Goal: Task Accomplishment & Management: Use online tool/utility

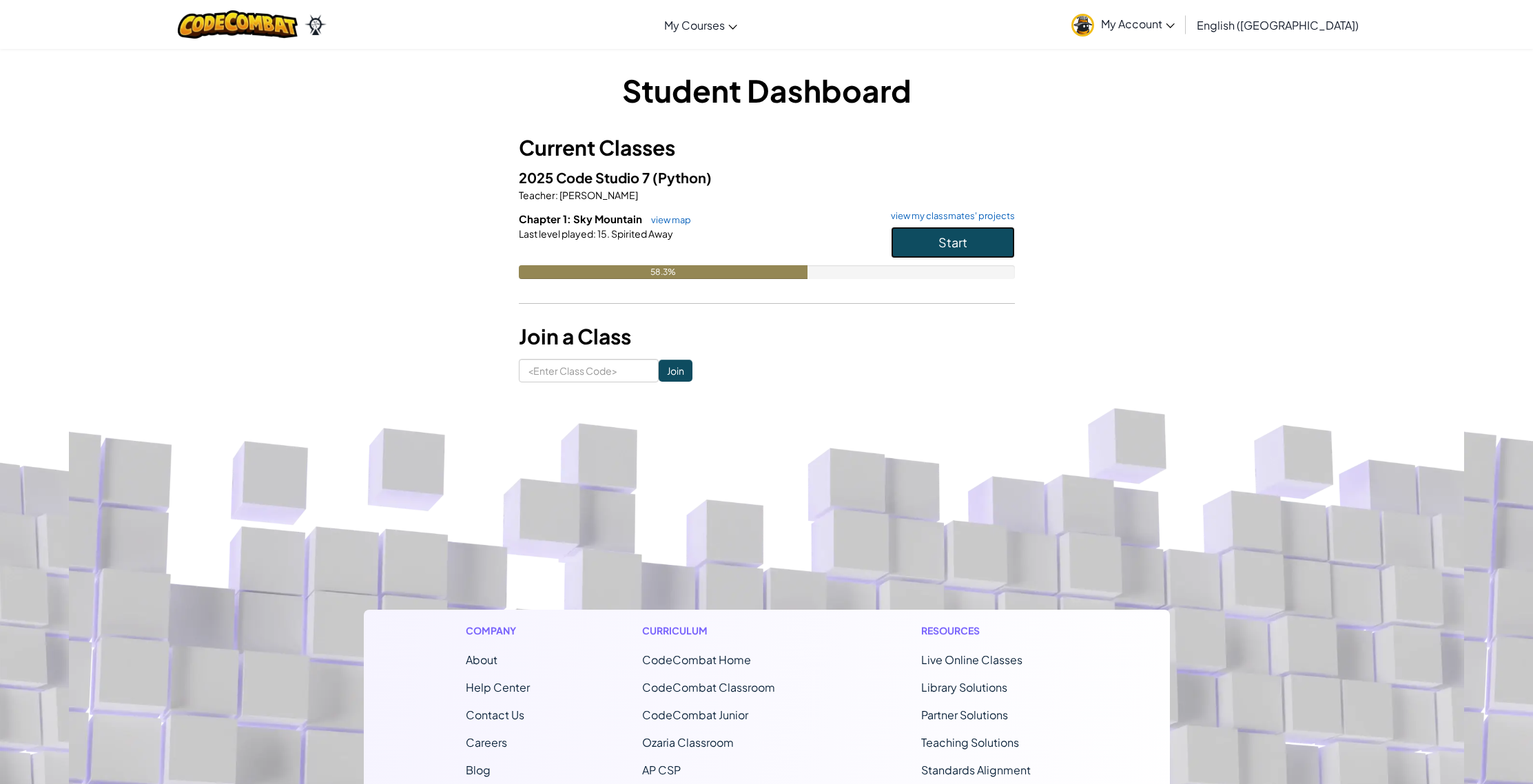
click at [930, 236] on button "Start" at bounding box center [953, 243] width 124 height 32
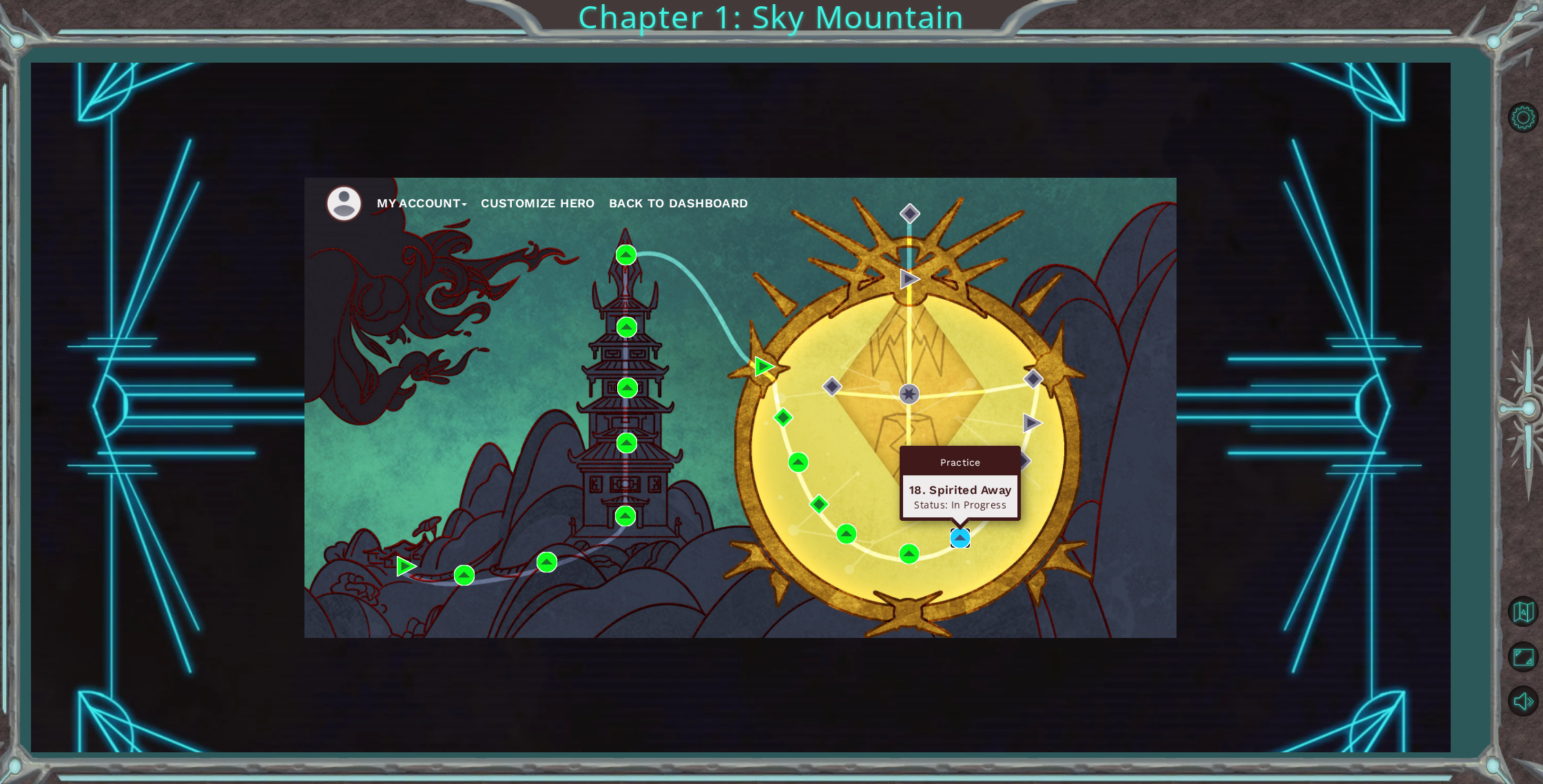
click at [956, 529] on img at bounding box center [960, 538] width 21 height 21
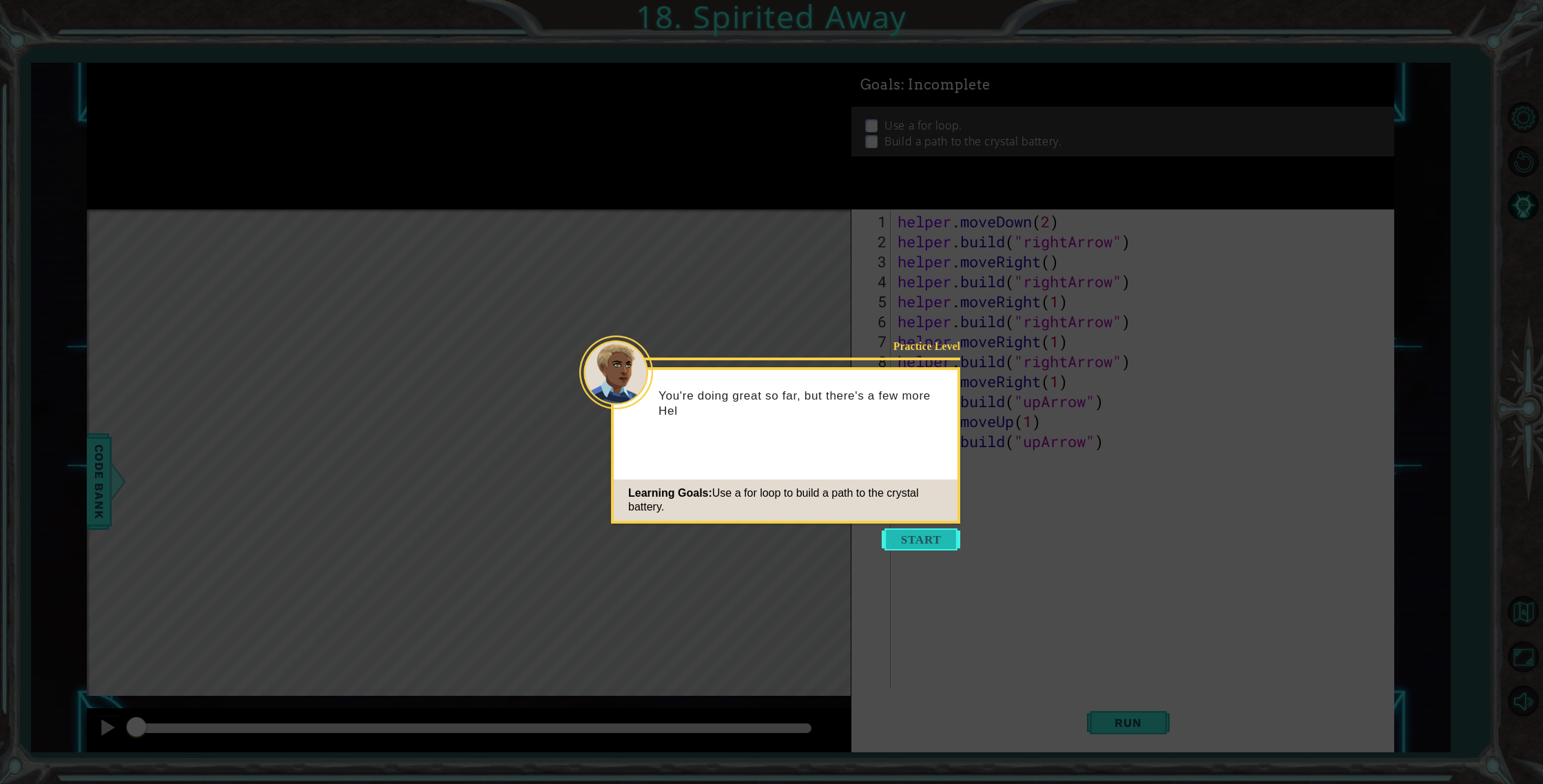
click at [921, 528] on body "1 ההההההההההההההההההההההההההההההההההההההההההההההההההההההההההההההההההההההההההההה…" at bounding box center [771, 392] width 1543 height 784
click at [925, 532] on button "Start" at bounding box center [920, 539] width 78 height 22
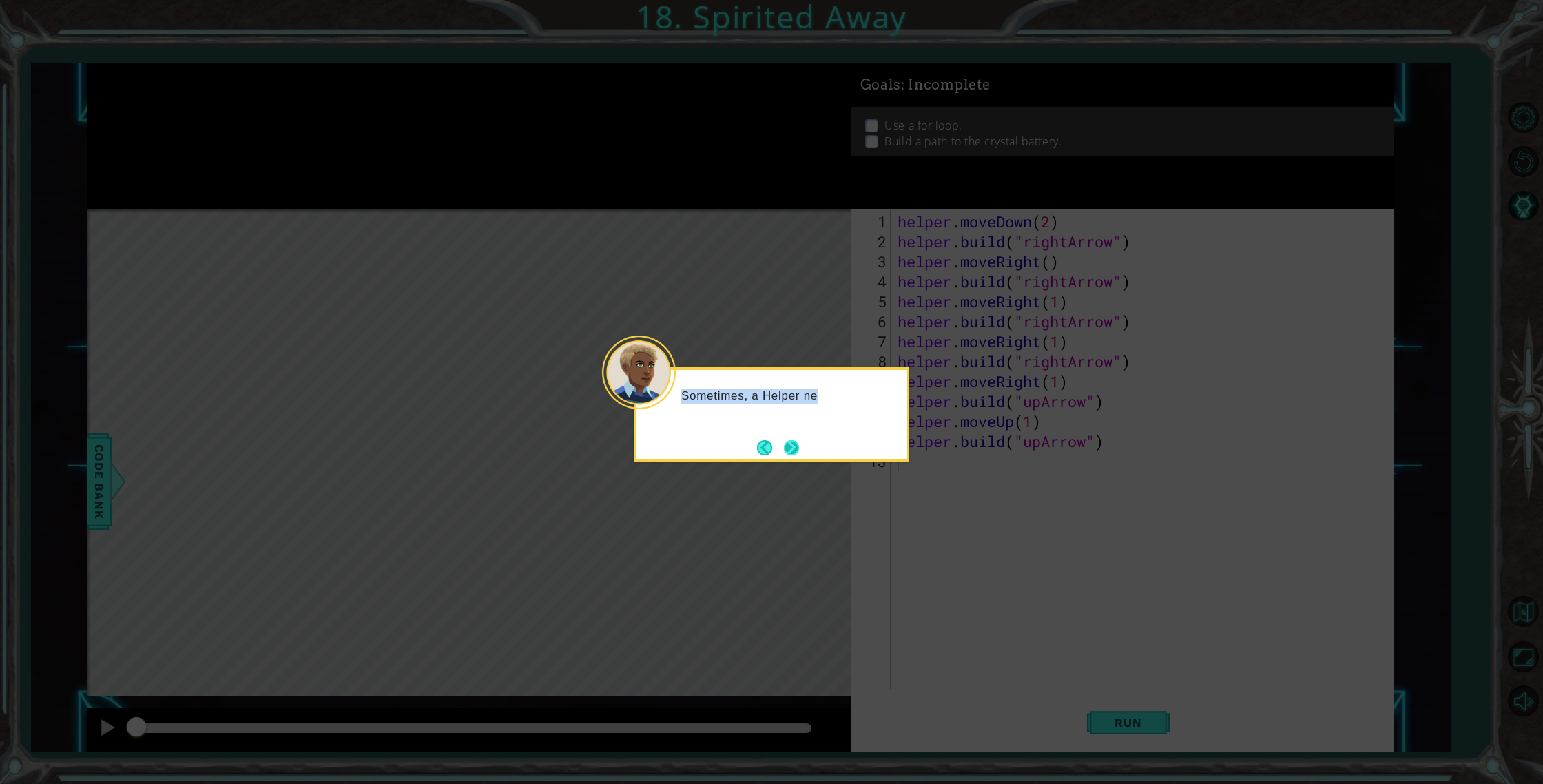
click at [786, 435] on div "Sometimes, a Helper ne" at bounding box center [771, 414] width 275 height 94
click at [787, 440] on button "Next" at bounding box center [792, 448] width 15 height 15
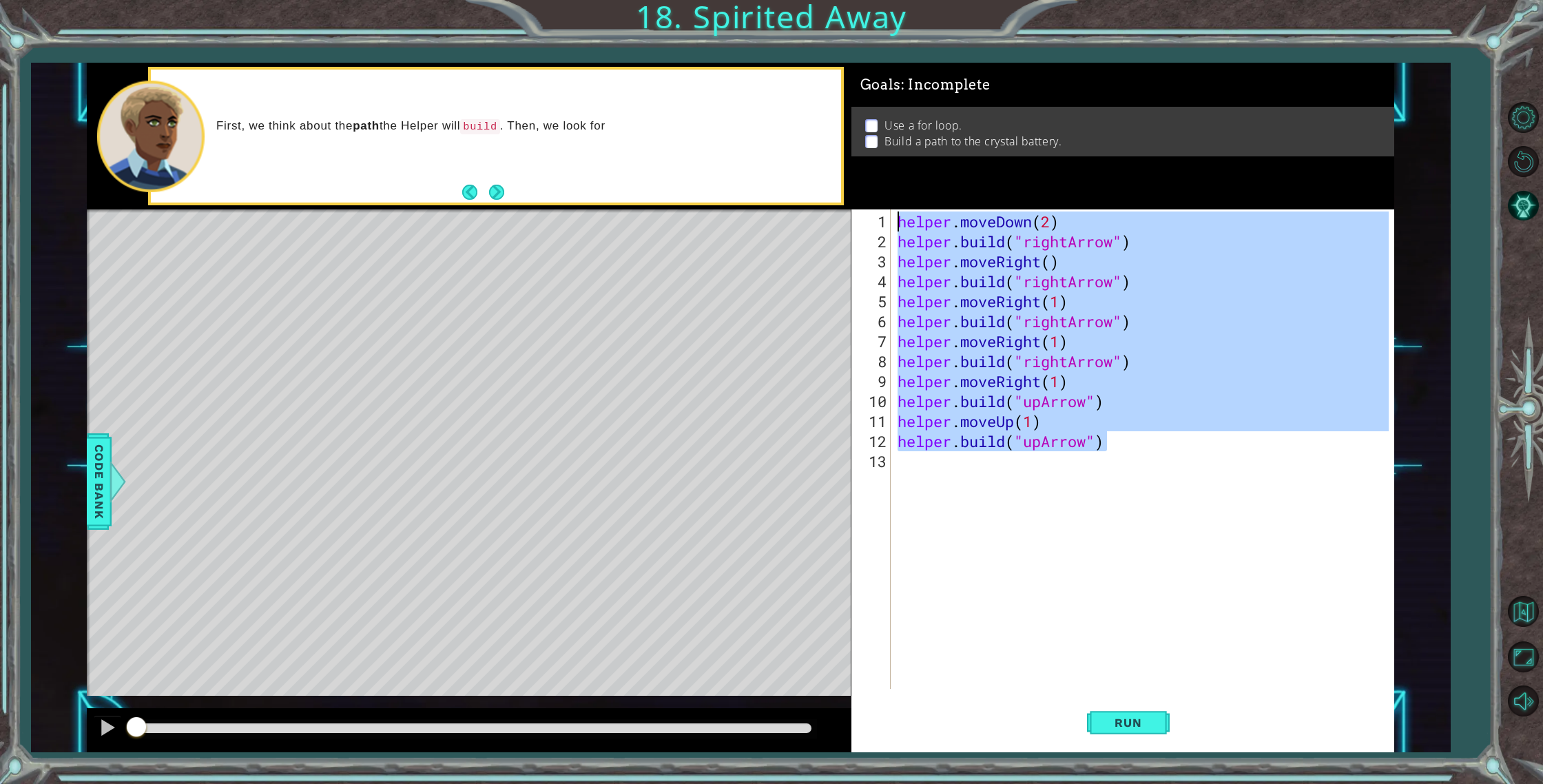
drag, startPoint x: 1119, startPoint y: 433, endPoint x: 839, endPoint y: 202, distance: 363.0
click at [839, 202] on div "1 ההההההההההההההההההההההההההההההההההההההההההההההההההההההההההההההההההההההההההההה…" at bounding box center [740, 407] width 1307 height 690
type textarea "helper.moveDown(2) [DOMAIN_NAME]("rightArrow")"
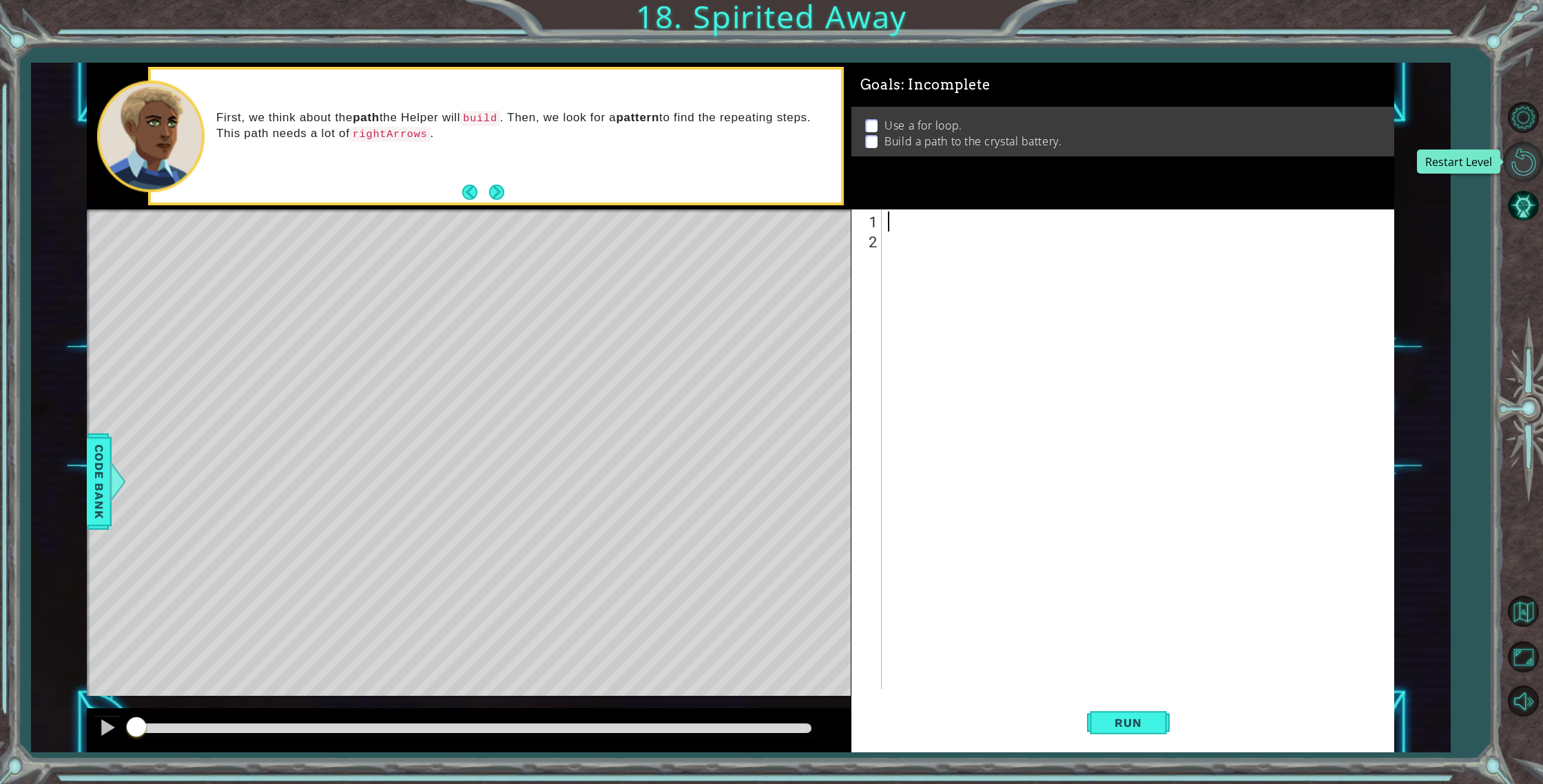
click at [1532, 152] on button "Restart Level" at bounding box center [1522, 162] width 40 height 40
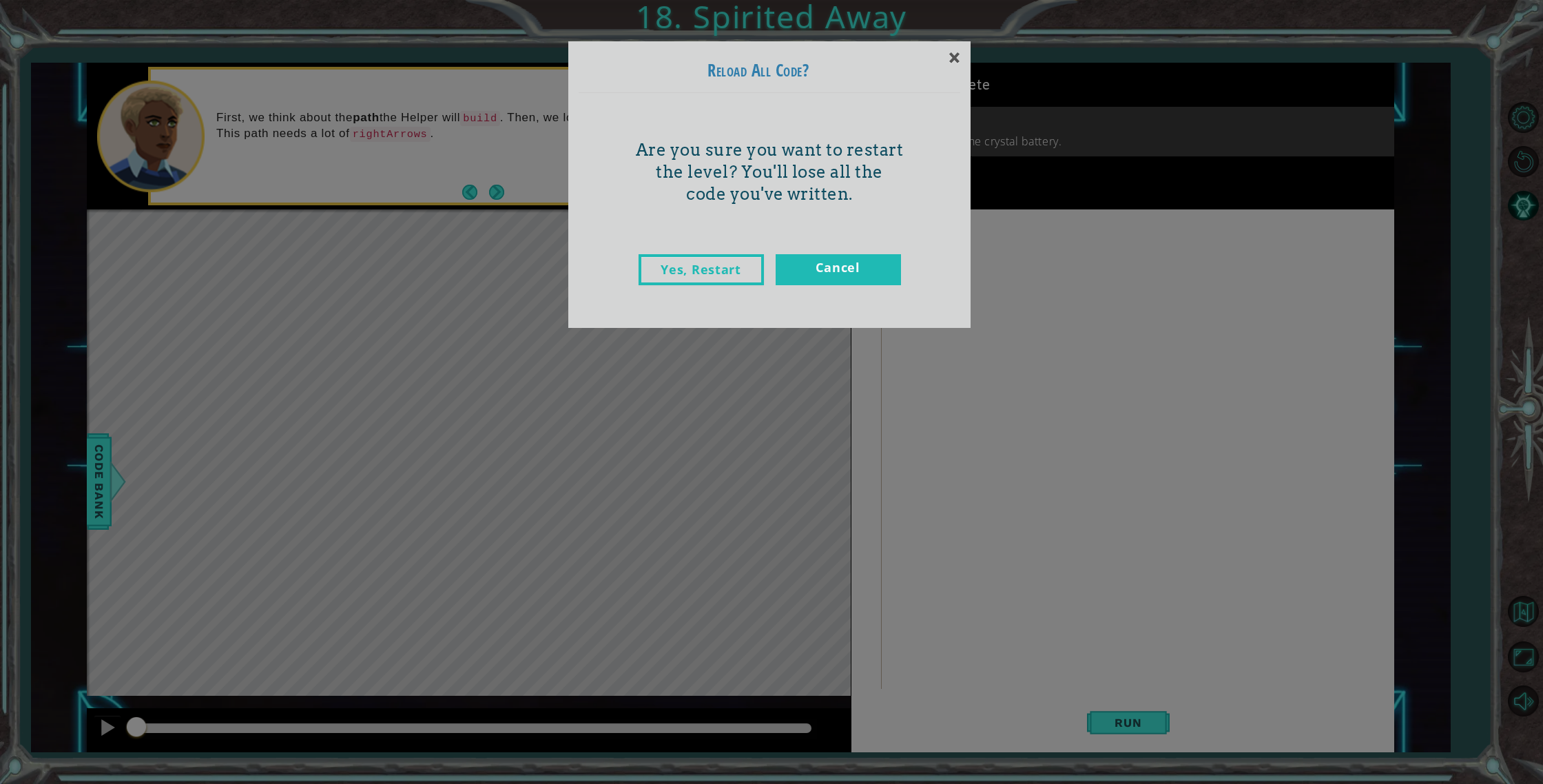
click at [701, 252] on div "Yes, Restart Cancel" at bounding box center [770, 284] width 382 height 87
click at [703, 261] on link "Yes, Restart" at bounding box center [701, 269] width 125 height 31
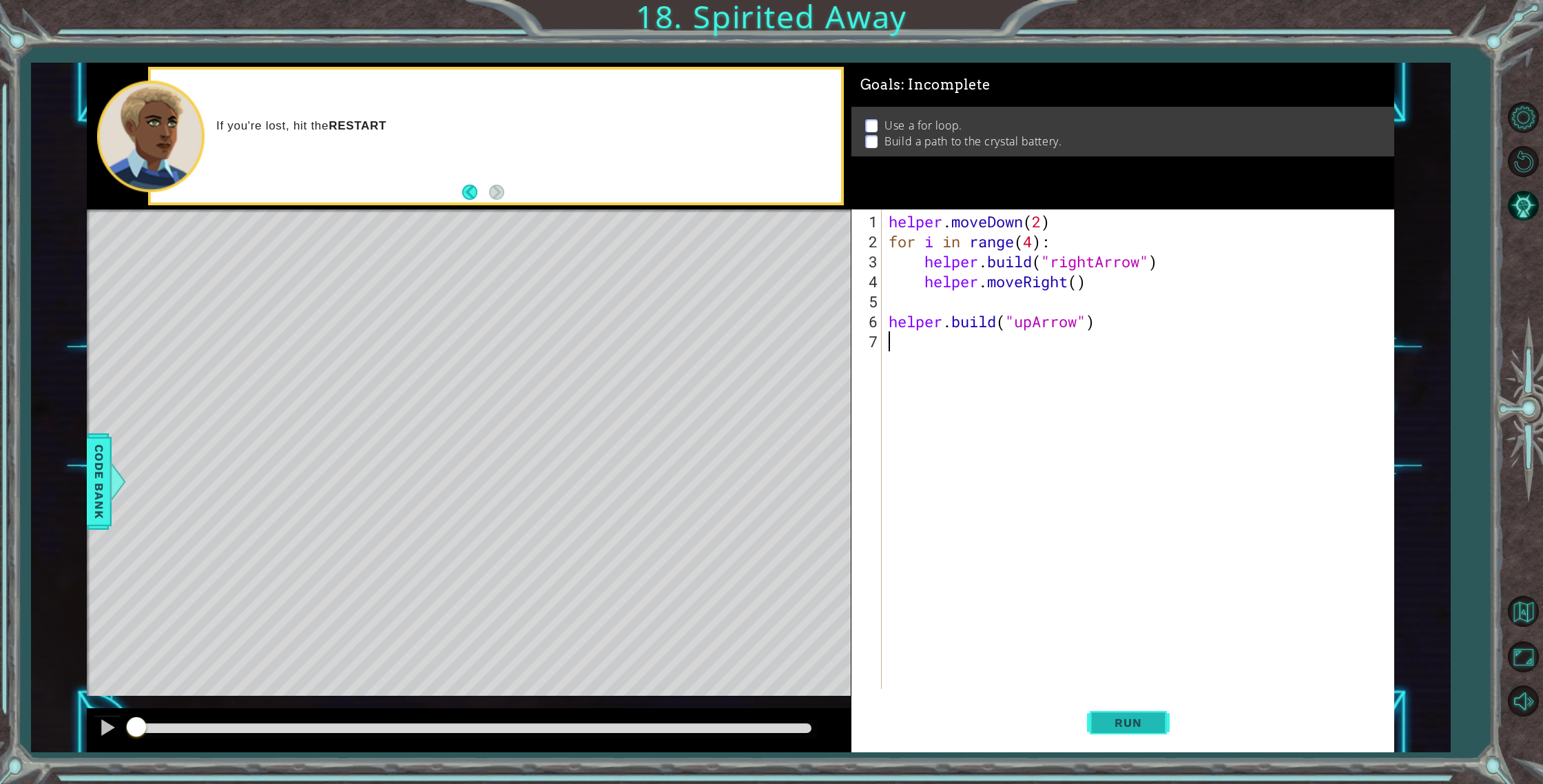
click at [1137, 739] on button "Run" at bounding box center [1128, 723] width 83 height 55
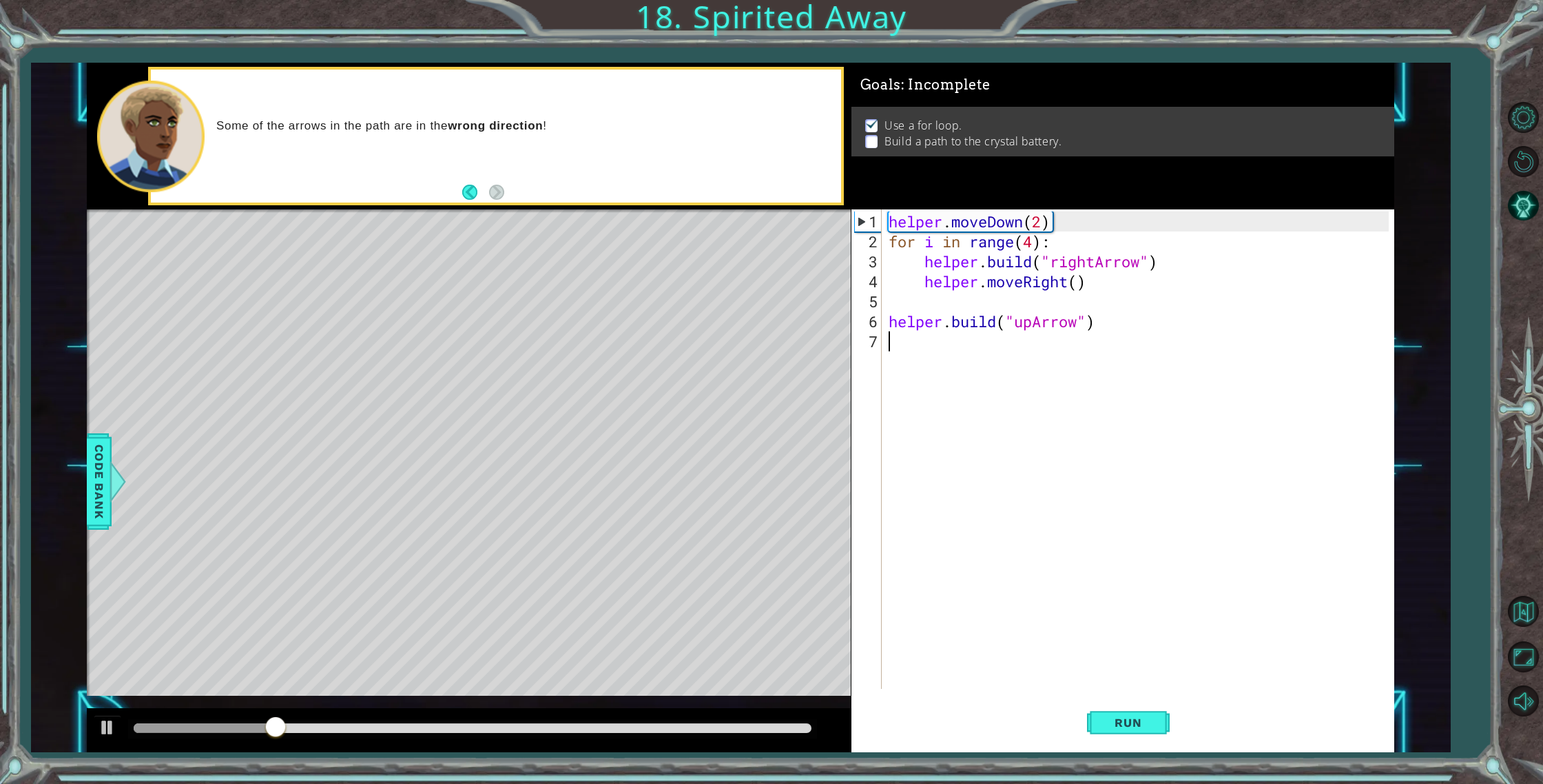
click at [1052, 316] on div "helper . moveDown ( 2 ) for i in range ( 4 ) : helper . build ( "rightArrow" ) …" at bounding box center [1141, 471] width 510 height 519
type textarea "[DOMAIN_NAME]("upArrow")"
click at [1040, 325] on div "helper . moveDown ( 2 ) for i in range ( 4 ) : helper . build ( "rightArrow" ) …" at bounding box center [1141, 471] width 510 height 519
click at [1034, 323] on div "helper . moveDown ( 2 ) for i in range ( 4 ) : helper . build ( "rightArrow" ) …" at bounding box center [1141, 471] width 510 height 519
click at [895, 341] on div "helper . moveDown ( 2 ) for i in range ( 4 ) : helper . build ( "rightArrow" ) …" at bounding box center [1141, 471] width 510 height 519
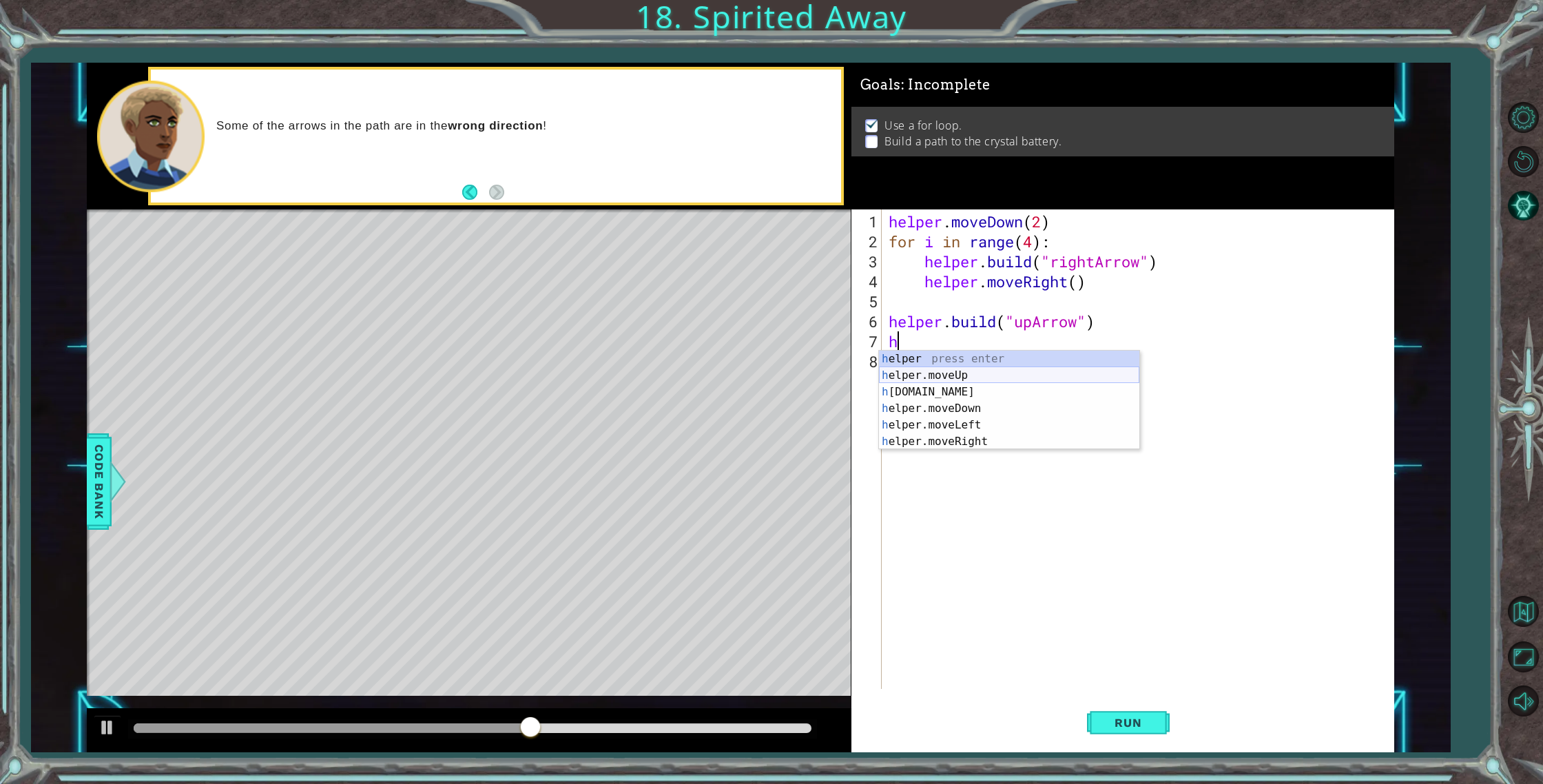
click at [918, 376] on div "h elper press enter h elper.moveUp press enter h [DOMAIN_NAME] press enter h el…" at bounding box center [1009, 417] width 260 height 132
type textarea "helper.moveUp(1)"
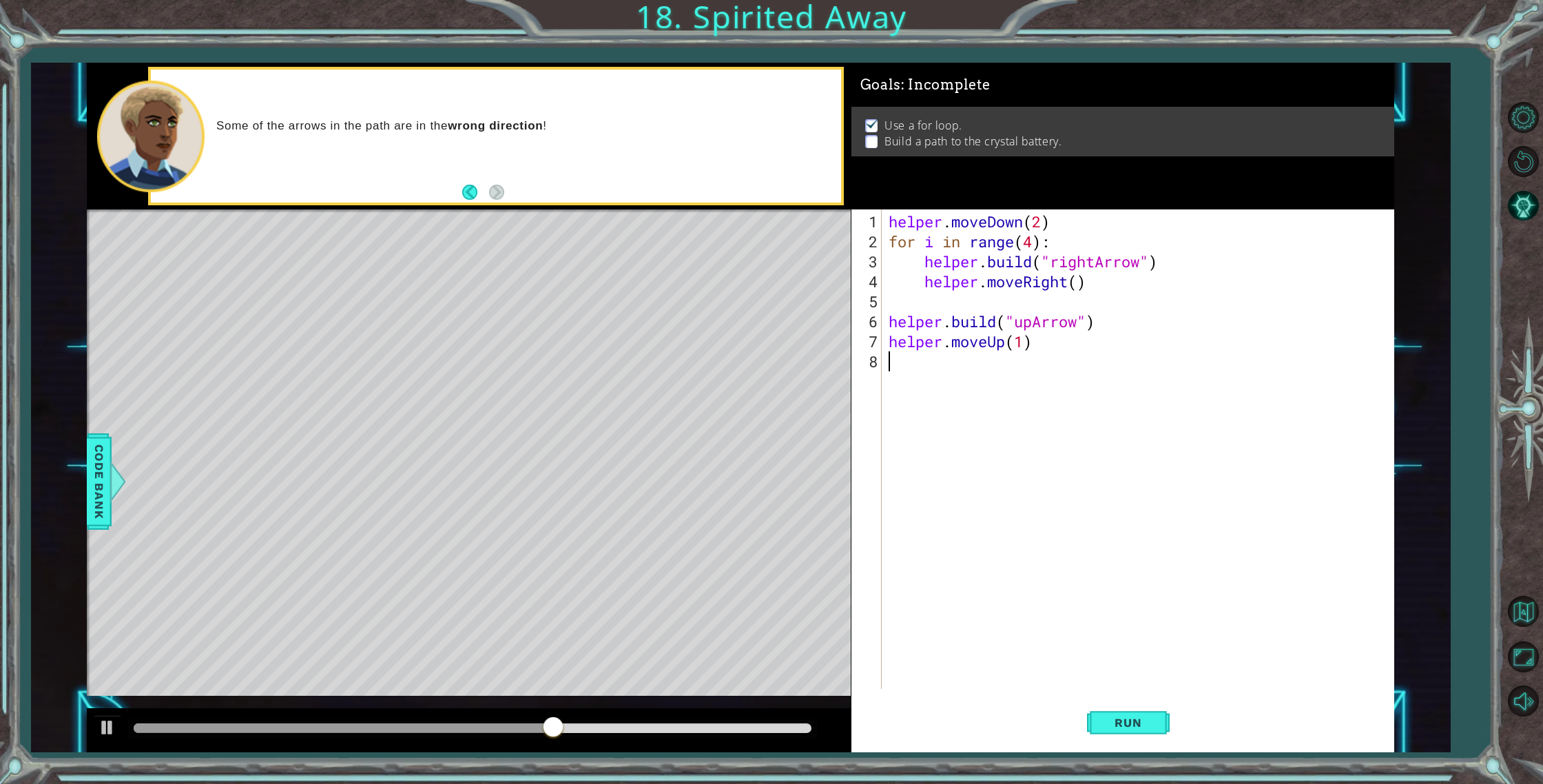
click at [912, 376] on div "helper . moveDown ( 2 ) for i in range ( 4 ) : helper . build ( "rightArrow" ) …" at bounding box center [1141, 471] width 510 height 519
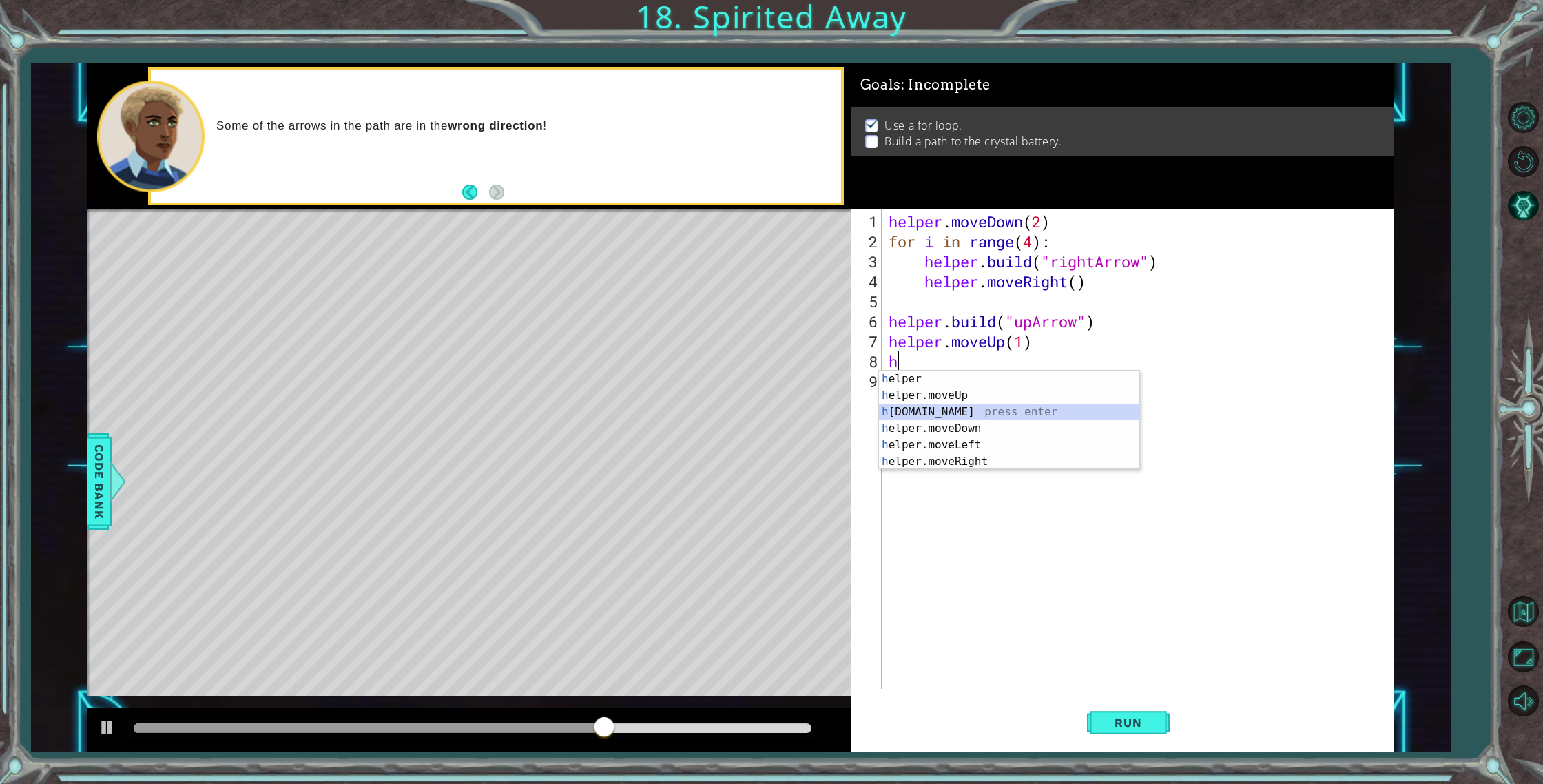
click at [935, 408] on div "h elper press enter h elper.moveUp press enter h [DOMAIN_NAME] press enter h el…" at bounding box center [1009, 436] width 260 height 132
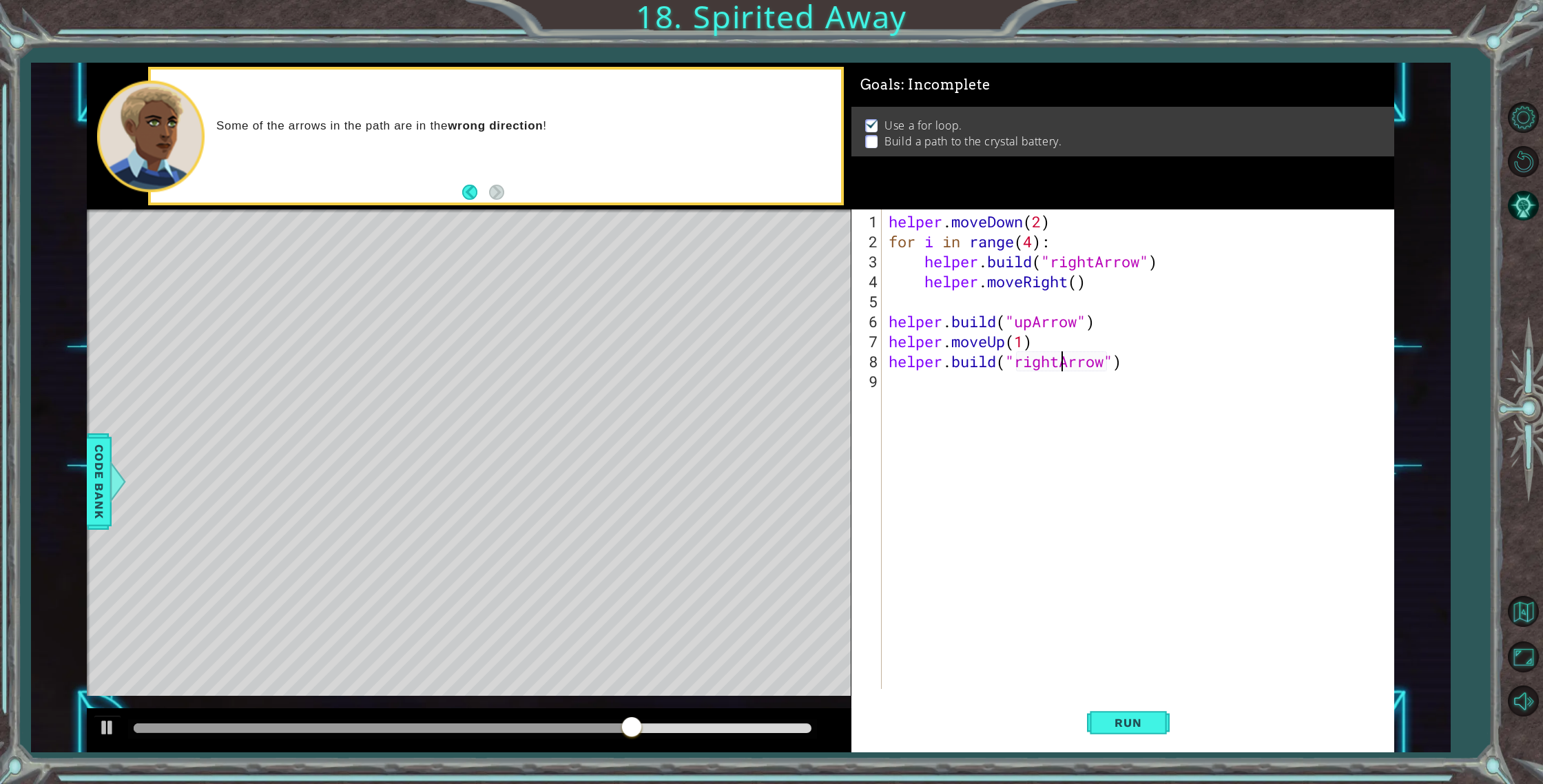
click at [1059, 359] on div "helper . moveDown ( 2 ) for i in range ( 4 ) : helper . build ( "rightArrow" ) …" at bounding box center [1141, 471] width 510 height 519
type textarea "[DOMAIN_NAME]("Arrow")"
click at [1091, 405] on div "helper . moveDown ( 2 ) for i in range ( 4 ) : helper . build ( "rightArrow" ) …" at bounding box center [1141, 471] width 510 height 519
click at [1017, 364] on div "helper . moveDown ( 2 ) for i in range ( 4 ) : helper . build ( "rightArrow" ) …" at bounding box center [1141, 471] width 510 height 519
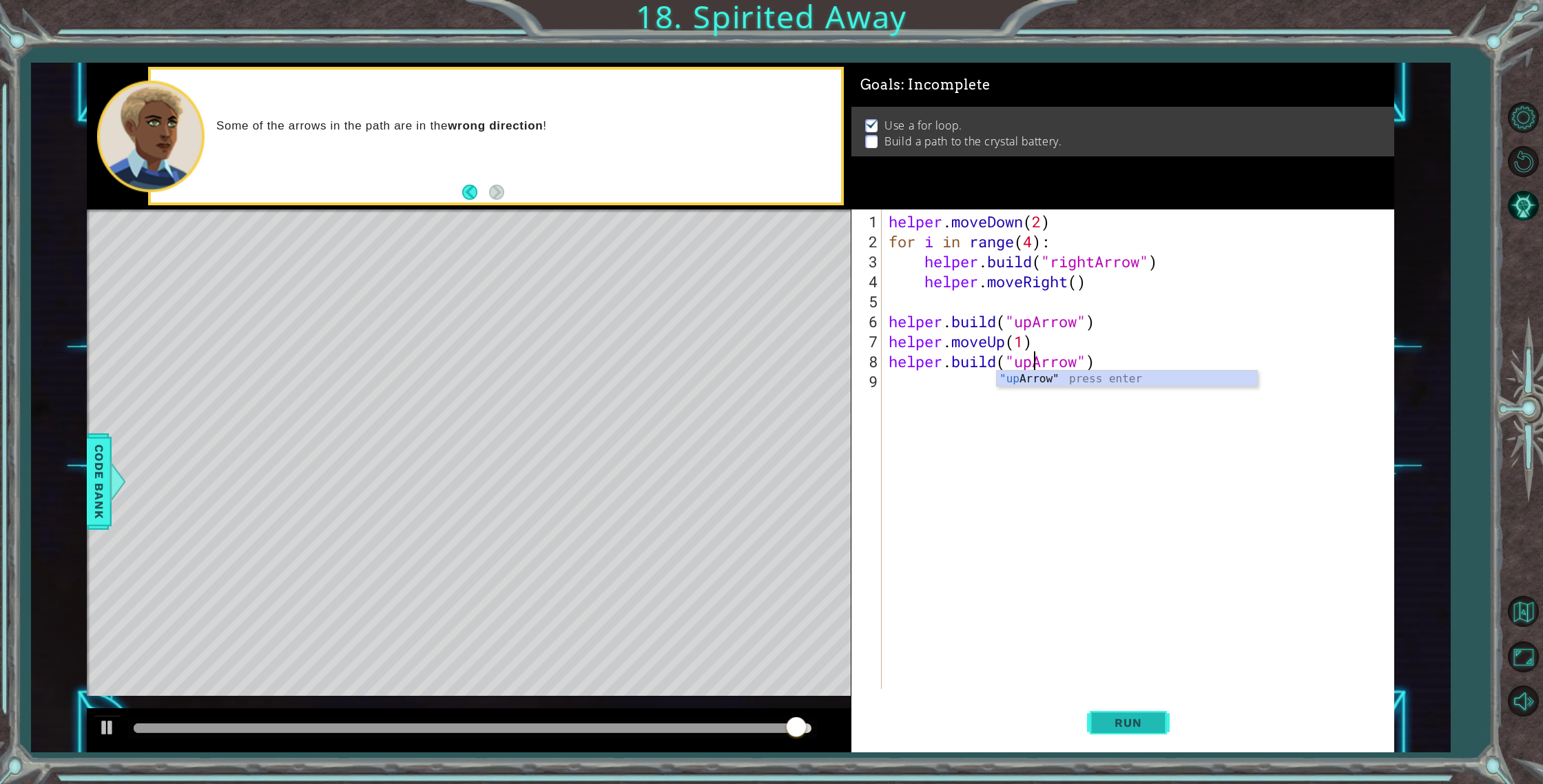
type textarea "[DOMAIN_NAME]("upArrow")"
click at [1130, 705] on button "Run" at bounding box center [1128, 723] width 83 height 55
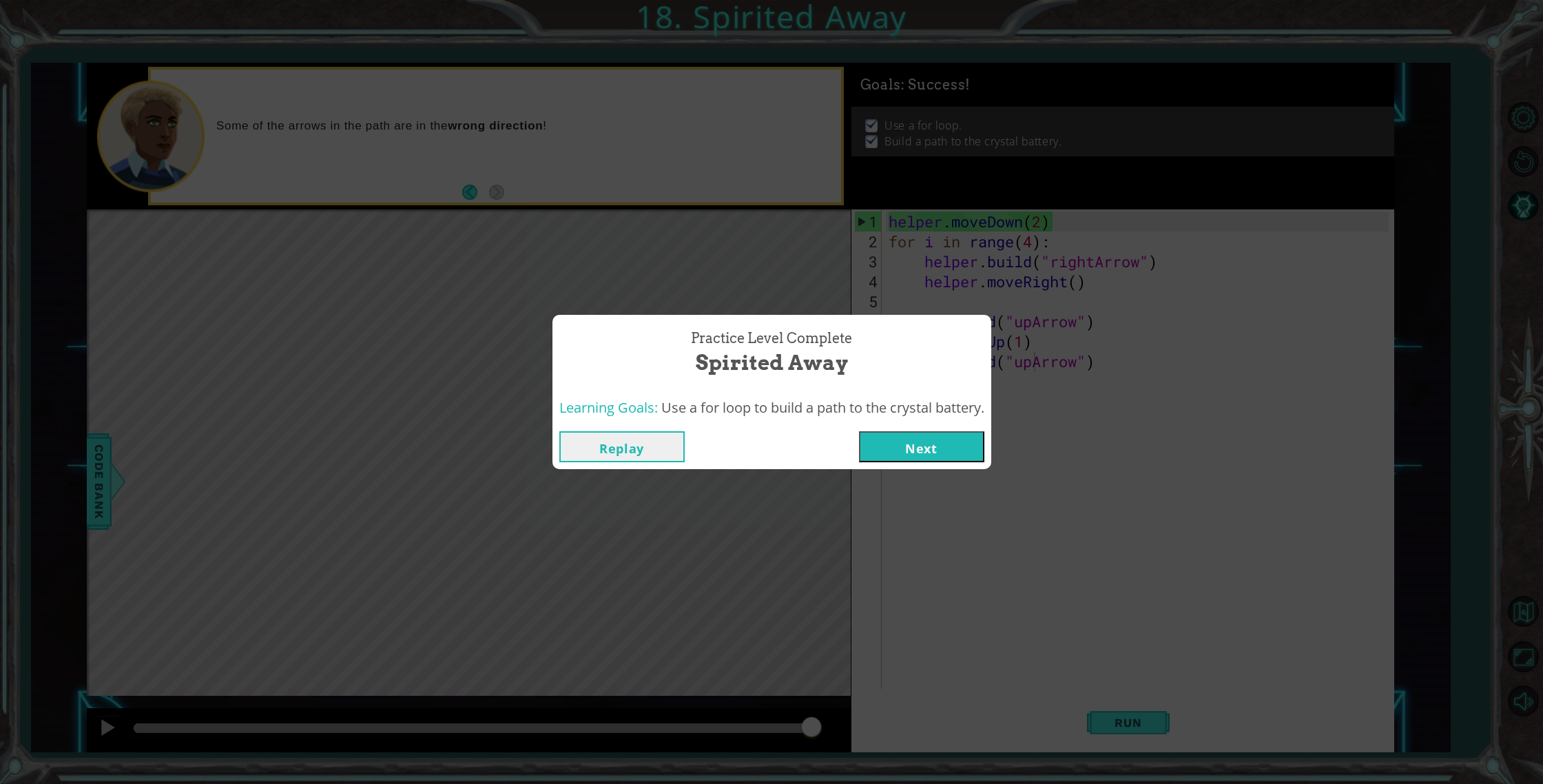
click at [935, 436] on button "Next" at bounding box center [921, 446] width 125 height 31
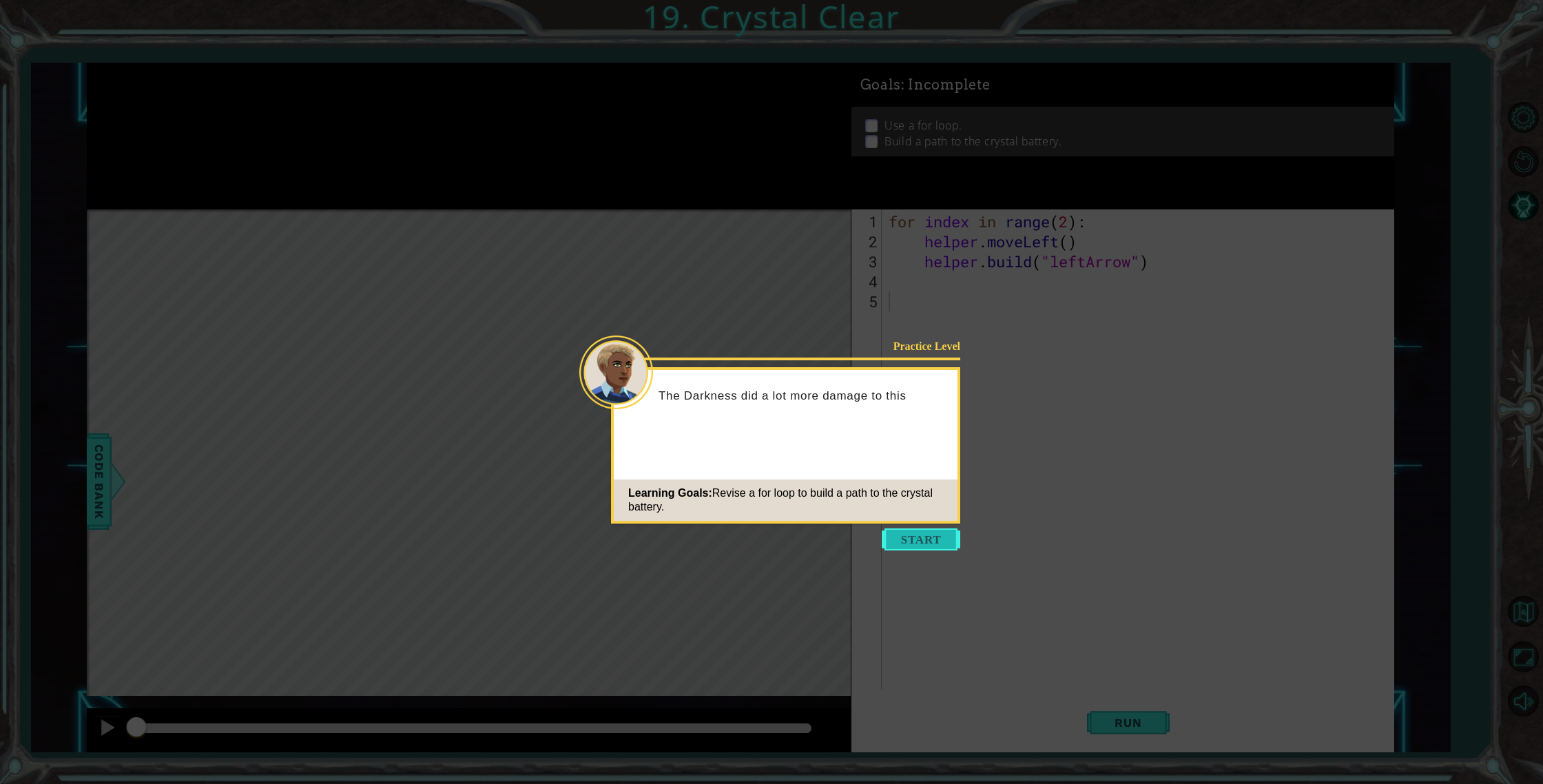
click at [914, 542] on button "Start" at bounding box center [920, 539] width 78 height 22
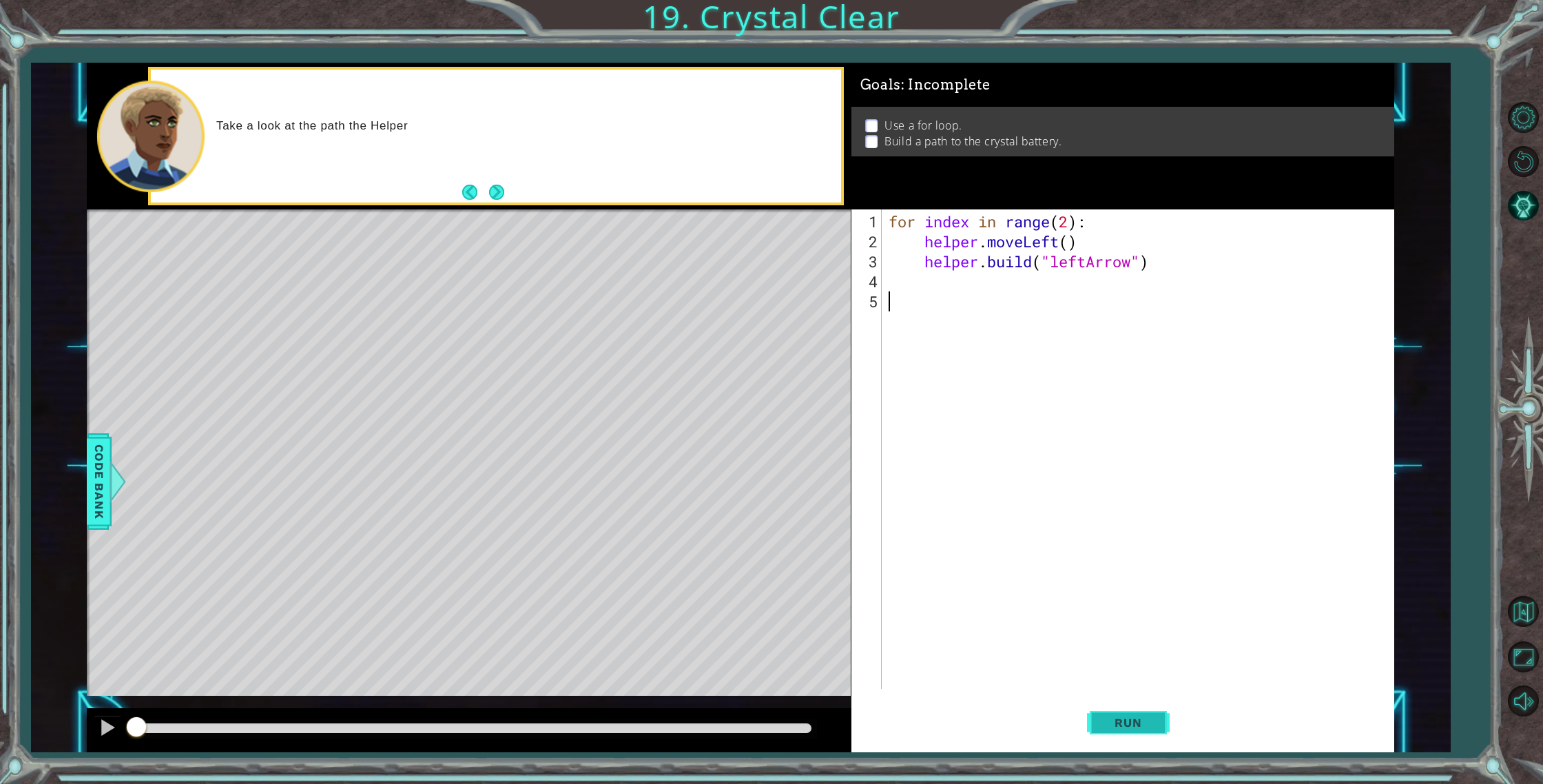
click at [1141, 720] on span "Run" at bounding box center [1128, 722] width 55 height 14
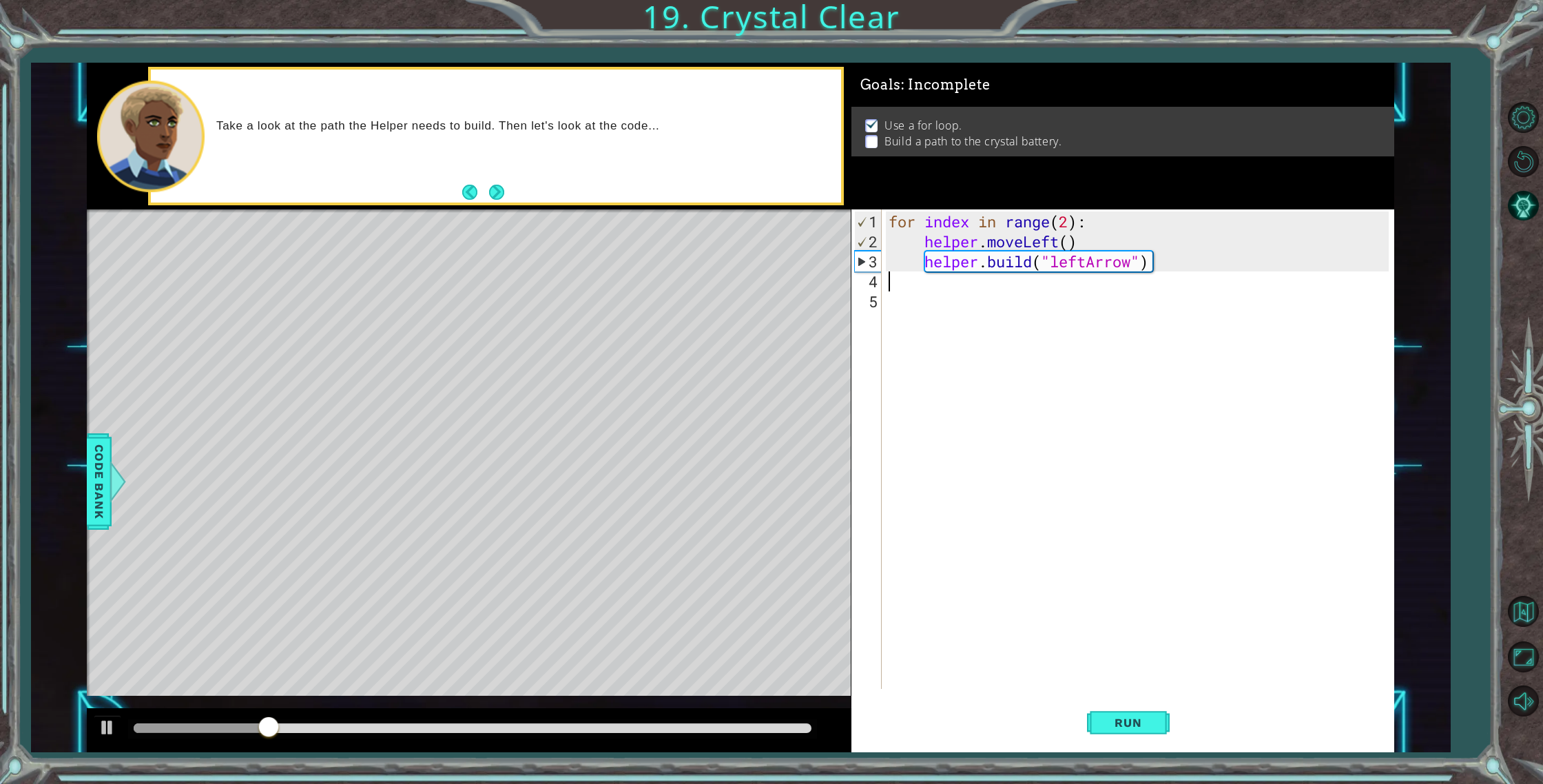
click at [898, 289] on div "for index in range ( 2 ) : helper . moveLeft ( ) helper . build ( "leftArrow" )" at bounding box center [1141, 471] width 510 height 519
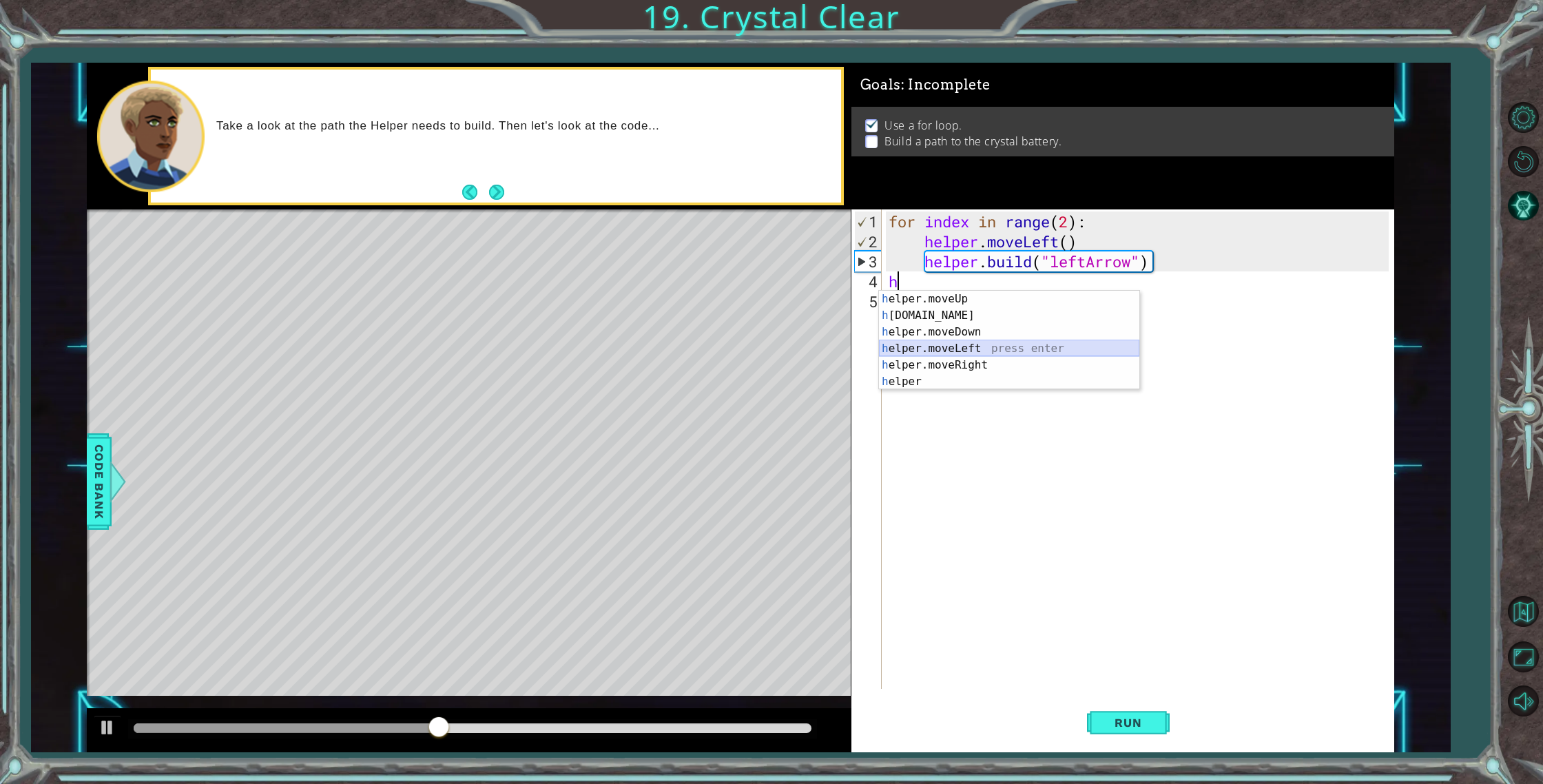
click at [958, 344] on div "h elper.moveUp press enter h [DOMAIN_NAME] press enter h elper.moveDown press e…" at bounding box center [1009, 357] width 260 height 132
type textarea "helper.moveLeft(1)"
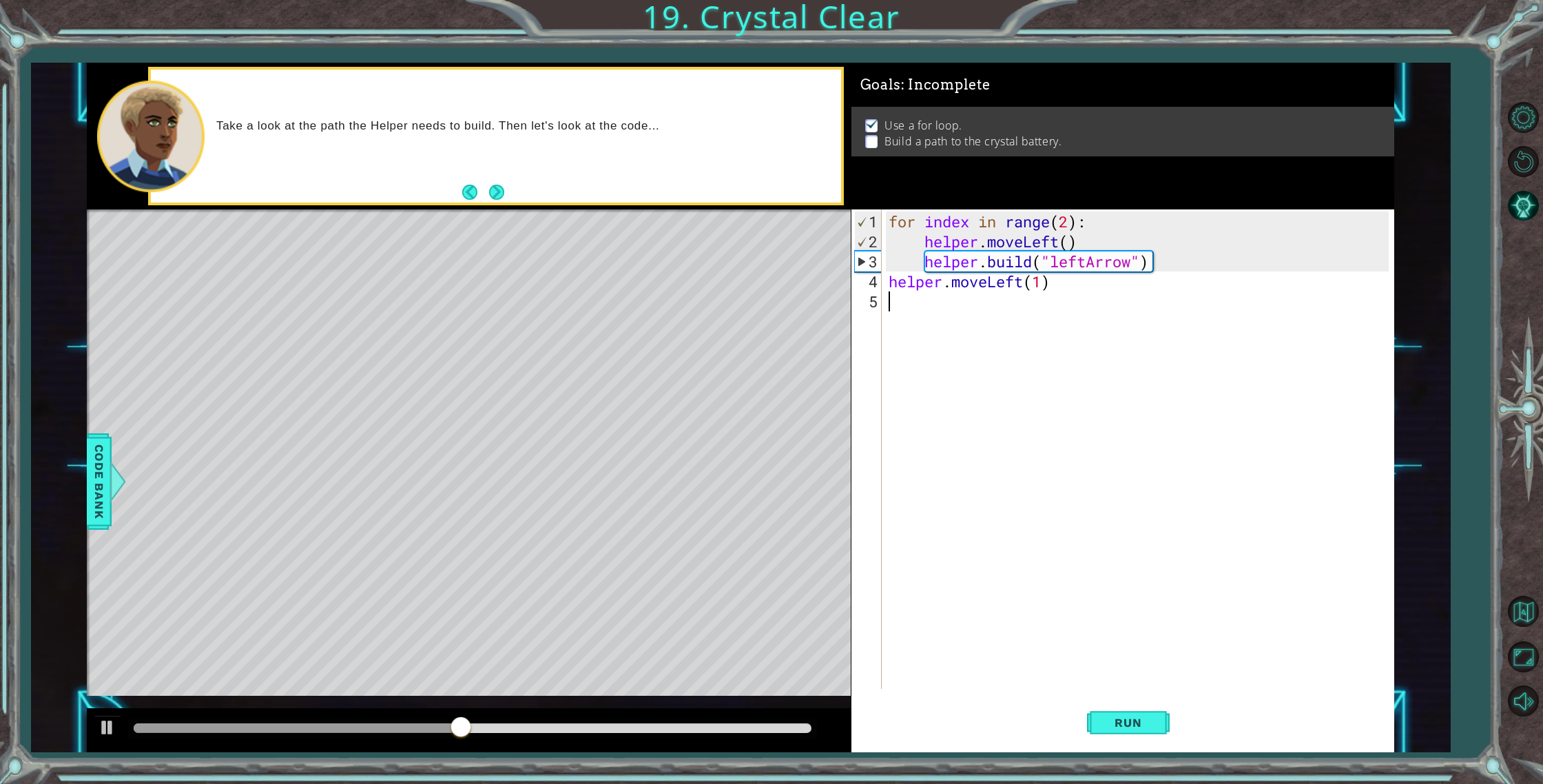
click at [925, 316] on div "for index in range ( 2 ) : helper . moveLeft ( ) helper . build ( "leftArrow" )…" at bounding box center [1141, 471] width 510 height 519
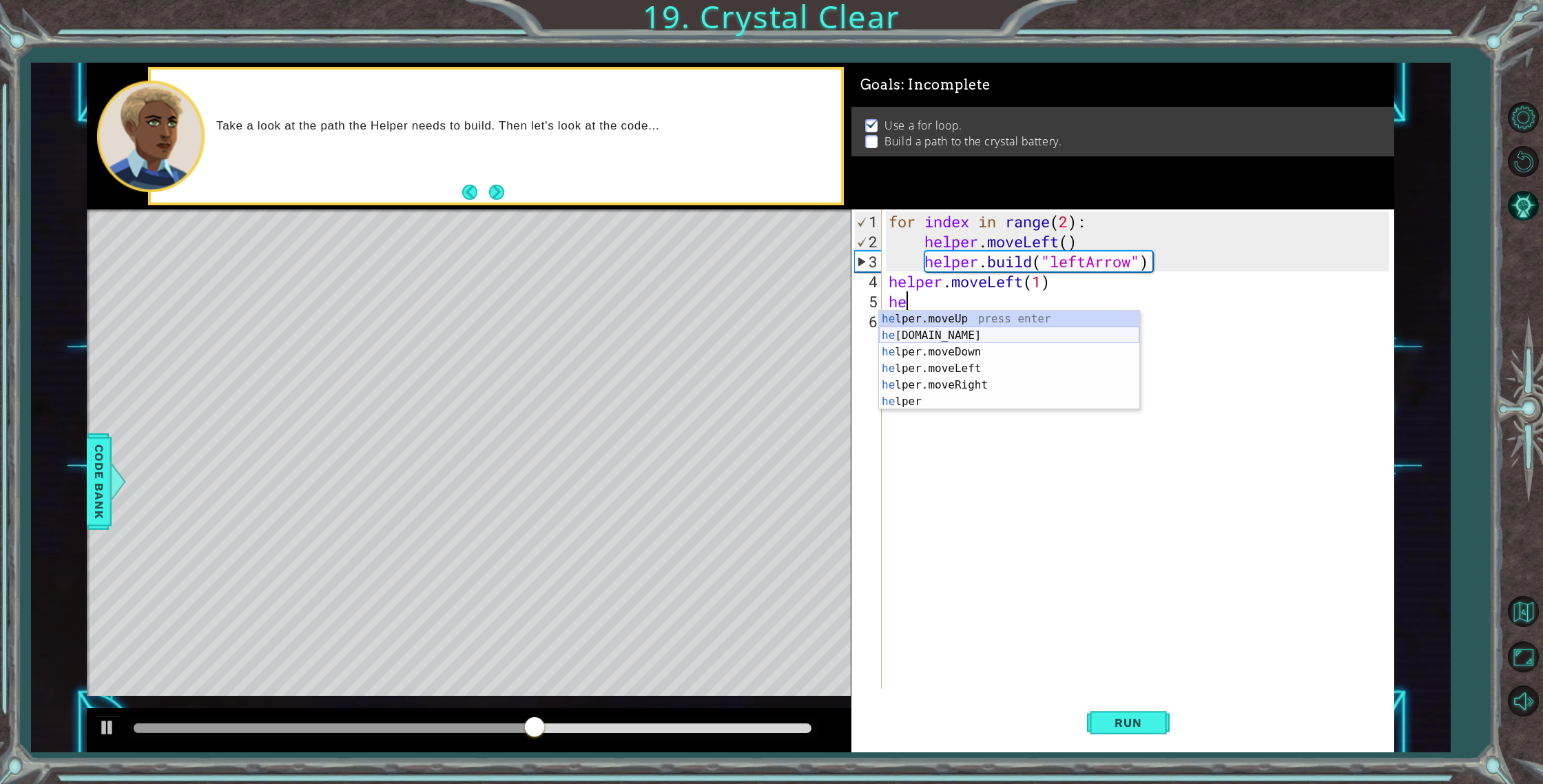
click at [917, 338] on div "he lper.moveUp press enter he [DOMAIN_NAME] press enter he lper.moveDown press …" at bounding box center [1009, 376] width 260 height 132
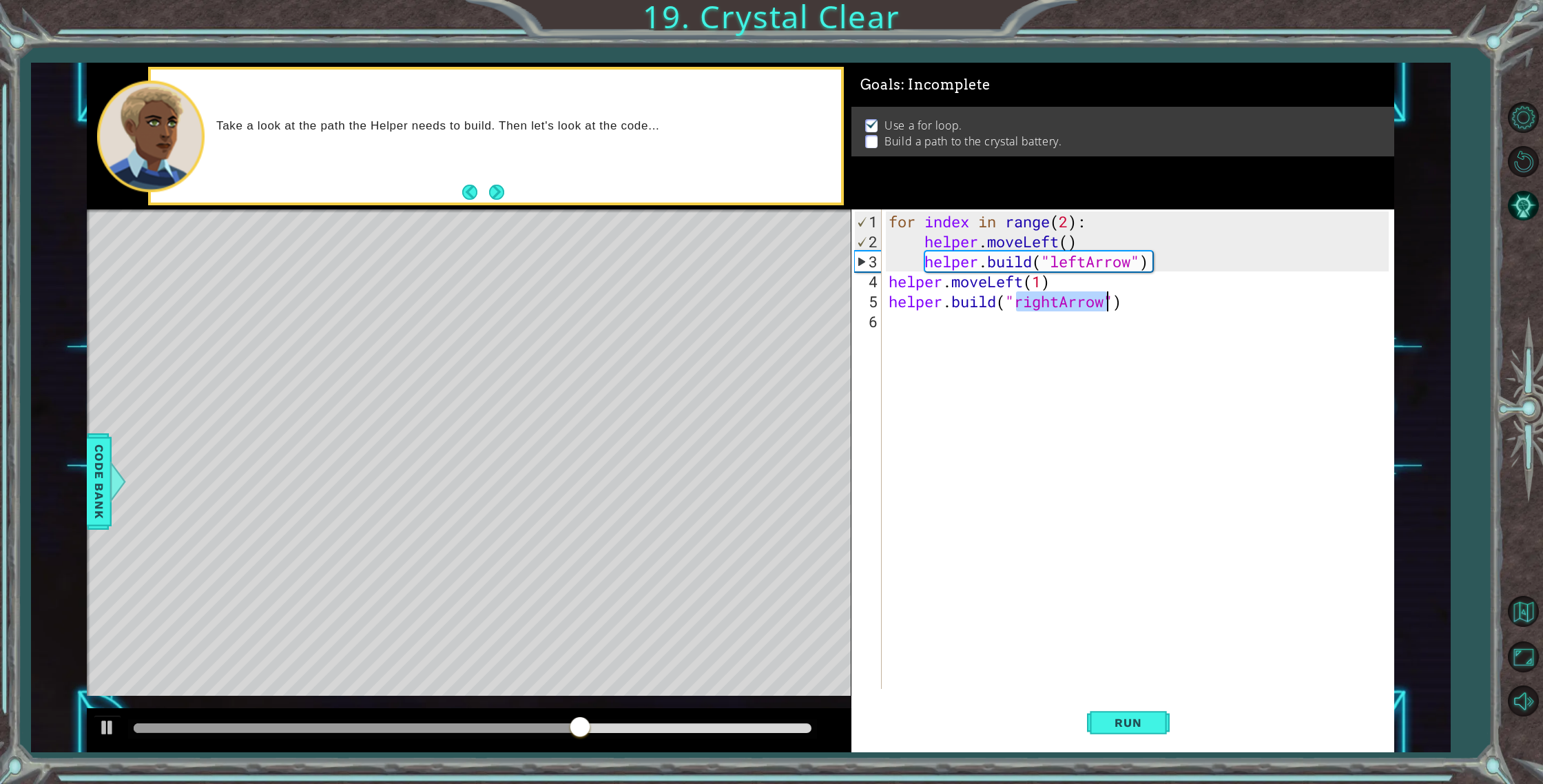
click at [1056, 303] on div "for index in range ( 2 ) : helper . moveLeft ( ) helper . build ( "leftArrow" )…" at bounding box center [1141, 471] width 510 height 519
click at [1059, 303] on div "for index in range ( 2 ) : helper . moveLeft ( ) helper . build ( "leftArrow" )…" at bounding box center [1141, 471] width 510 height 519
click at [1030, 318] on div "" leftArrow" press enter" at bounding box center [1127, 335] width 260 height 49
type textarea "[DOMAIN_NAME]("leftArrow")"
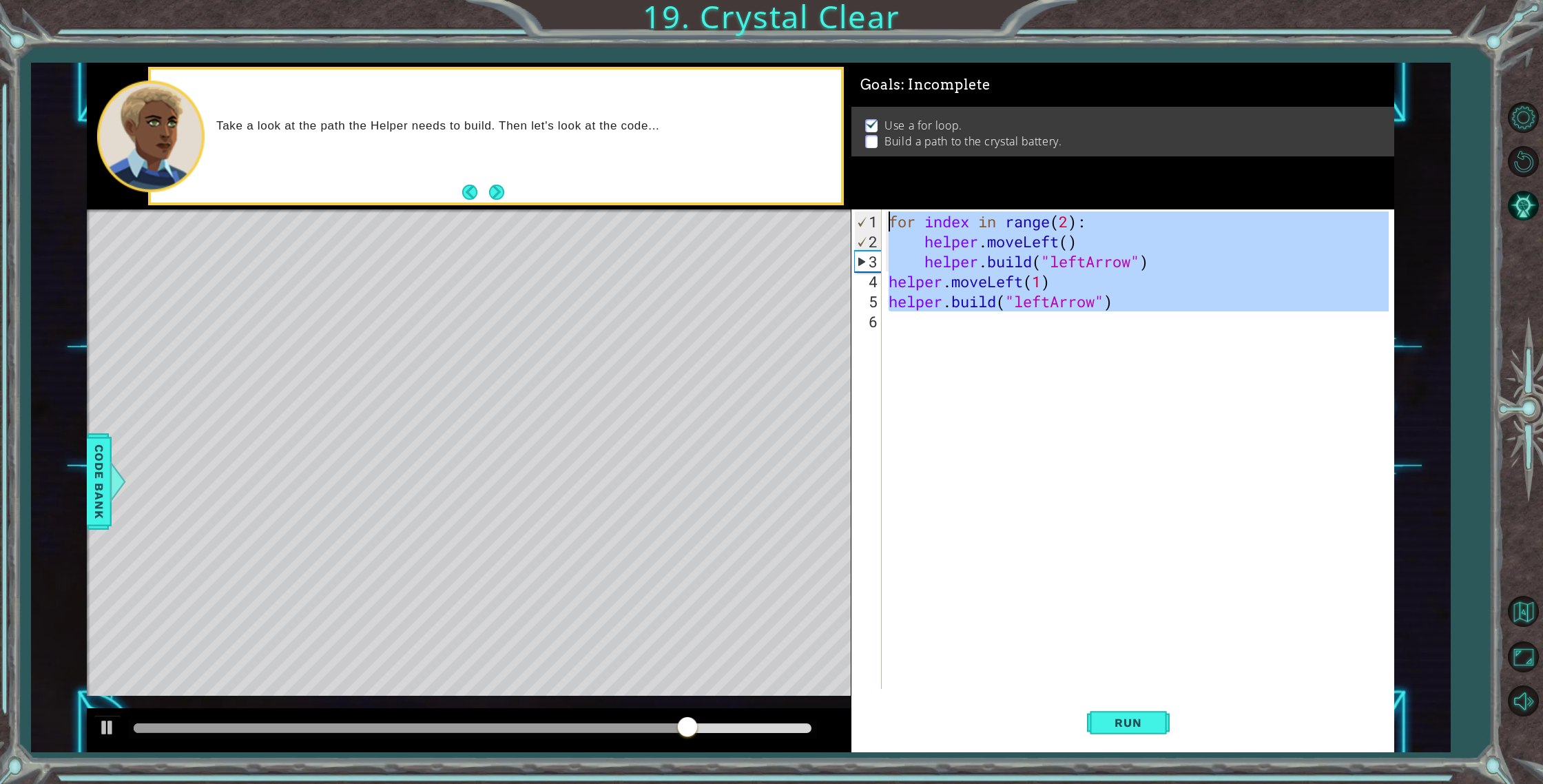
click at [893, 318] on div "for index in range ( 2 ) : helper . moveLeft ( ) helper . build ( "leftArrow" )…" at bounding box center [1141, 471] width 510 height 519
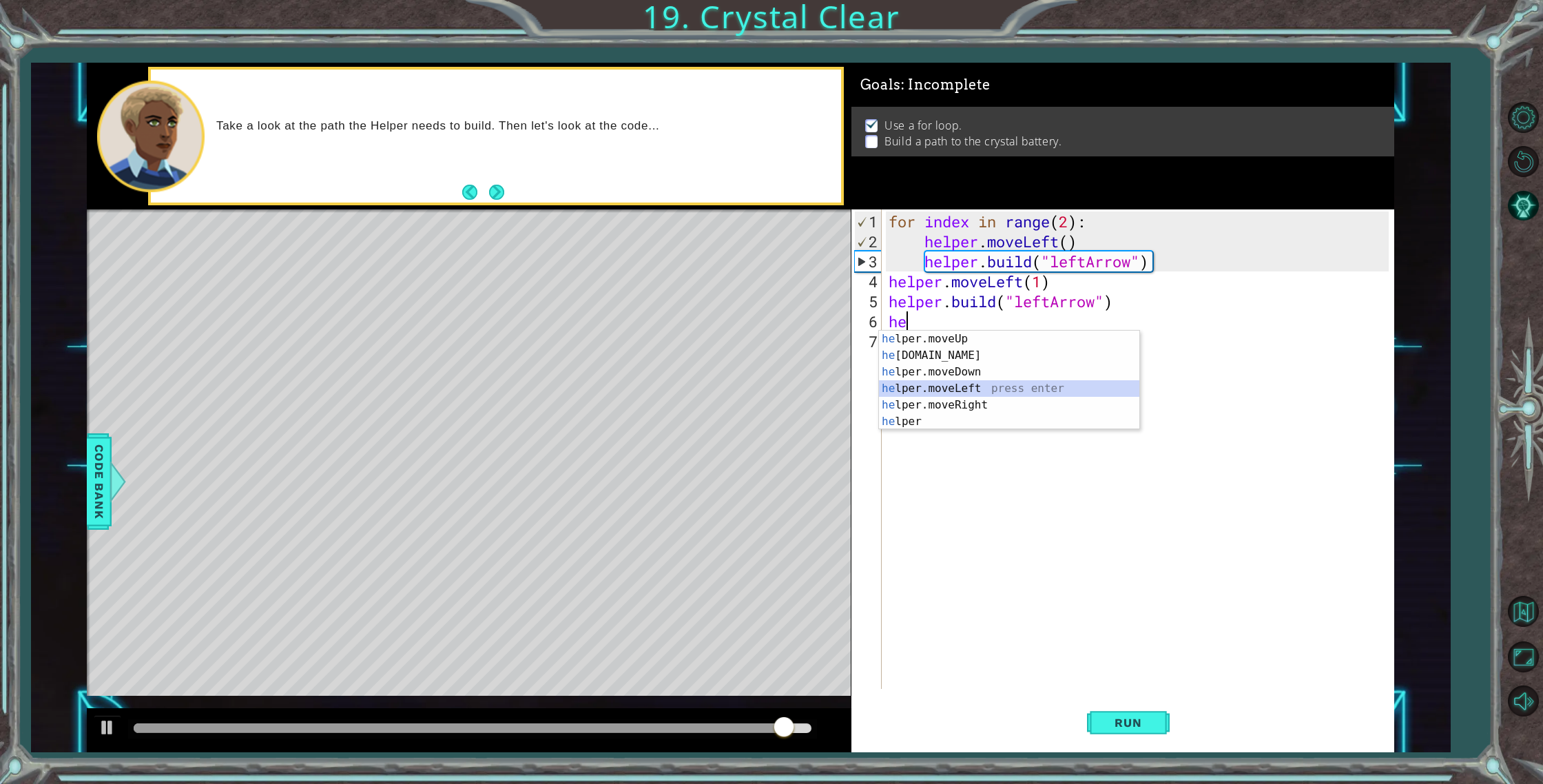
click at [938, 390] on div "he lper.moveUp press enter he [DOMAIN_NAME] press enter he lper.moveDown press …" at bounding box center [1009, 397] width 260 height 132
type textarea "helper.moveLeft(1)"
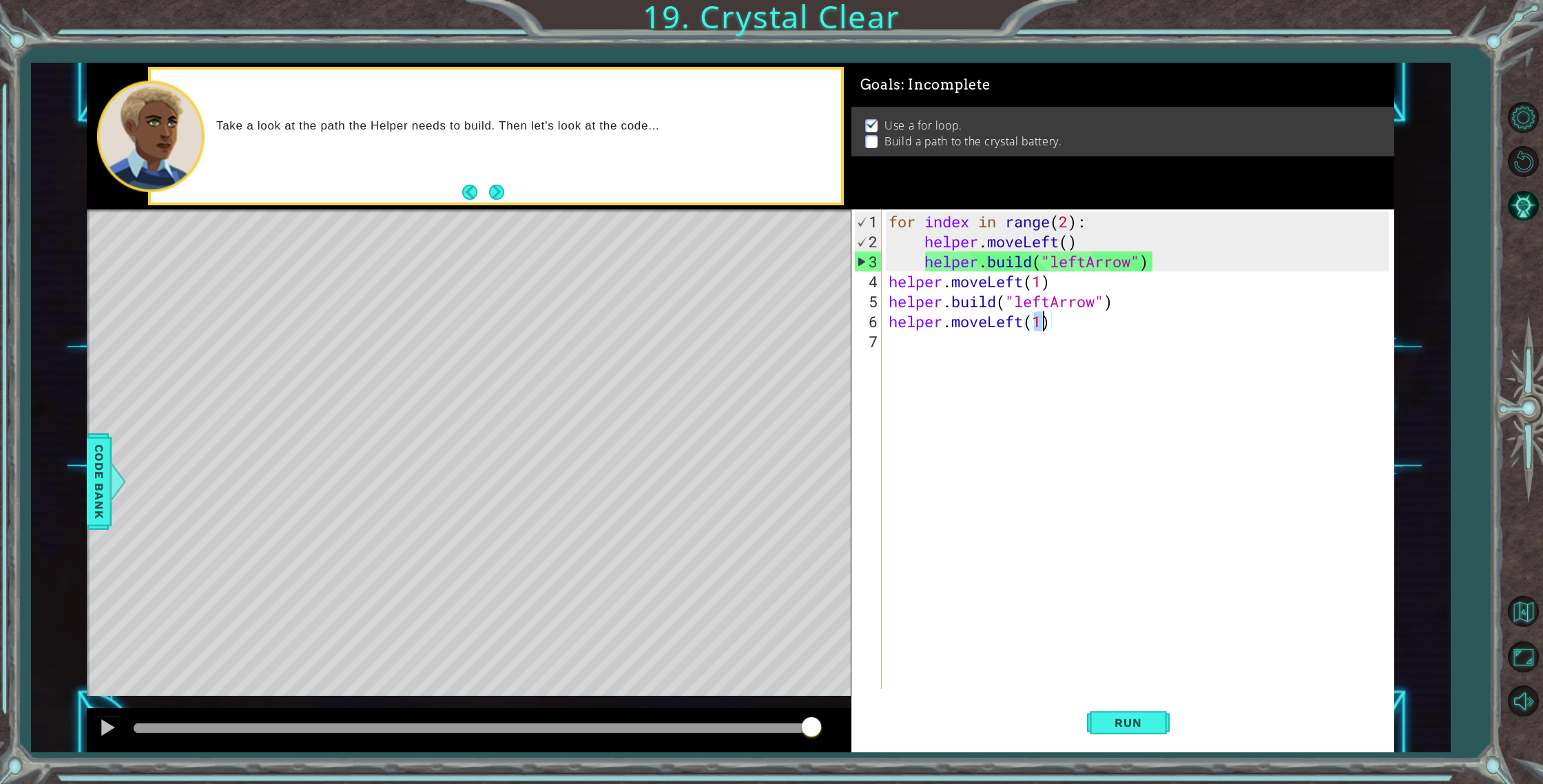
click at [919, 341] on div "for index in range ( 2 ) : helper . moveLeft ( ) helper . build ( "leftArrow" )…" at bounding box center [1141, 471] width 510 height 519
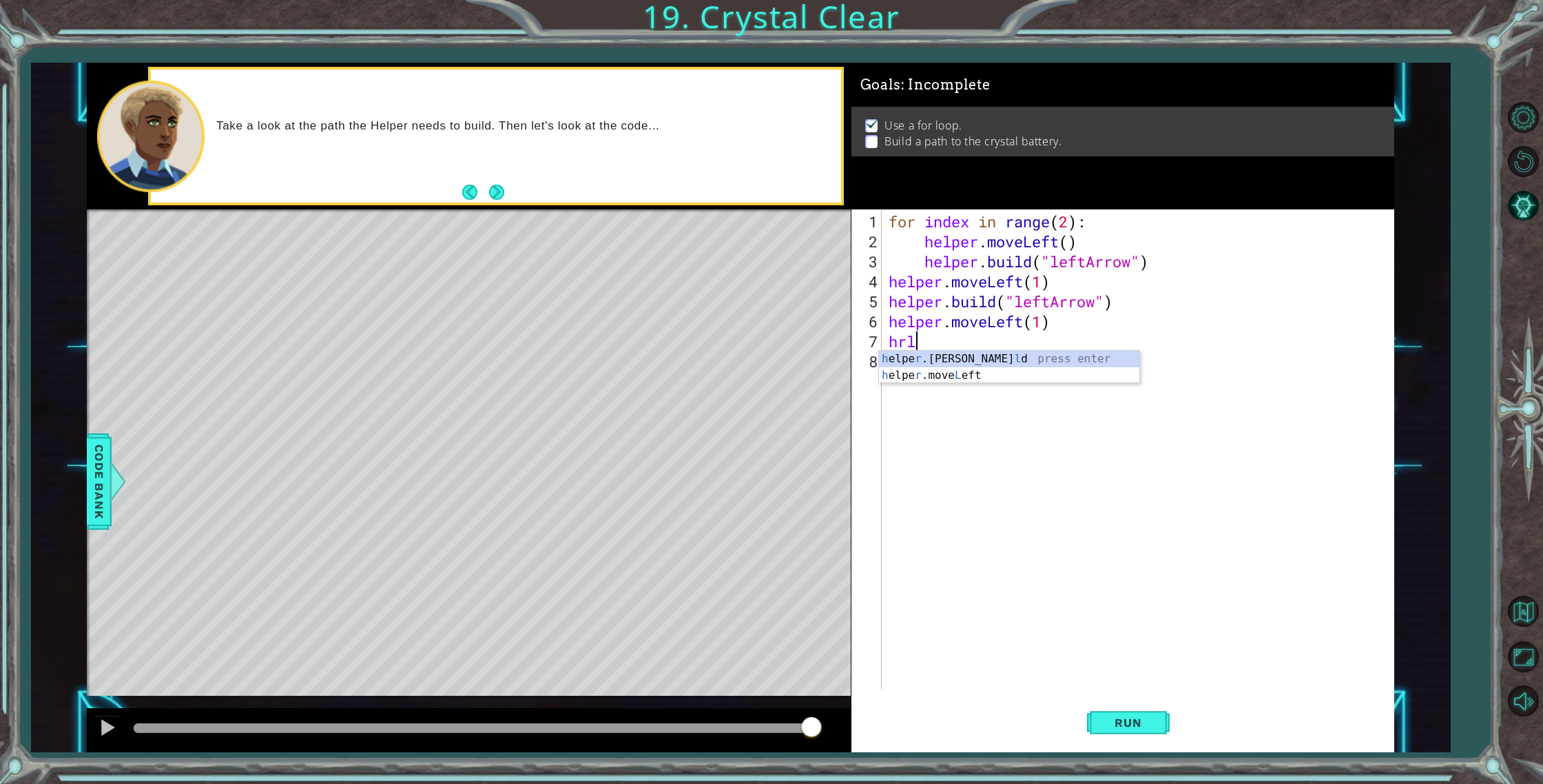
scroll to position [0, 1]
click at [989, 379] on div "h elpe r .[PERSON_NAME] press enter h elpe r .move L eft press enter" at bounding box center [1009, 383] width 260 height 66
drag, startPoint x: 1056, startPoint y: 348, endPoint x: 956, endPoint y: 348, distance: 100.0
click at [956, 348] on div "for index in range ( 2 ) : helper . moveLeft ( ) helper . build ( "leftArrow" )…" at bounding box center [1141, 471] width 510 height 519
click at [964, 418] on div "helper. moveUp press enter helper. moveDown press enter helper. moveLeft press …" at bounding box center [1009, 408] width 260 height 116
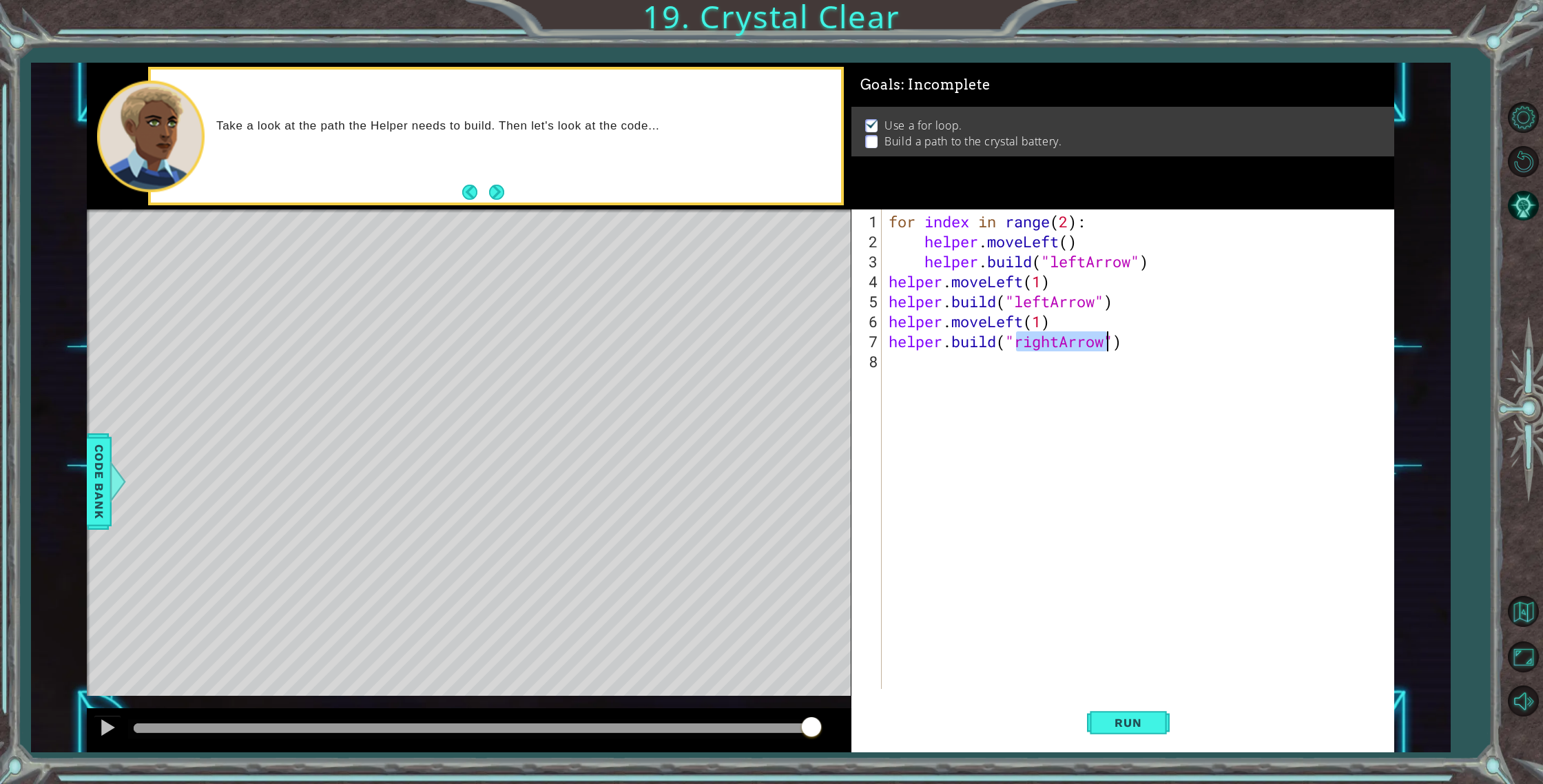
click at [1063, 346] on div "for index in range ( 2 ) : helper . moveLeft ( ) helper . build ( "leftArrow" )…" at bounding box center [1141, 471] width 510 height 519
type textarea "[DOMAIN_NAME]("leftArrow")"
click at [1115, 735] on button "Run" at bounding box center [1128, 723] width 83 height 55
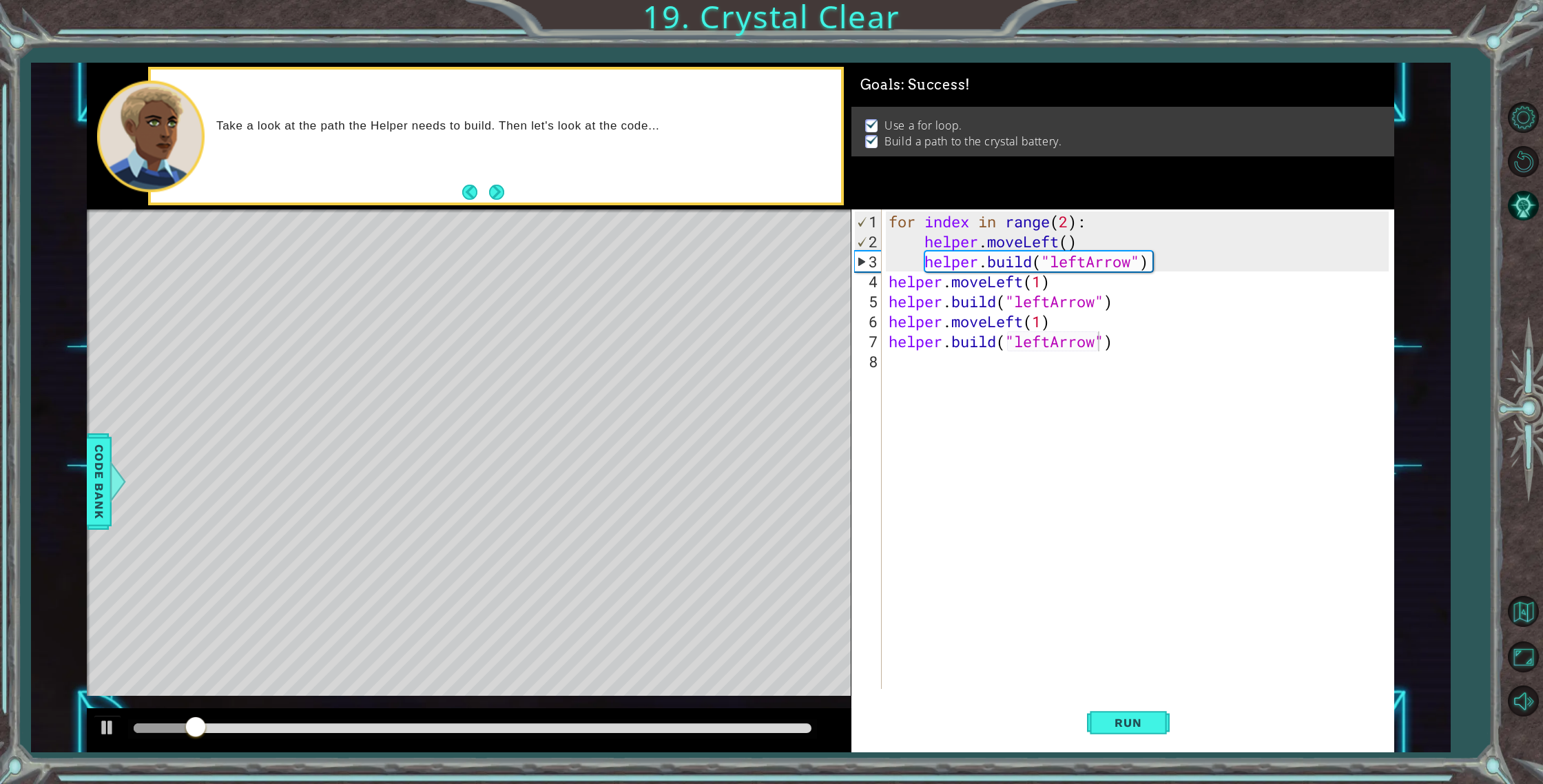
click at [794, 722] on div at bounding box center [471, 728] width 688 height 19
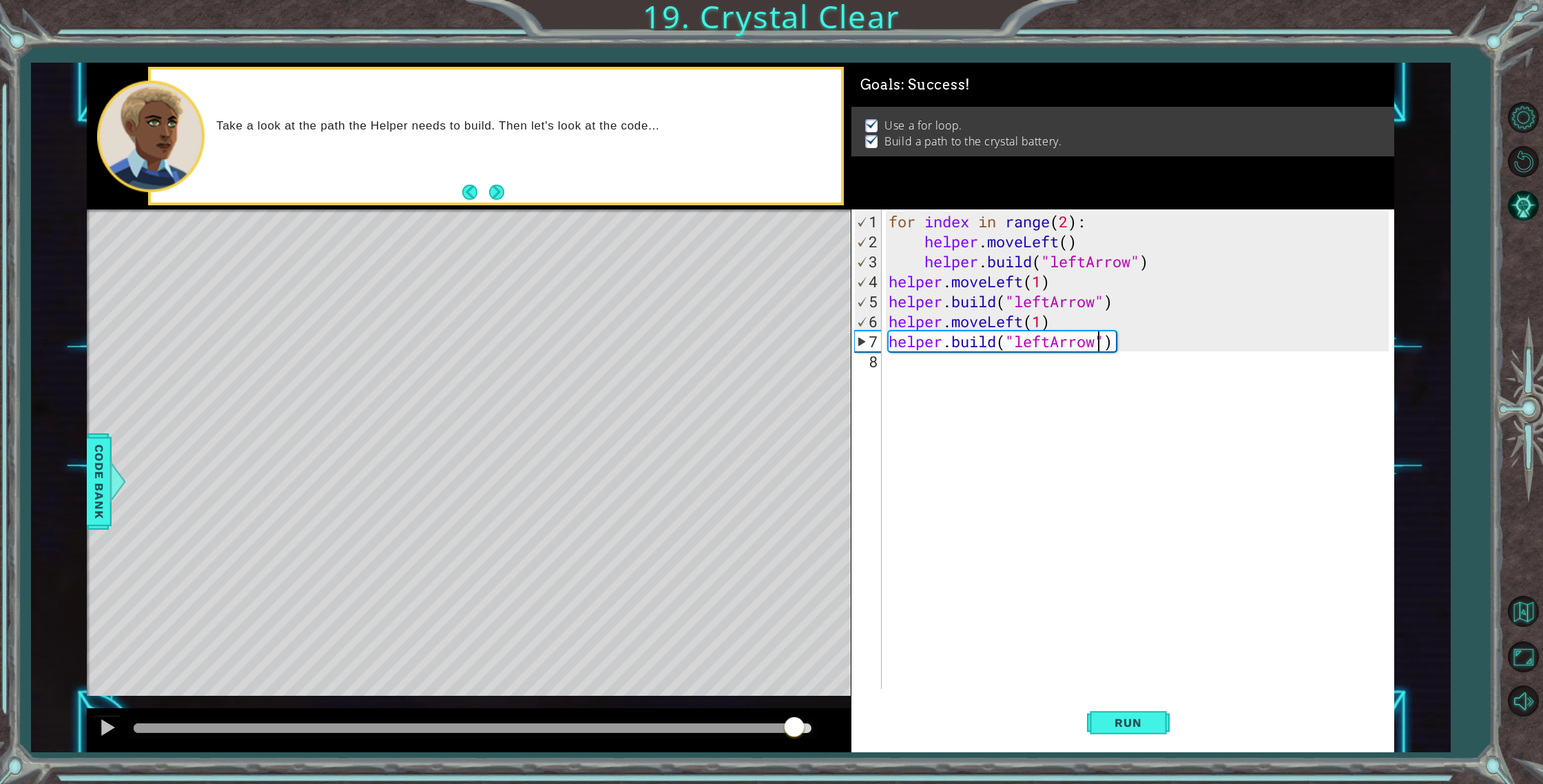
click at [796, 723] on div at bounding box center [472, 728] width 677 height 10
drag, startPoint x: 802, startPoint y: 727, endPoint x: 813, endPoint y: 732, distance: 12.1
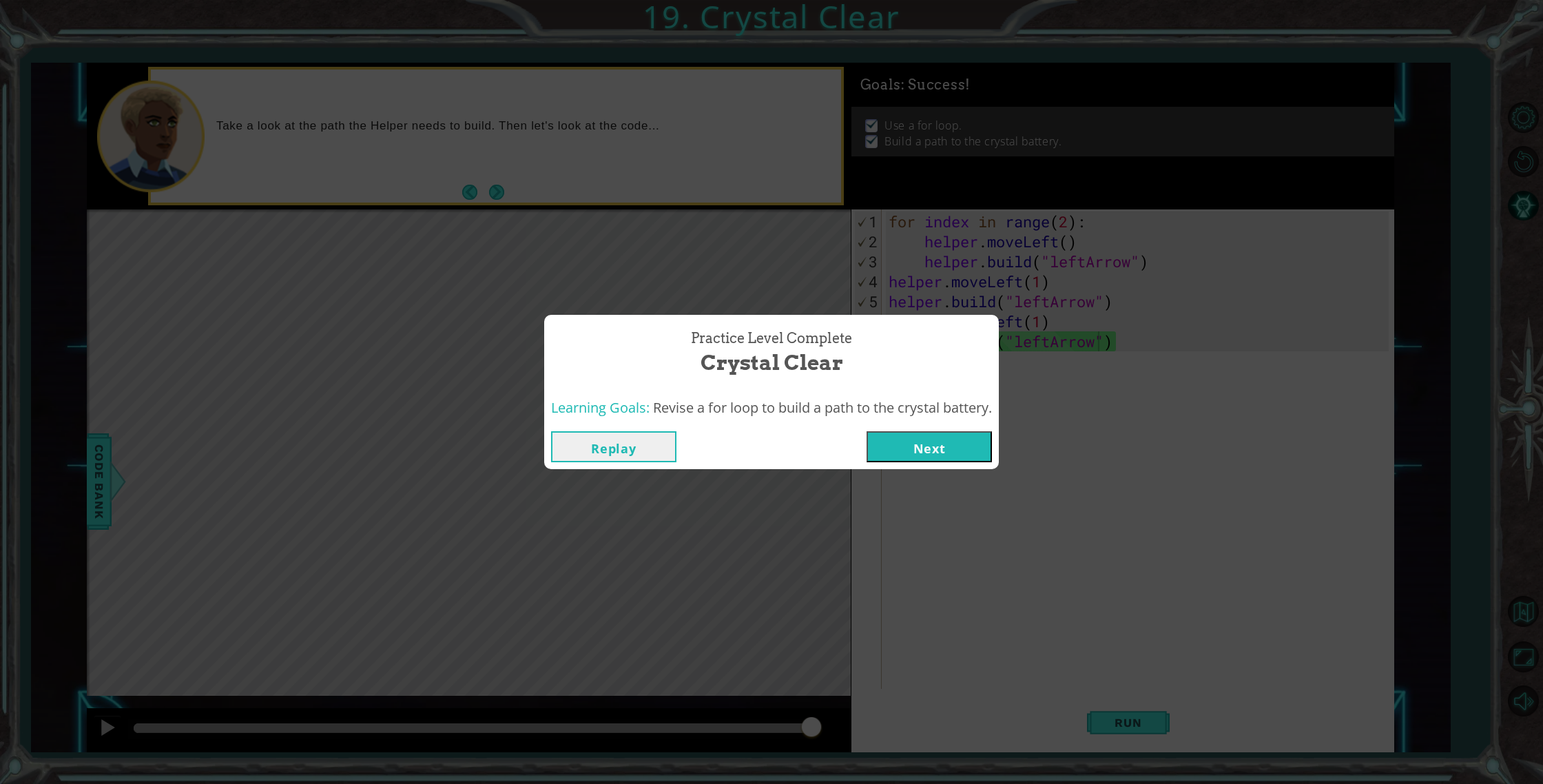
click at [910, 433] on button "Next" at bounding box center [929, 446] width 125 height 31
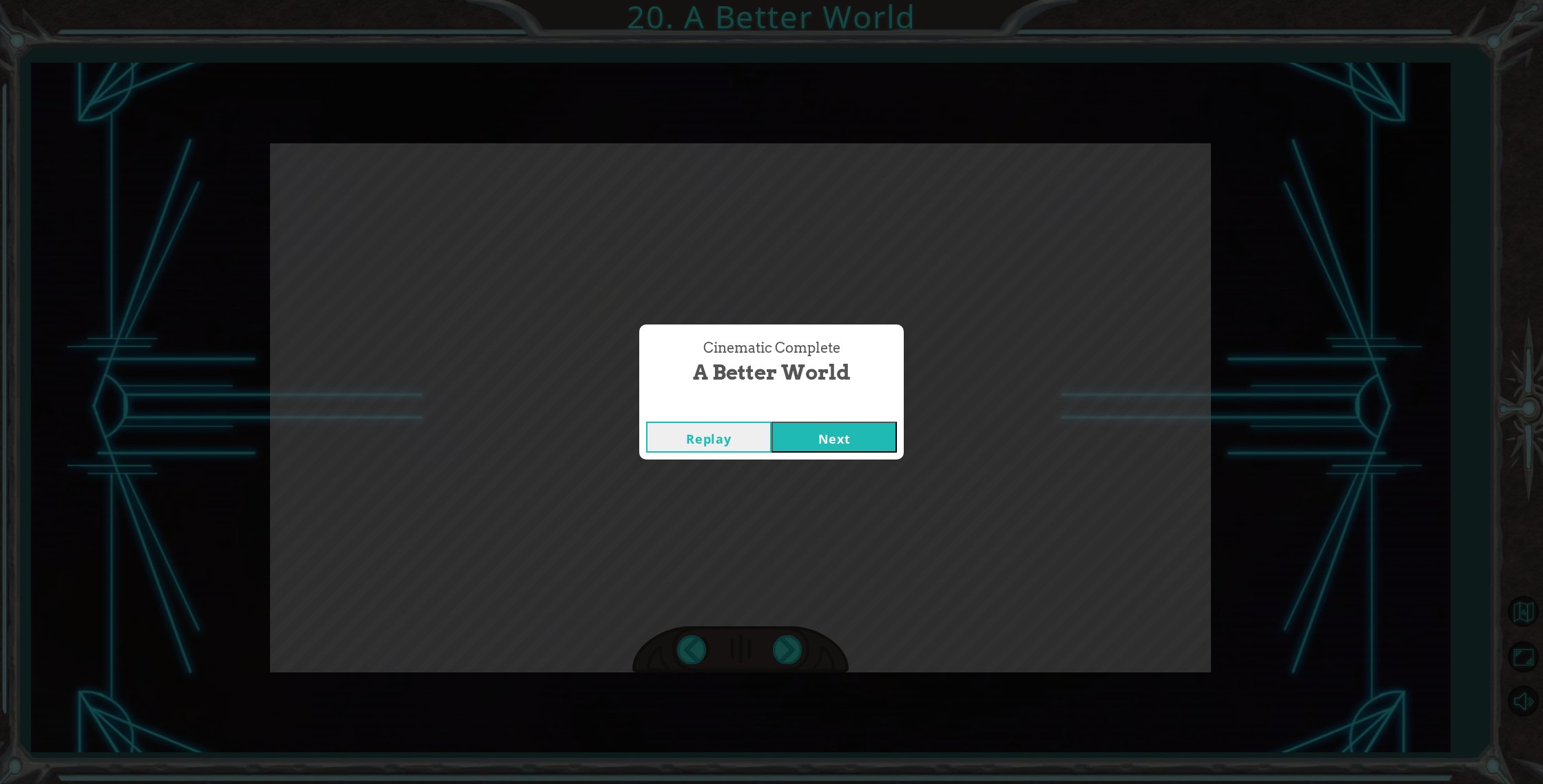
click at [838, 430] on button "Next" at bounding box center [833, 436] width 125 height 31
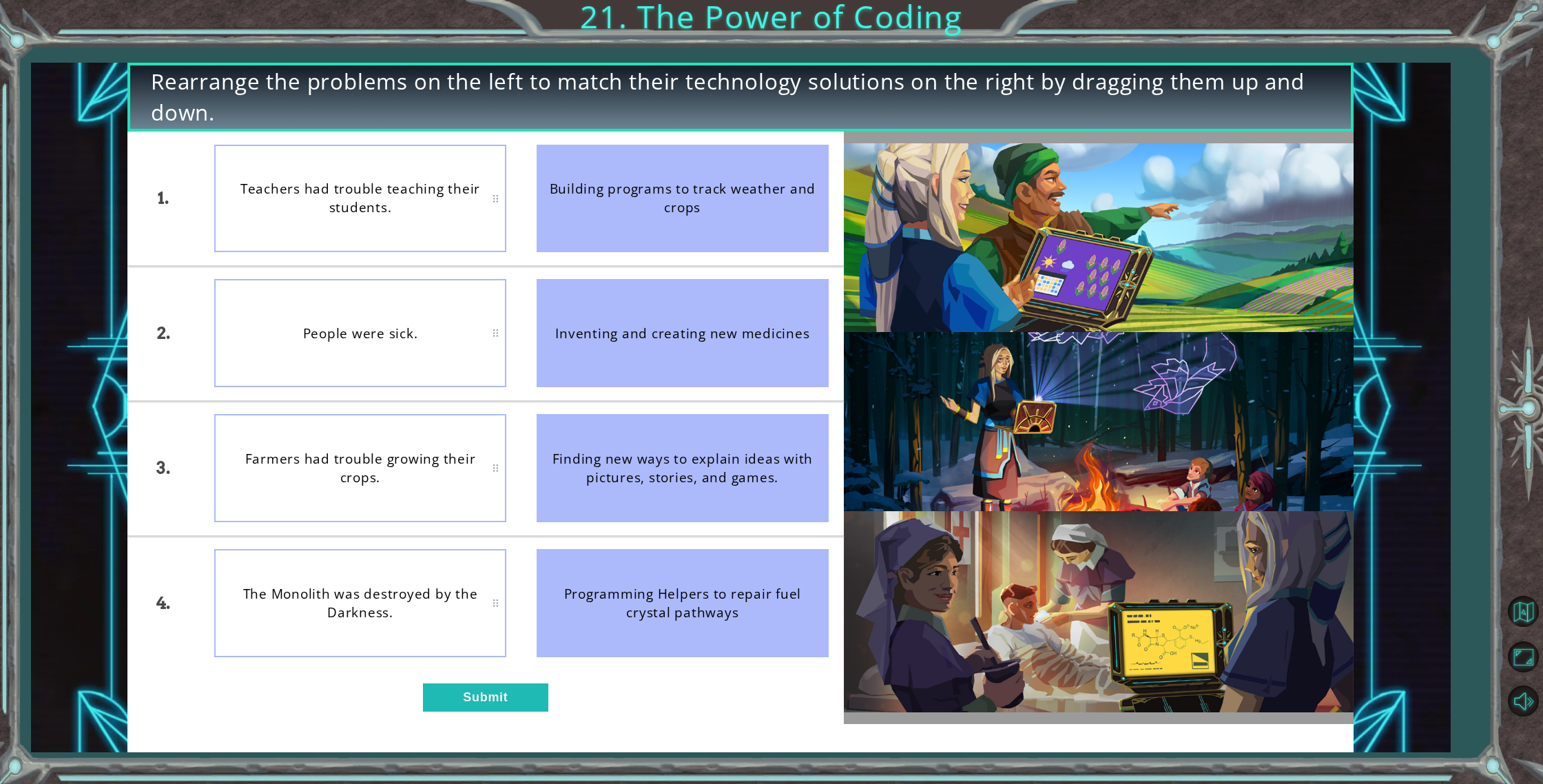
click at [843, 435] on button "Next" at bounding box center [833, 436] width 125 height 31
click at [486, 690] on button "Submit" at bounding box center [485, 697] width 125 height 28
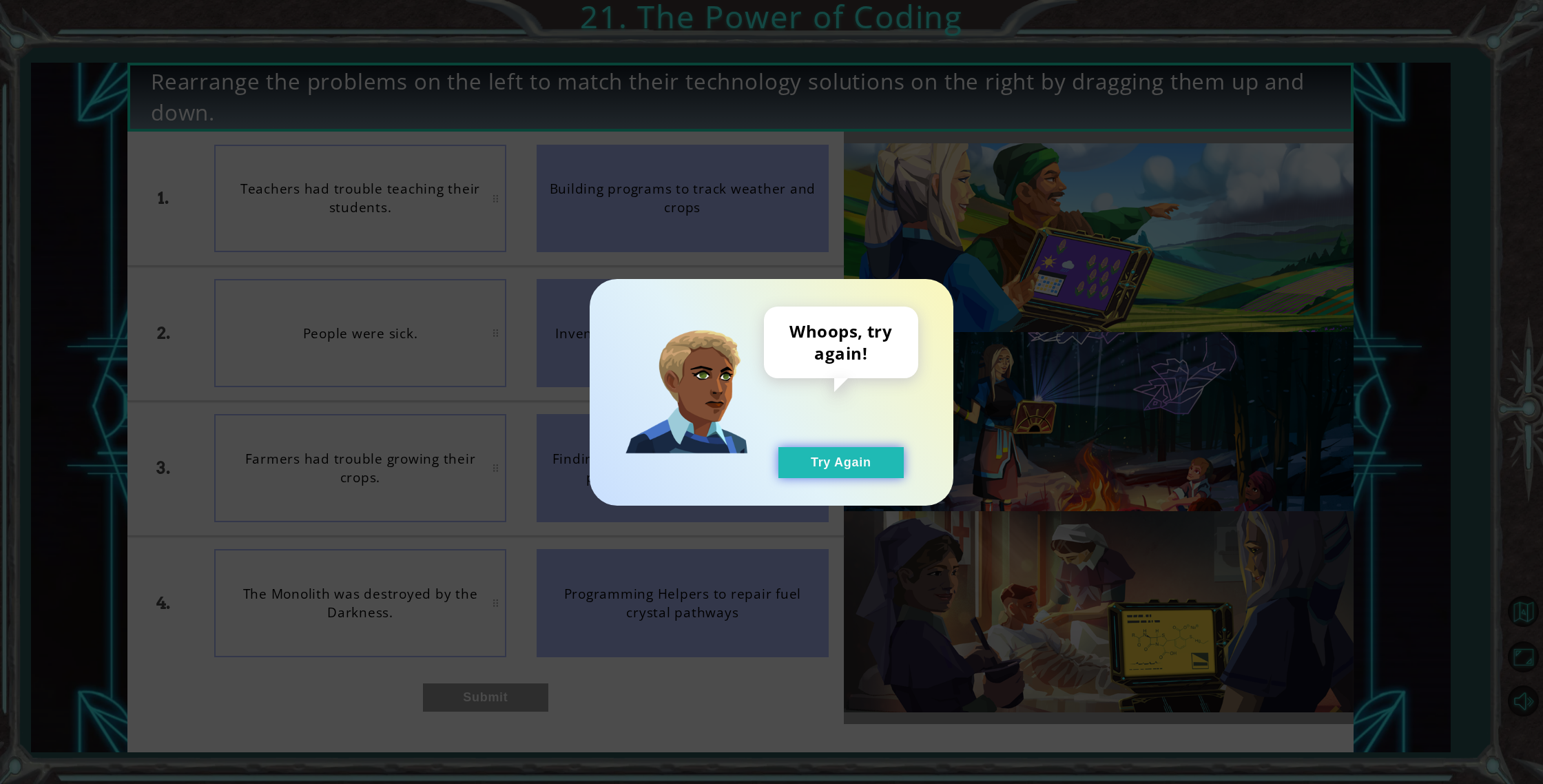
click at [873, 450] on button "Try Again" at bounding box center [841, 462] width 125 height 31
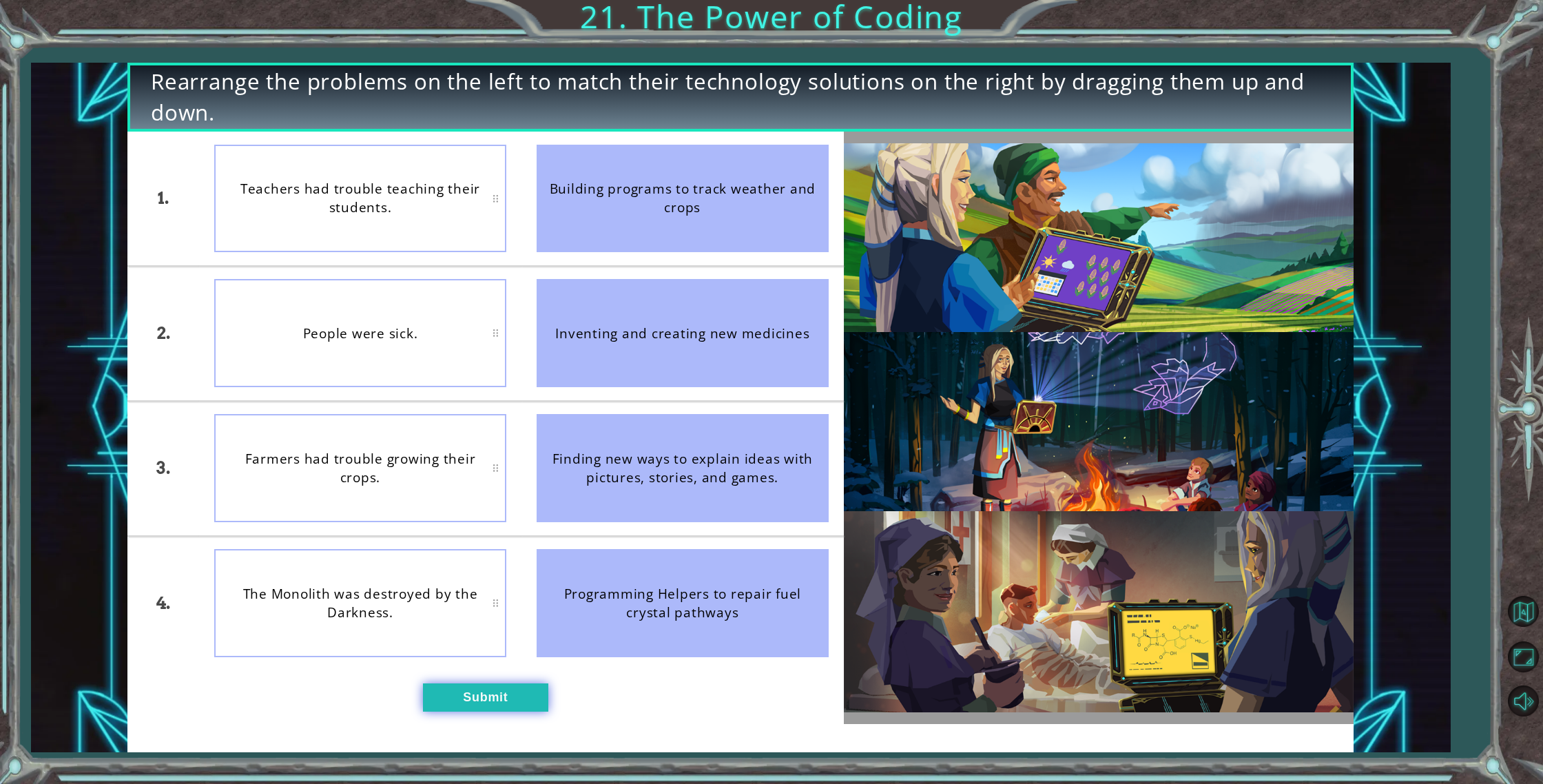
drag, startPoint x: 490, startPoint y: 727, endPoint x: 490, endPoint y: 704, distance: 23.0
click at [491, 727] on div "Rearrange the problems on the left to match their technology solutions on the r…" at bounding box center [741, 407] width 1226 height 690
click at [490, 703] on button "Submit" at bounding box center [485, 697] width 125 height 28
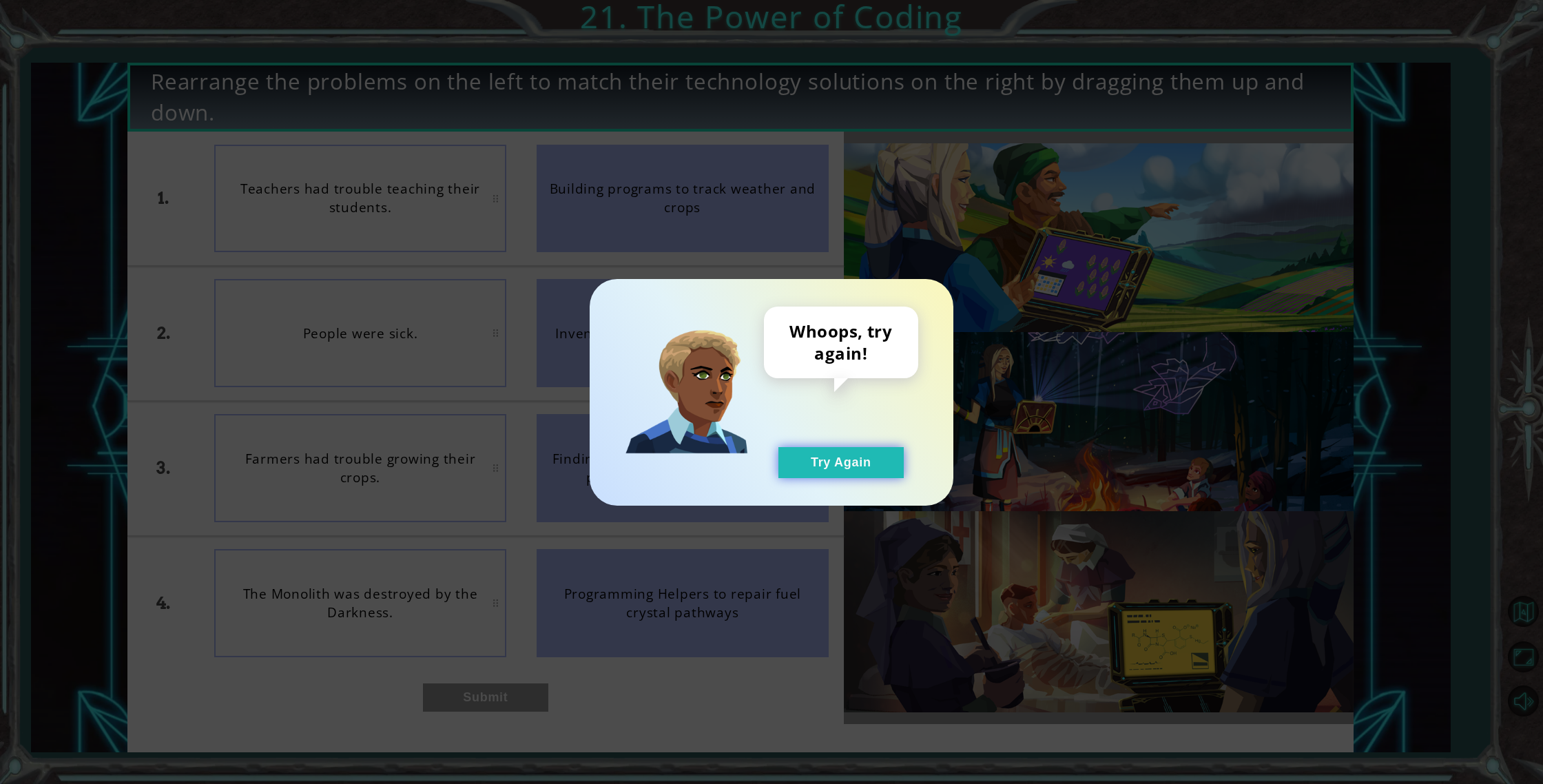
click at [830, 464] on button "Try Again" at bounding box center [841, 462] width 125 height 31
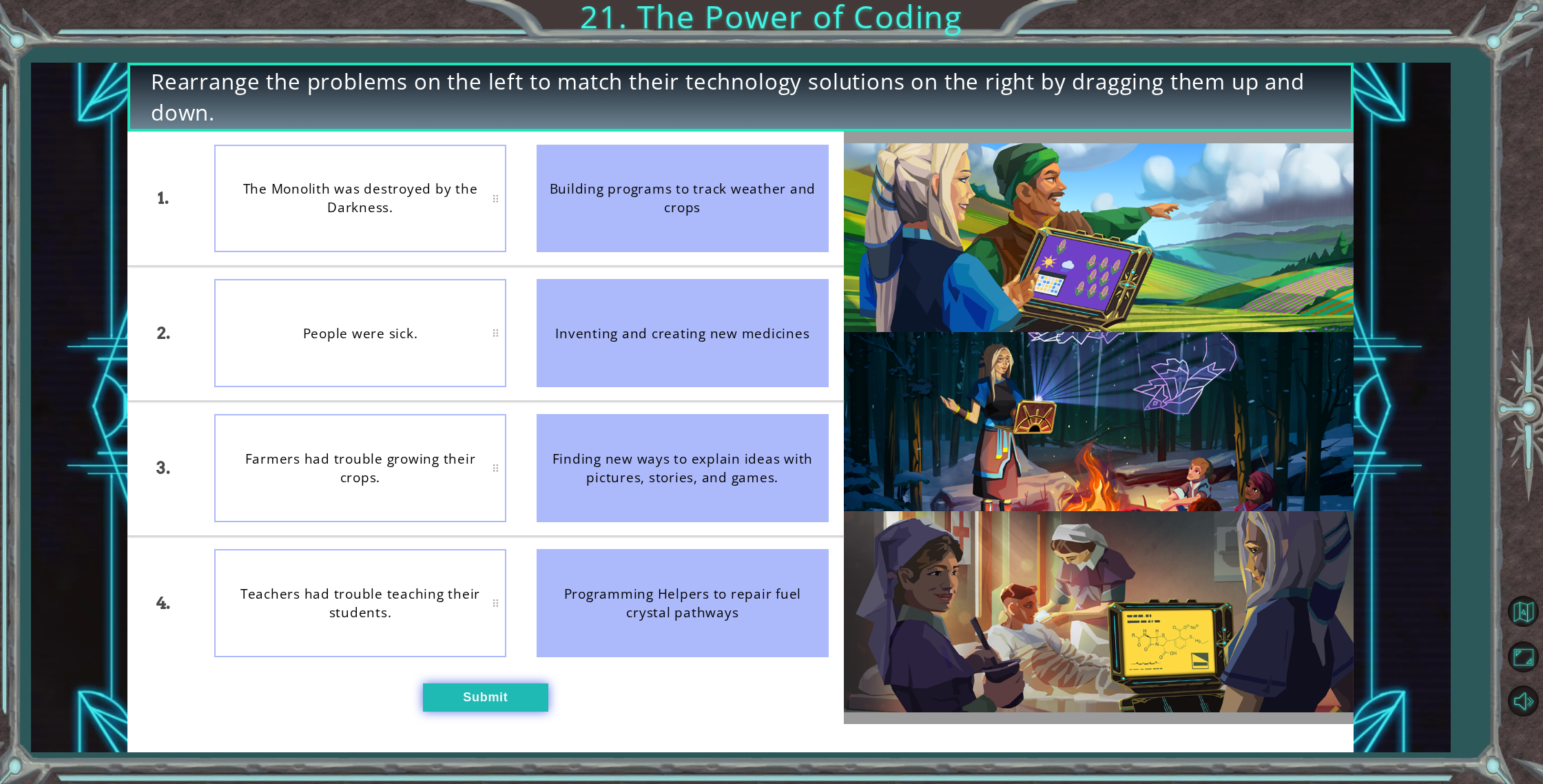
click at [484, 690] on button "Submit" at bounding box center [485, 697] width 125 height 28
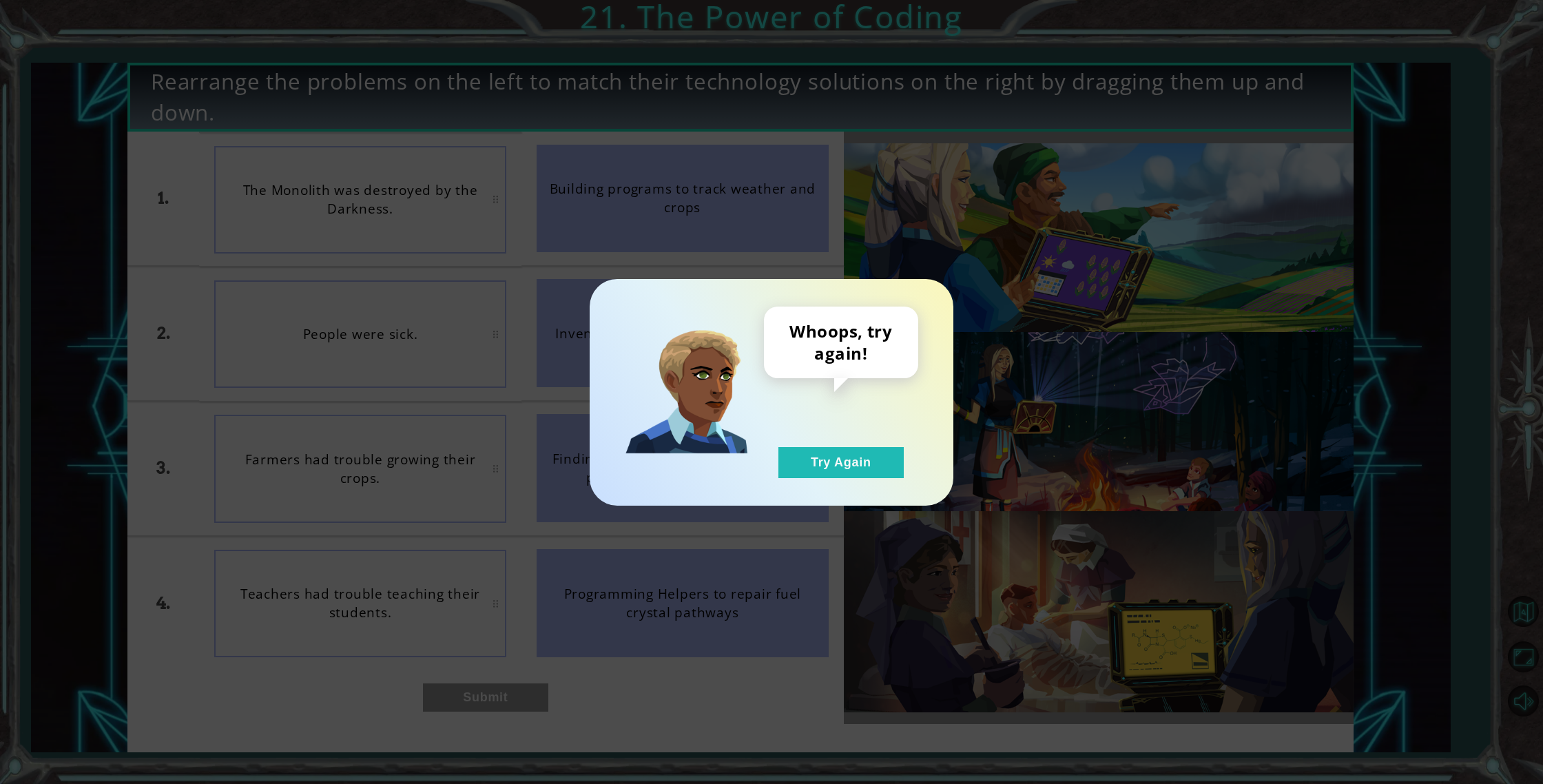
drag, startPoint x: 828, startPoint y: 436, endPoint x: 827, endPoint y: 443, distance: 7.1
click at [828, 437] on div "Whoops, try again! Try Again" at bounding box center [840, 392] width 154 height 172
drag, startPoint x: 825, startPoint y: 458, endPoint x: 752, endPoint y: 440, distance: 75.2
click at [824, 458] on button "Try Again" at bounding box center [841, 462] width 125 height 31
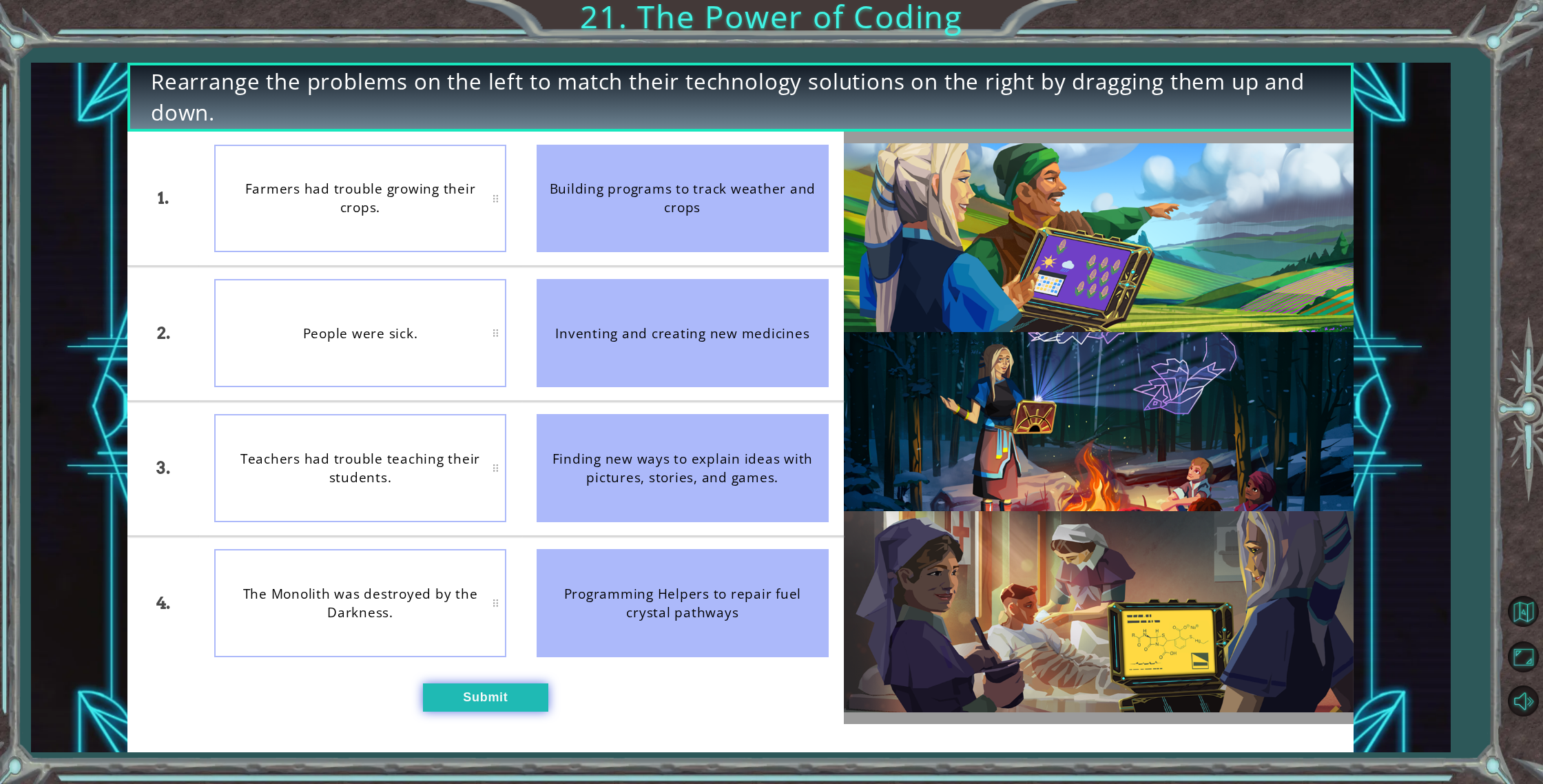
click at [535, 694] on button "Submit" at bounding box center [485, 697] width 125 height 28
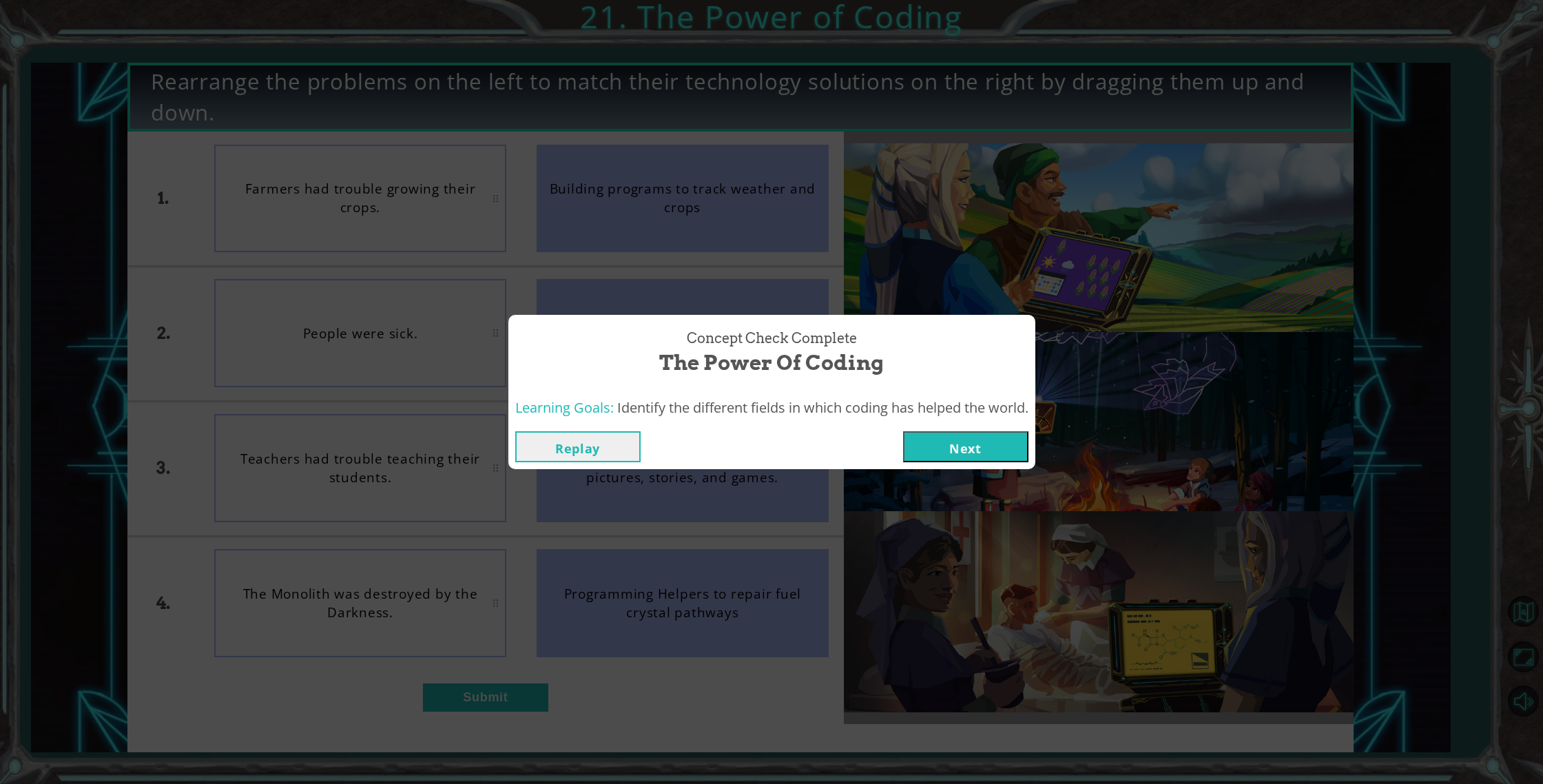
click at [964, 436] on button "Next" at bounding box center [965, 446] width 125 height 31
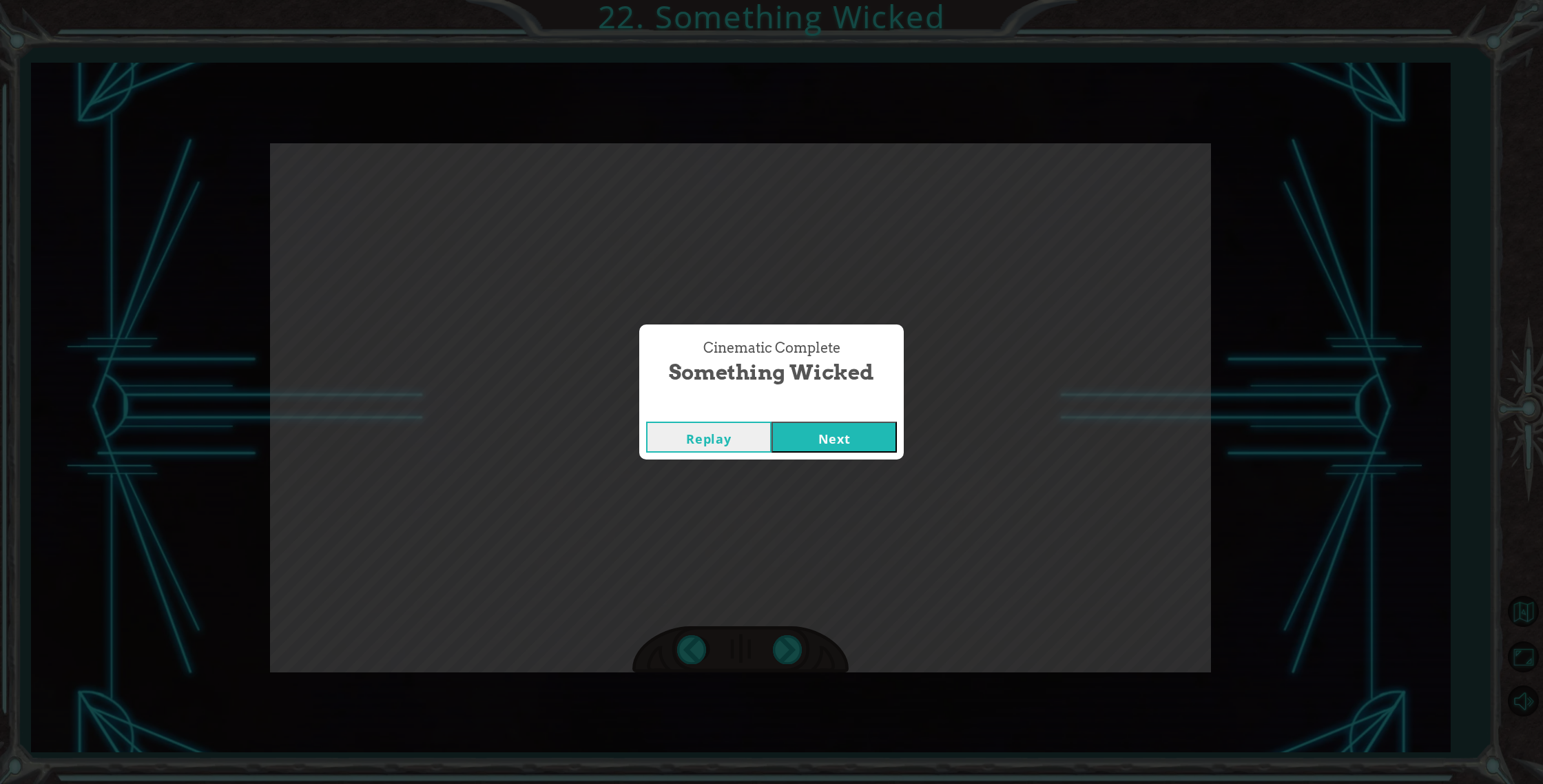
click at [811, 443] on button "Next" at bounding box center [833, 436] width 125 height 31
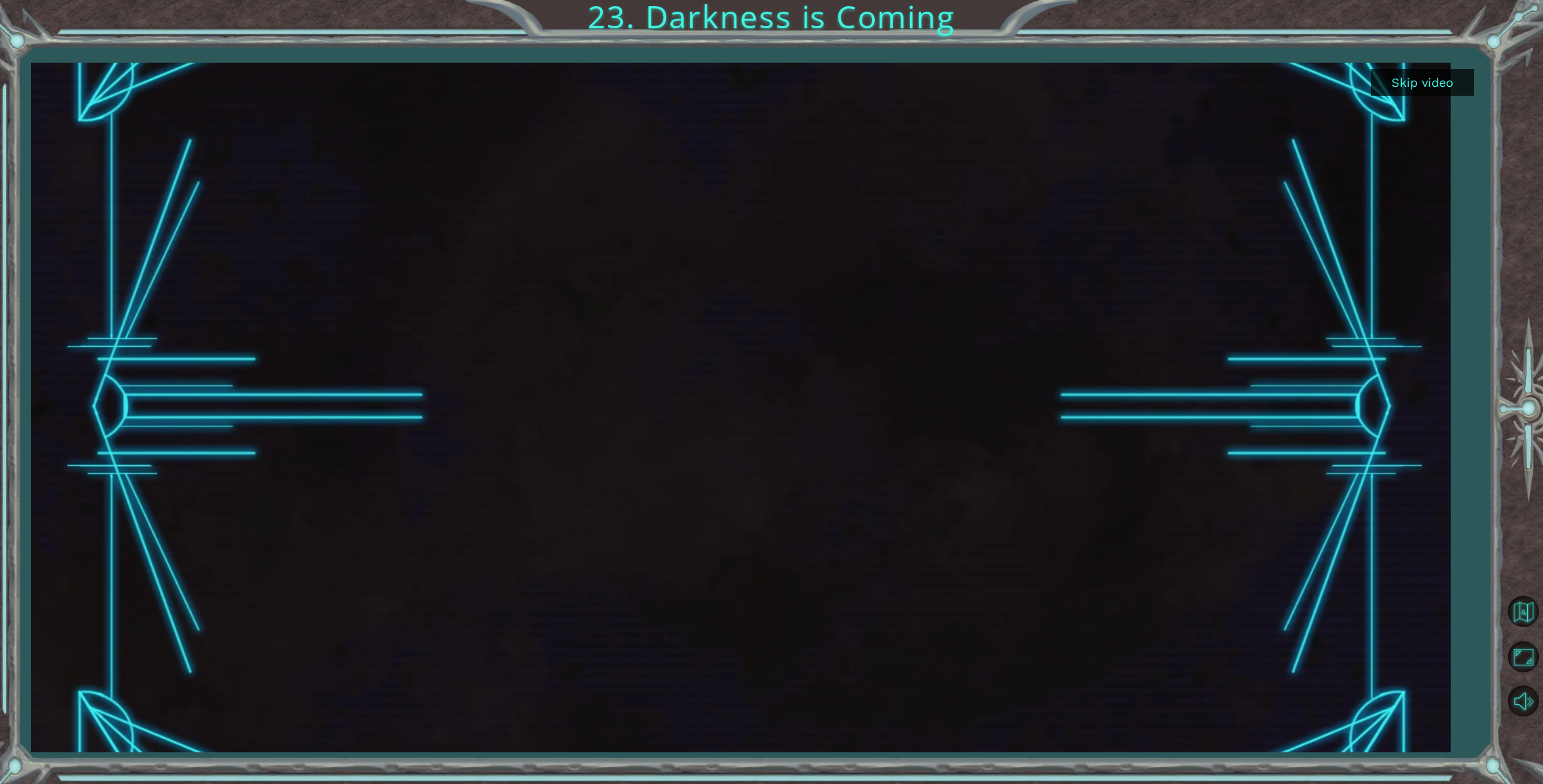
click at [1429, 78] on button "Skip video" at bounding box center [1422, 82] width 103 height 27
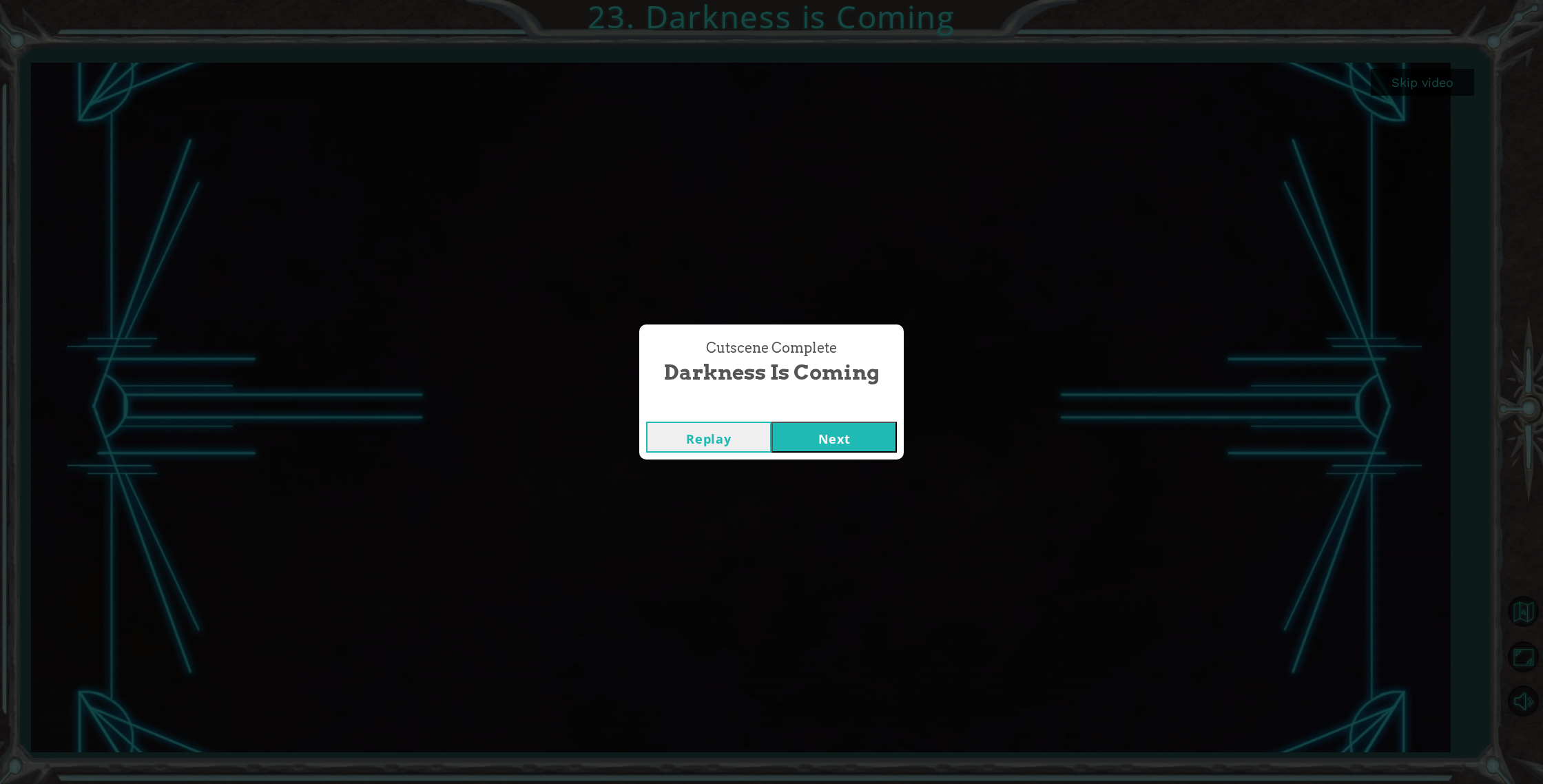
click at [850, 424] on button "Next" at bounding box center [833, 436] width 125 height 31
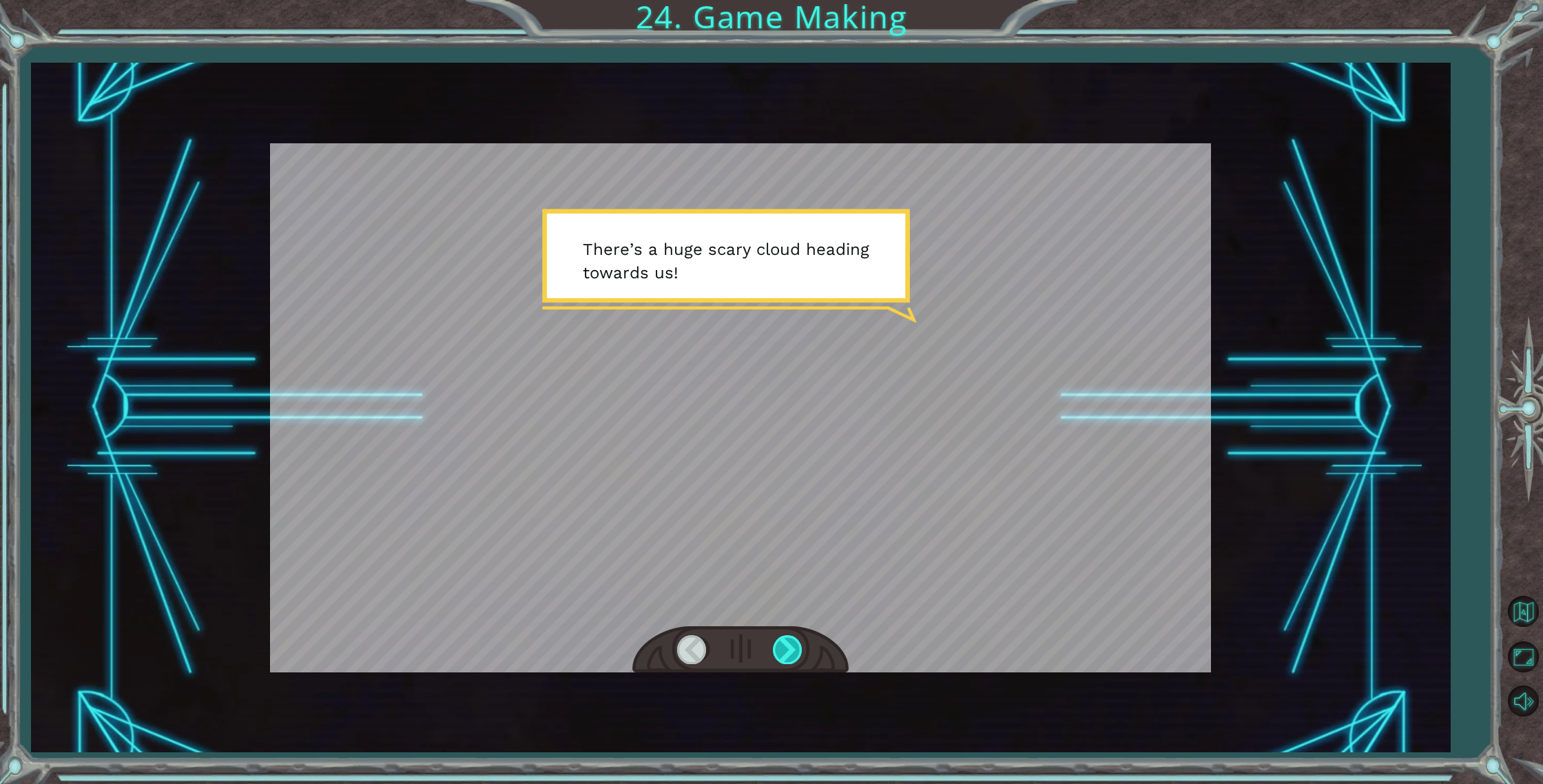
click at [790, 654] on div at bounding box center [788, 649] width 31 height 28
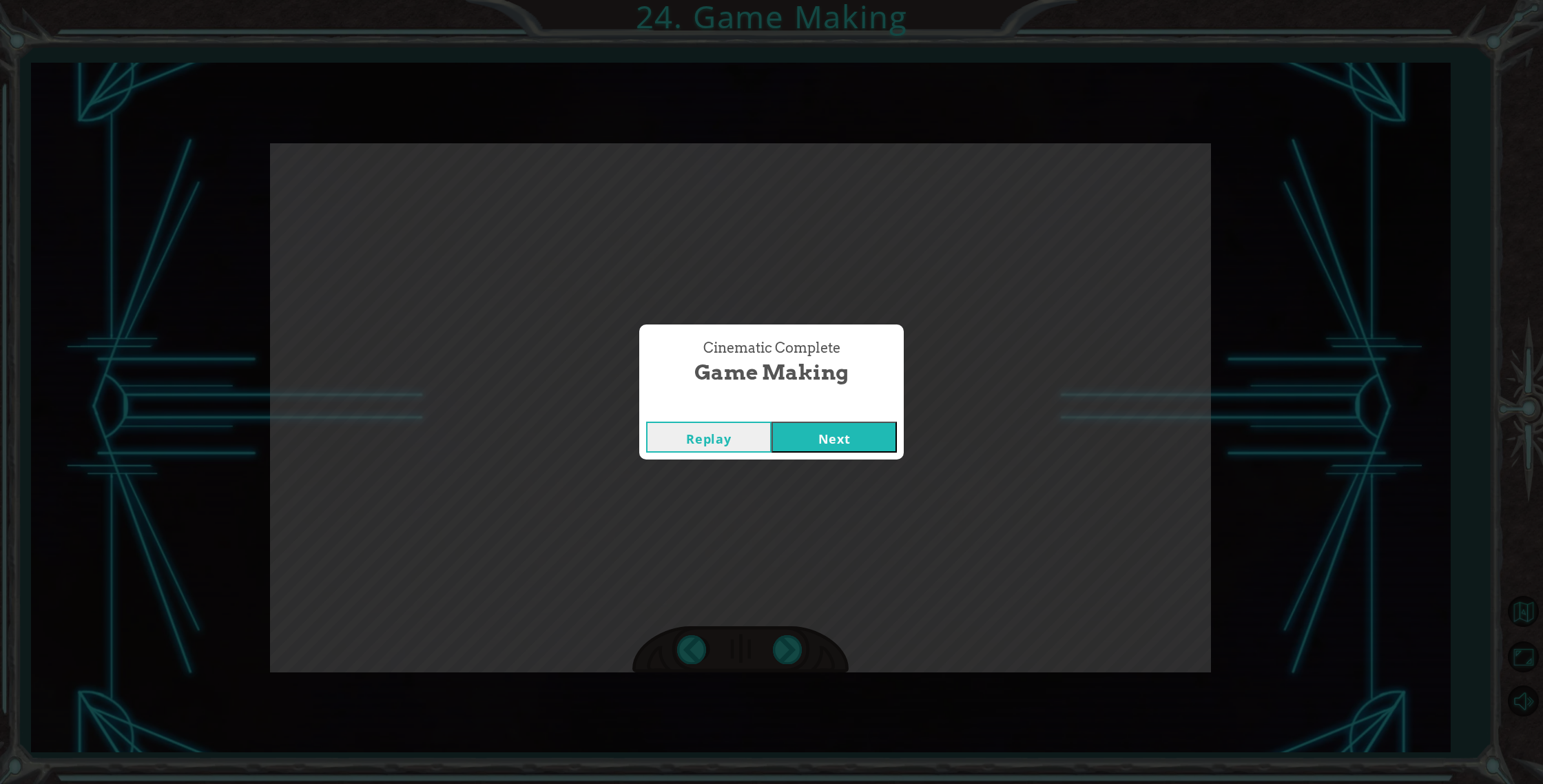
click at [808, 444] on button "Next" at bounding box center [833, 436] width 125 height 31
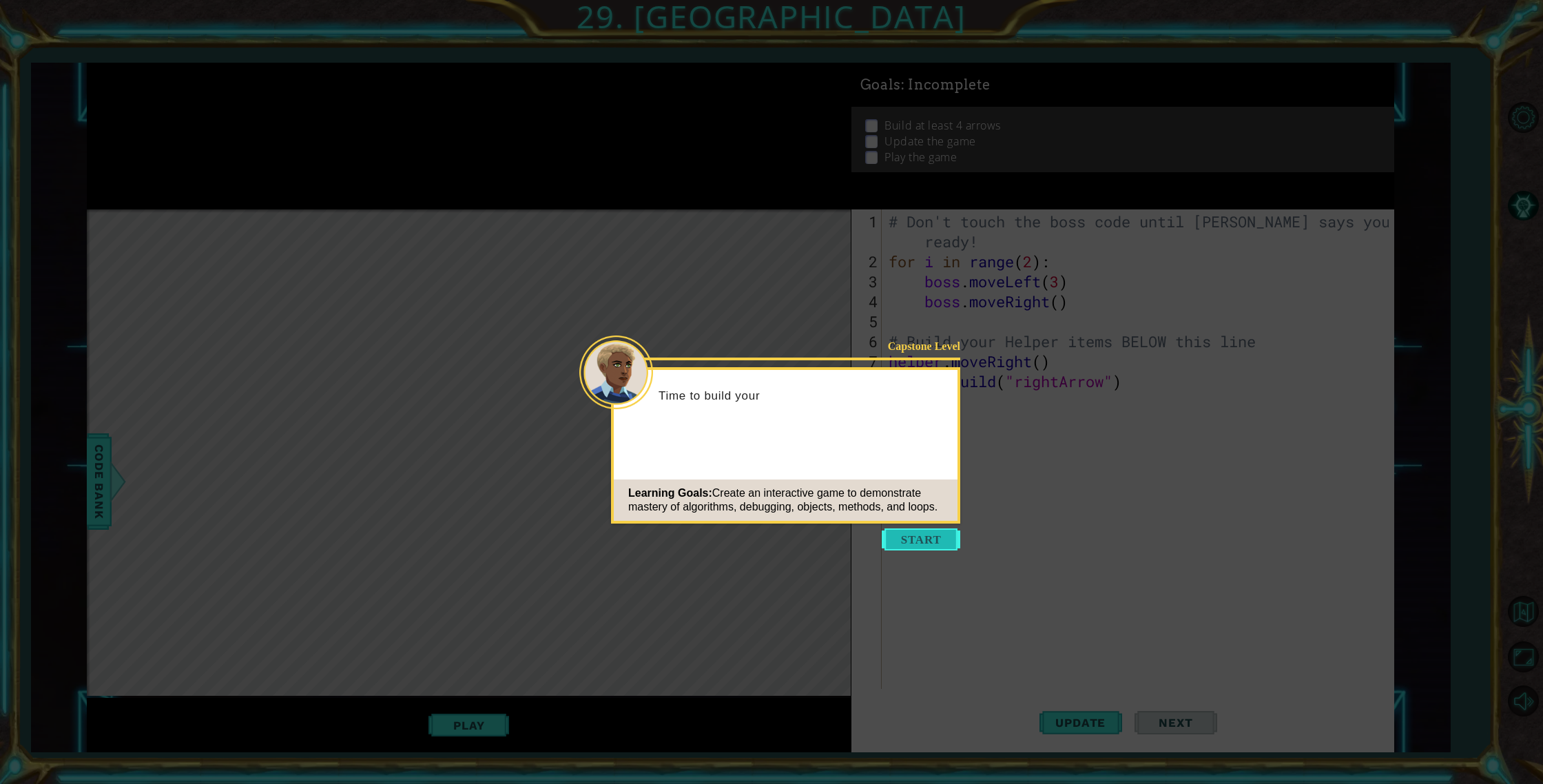
drag, startPoint x: 879, startPoint y: 537, endPoint x: 887, endPoint y: 538, distance: 8.1
click at [881, 537] on icon at bounding box center [771, 392] width 1543 height 784
click at [888, 538] on button "Start" at bounding box center [920, 539] width 78 height 22
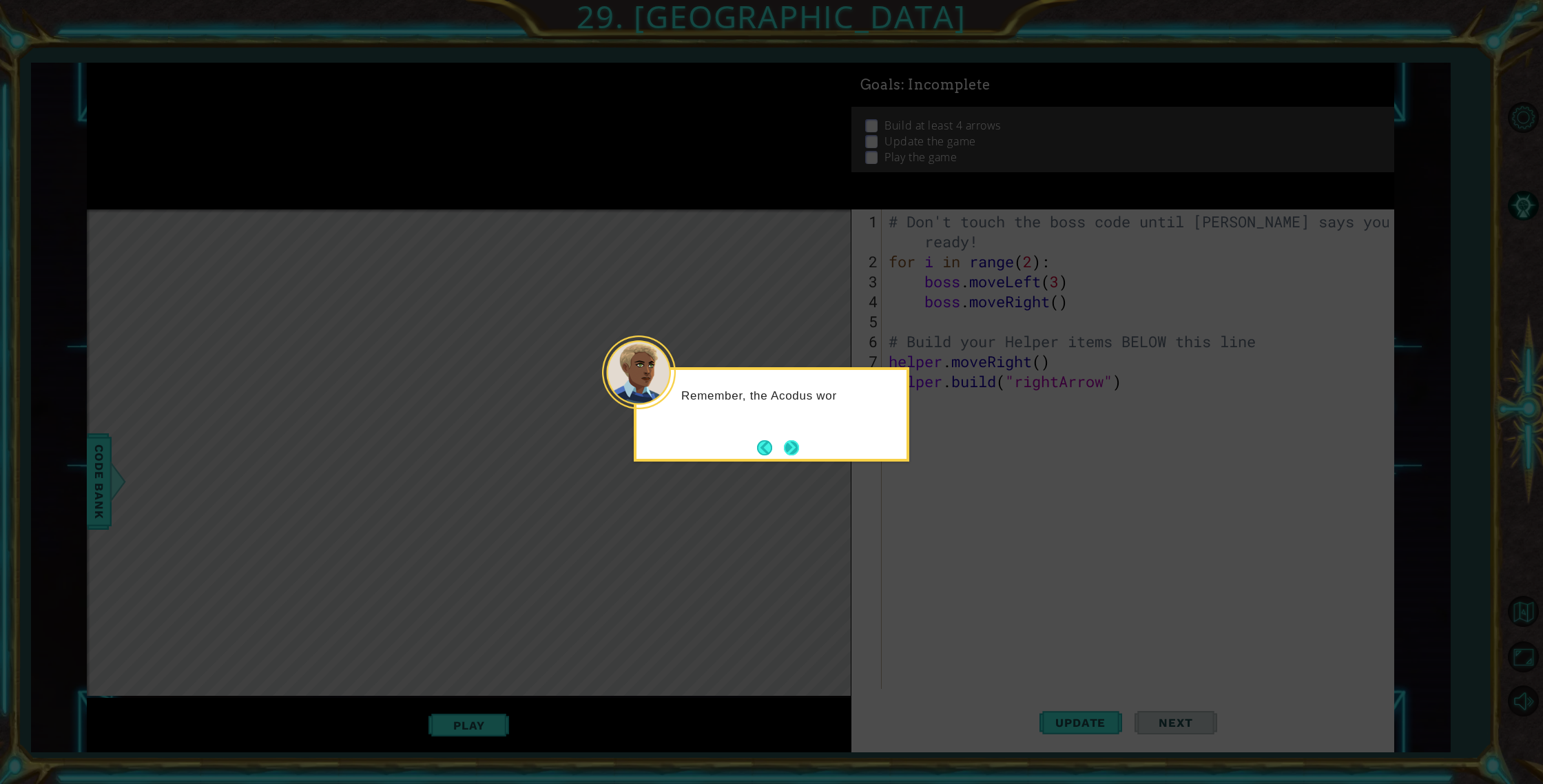
click at [786, 447] on button "Next" at bounding box center [792, 448] width 15 height 15
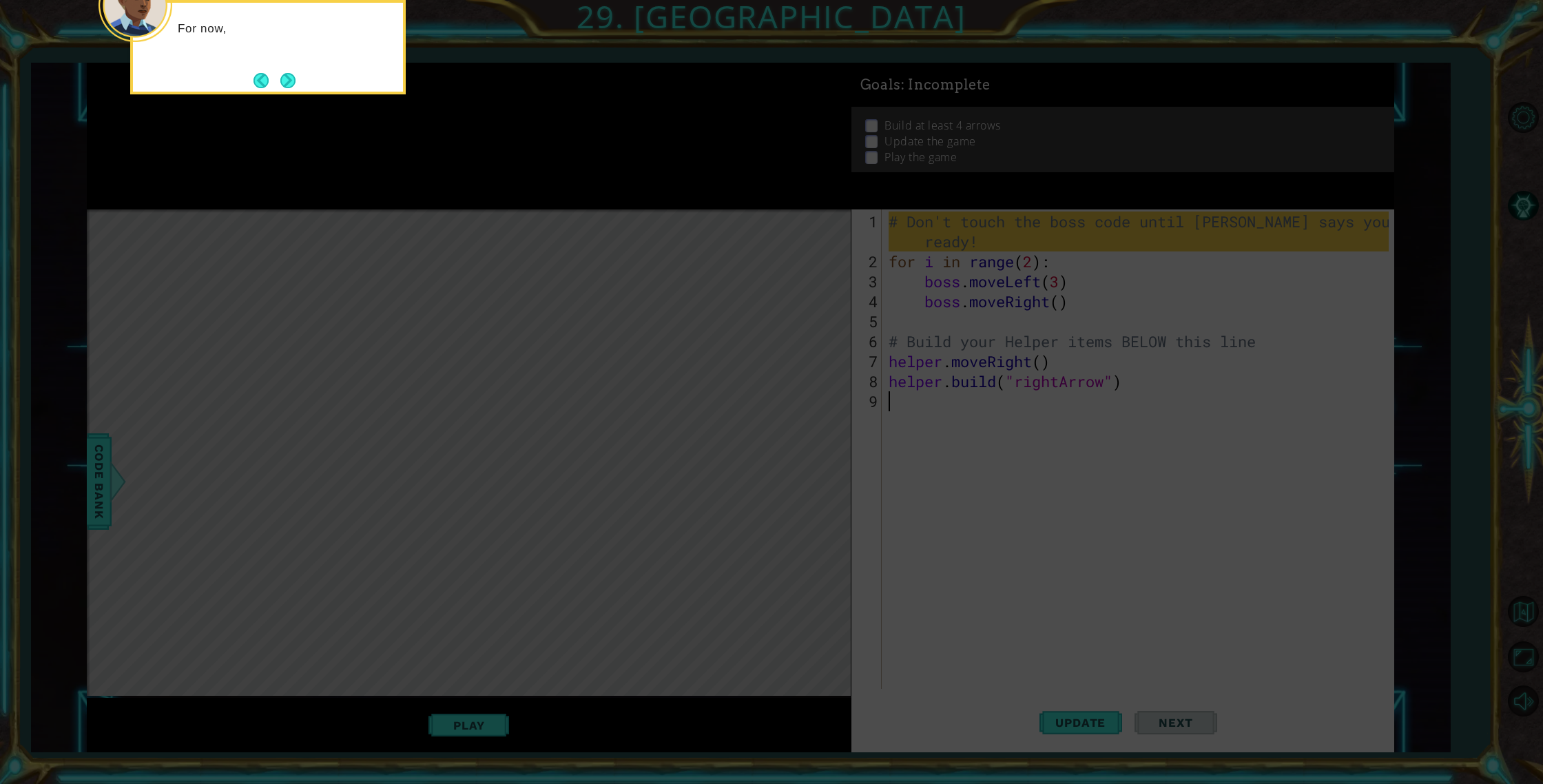
click at [1020, 595] on icon at bounding box center [771, 117] width 1543 height 1333
click at [1118, 706] on icon at bounding box center [771, 117] width 1543 height 1333
click at [1113, 618] on icon at bounding box center [771, 117] width 1543 height 1333
click at [289, 76] on button "Next" at bounding box center [288, 81] width 15 height 15
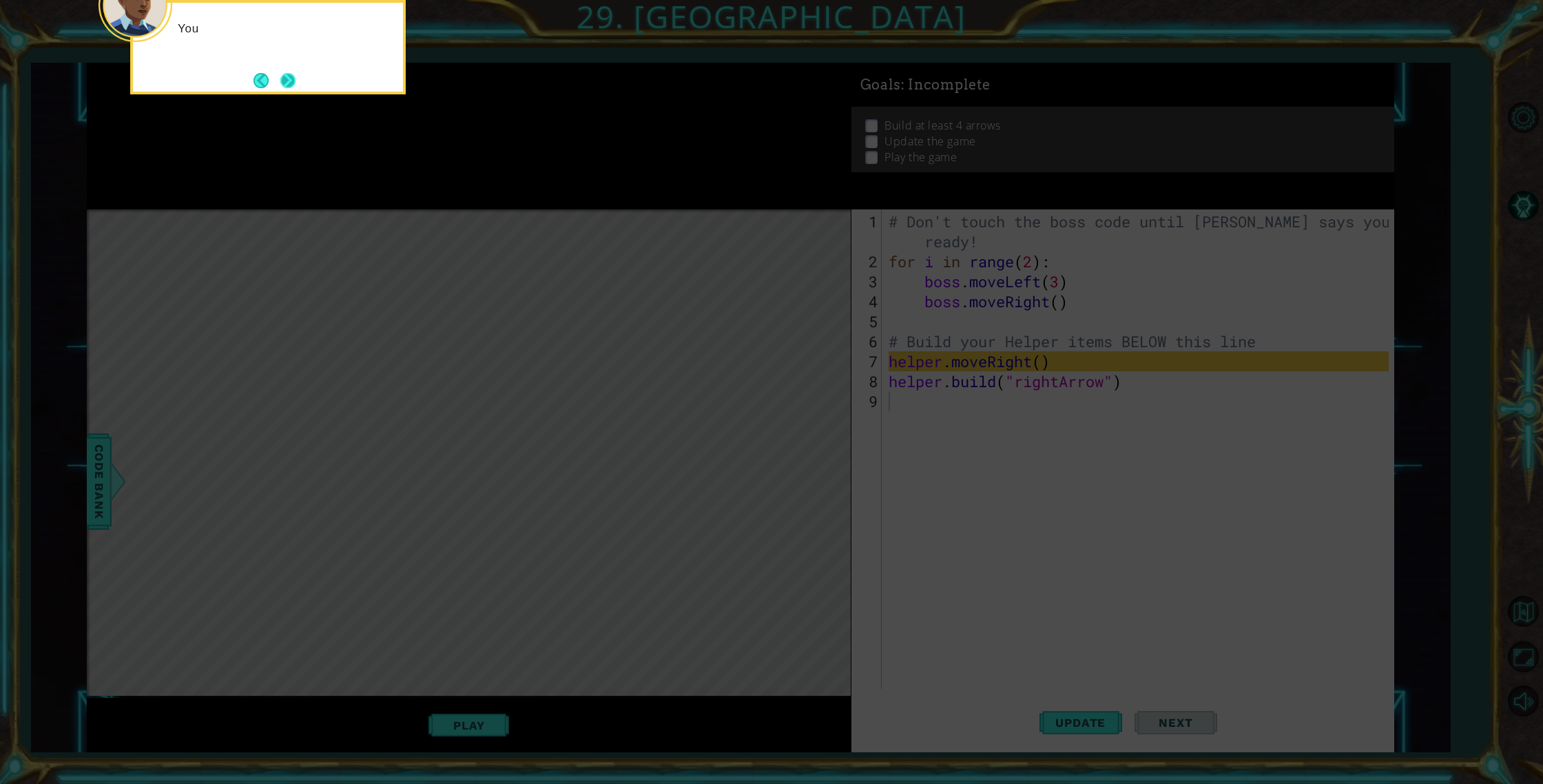
click at [290, 77] on button "Next" at bounding box center [288, 81] width 15 height 15
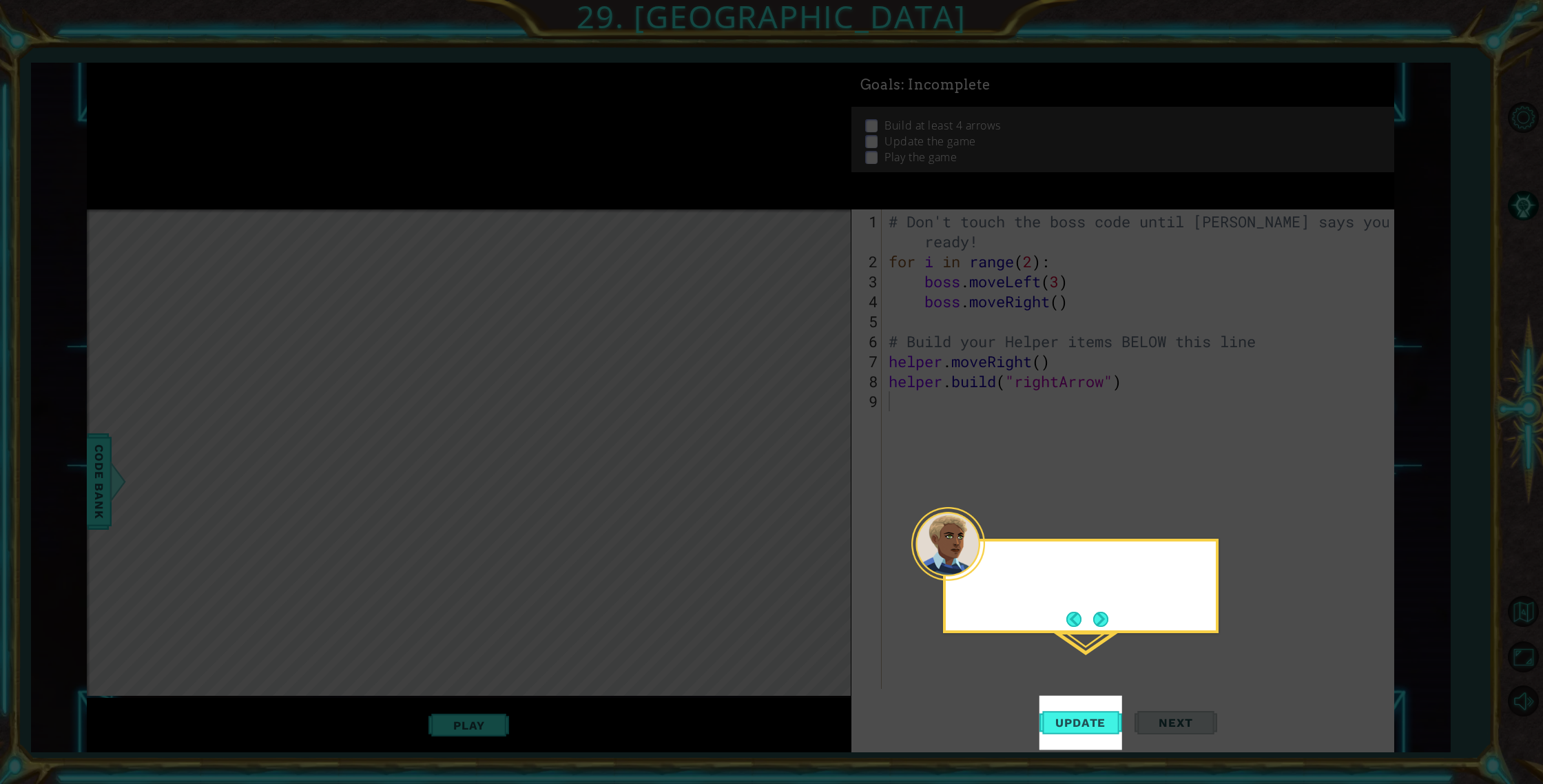
click at [290, 77] on icon at bounding box center [771, 392] width 1543 height 784
click at [1094, 617] on button "Next" at bounding box center [1100, 619] width 15 height 15
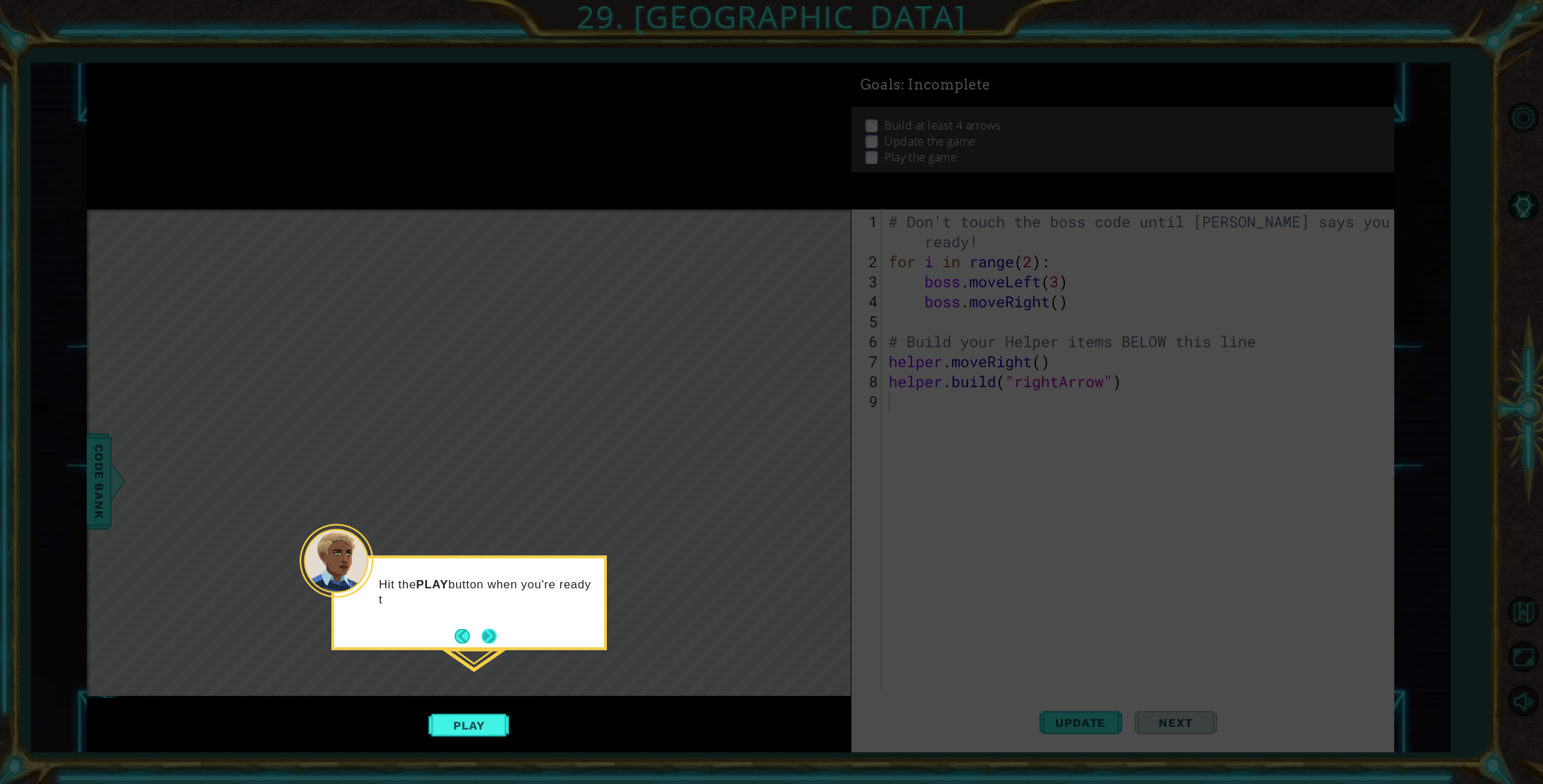
click at [497, 640] on button "Next" at bounding box center [489, 636] width 16 height 16
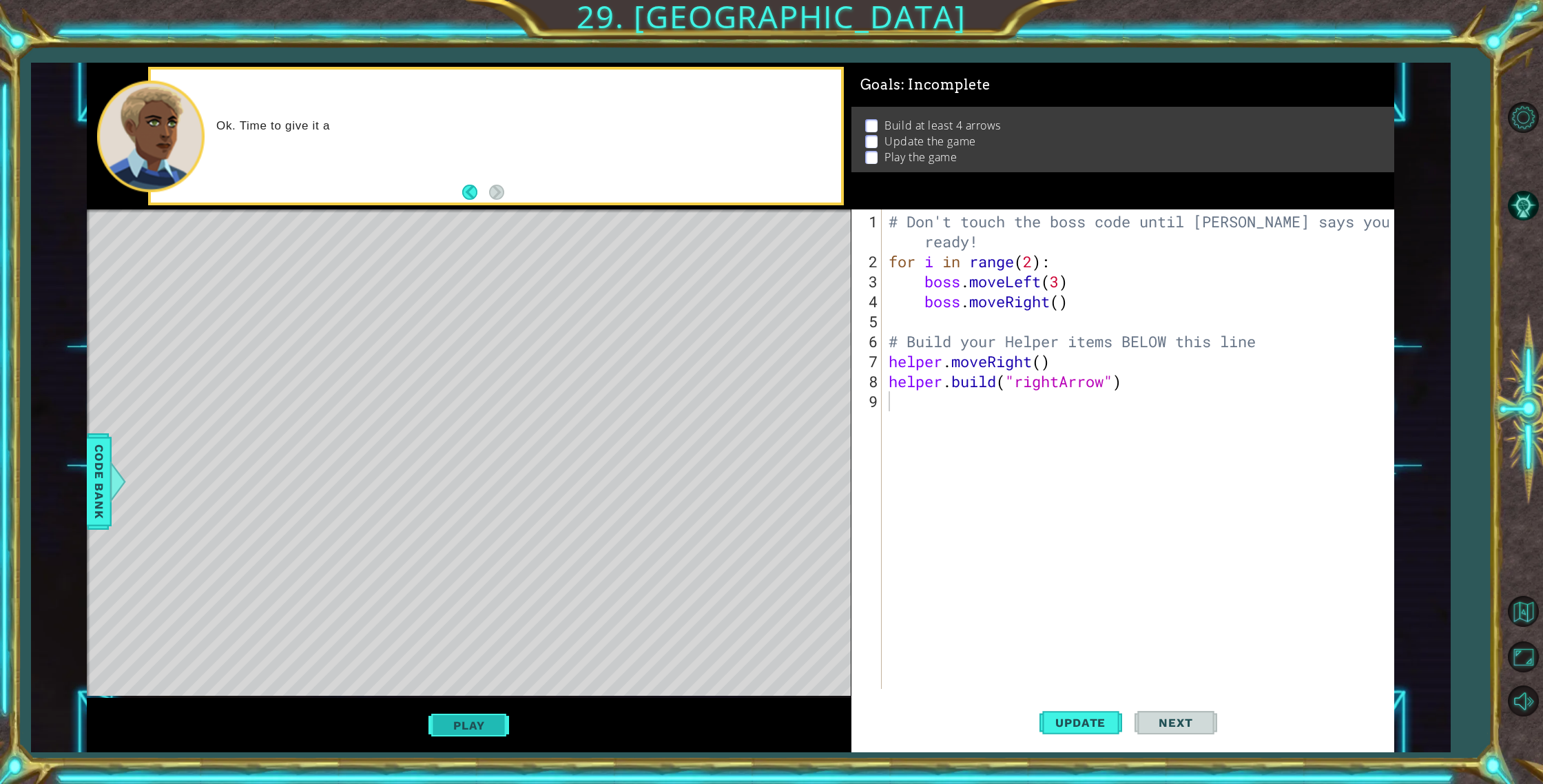
click at [493, 729] on button "Play" at bounding box center [468, 725] width 81 height 26
click at [442, 721] on button "Play" at bounding box center [468, 725] width 81 height 26
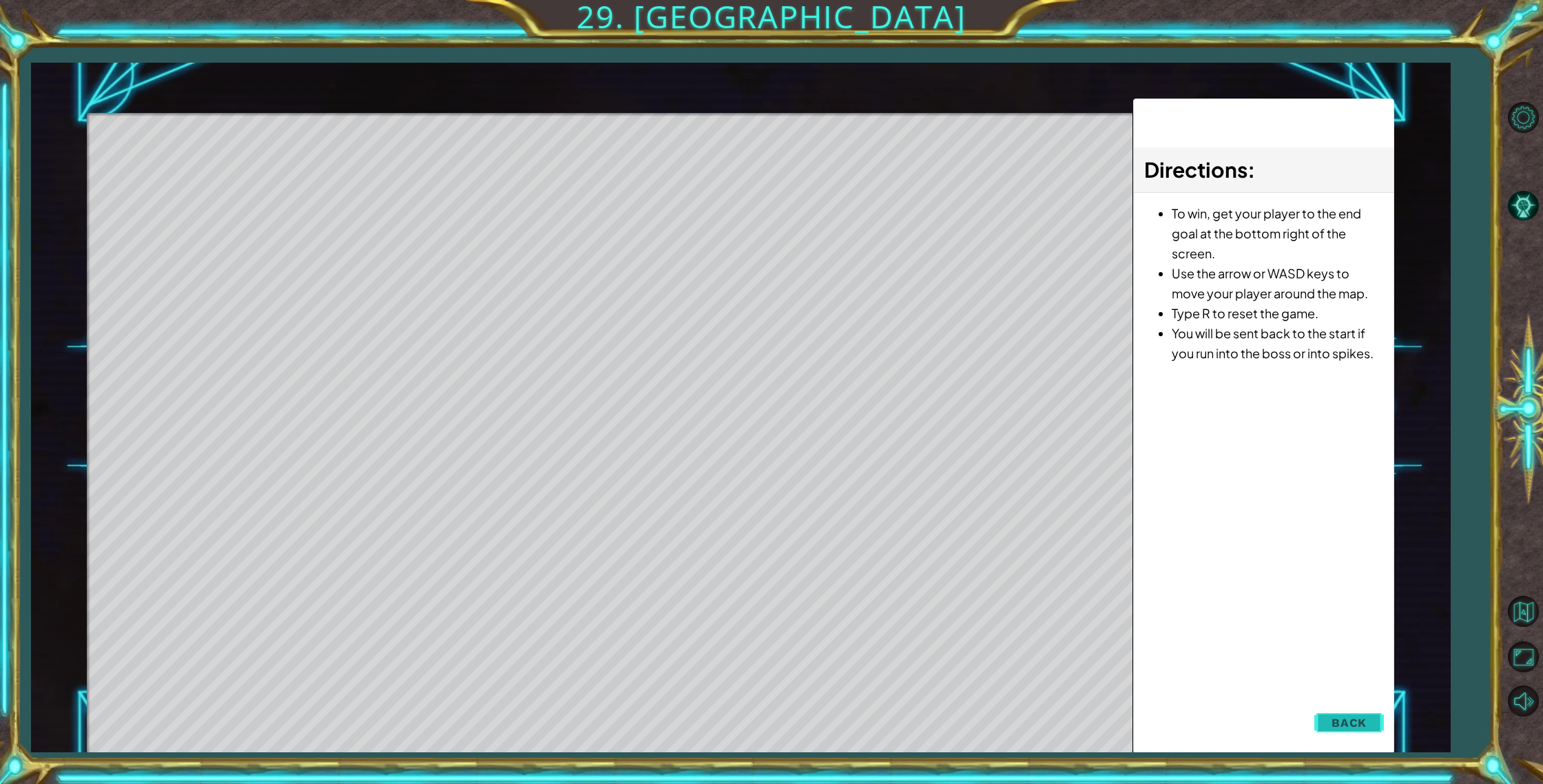
click at [1362, 717] on span "Back" at bounding box center [1349, 722] width 35 height 14
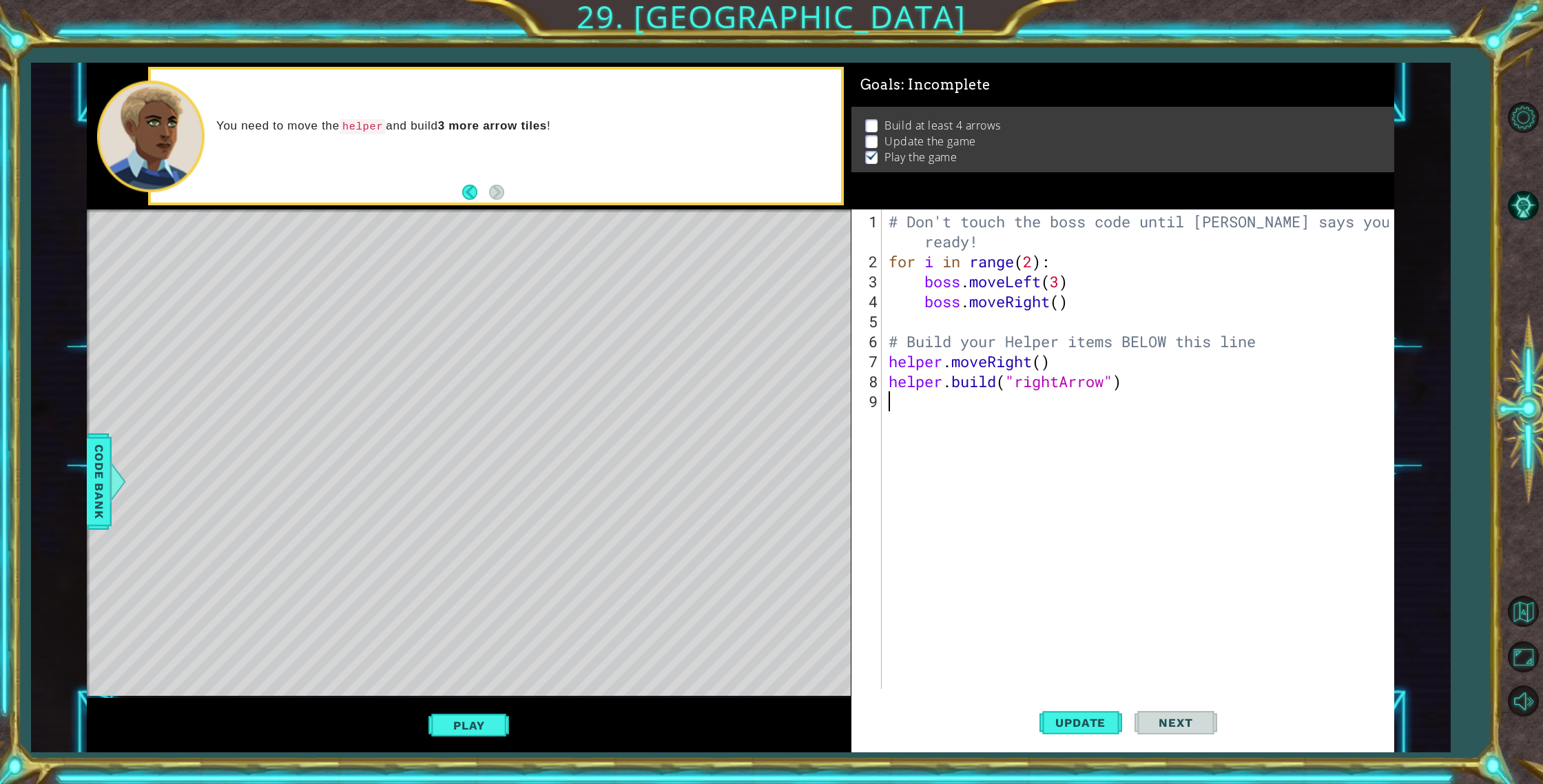
click at [910, 398] on div "# Don't touch the boss code until [PERSON_NAME] says you're ready! for i in ran…" at bounding box center [1141, 481] width 510 height 539
type textarea "h"
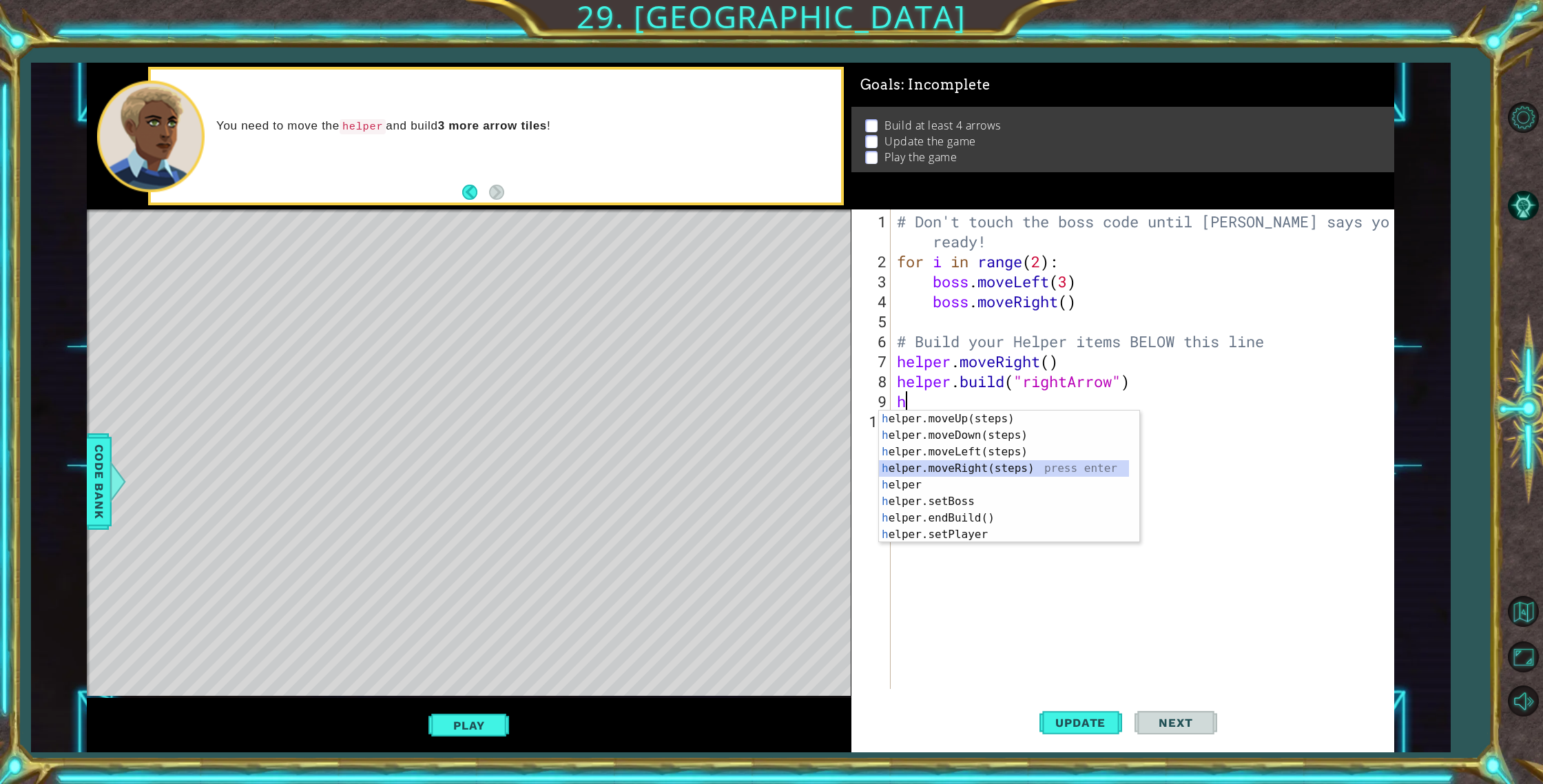
click at [977, 464] on div "h elper.moveUp(steps) press enter h elper.moveDown(steps) press enter h elper.m…" at bounding box center [1004, 493] width 250 height 165
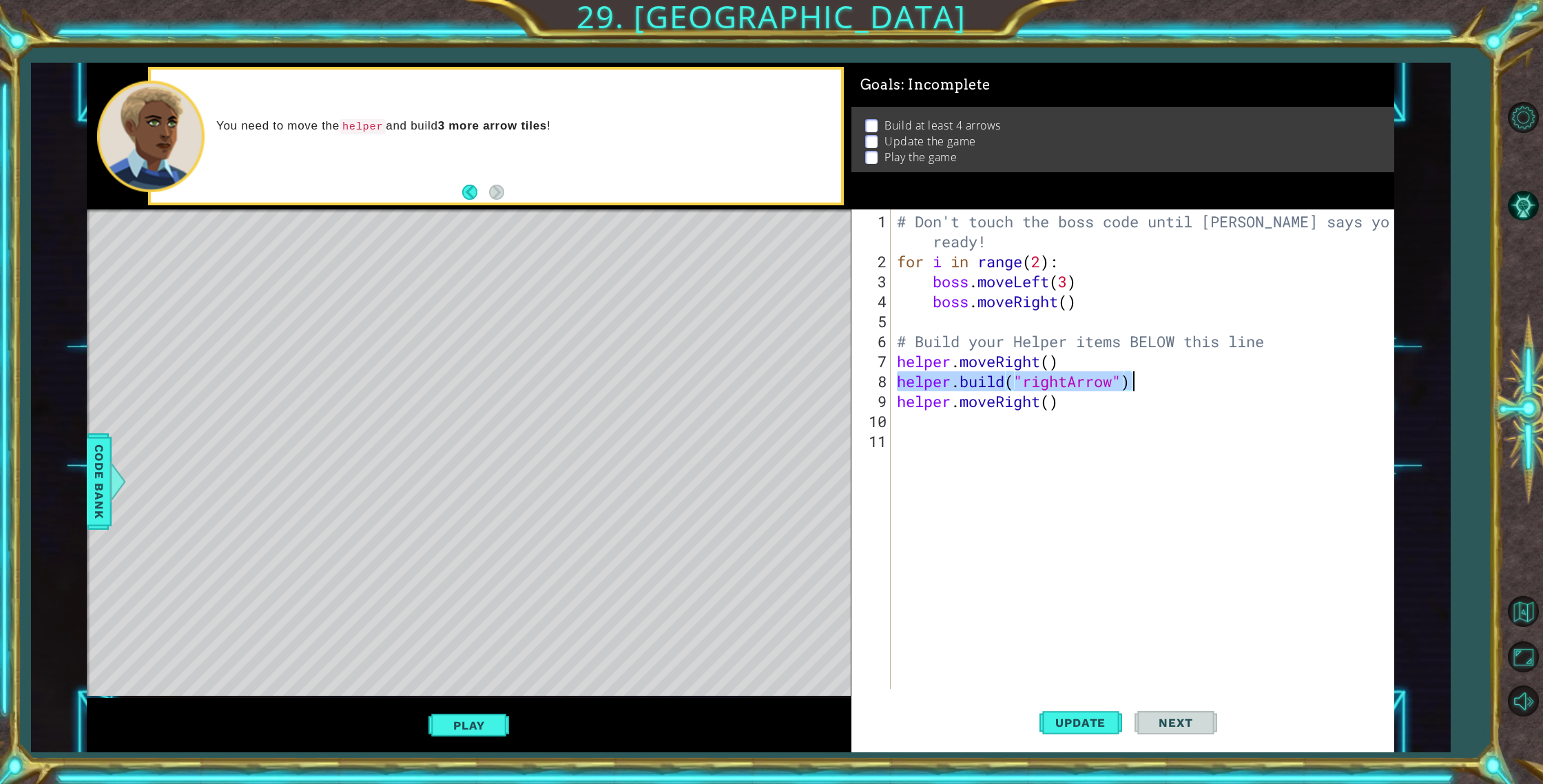
drag, startPoint x: 900, startPoint y: 387, endPoint x: 1135, endPoint y: 381, distance: 235.1
click at [1135, 381] on div "# Don't touch the boss code until [PERSON_NAME] says you're ready! for i in ran…" at bounding box center [1145, 481] width 502 height 539
type textarea "[DOMAIN_NAME]("rightArrow")"
click at [916, 435] on div "# Don't touch the boss code until [PERSON_NAME] says you're ready! for i in ran…" at bounding box center [1145, 481] width 502 height 539
click at [917, 426] on div "# Don't touch the boss code until [PERSON_NAME] says you're ready! for i in ran…" at bounding box center [1145, 481] width 502 height 539
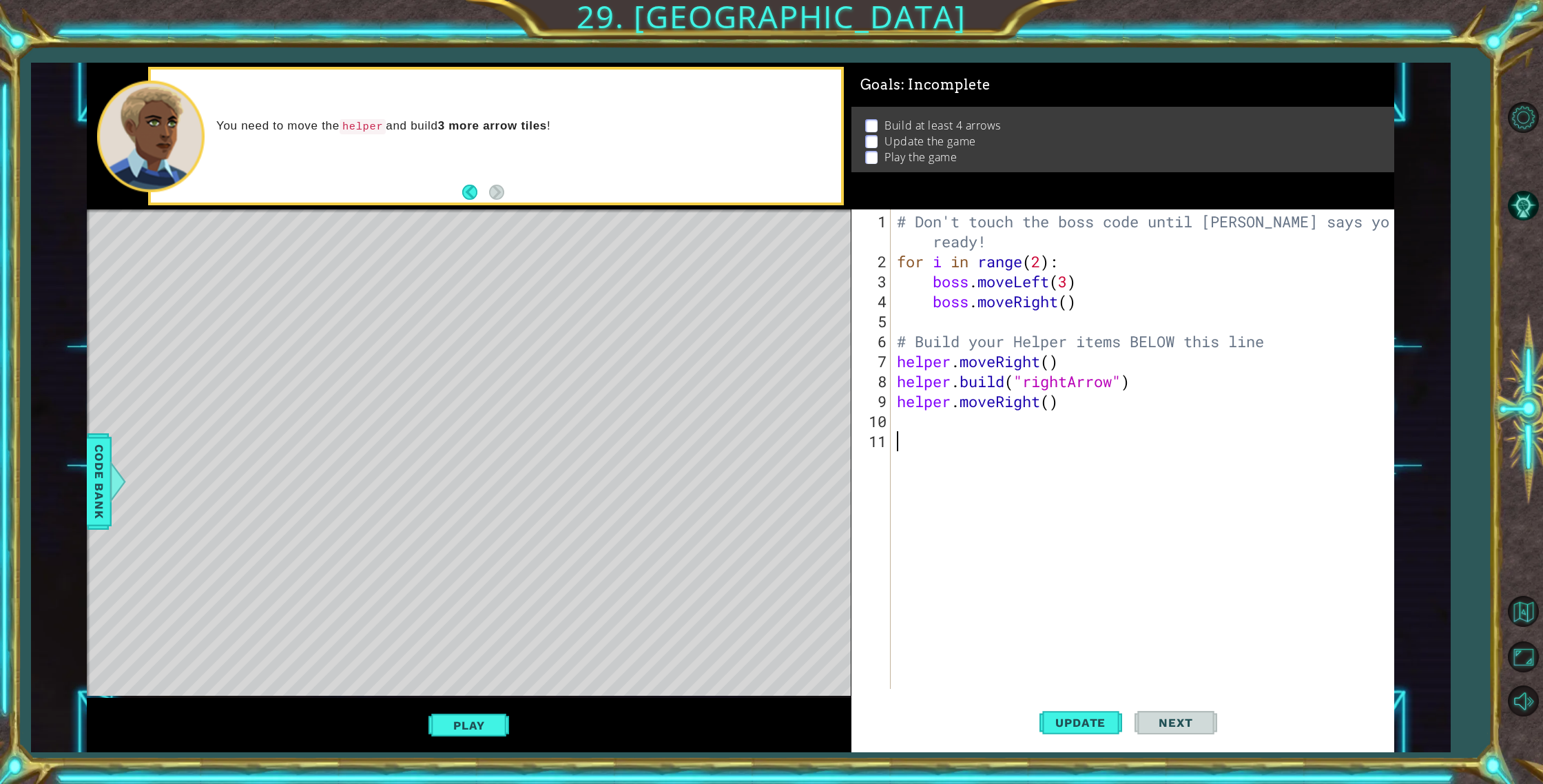
click at [893, 422] on div "1 2 3 4 5 6 7 8 9 10 11 # Don't touch the boss code until [PERSON_NAME] says yo…" at bounding box center [1120, 449] width 538 height 479
click at [894, 422] on div "# Don't touch the boss code until [PERSON_NAME] says you're ready! for i in ran…" at bounding box center [1145, 481] width 502 height 539
click at [916, 379] on div "1 2 3 4 5 6 7 8 9 10 11 # Don't touch the boss code until [PERSON_NAME] says yo…" at bounding box center [1120, 449] width 538 height 479
drag, startPoint x: 898, startPoint y: 384, endPoint x: 1224, endPoint y: 386, distance: 326.0
click at [1224, 386] on div "# Don't touch the boss code until [PERSON_NAME] says you're ready! for i in ran…" at bounding box center [1145, 481] width 502 height 539
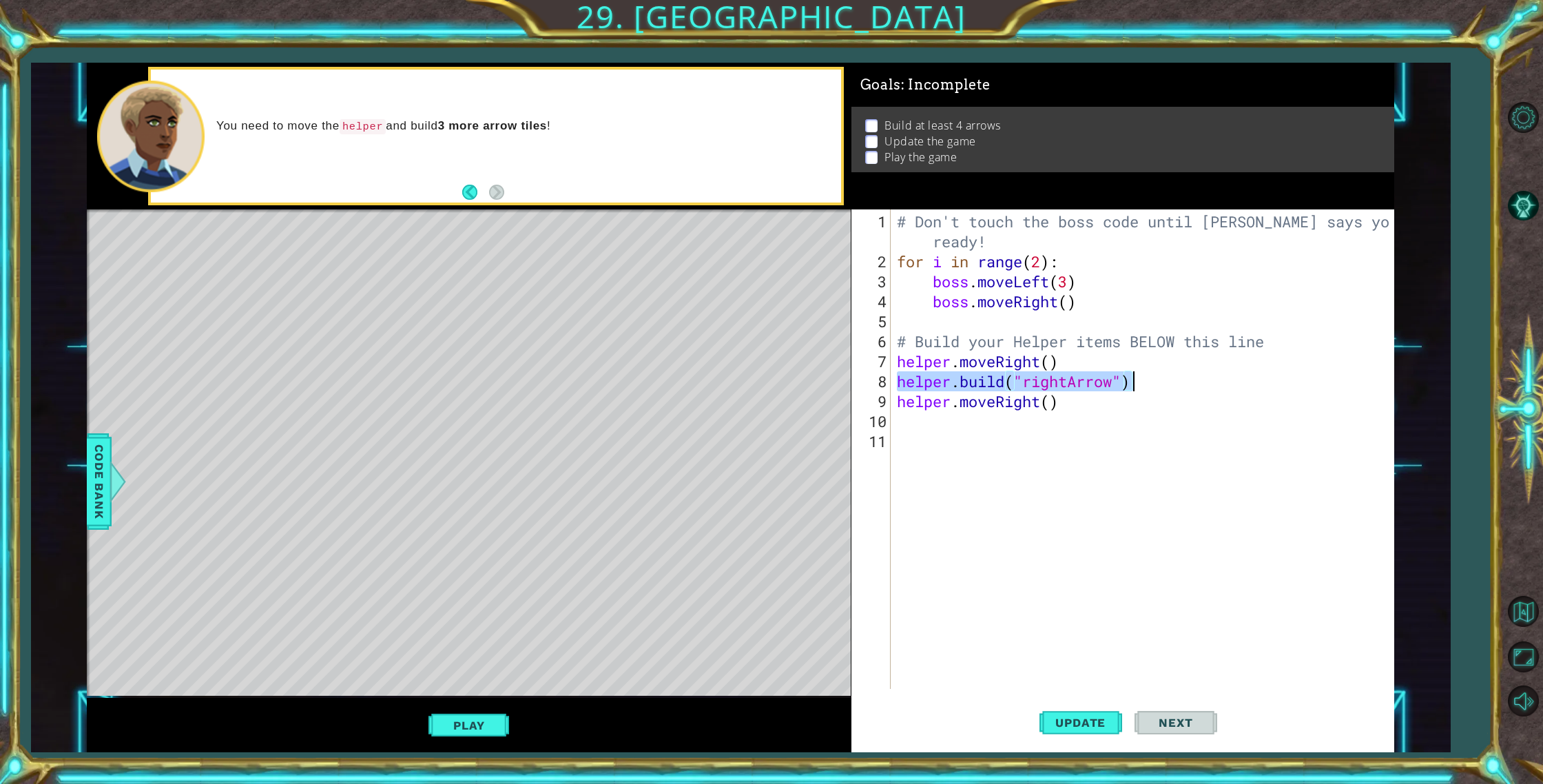
type textarea "[DOMAIN_NAME]("rightArrow")"
click at [906, 415] on div "# Don't touch the boss code until [PERSON_NAME] says you're ready! for i in ran…" at bounding box center [1145, 481] width 502 height 539
click at [903, 427] on div "# Don't touch the boss code until [PERSON_NAME] says you're ready! for i in ran…" at bounding box center [1145, 481] width 502 height 539
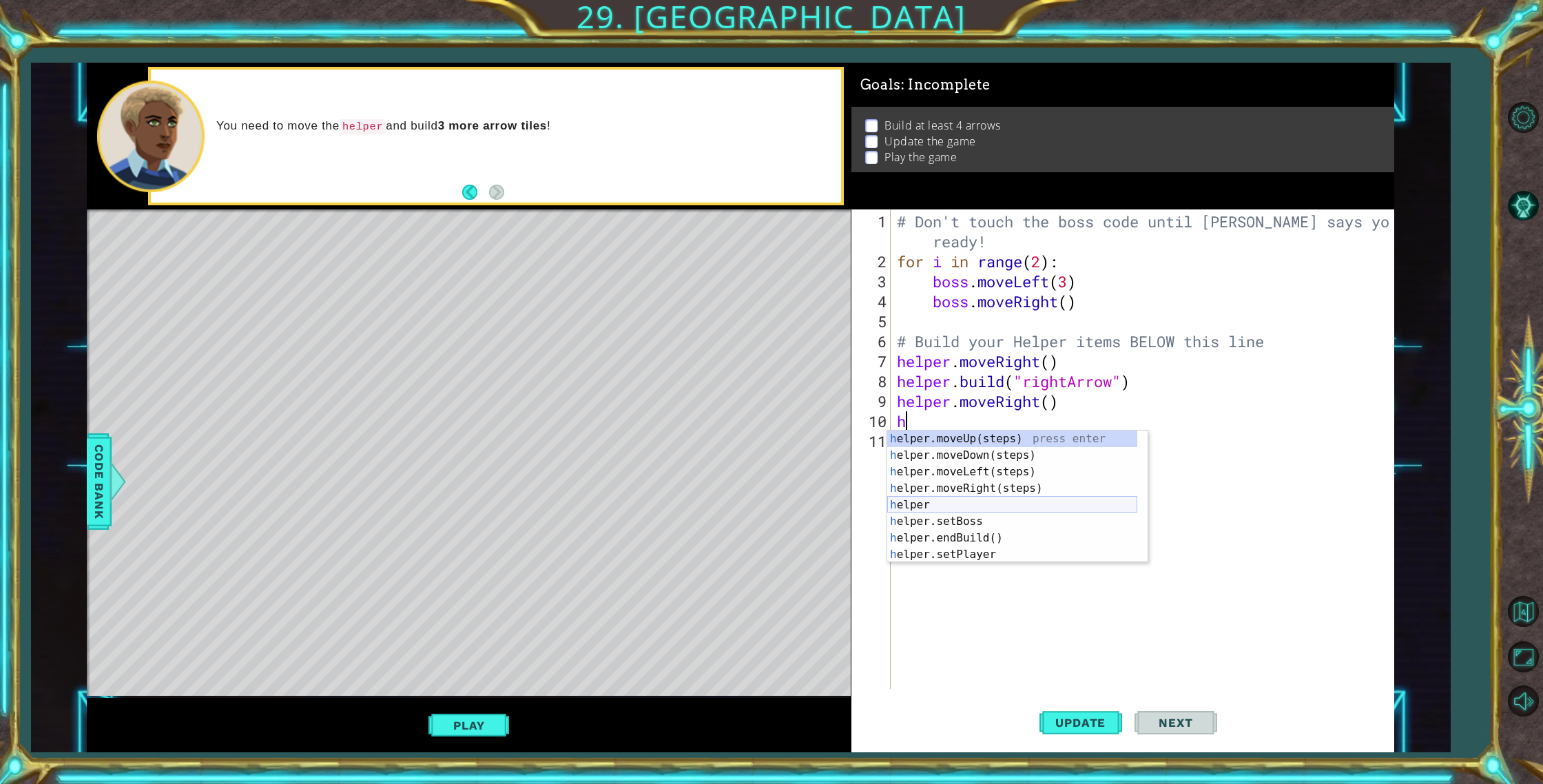
click at [910, 505] on div "h elper.moveUp(steps) press enter h elper.moveDown(steps) press enter h elper.m…" at bounding box center [1012, 513] width 250 height 165
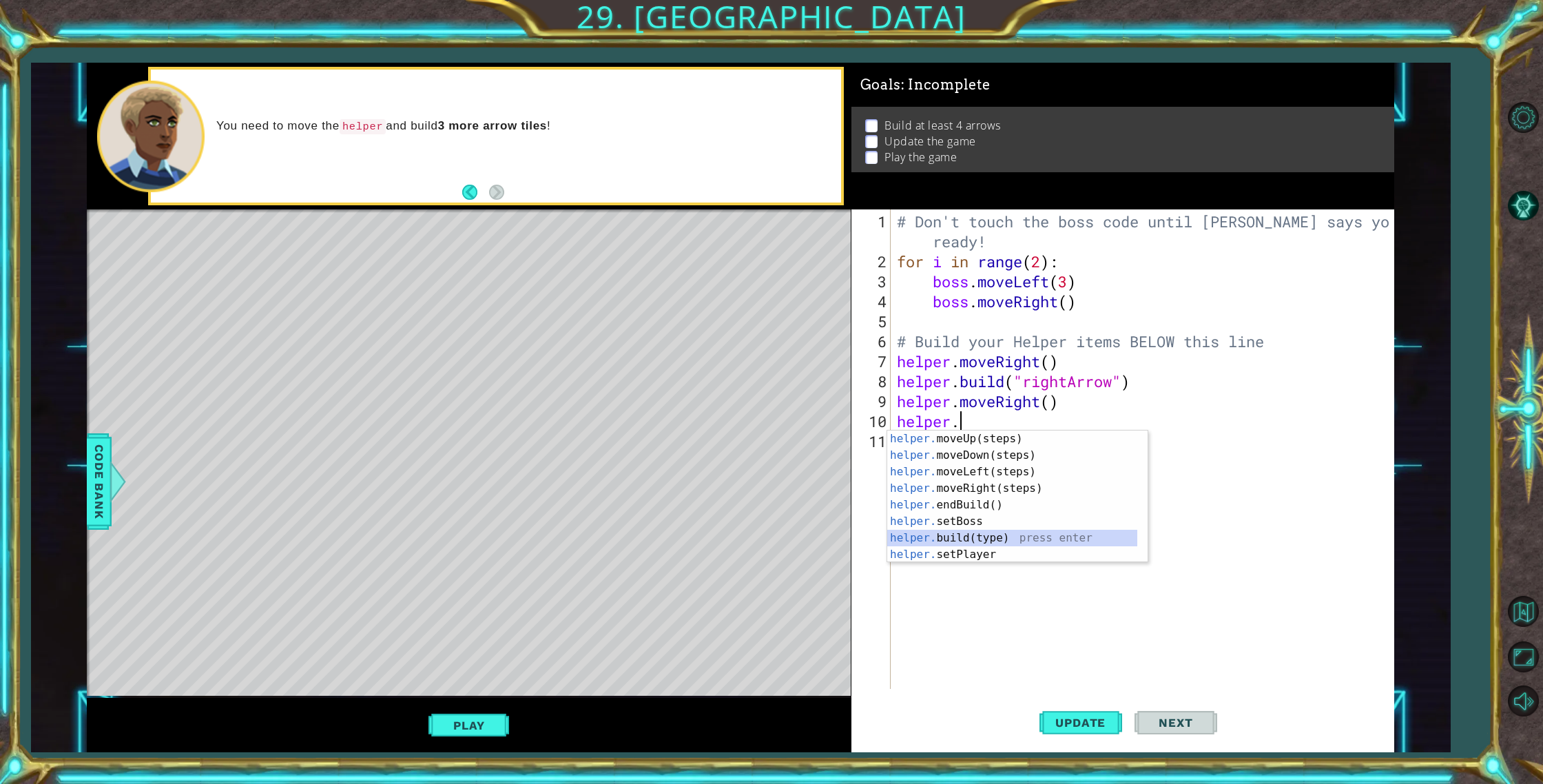
click at [995, 535] on div "helper. moveUp(steps) press enter helper. moveDown(steps) press enter helper. m…" at bounding box center [1012, 513] width 250 height 165
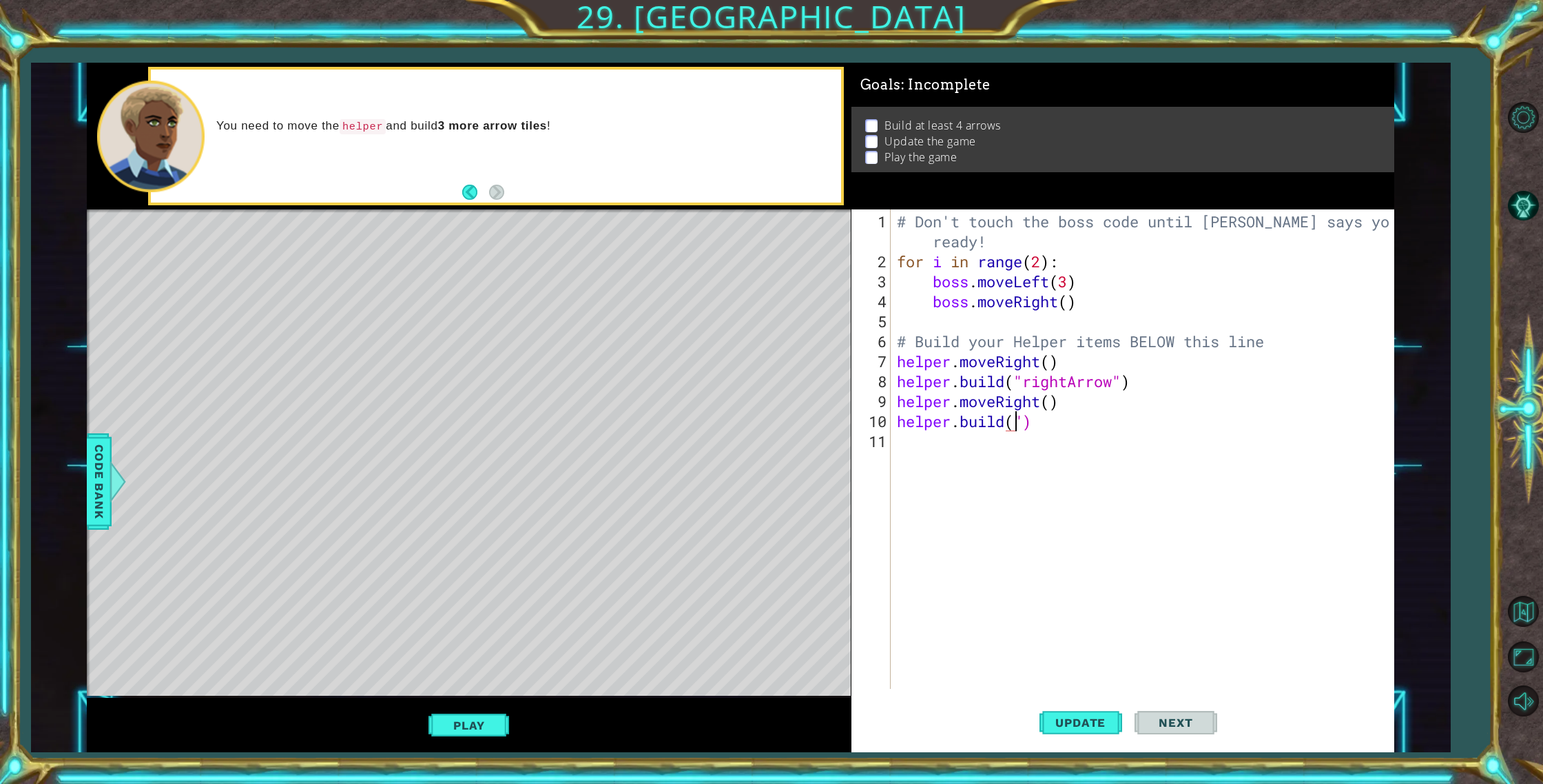
click at [1019, 421] on div "# Don't touch the boss code until [PERSON_NAME] says you're ready! for i in ran…" at bounding box center [1145, 481] width 502 height 539
click at [1021, 419] on div "# Don't touch the boss code until [PERSON_NAME] says you're ready! for i in ran…" at bounding box center [1145, 481] width 502 height 539
click at [1018, 420] on div "# Don't touch the boss code until [PERSON_NAME] says you're ready! for i in ran…" at bounding box center [1145, 481] width 502 height 539
click at [1029, 421] on div "# Don't touch the boss code until [PERSON_NAME] says you're ready! for i in ran…" at bounding box center [1145, 481] width 502 height 539
click at [1005, 442] on div "[DOMAIN_NAME] (type) press enter helper. end Build () press enter helper. start…" at bounding box center [1018, 471] width 260 height 83
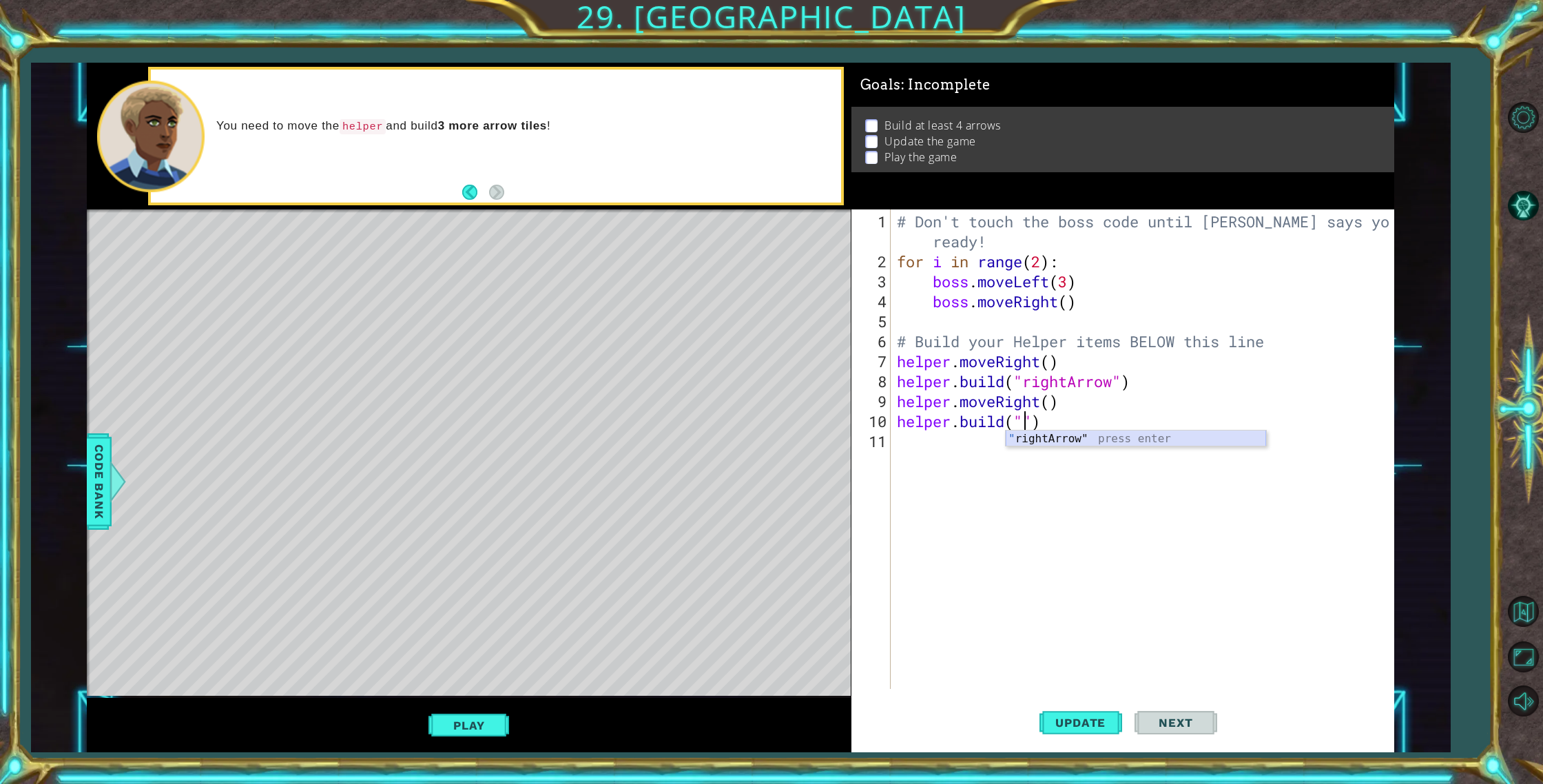
click at [1083, 440] on div "" rightArrow" press enter" at bounding box center [1135, 455] width 260 height 49
click at [1075, 733] on button "Update" at bounding box center [1081, 723] width 83 height 55
click at [468, 720] on button "Play" at bounding box center [468, 725] width 81 height 26
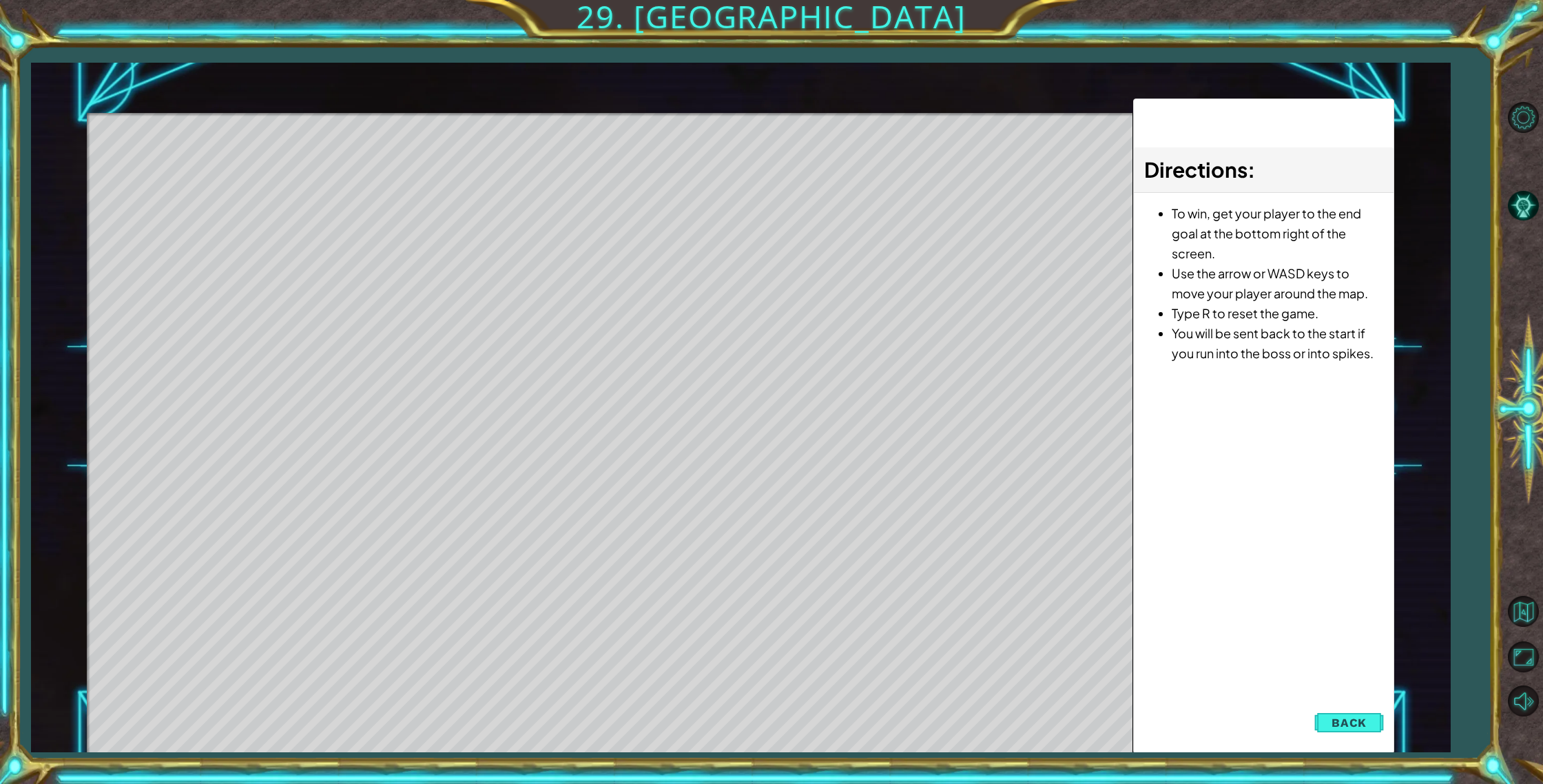
click at [1341, 728] on button "Back" at bounding box center [1348, 722] width 69 height 27
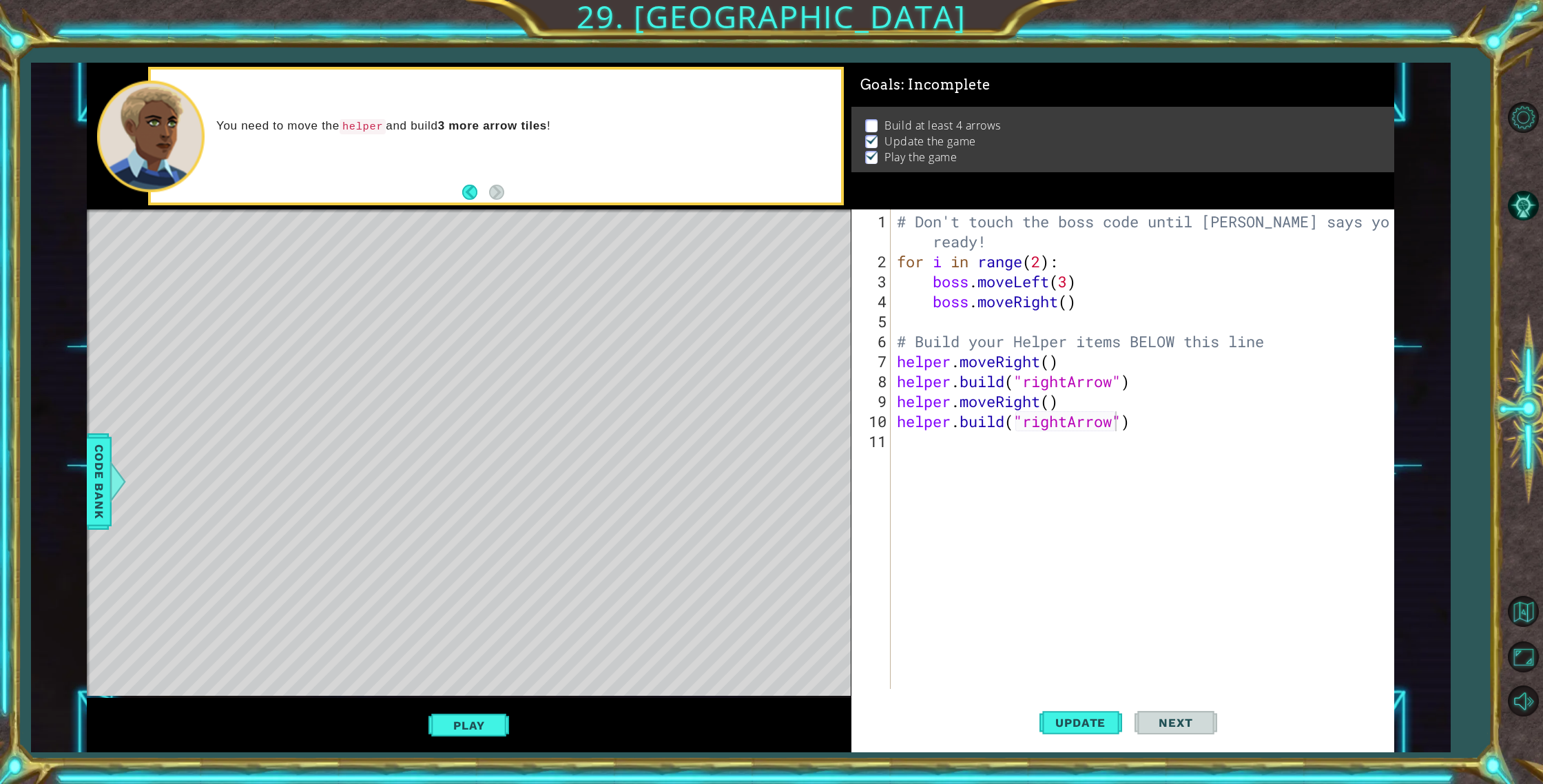
click at [1056, 405] on div "# Don't touch the boss code until [PERSON_NAME] says you're ready! for i in ran…" at bounding box center [1145, 481] width 502 height 539
type textarea "helper.moveRight(1)"
drag, startPoint x: 913, startPoint y: 438, endPoint x: 916, endPoint y: 446, distance: 8.5
click at [912, 439] on div "# Don't touch the boss code until [PERSON_NAME] says you're ready! for i in ran…" at bounding box center [1145, 481] width 502 height 539
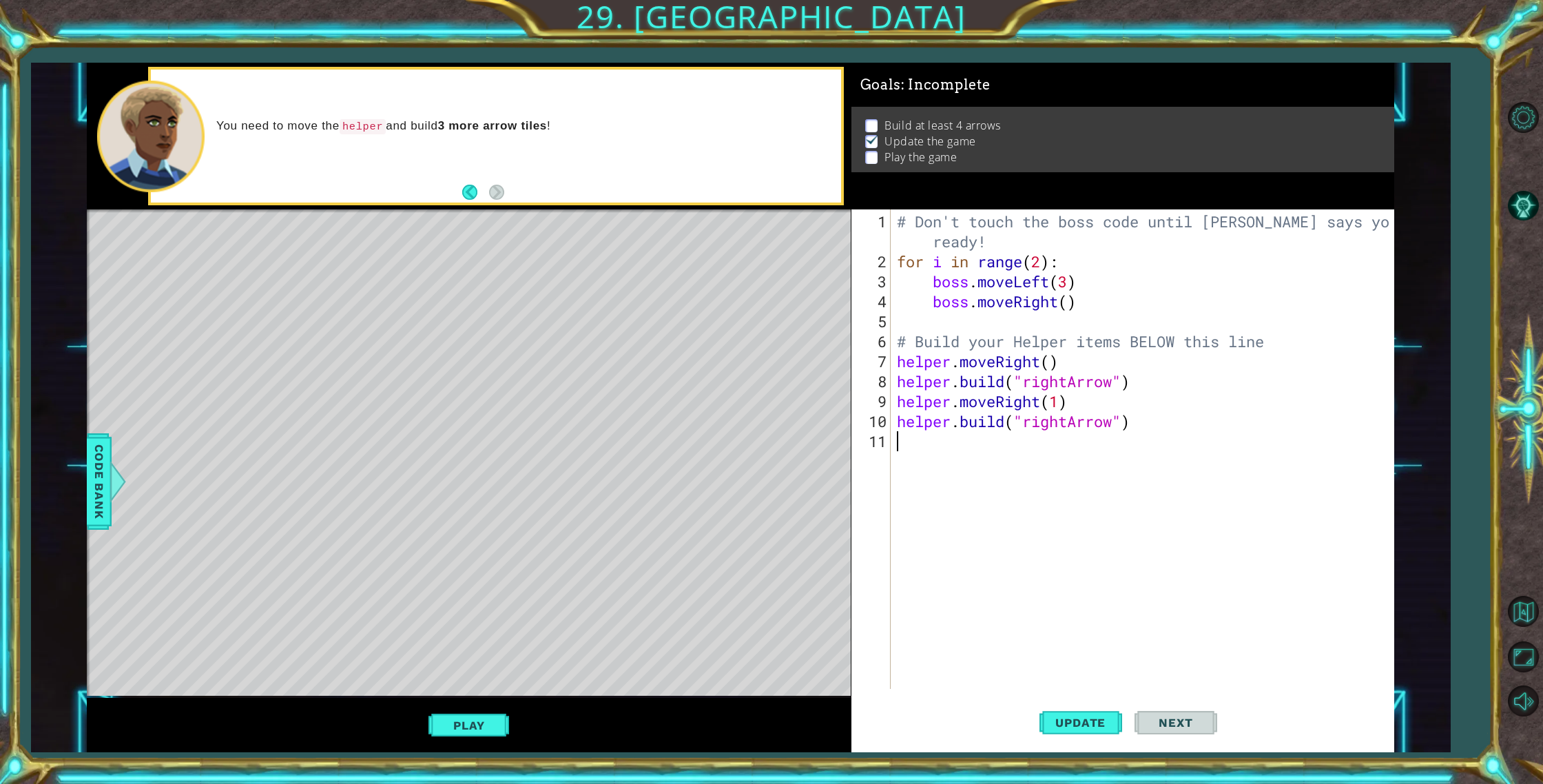
scroll to position [0, 0]
click at [1100, 728] on span "Update" at bounding box center [1081, 722] width 78 height 14
click at [487, 729] on button "Play" at bounding box center [468, 725] width 81 height 26
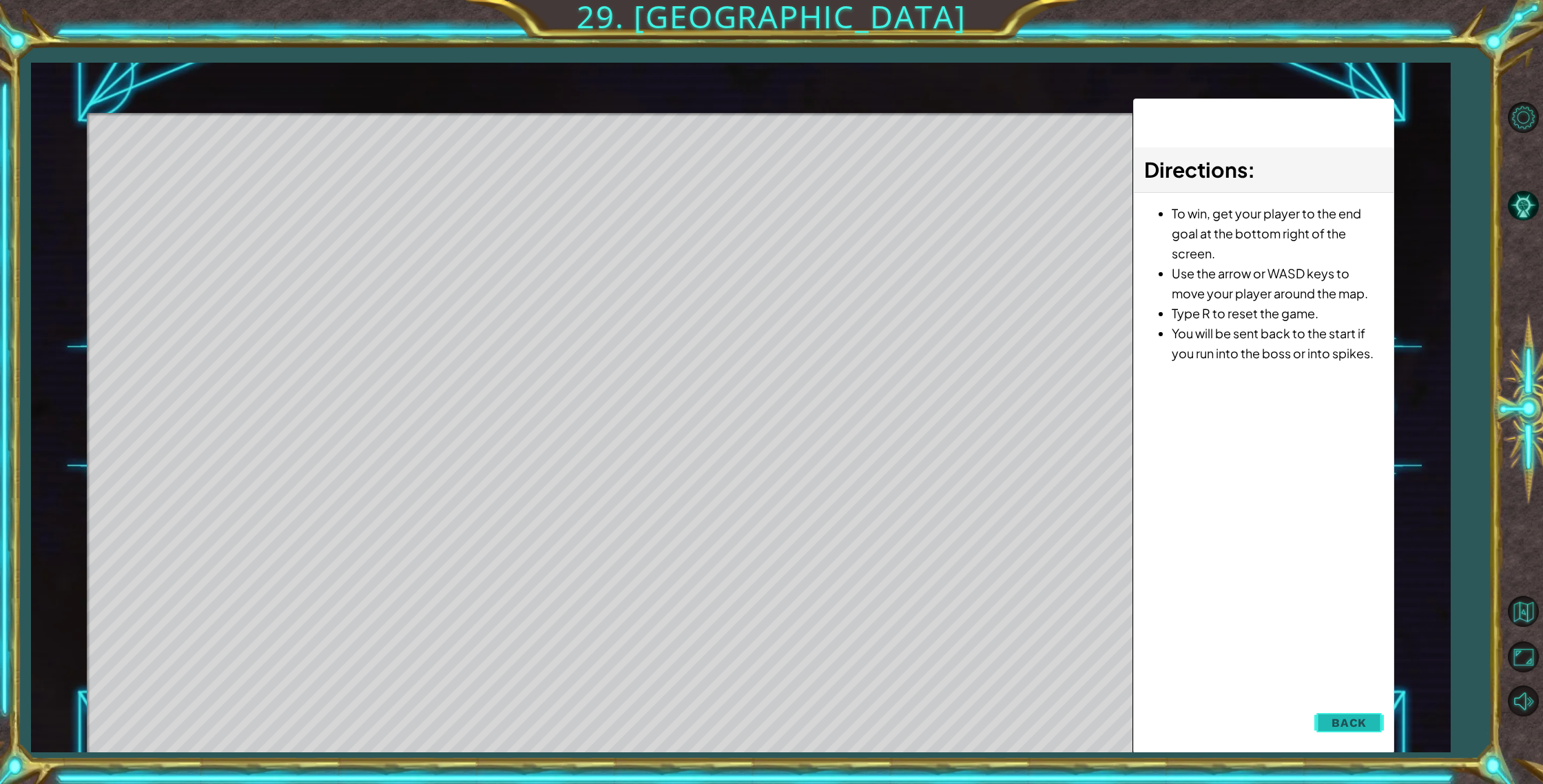
drag, startPoint x: 1346, startPoint y: 719, endPoint x: 1348, endPoint y: 697, distance: 22.1
click at [1347, 718] on span "Back" at bounding box center [1349, 722] width 35 height 14
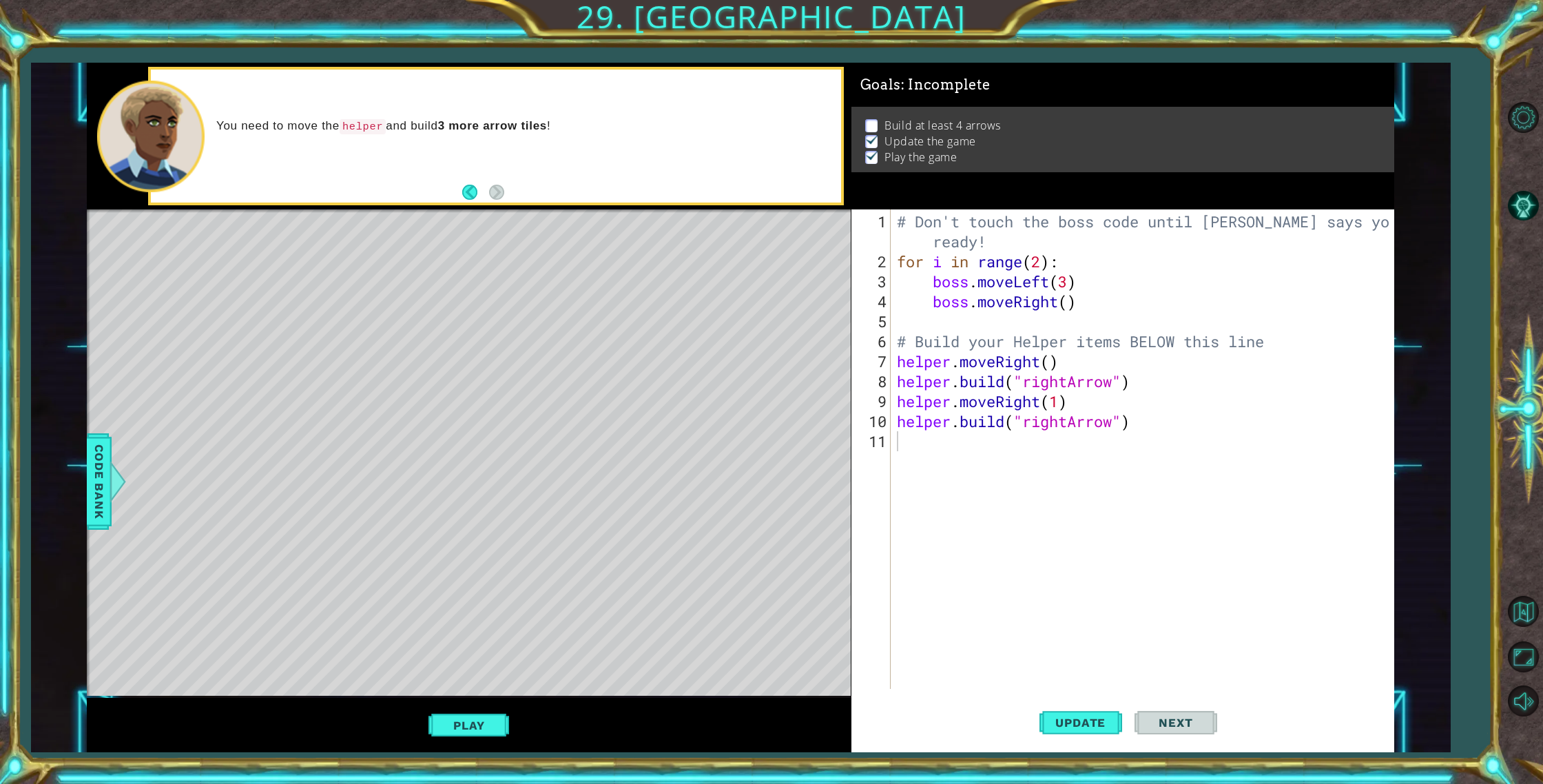
type textarea "[DOMAIN_NAME]("rightArrow")"
drag, startPoint x: 894, startPoint y: 422, endPoint x: 869, endPoint y: 408, distance: 28.7
click at [894, 422] on div "# Don't touch the boss code until [PERSON_NAME] says you're ready! for i in ran…" at bounding box center [1145, 481] width 502 height 539
click at [902, 442] on div "# Don't touch the boss code until [PERSON_NAME] says you're ready! for i in ran…" at bounding box center [1145, 481] width 502 height 539
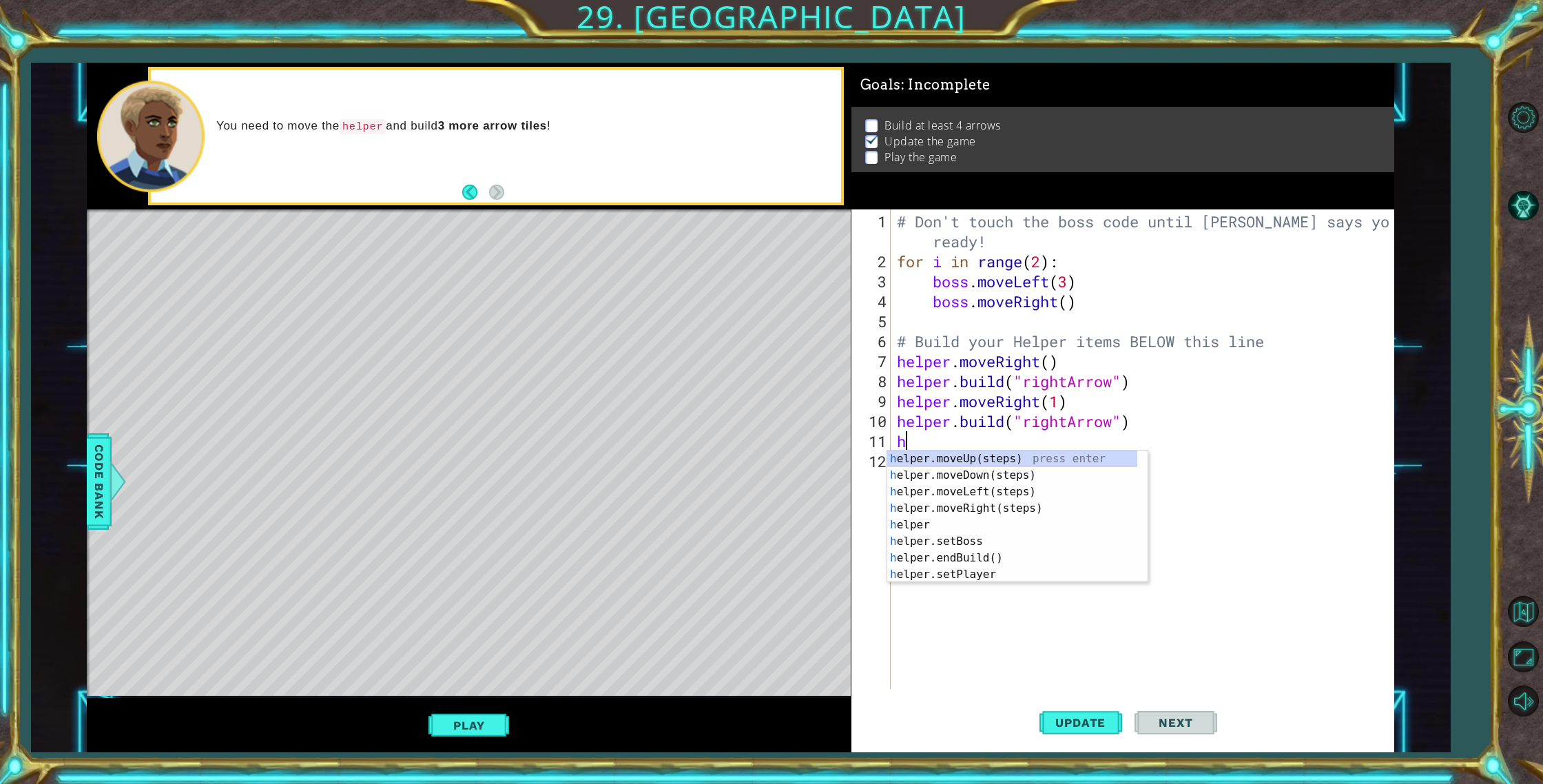
type textarea "he"
click at [991, 508] on div "he lper.moveUp(steps) press enter he lper.moveDown(steps) press enter he lper.m…" at bounding box center [1012, 532] width 250 height 165
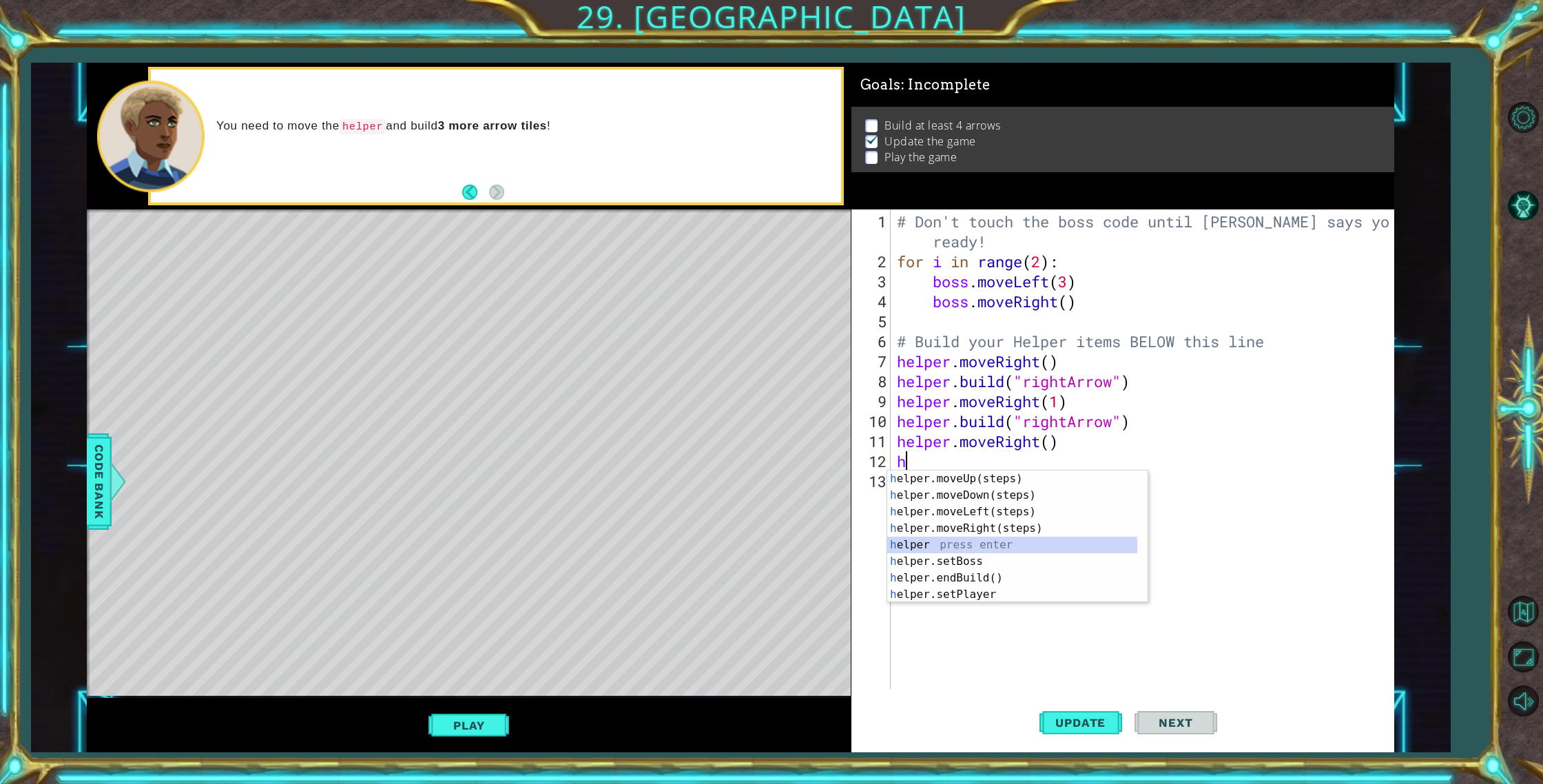
click at [963, 545] on div "h elper.moveUp(steps) press enter h elper.moveDown(steps) press enter h elper.m…" at bounding box center [1012, 553] width 250 height 165
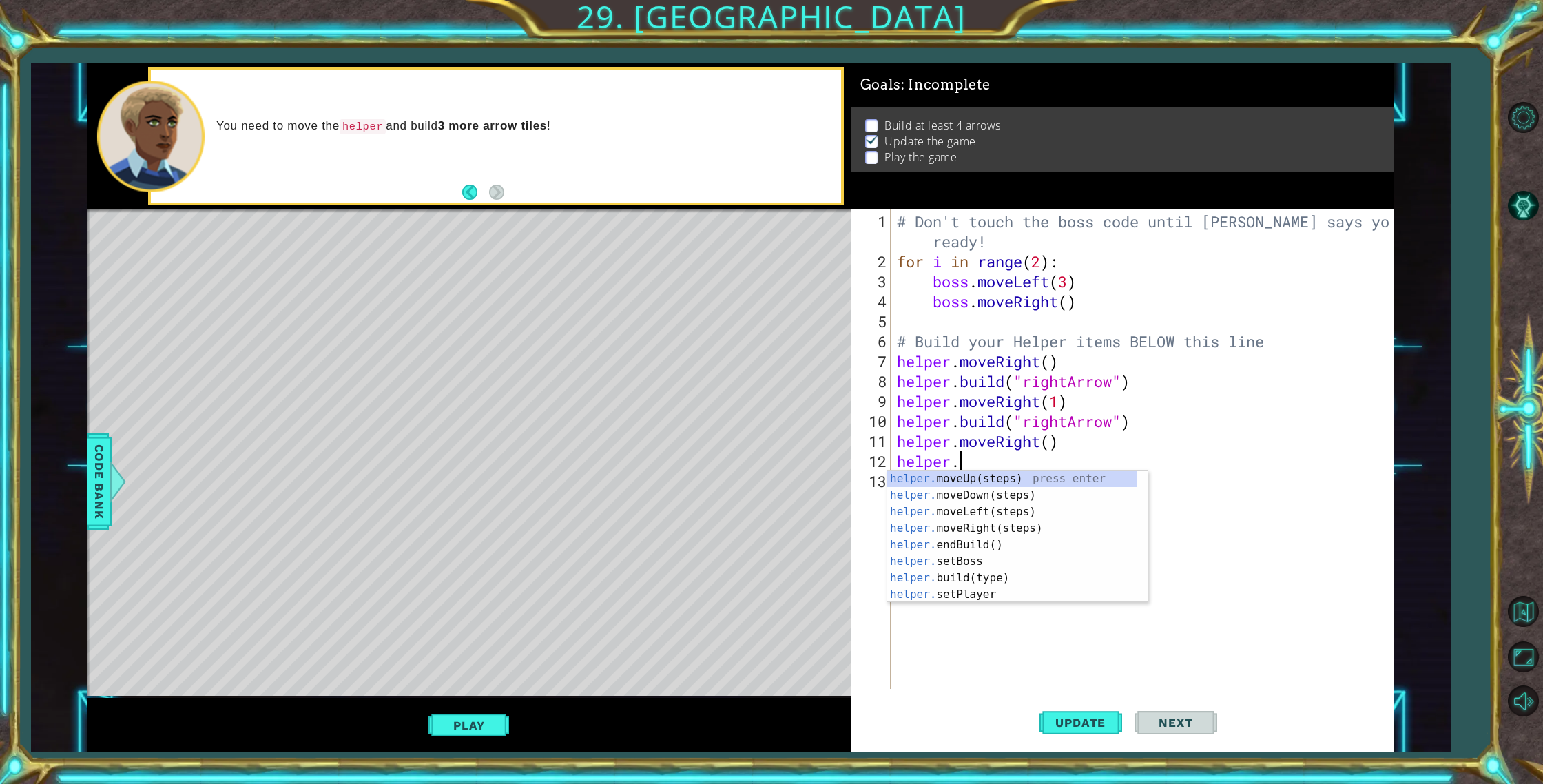
scroll to position [0, 3]
click at [979, 483] on div "helper.b uild(type) press enter helper. end B uild() press enter helper. set B …" at bounding box center [1018, 528] width 260 height 116
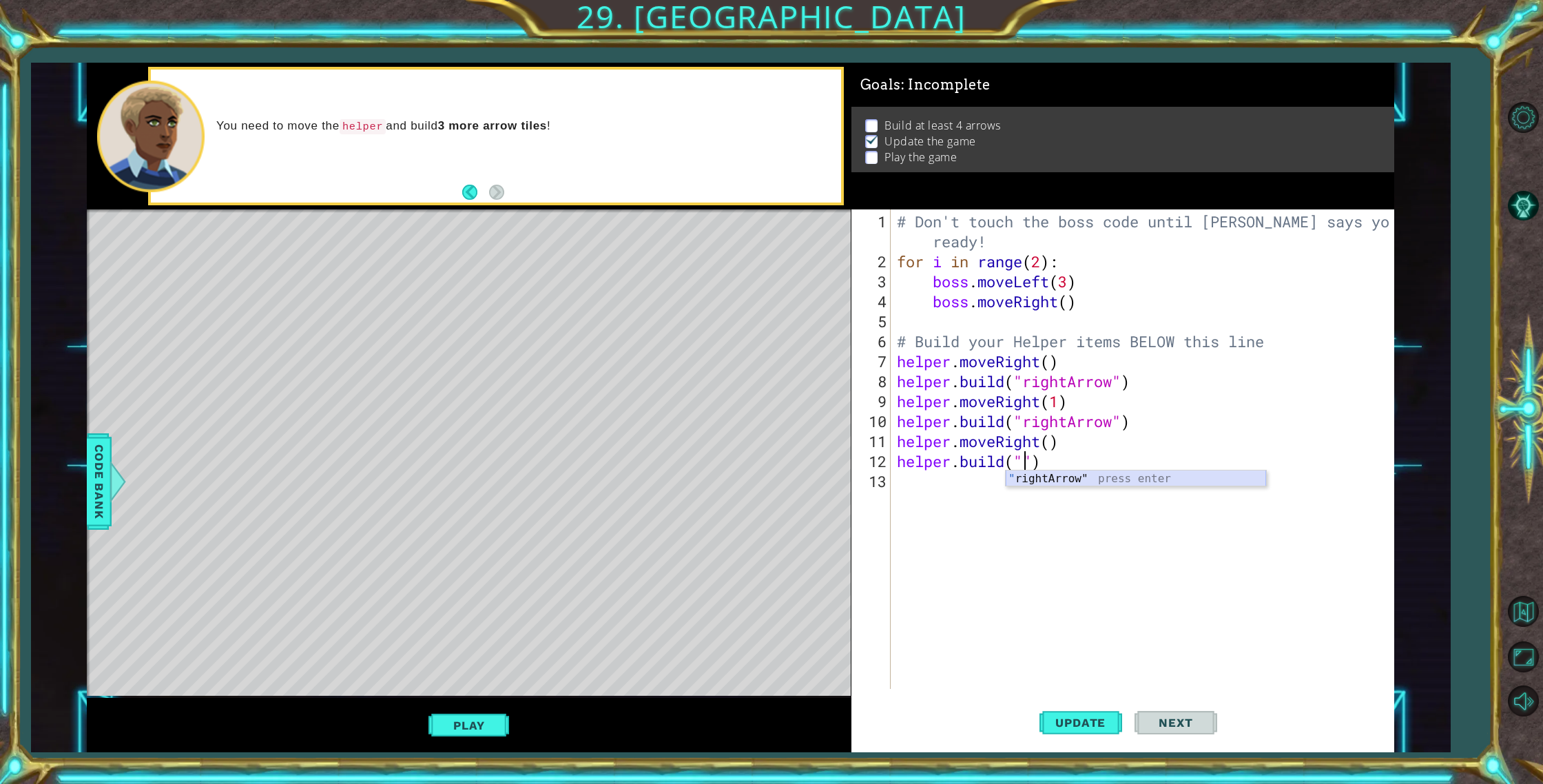
click at [1037, 473] on div "" rightArrow" press enter" at bounding box center [1135, 495] width 260 height 49
type textarea "[DOMAIN_NAME]("rightArrow")"
drag, startPoint x: 1077, startPoint y: 741, endPoint x: 1082, endPoint y: 732, distance: 10.3
click at [1078, 741] on button "Update" at bounding box center [1081, 723] width 83 height 55
click at [1081, 727] on span "Update" at bounding box center [1081, 722] width 78 height 14
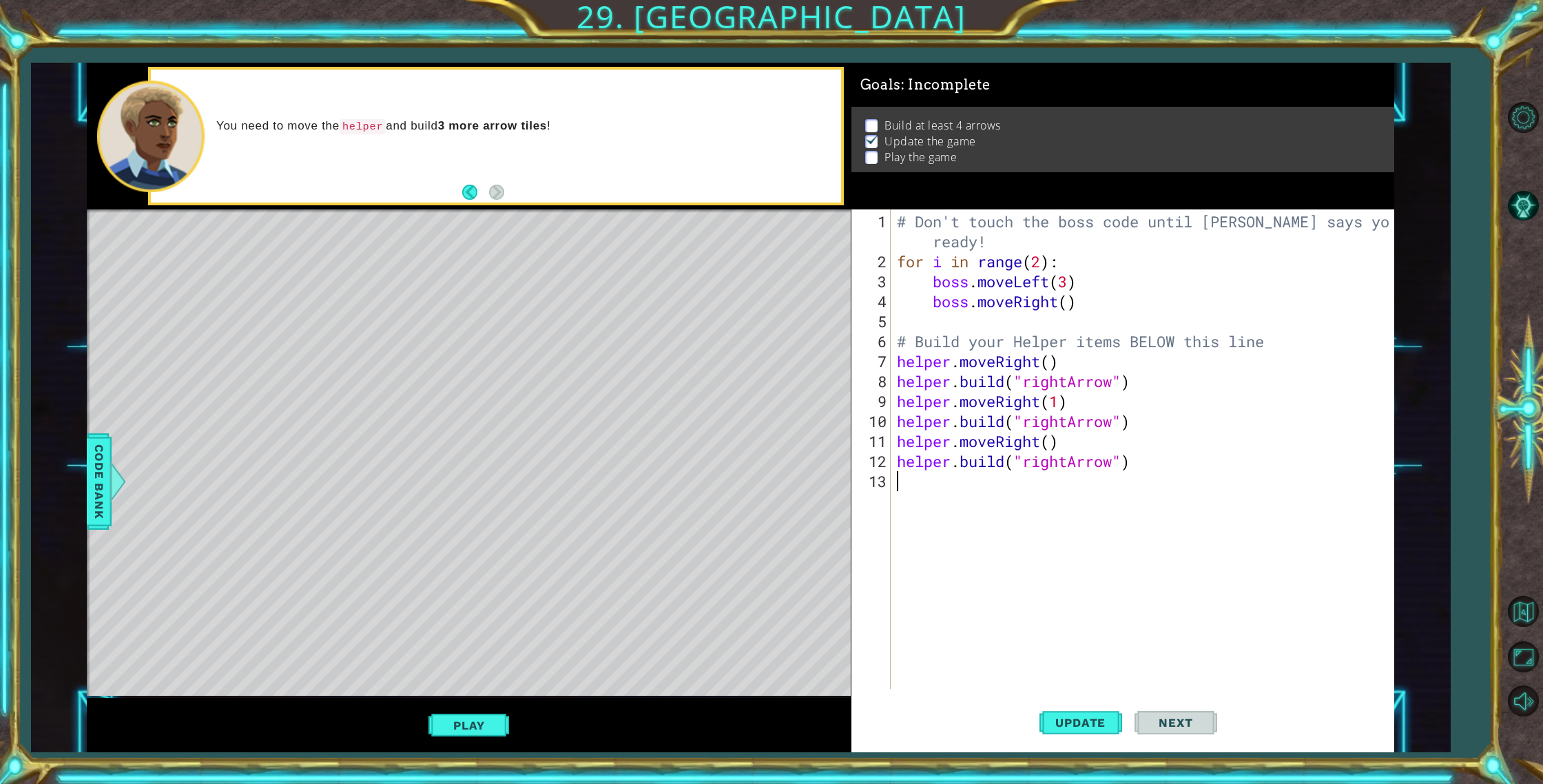
click at [925, 473] on div "# Don't touch the boss code until [PERSON_NAME] says you're ready! for i in ran…" at bounding box center [1145, 481] width 502 height 539
type textarea "h"
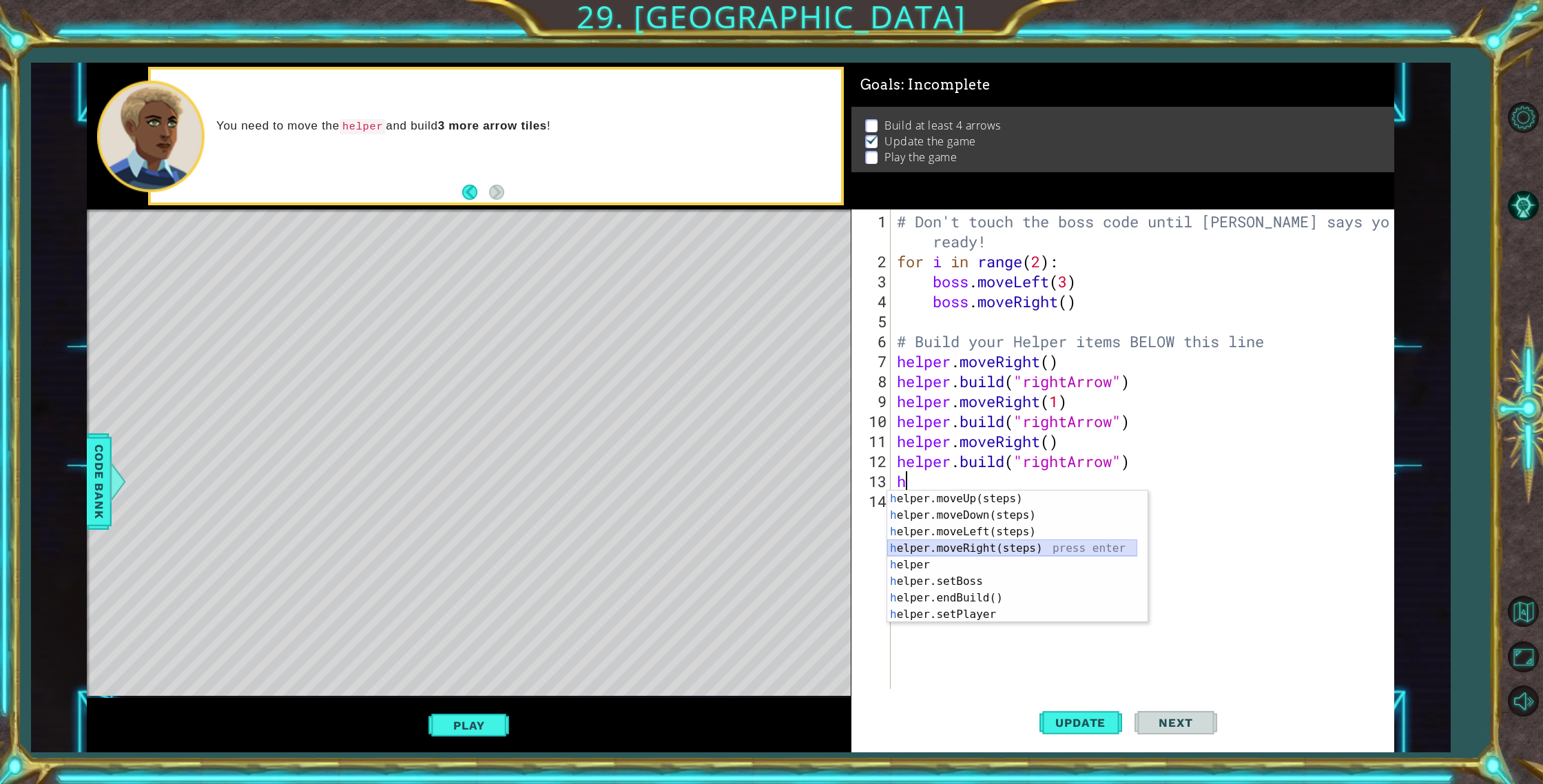
click at [964, 549] on div "h elper.moveUp(steps) press enter h elper.moveDown(steps) press enter h elper.m…" at bounding box center [1012, 573] width 250 height 165
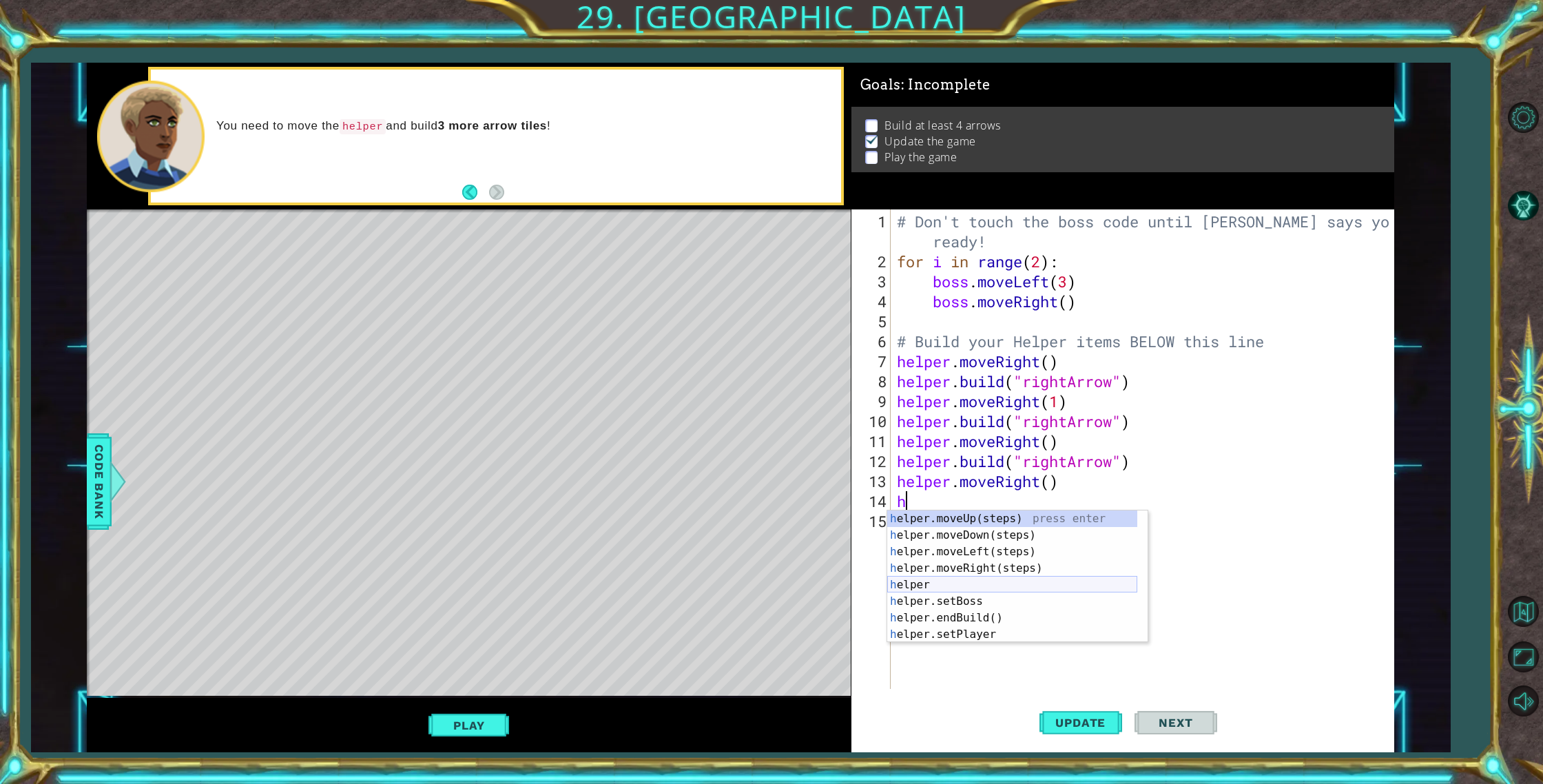
click at [935, 586] on div "h elper.moveUp(steps) press enter h elper.moveDown(steps) press enter h elper.m…" at bounding box center [1012, 592] width 250 height 165
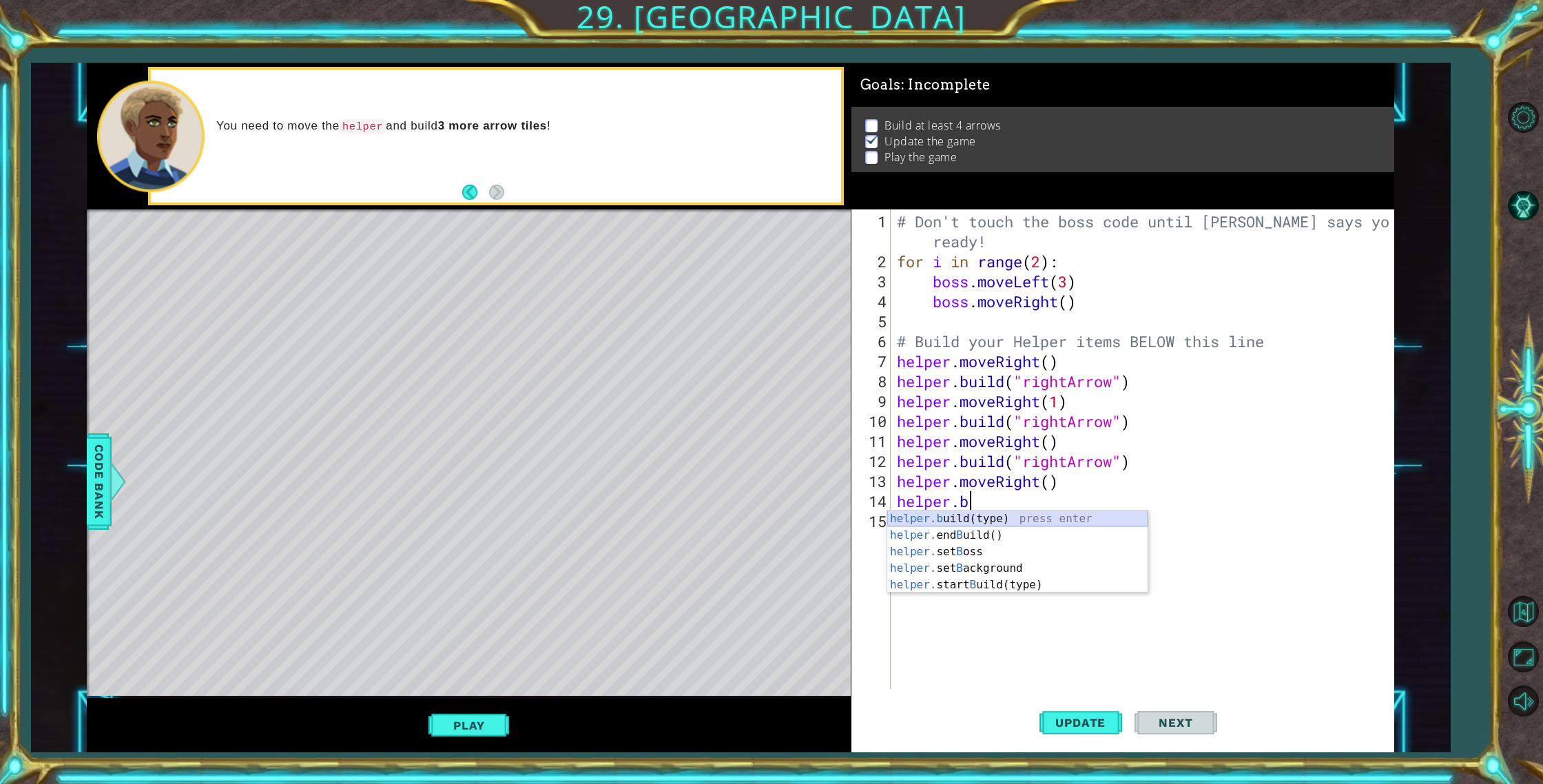
click at [1002, 515] on div "helper.b uild(type) press enter helper. end B uild() press enter helper. set B …" at bounding box center [1018, 568] width 260 height 116
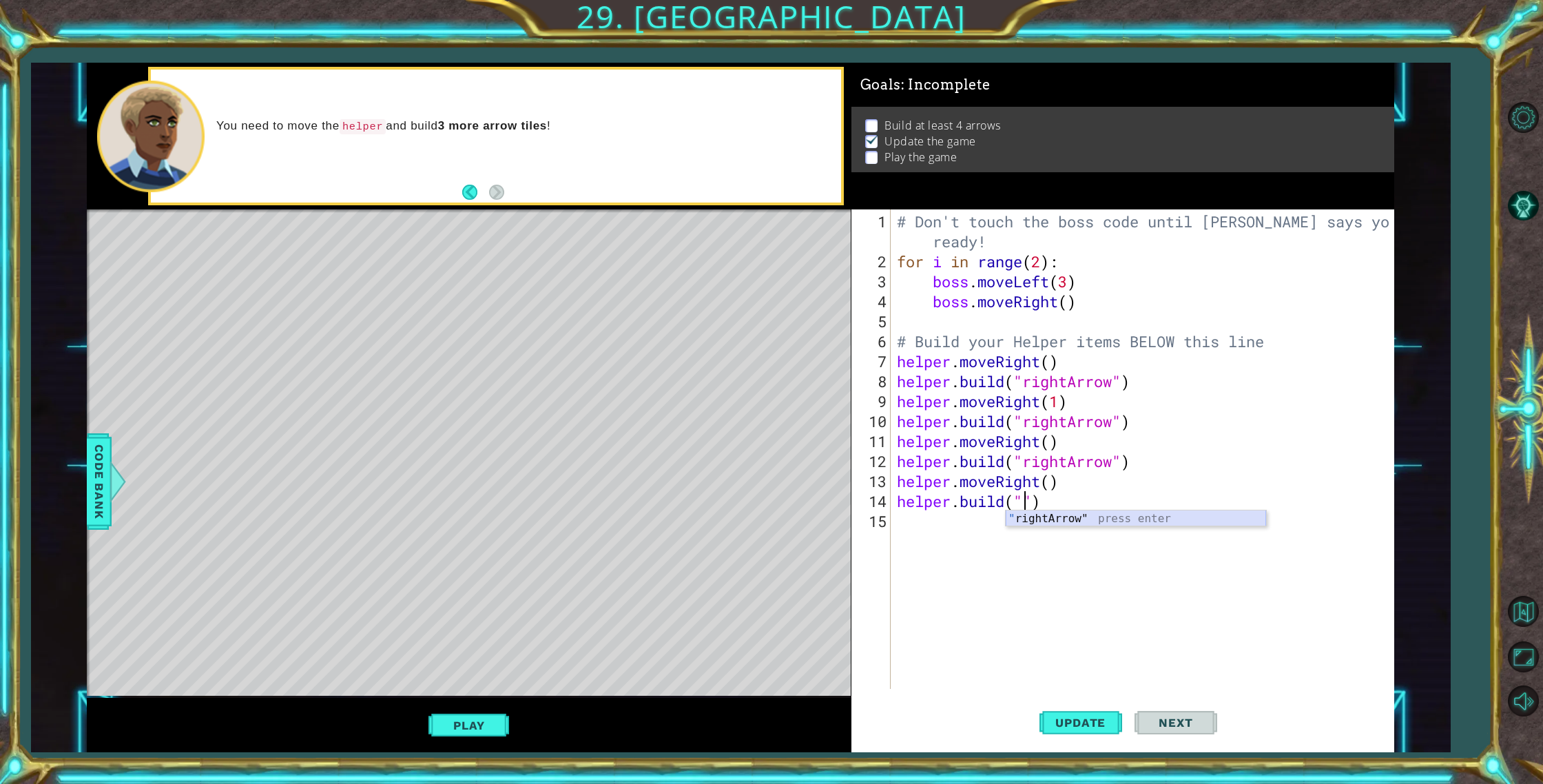
click at [1066, 517] on div "" rightArrow" press enter" at bounding box center [1135, 535] width 260 height 49
type textarea "[DOMAIN_NAME]("rightArrow")"
click at [1094, 732] on button "Update" at bounding box center [1081, 723] width 83 height 55
click at [913, 530] on div "# Don't touch the boss code until [PERSON_NAME] says you're ready! for i in ran…" at bounding box center [1145, 481] width 502 height 539
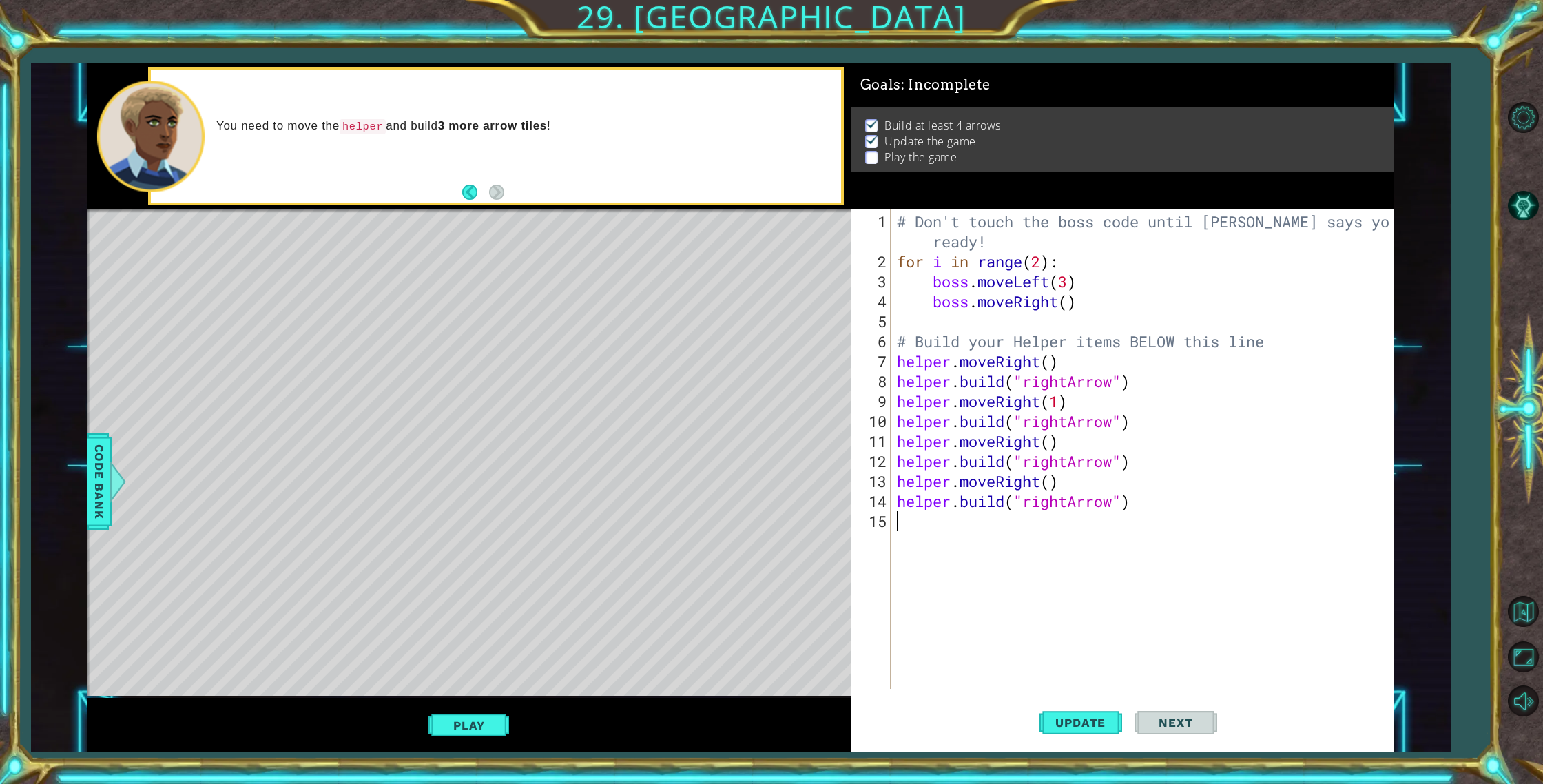
type textarea "h"
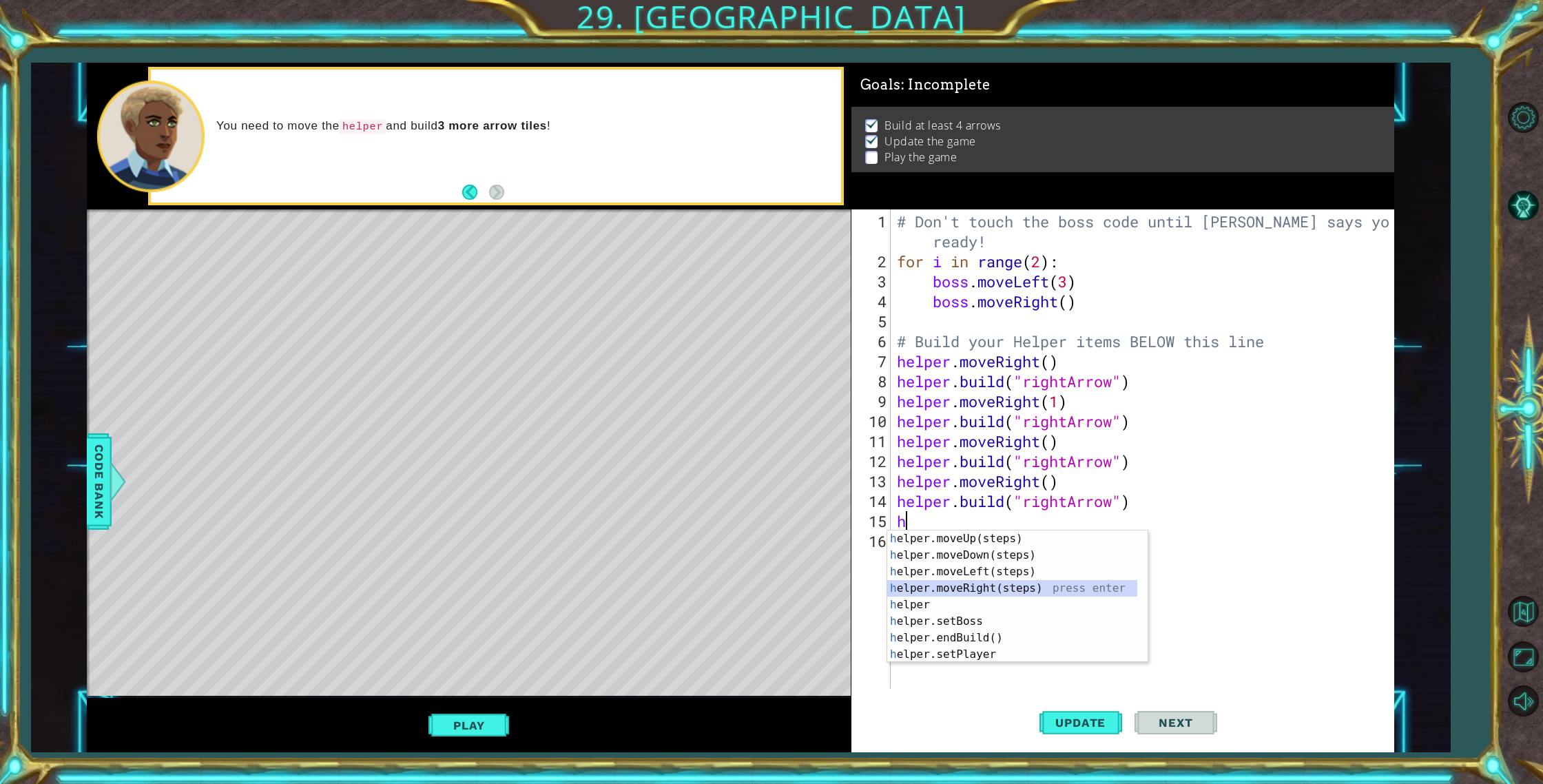
click at [1013, 590] on div "h elper.moveUp(steps) press enter h elper.moveDown(steps) press enter h elper.m…" at bounding box center [1012, 612] width 250 height 165
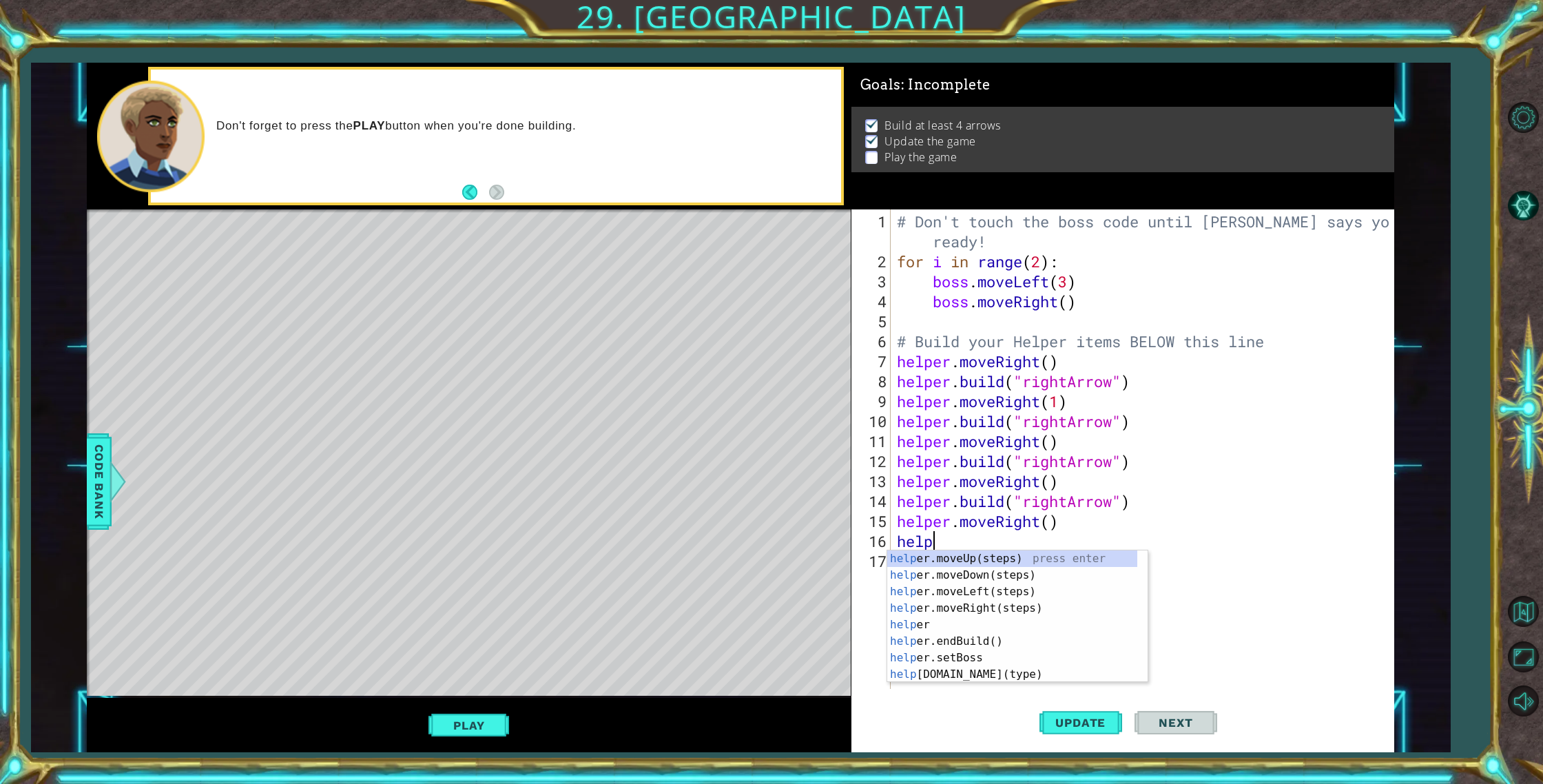
scroll to position [0, 2]
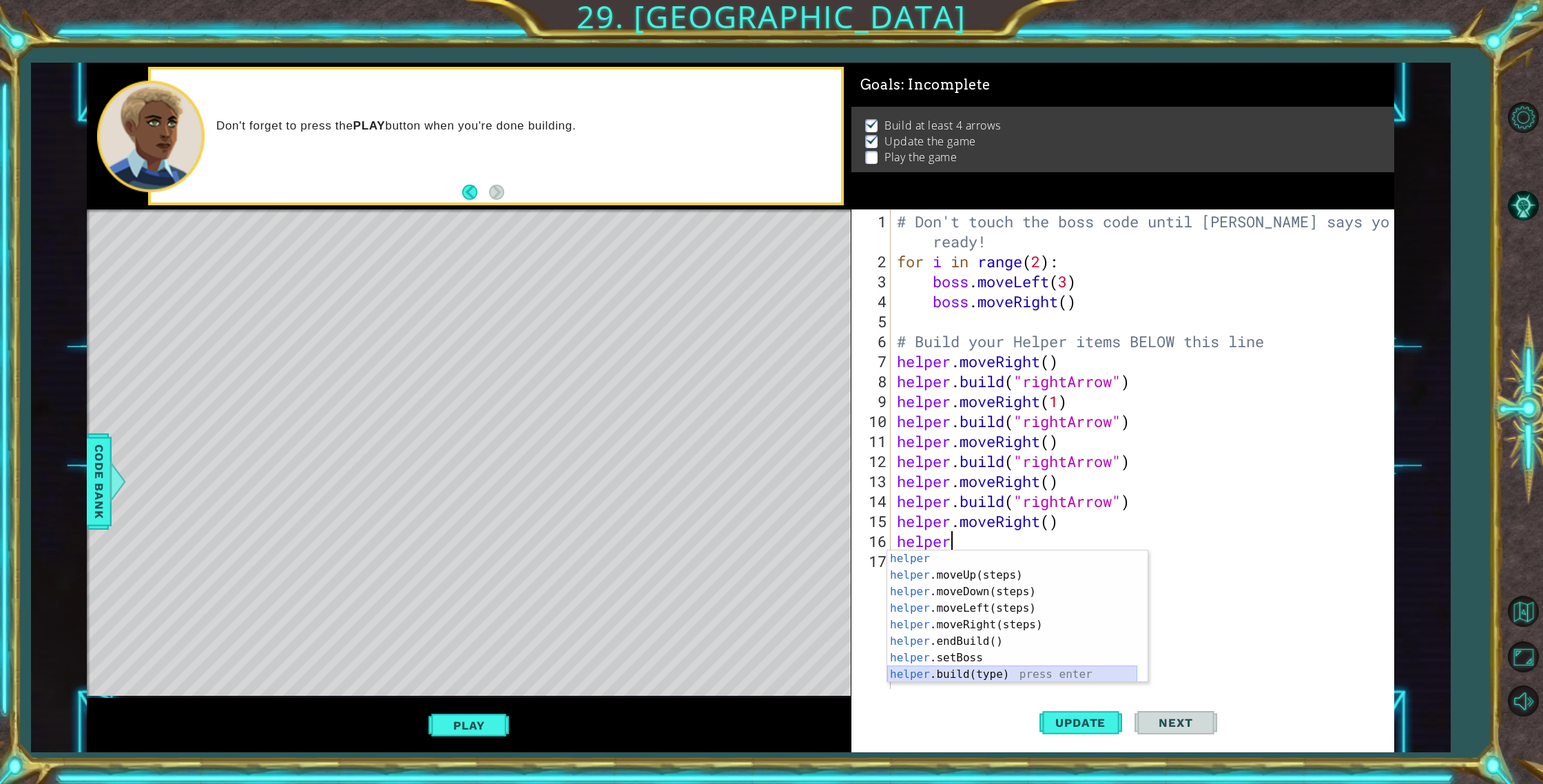
click at [988, 679] on div "helper press enter helper .moveUp(steps) press enter helper .moveDown(steps) pr…" at bounding box center [1012, 633] width 250 height 165
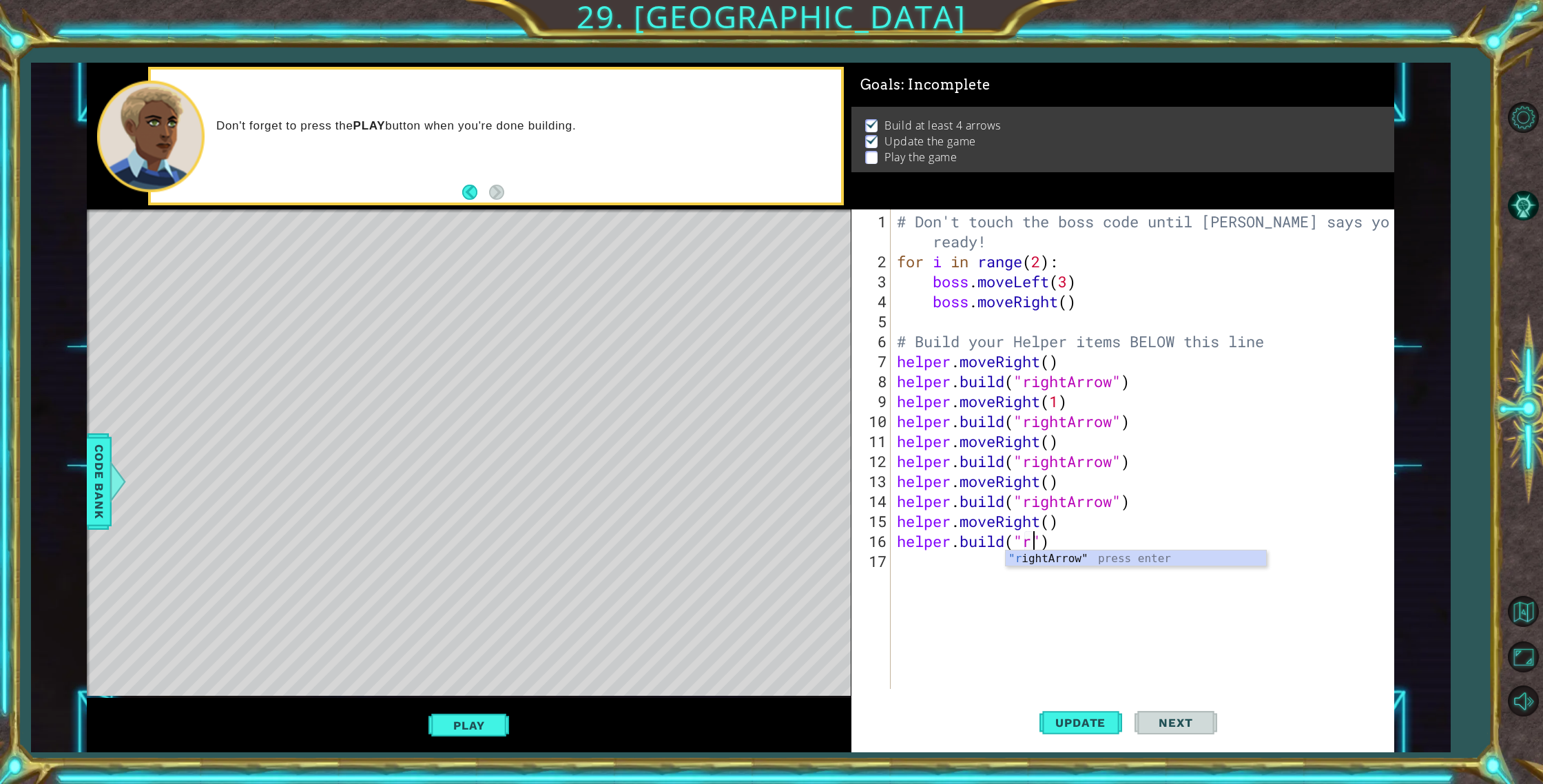
scroll to position [0, 6]
click at [1068, 551] on div ""r ightArrow" press enter" at bounding box center [1135, 575] width 260 height 49
type textarea "[DOMAIN_NAME]("rightArrow")"
click at [1100, 717] on span "Update" at bounding box center [1081, 722] width 78 height 14
click at [910, 569] on div "# Don't touch the boss code until [PERSON_NAME] says you're ready! for i in ran…" at bounding box center [1145, 481] width 502 height 539
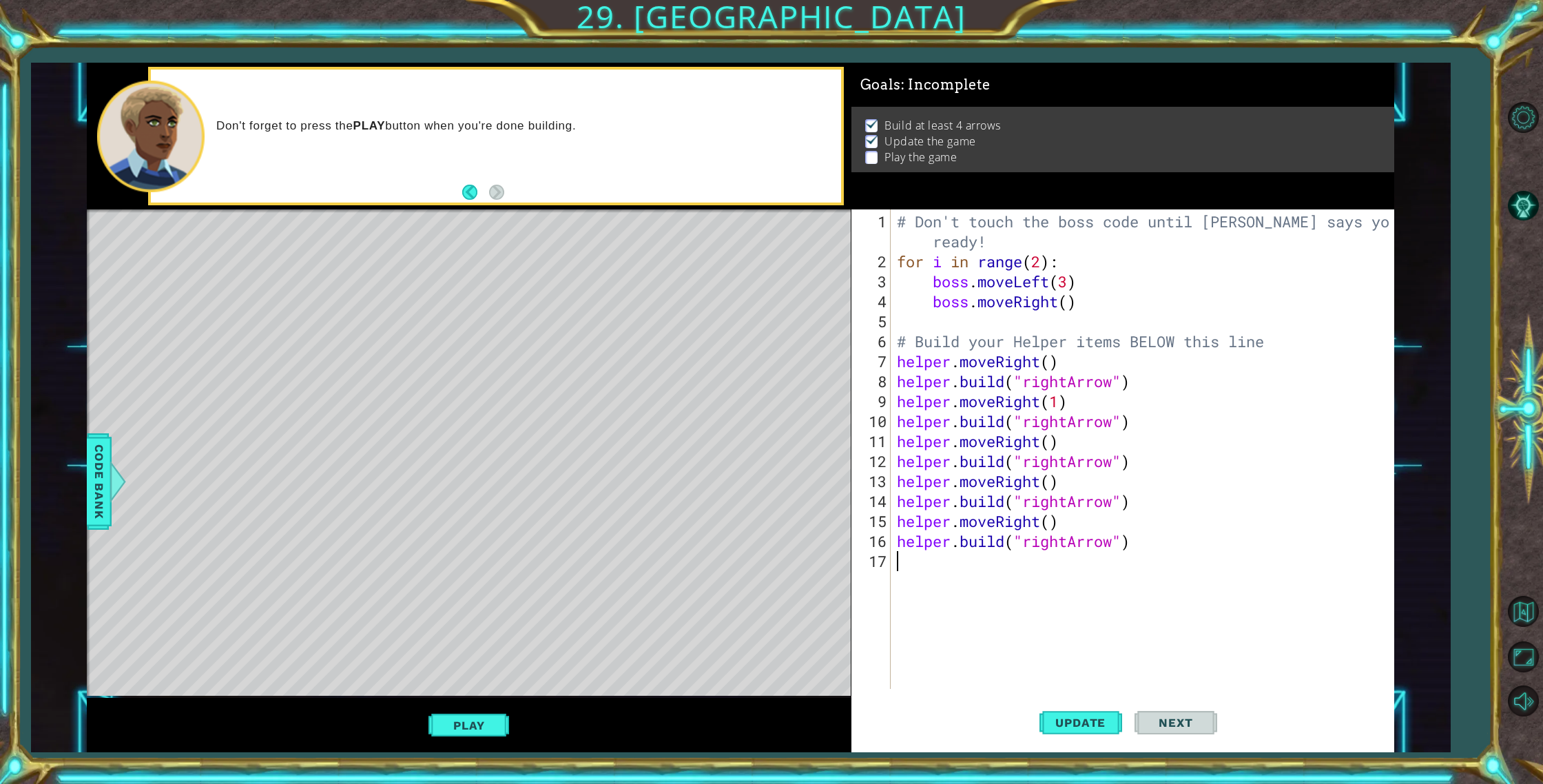
scroll to position [0, 0]
type textarea "h"
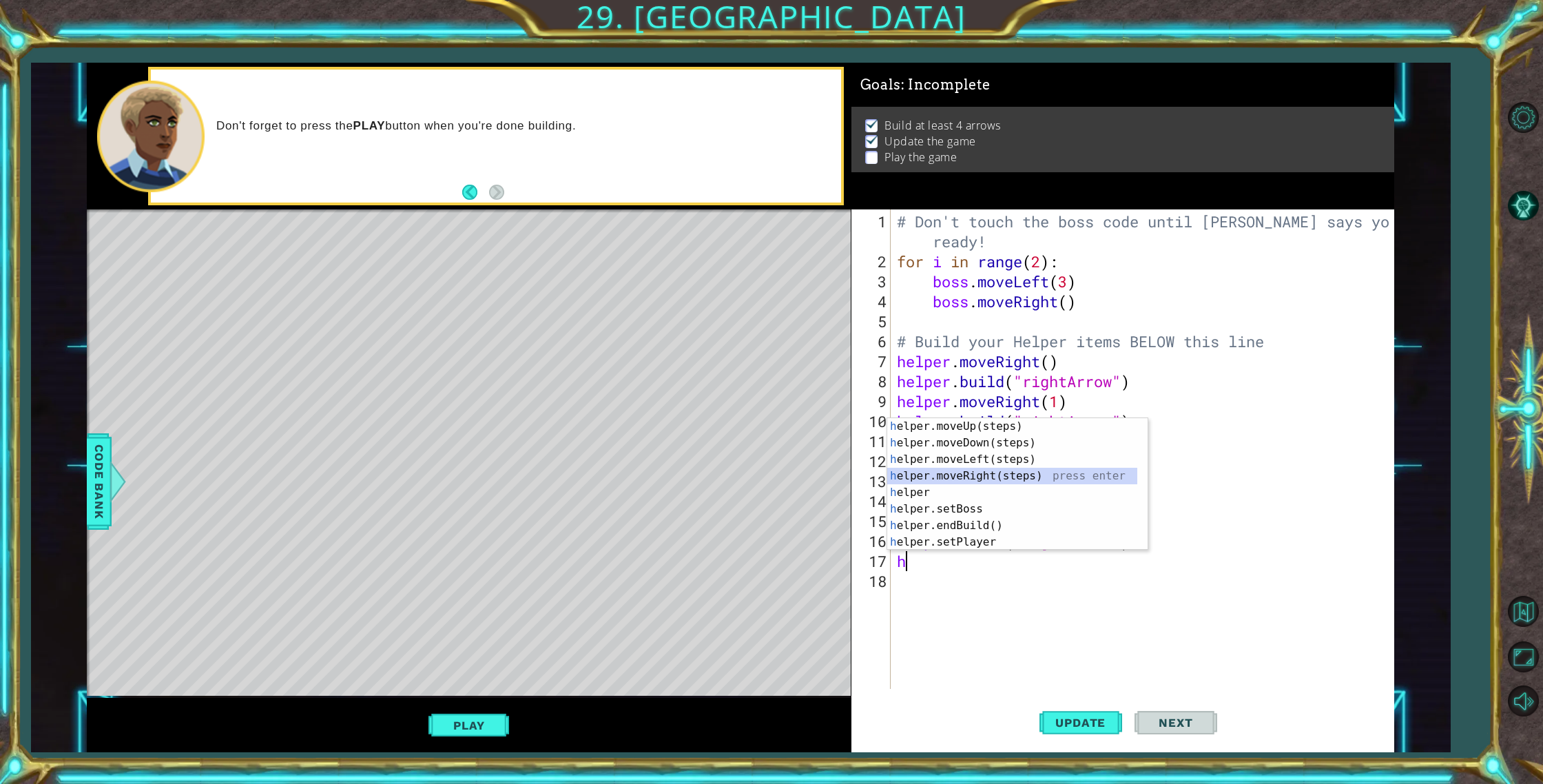
click at [979, 472] on div "h elper.moveUp(steps) press enter h elper.moveDown(steps) press enter h elper.m…" at bounding box center [1012, 500] width 250 height 165
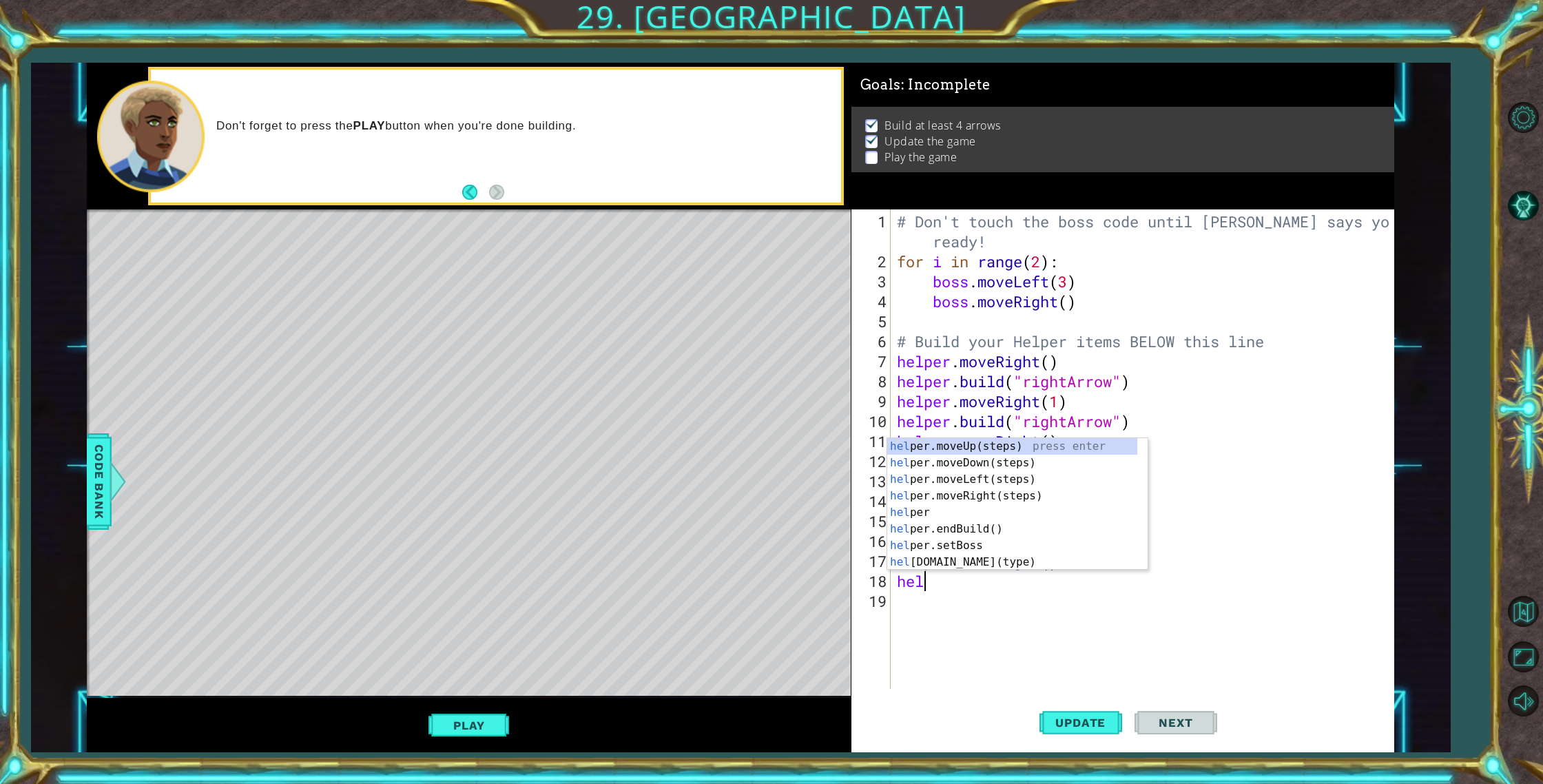
scroll to position [0, 1]
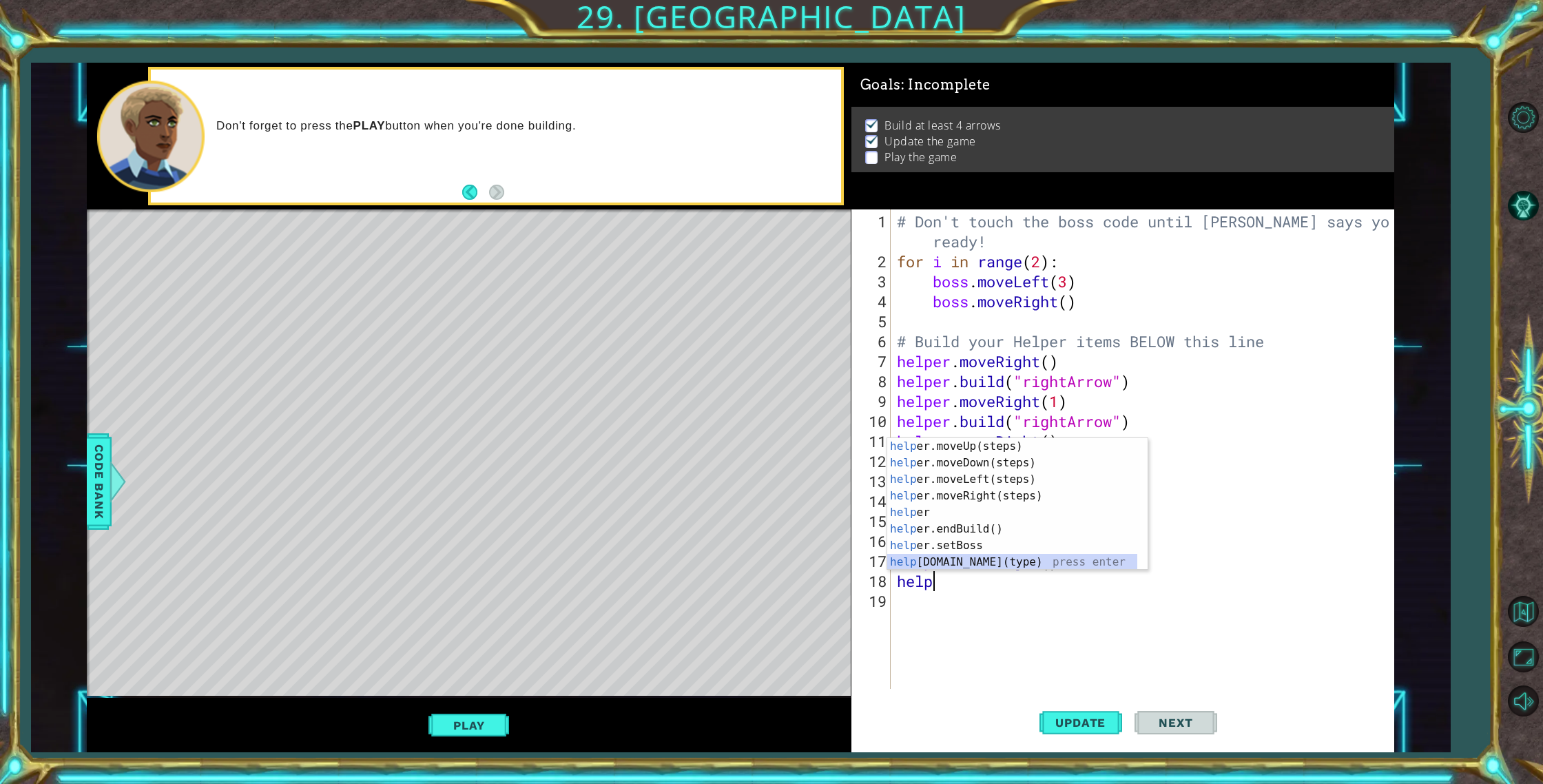
click at [998, 558] on div "help er.moveUp(steps) press enter help er.moveDown(steps) press enter help er.m…" at bounding box center [1012, 520] width 250 height 165
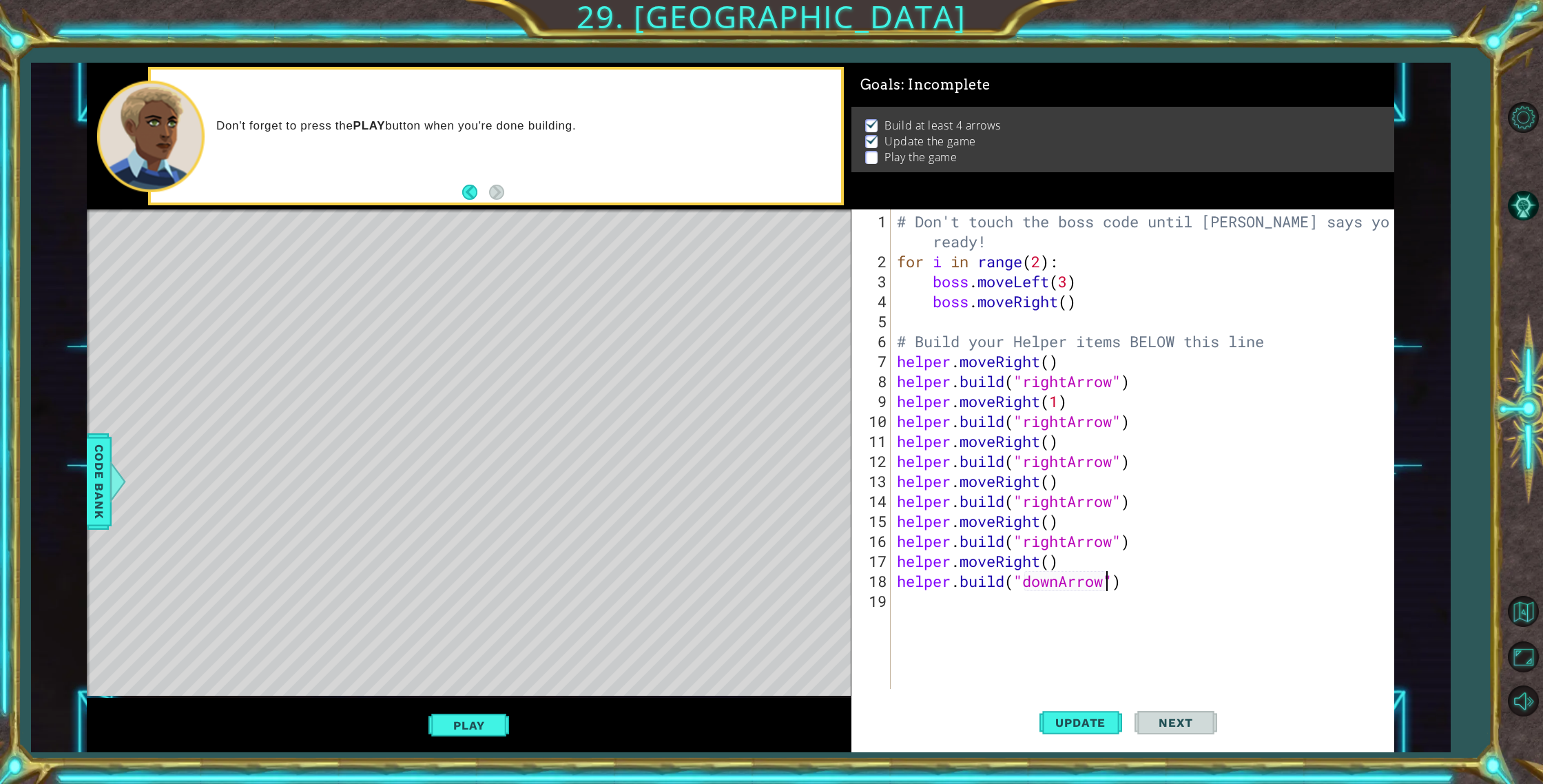
scroll to position [0, 10]
type textarea "[DOMAIN_NAME]("downArrow")"
click at [1108, 726] on span "Update" at bounding box center [1081, 722] width 78 height 14
click at [905, 611] on div "# Don't touch the boss code until [PERSON_NAME] says you're ready! for i in ran…" at bounding box center [1145, 481] width 502 height 539
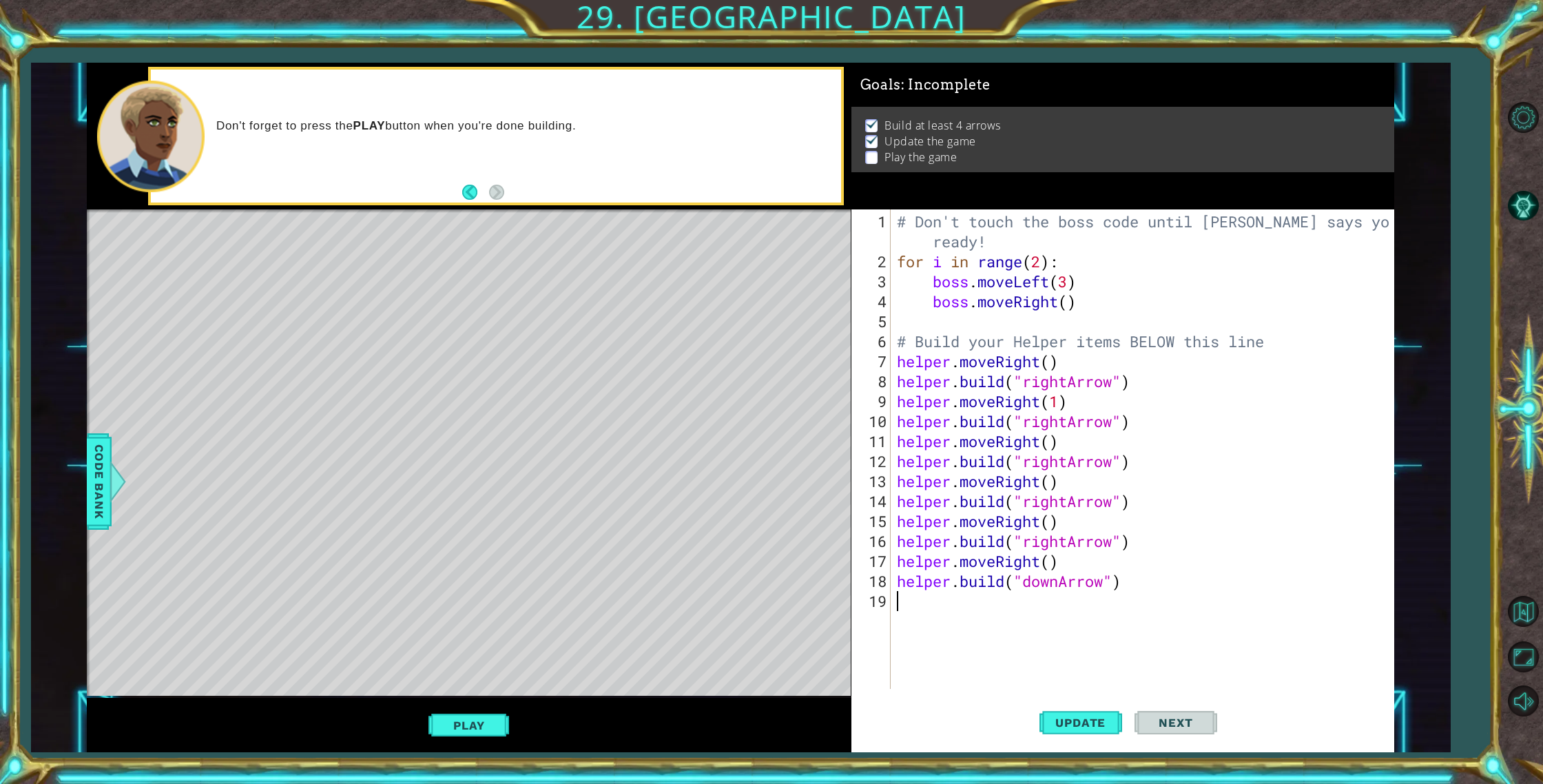
type textarea "h"
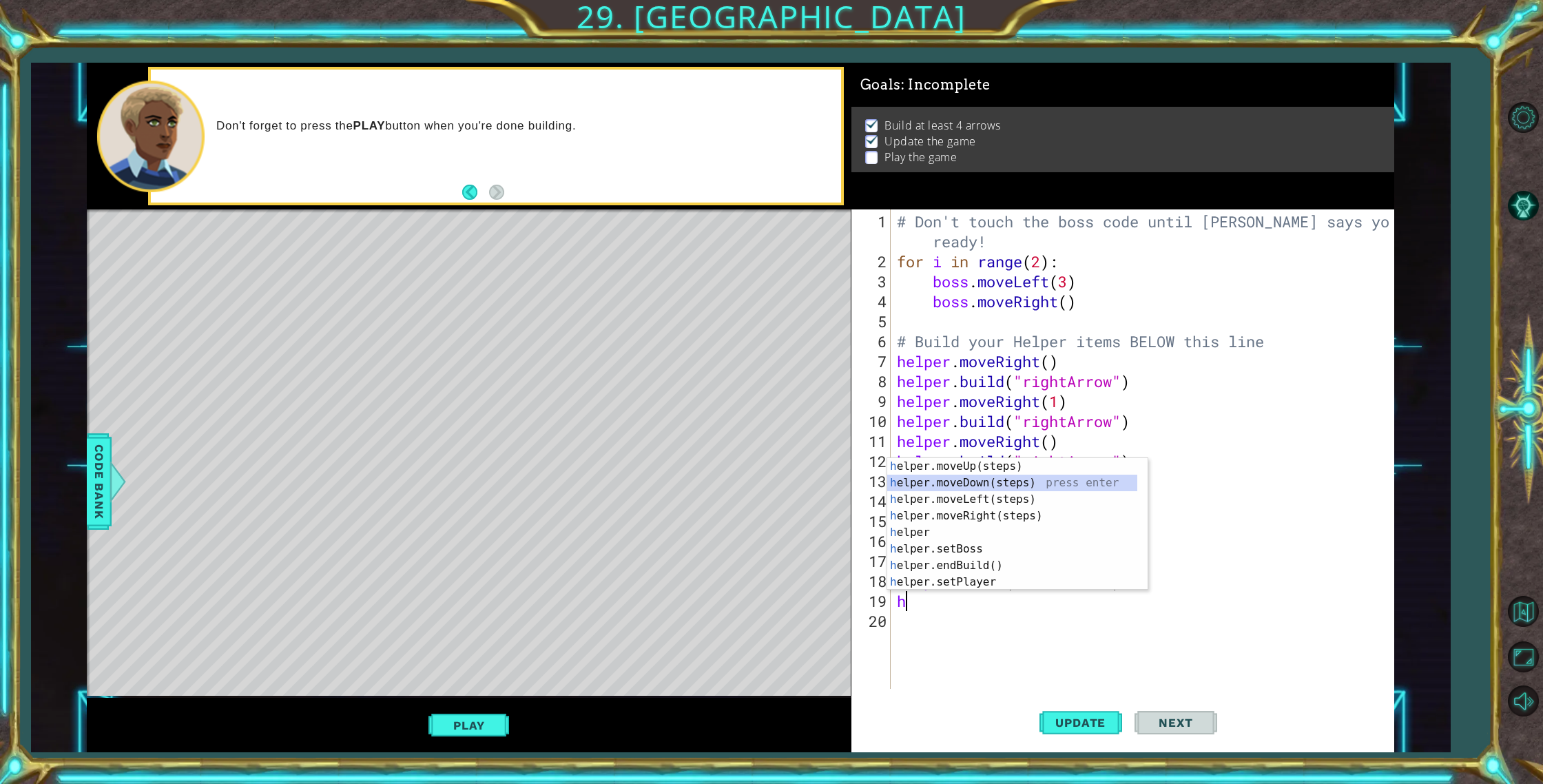
click at [944, 487] on div "h elper.moveUp(steps) press enter h elper.moveDown(steps) press enter h elper.m…" at bounding box center [1012, 540] width 250 height 165
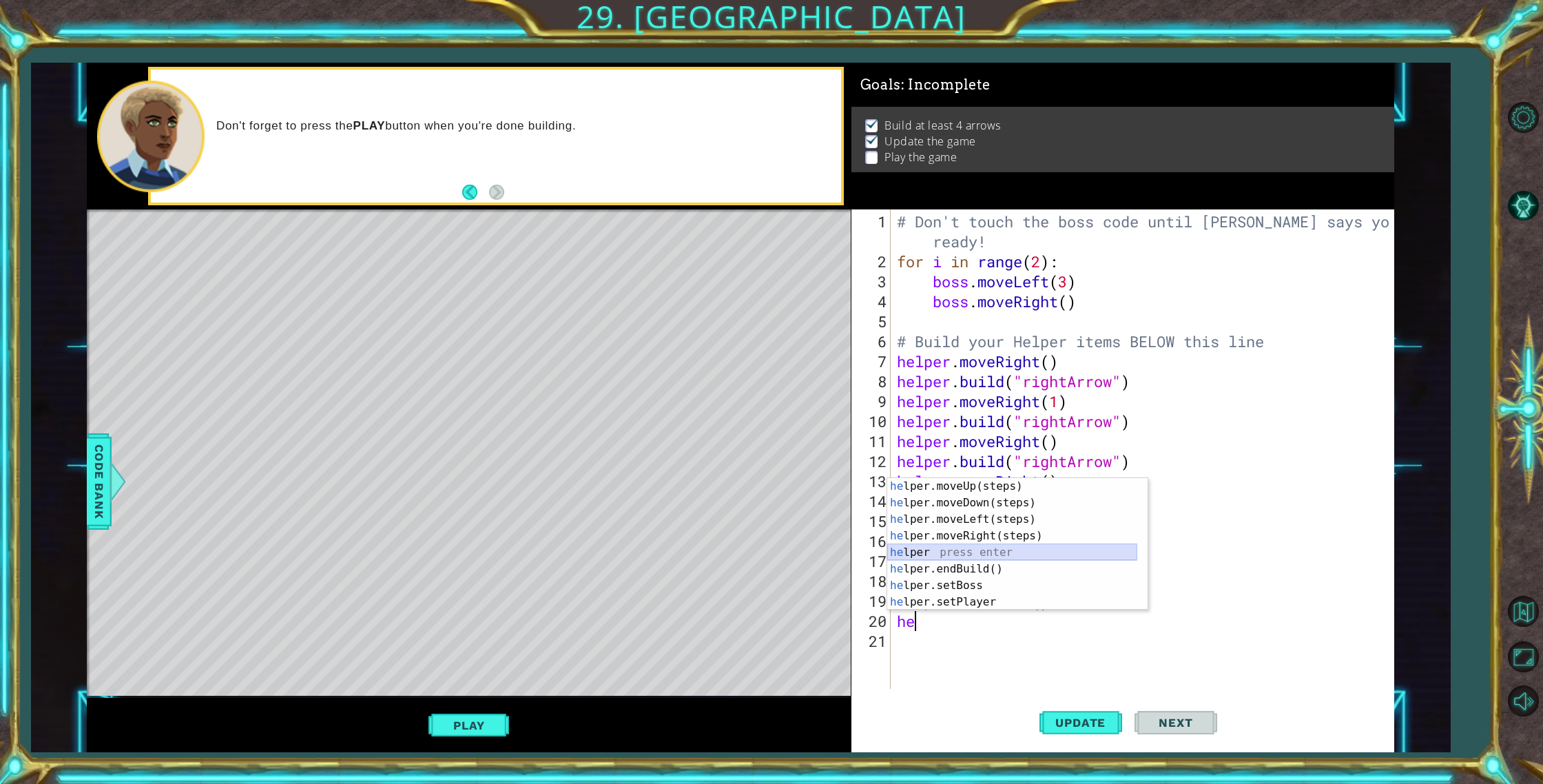
click at [978, 559] on div "he lper.moveUp(steps) press enter he lper.moveDown(steps) press enter he lper.m…" at bounding box center [1012, 560] width 250 height 165
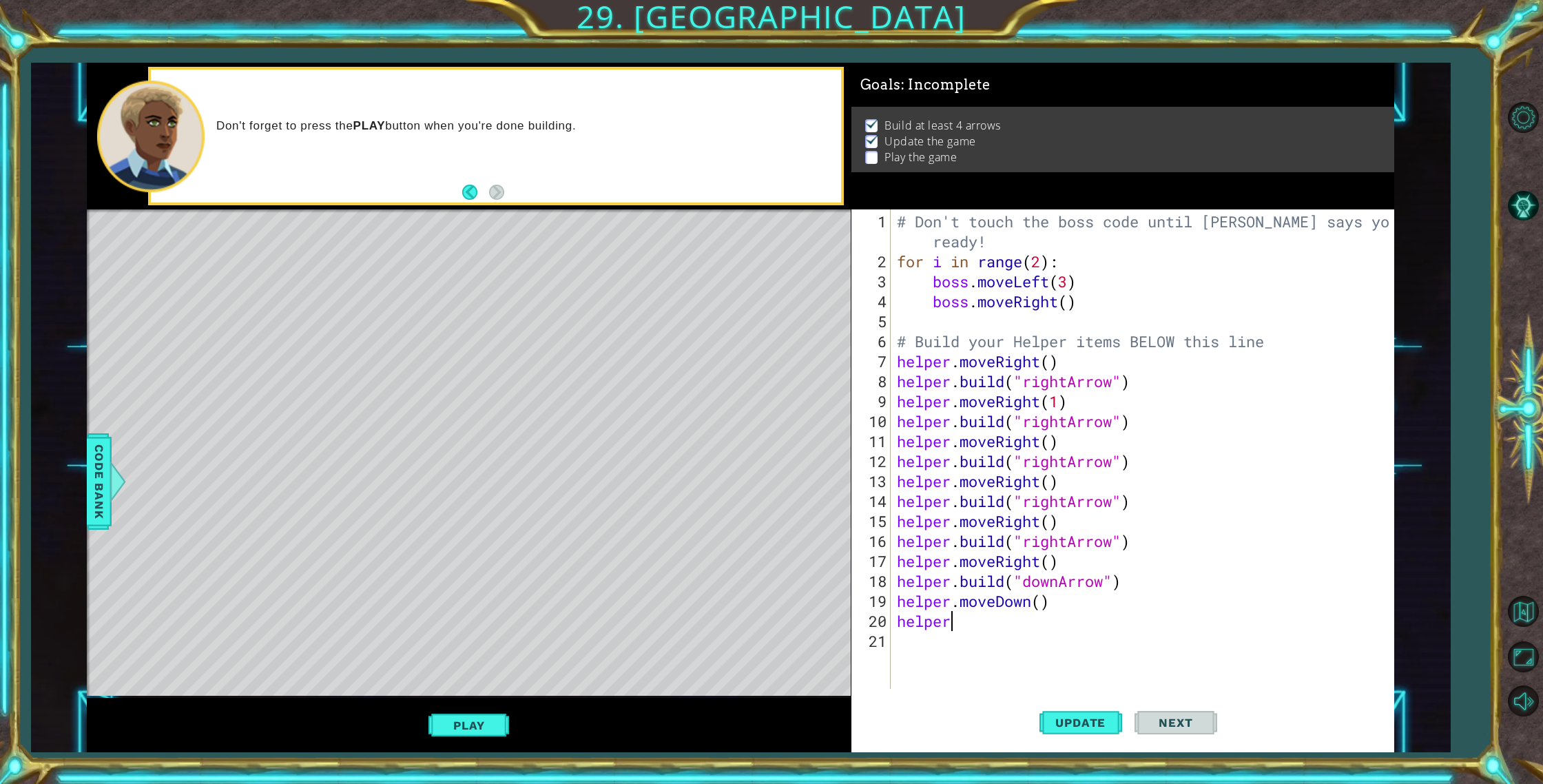
click at [1175, 16] on div "1 ההההההההההההההההההההההההההההההההההההההההההההההההההההההההההההההההההההההההההההה…" at bounding box center [771, 392] width 1543 height 784
click at [956, 625] on div "# Don't touch the boss code until [PERSON_NAME] says you're ready! for i in ran…" at bounding box center [1145, 481] width 502 height 539
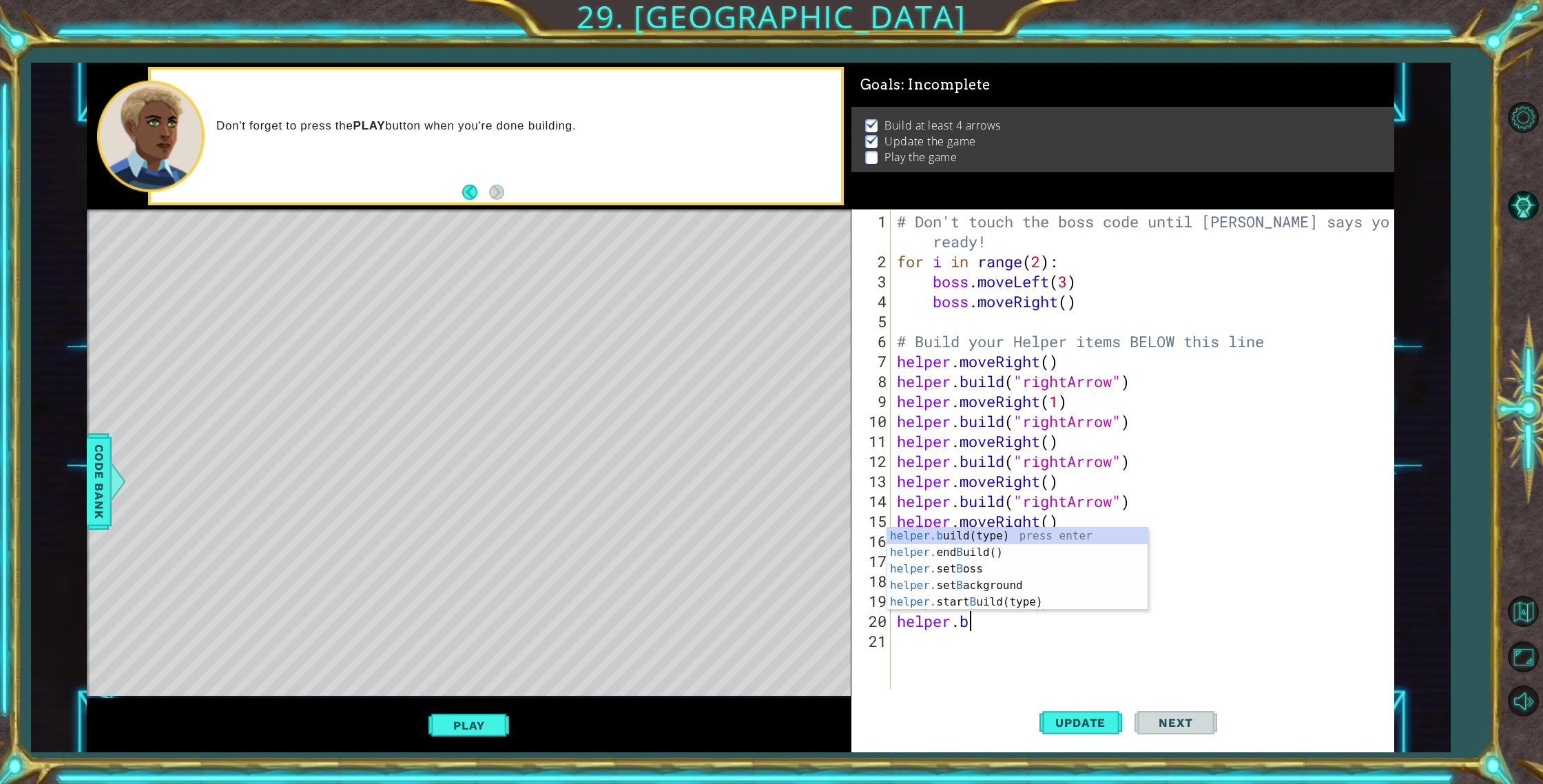
scroll to position [0, 3]
click at [973, 537] on div "helper.b uild(type) press enter helper. end B uild() press enter helper. set B …" at bounding box center [1018, 586] width 260 height 116
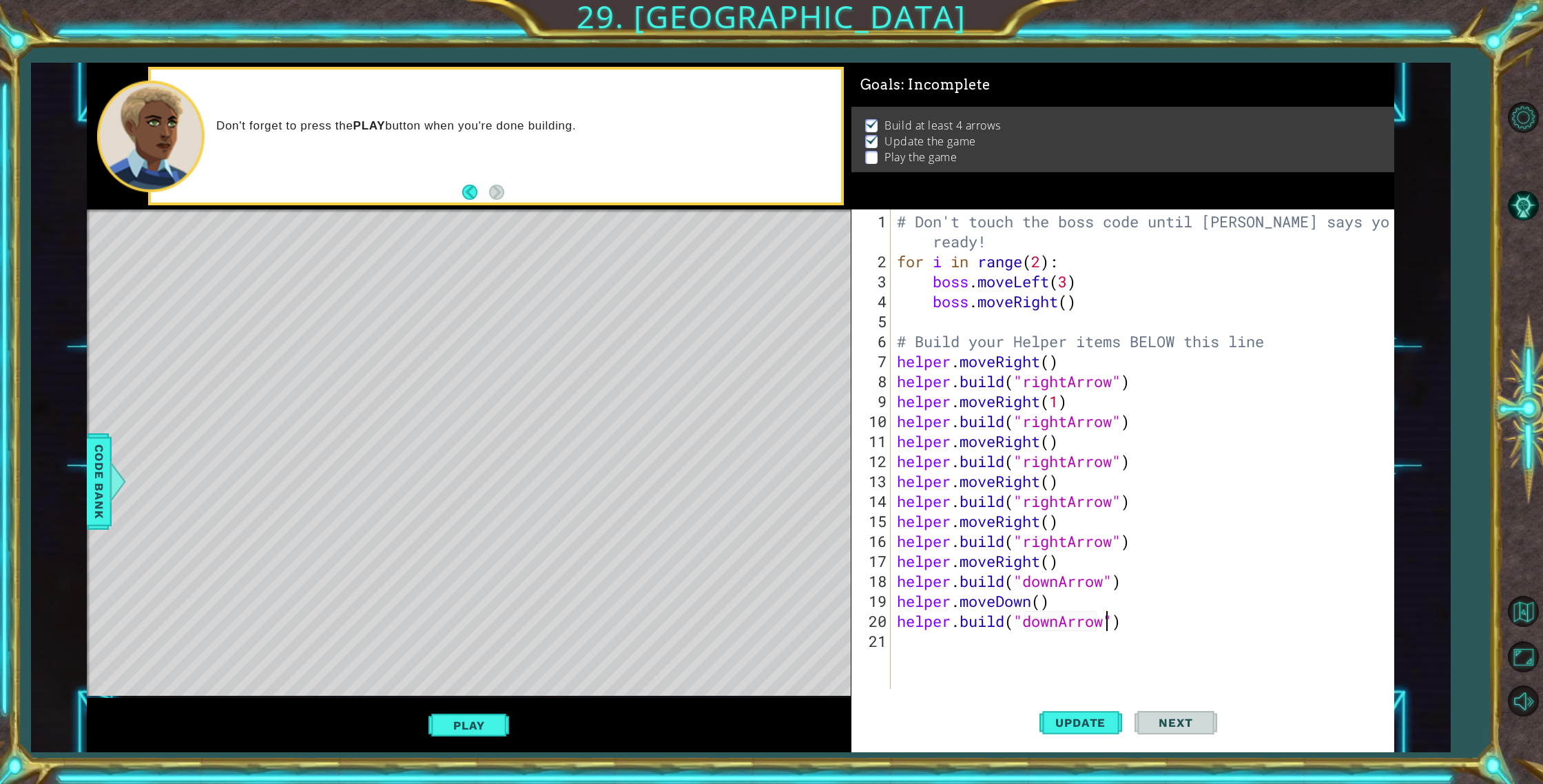
scroll to position [0, 10]
click at [1073, 730] on button "Update" at bounding box center [1081, 723] width 83 height 55
click at [449, 725] on button "Play" at bounding box center [468, 725] width 81 height 26
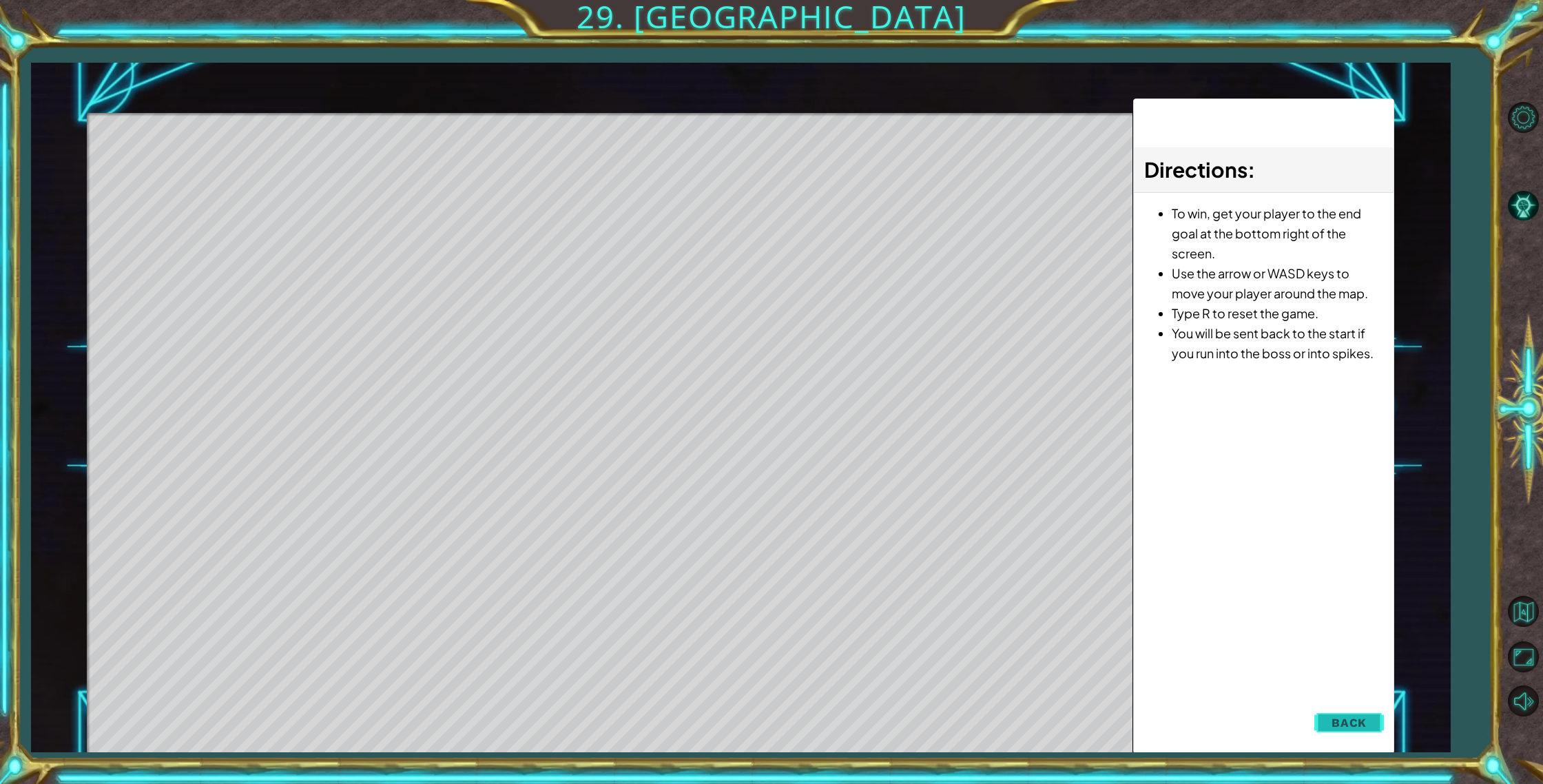
click at [1372, 723] on button "Back" at bounding box center [1348, 722] width 69 height 27
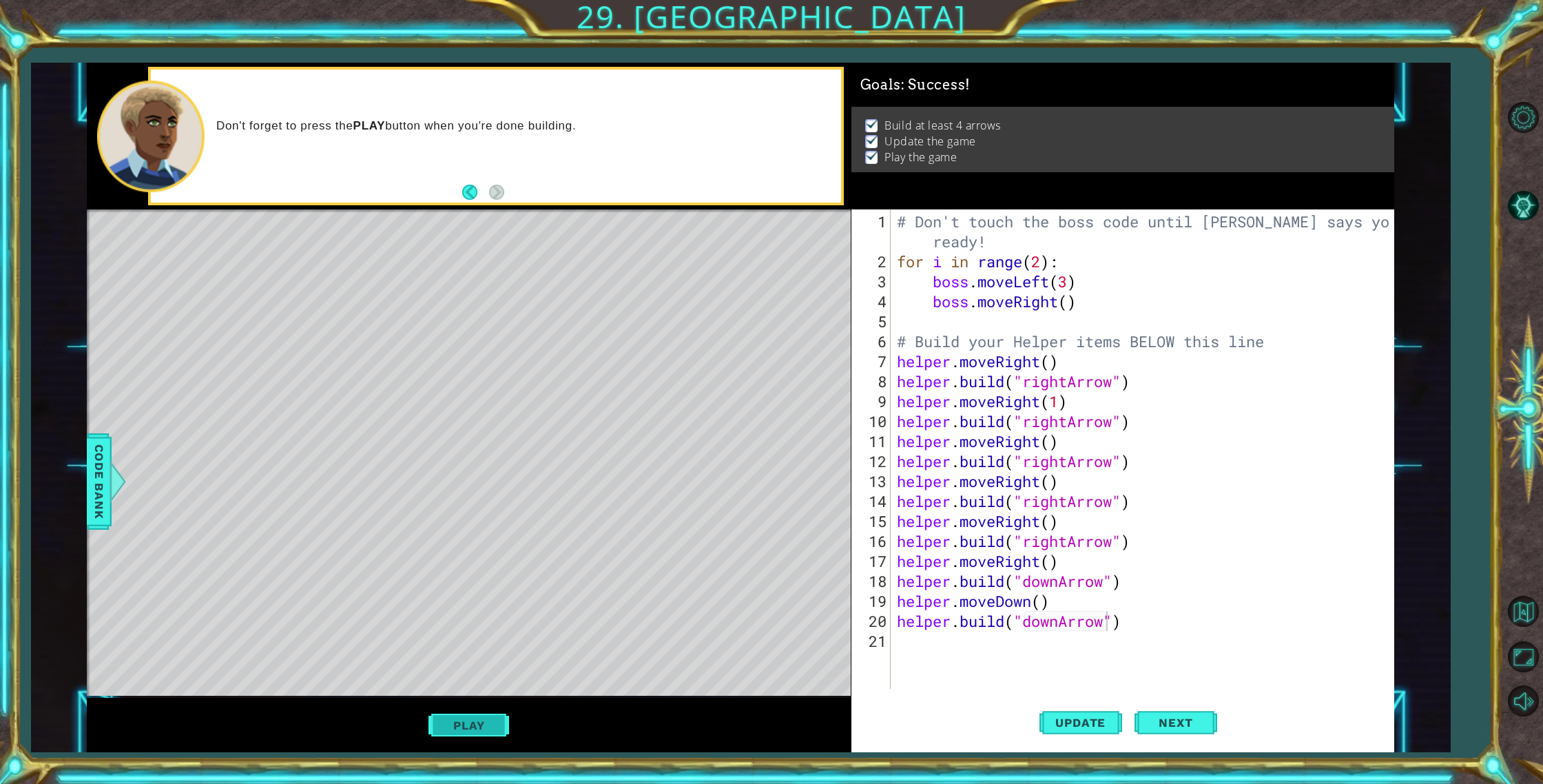
click at [480, 727] on button "Play" at bounding box center [468, 725] width 81 height 26
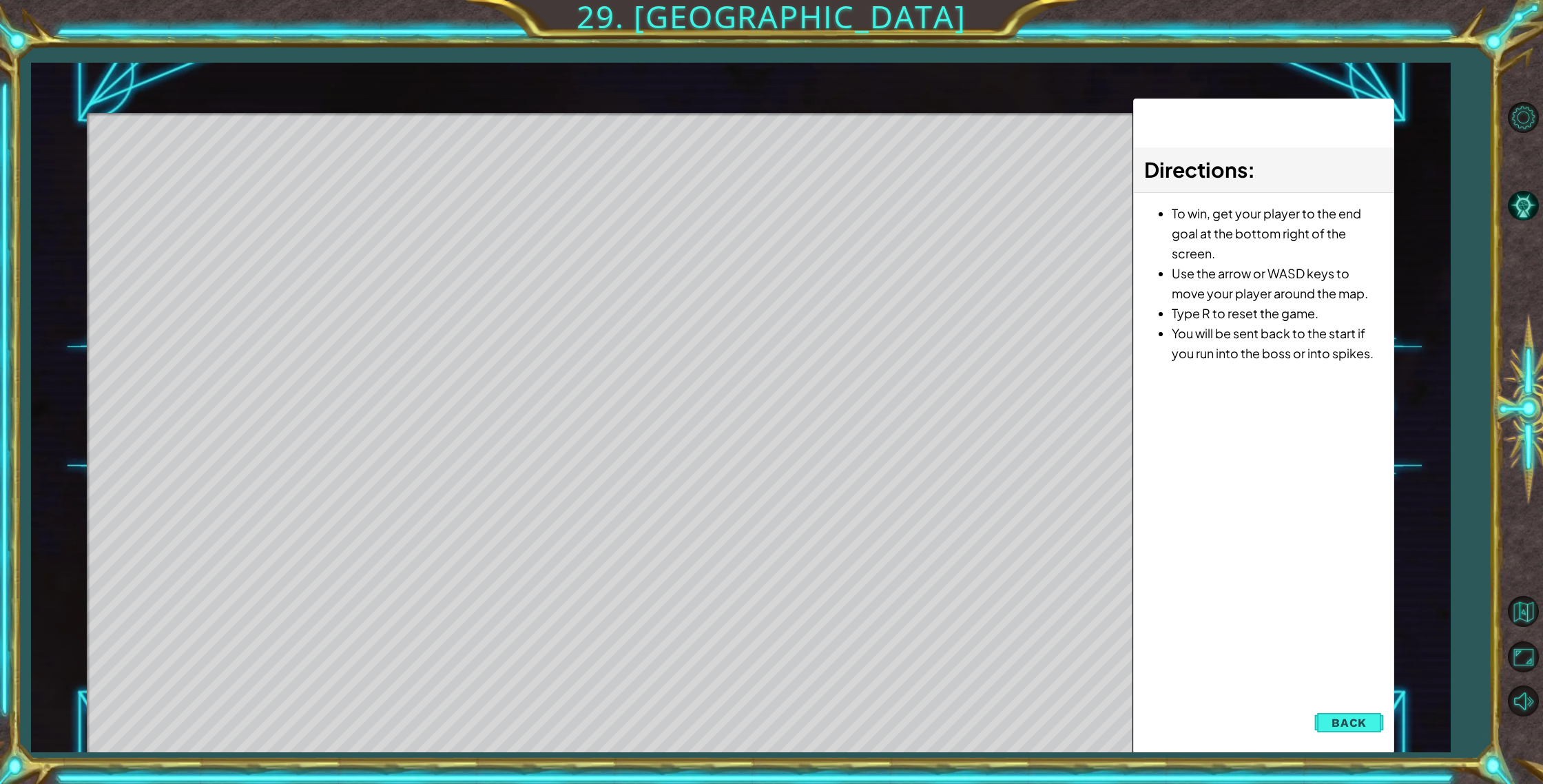
click at [358, 184] on div "Level Map" at bounding box center [405, 316] width 637 height 405
drag, startPoint x: 237, startPoint y: 217, endPoint x: 720, endPoint y: 210, distance: 483.1
click at [720, 210] on div "Level Map" at bounding box center [405, 316] width 637 height 405
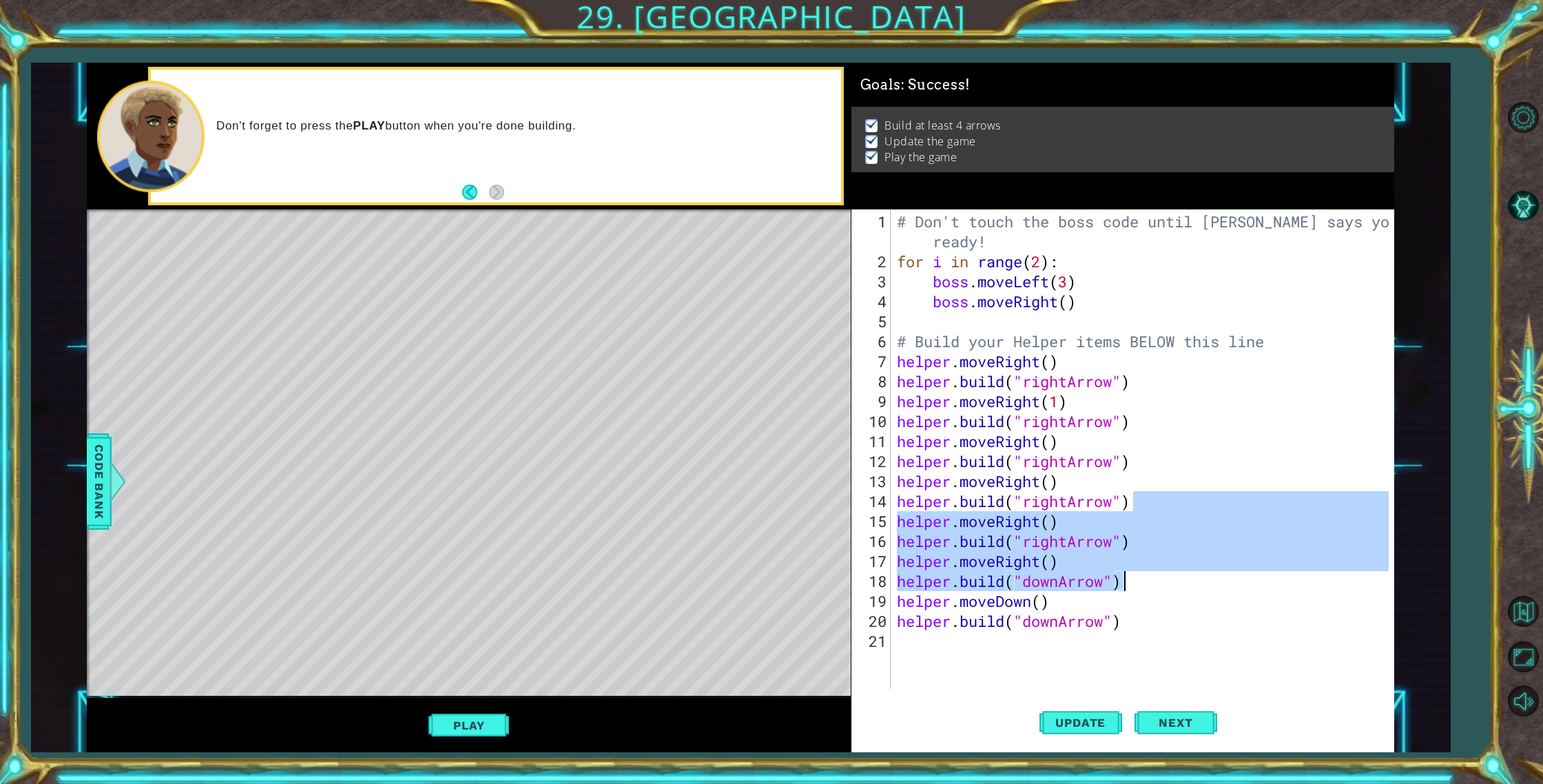
drag, startPoint x: 1202, startPoint y: 561, endPoint x: 1188, endPoint y: 631, distance: 71.4
click at [1195, 616] on div "# Don't touch the boss code until [PERSON_NAME] says you're ready! for i in ran…" at bounding box center [1145, 481] width 502 height 539
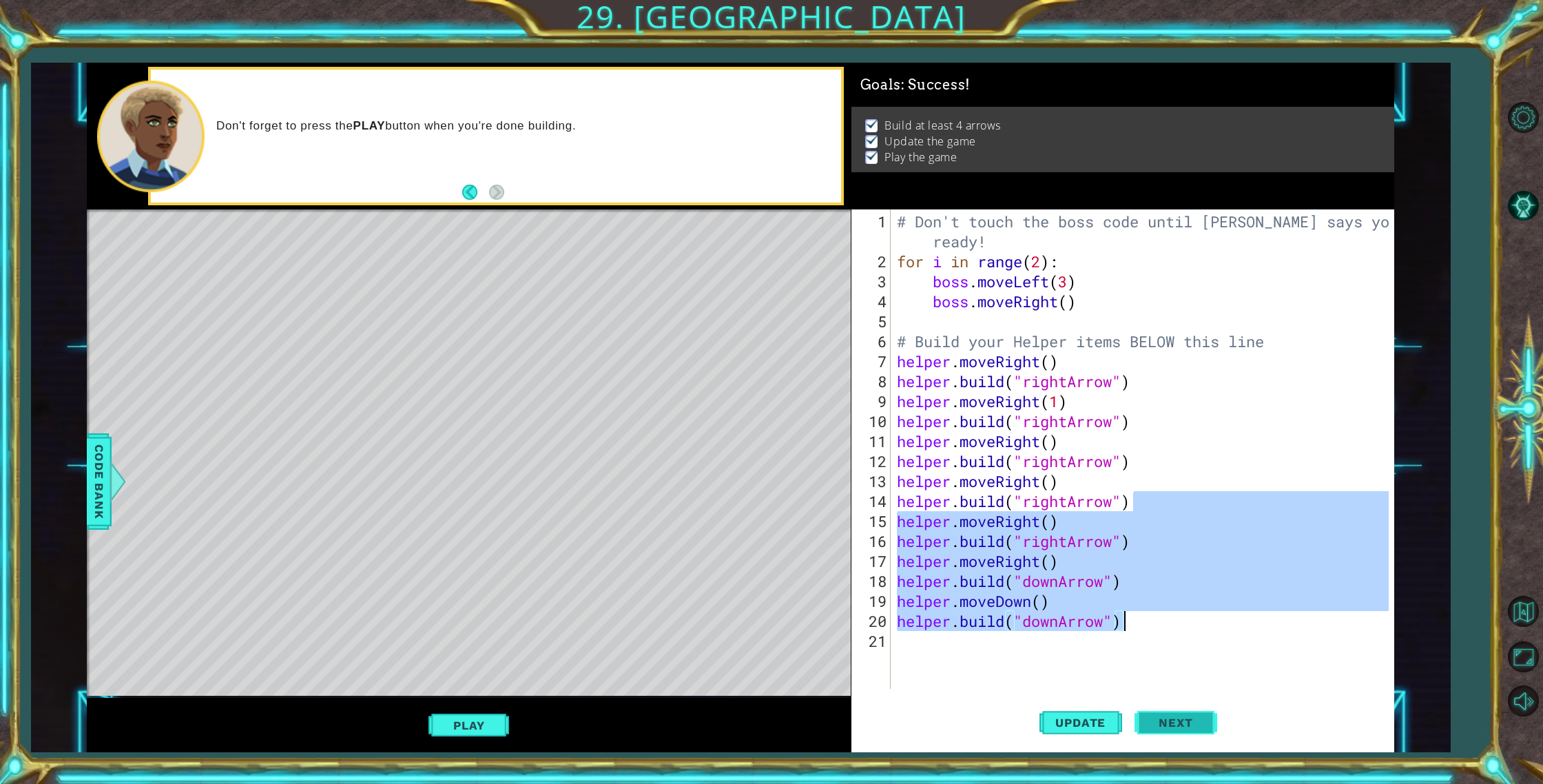
click at [1189, 741] on button "Next" at bounding box center [1176, 723] width 83 height 55
type textarea "[DOMAIN_NAME]("downArrow")"
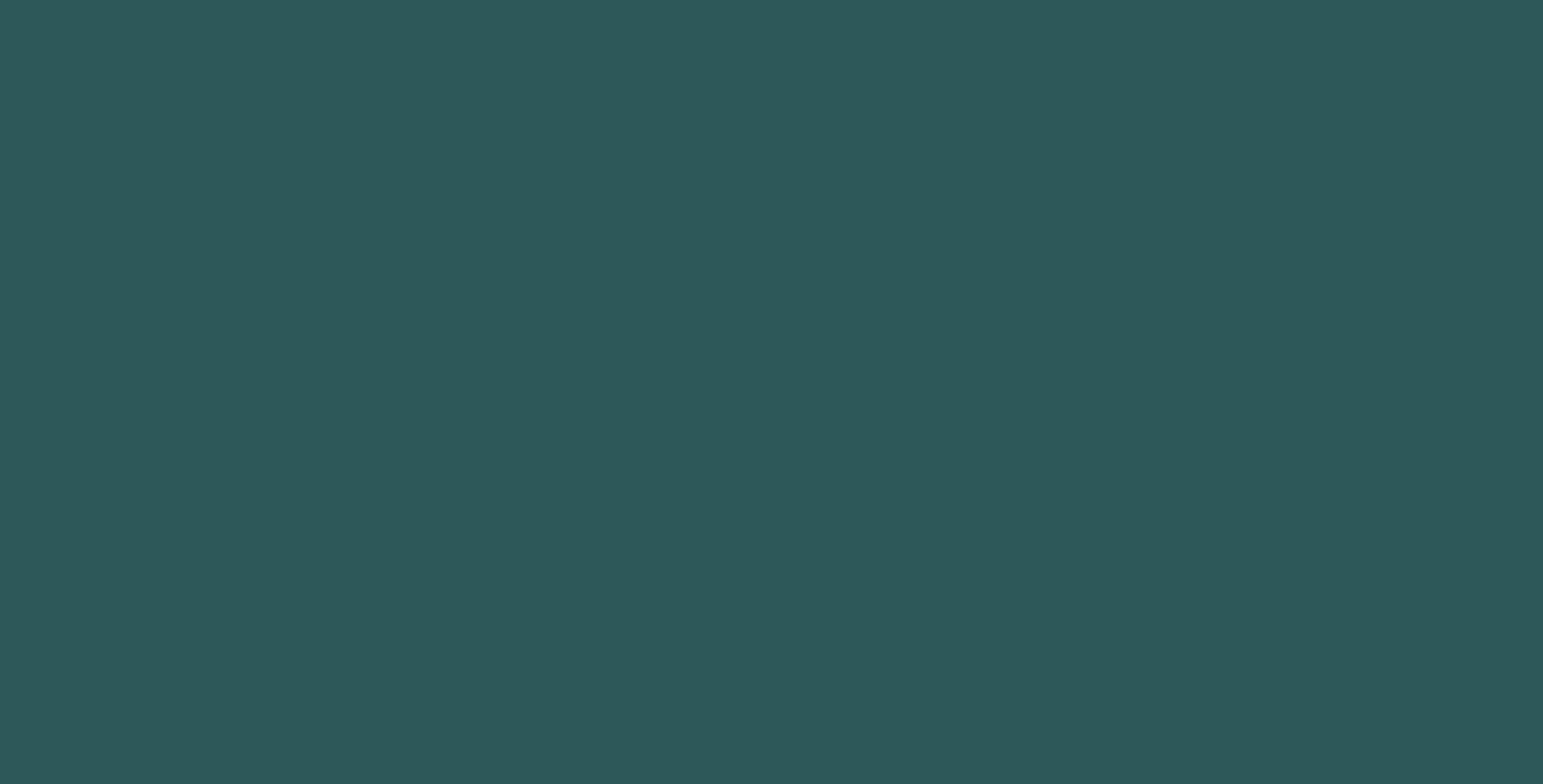
click at [1188, 735] on body "1 2 3 4 5 6 "up Arrow" press enter הההההההההההההההההההההההההההההההההההההההההההה…" at bounding box center [771, 392] width 1543 height 784
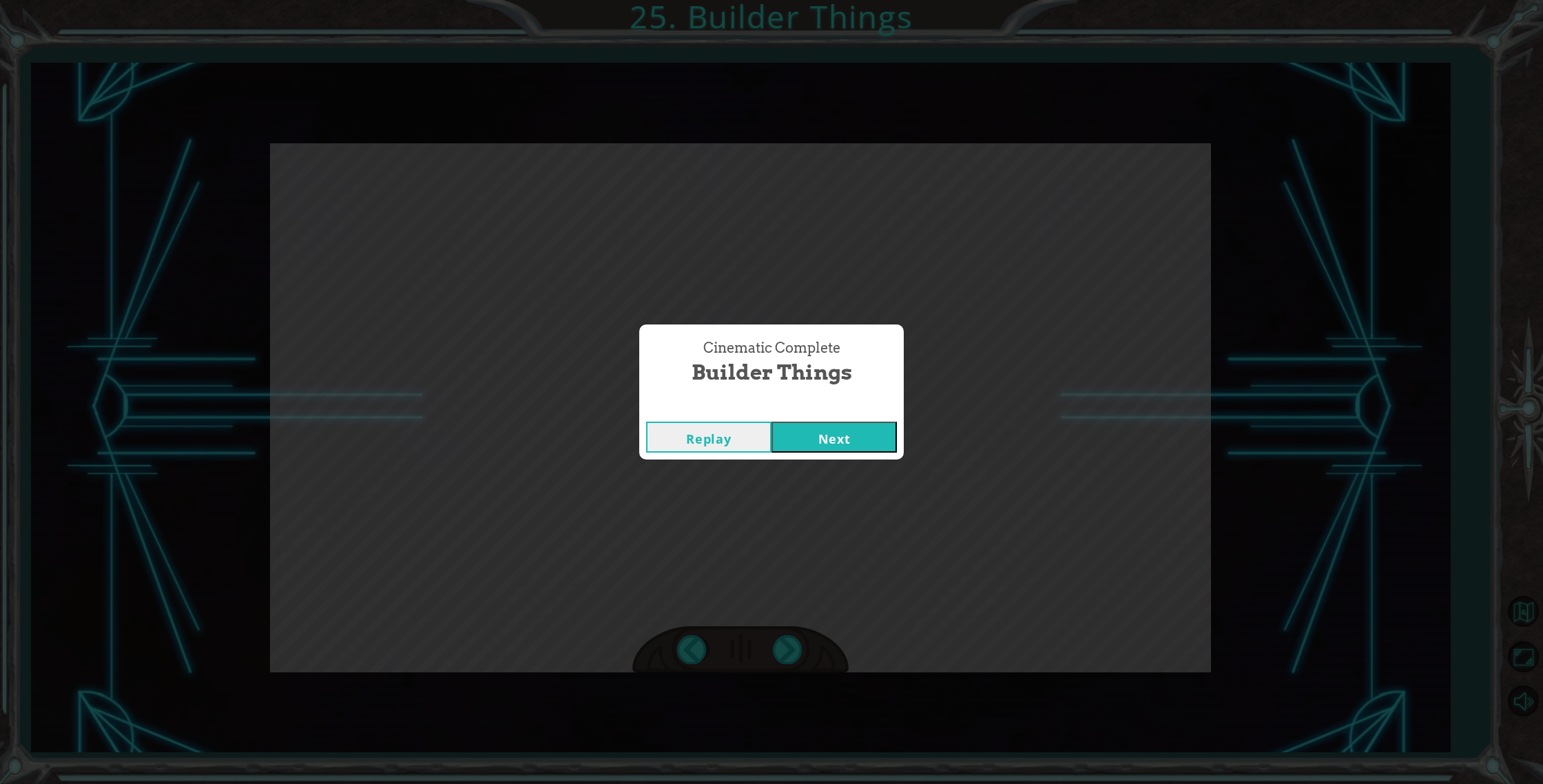
click at [815, 413] on div "Cinematic Complete" at bounding box center [772, 408] width 265 height 14
click at [815, 430] on button "Next" at bounding box center [833, 436] width 125 height 31
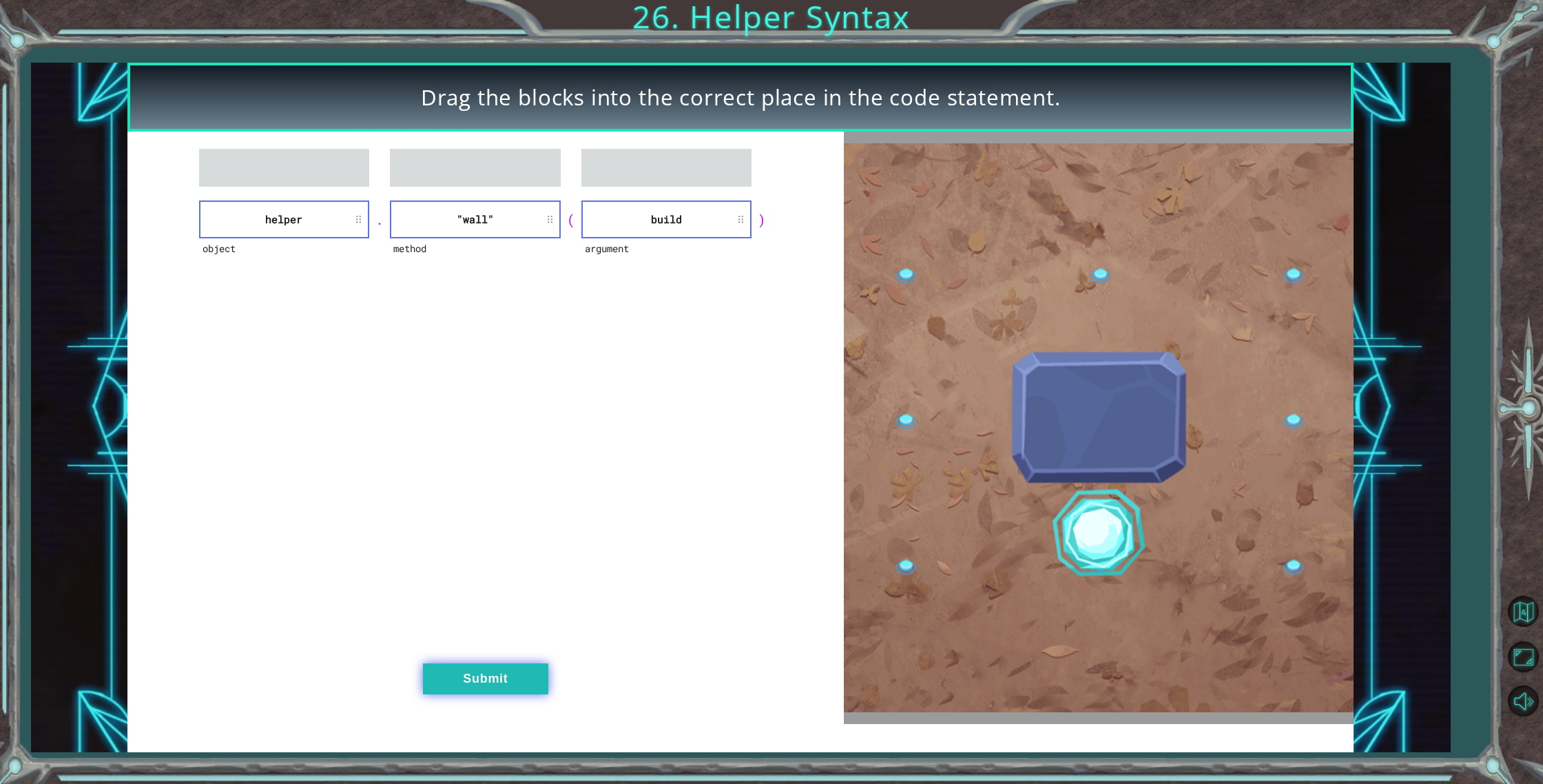
click at [510, 674] on button "Submit" at bounding box center [485, 678] width 125 height 31
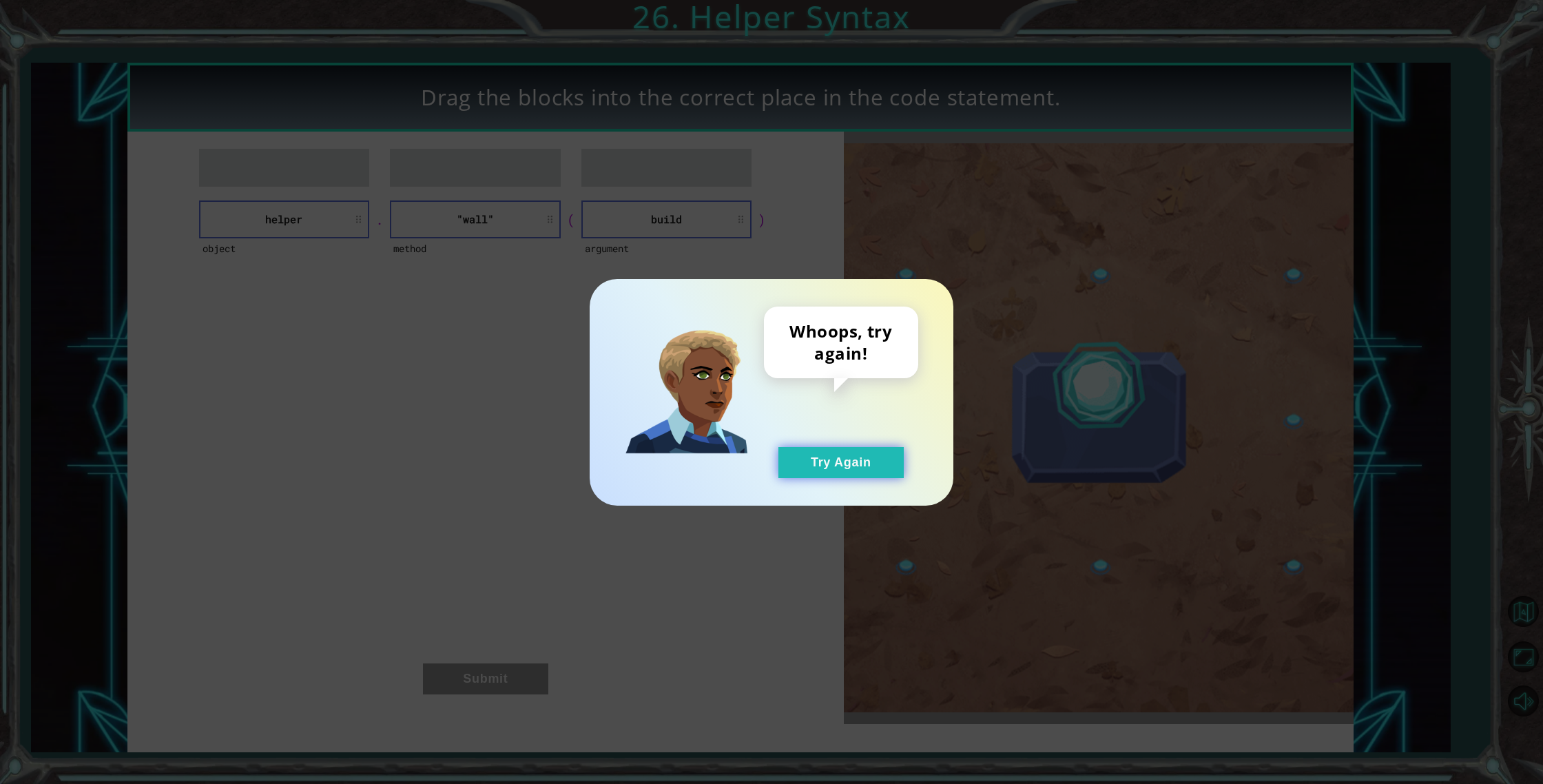
click at [835, 462] on button "Try Again" at bounding box center [841, 462] width 125 height 31
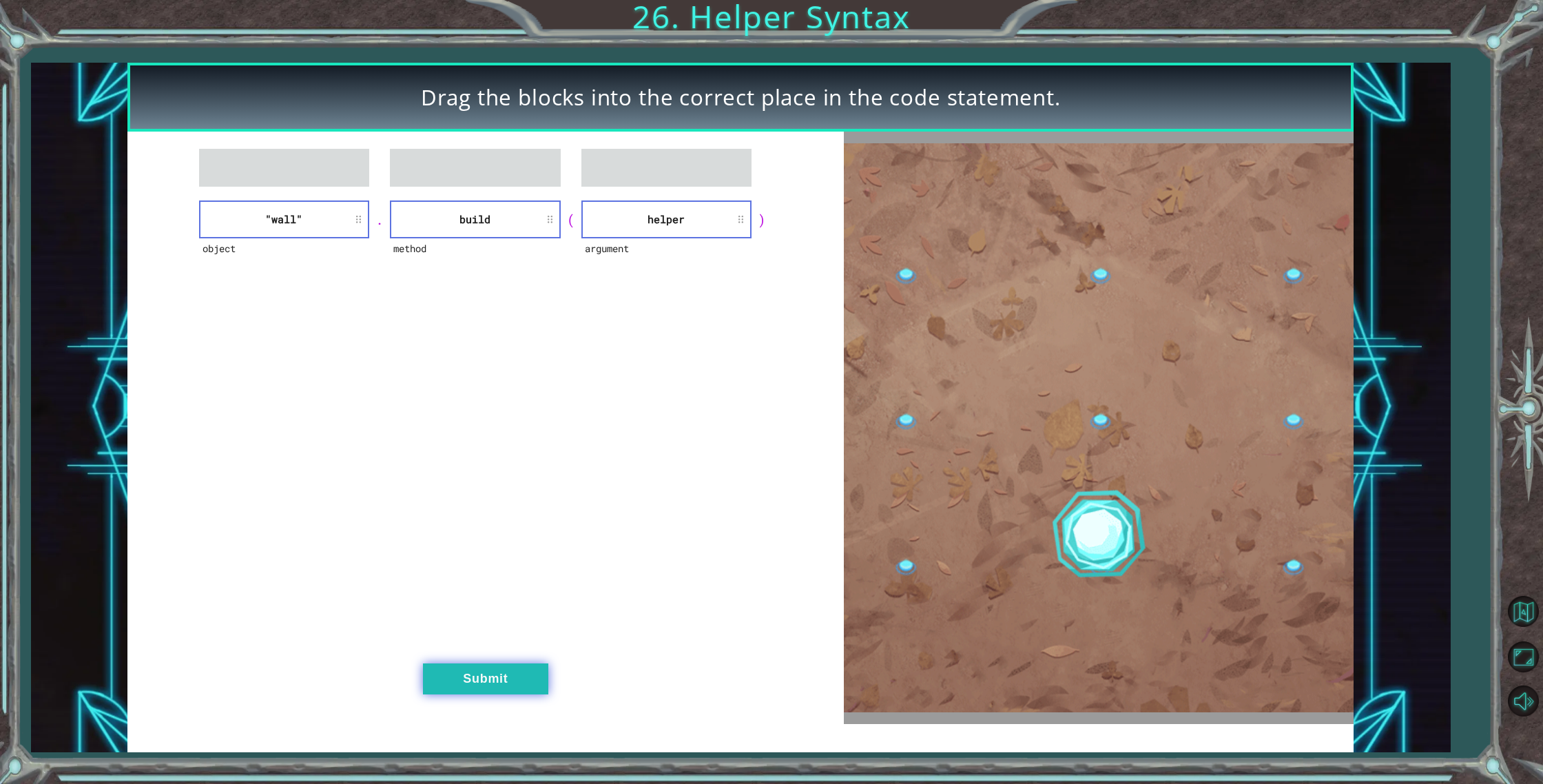
click at [480, 690] on button "Submit" at bounding box center [485, 678] width 125 height 31
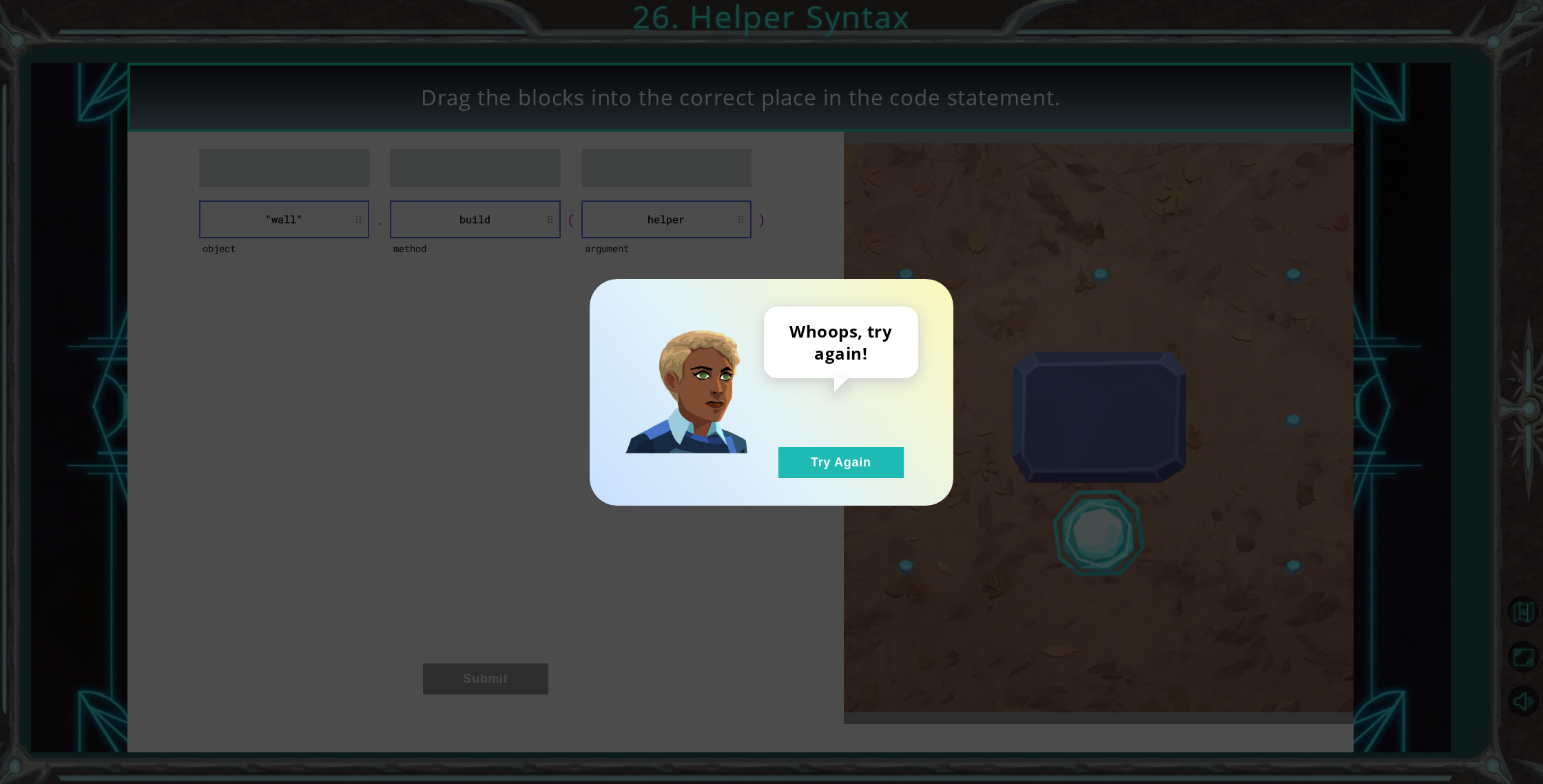
click at [827, 438] on div "Whoops, try again! Try Again" at bounding box center [840, 392] width 154 height 172
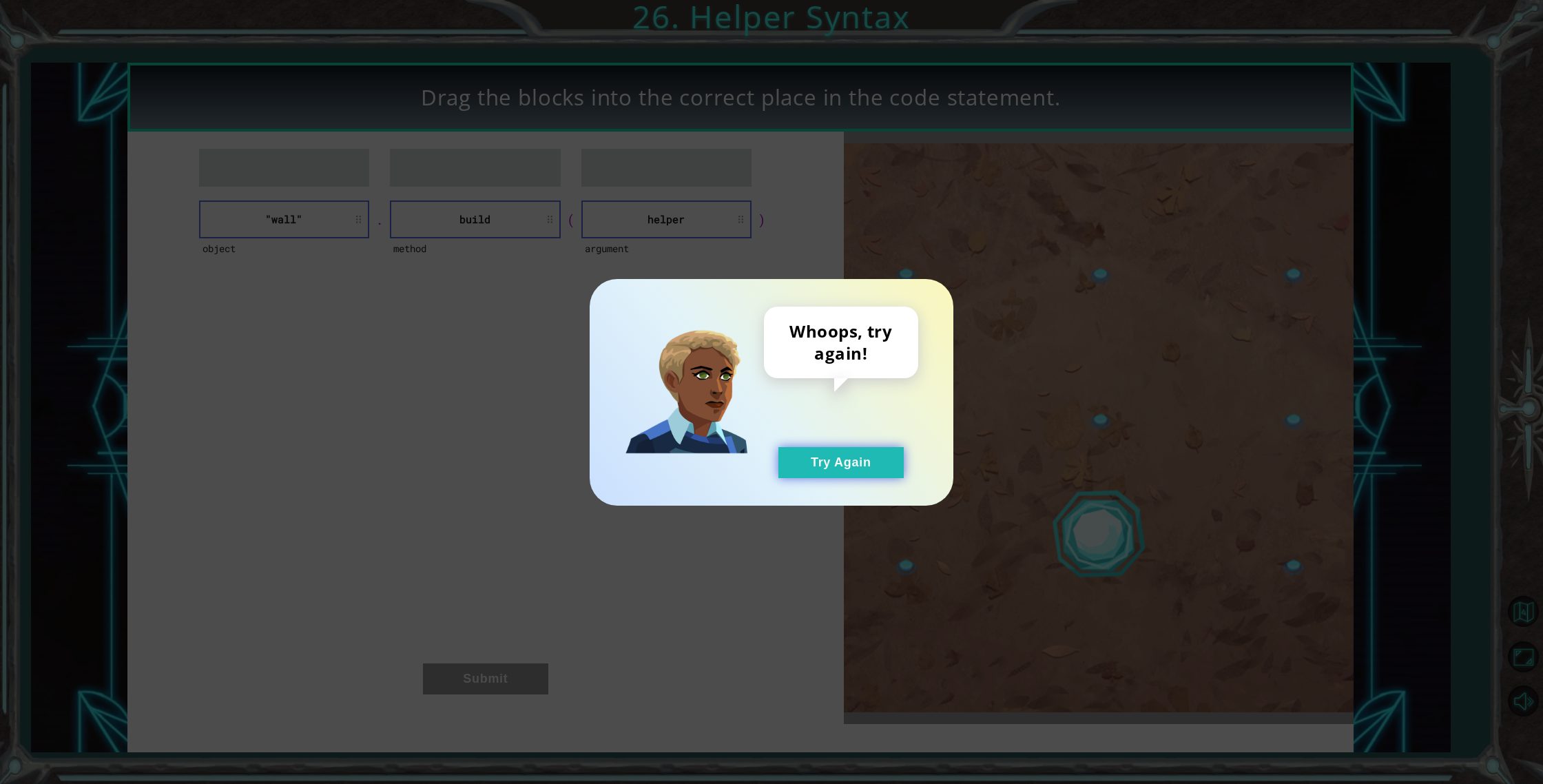
drag, startPoint x: 819, startPoint y: 440, endPoint x: 818, endPoint y: 462, distance: 22.0
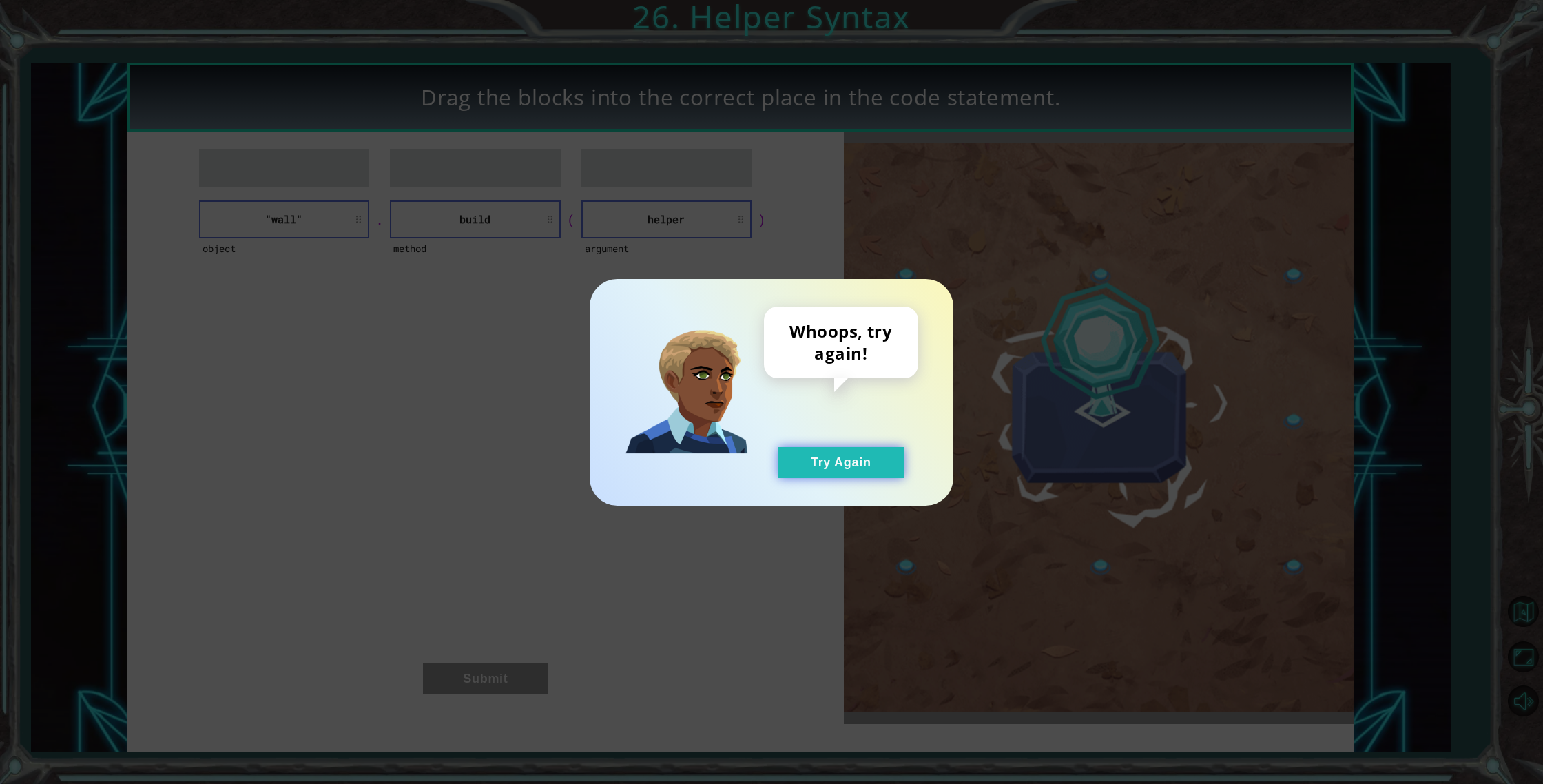
click at [818, 455] on div "Whoops, try again! Try Again" at bounding box center [840, 392] width 154 height 172
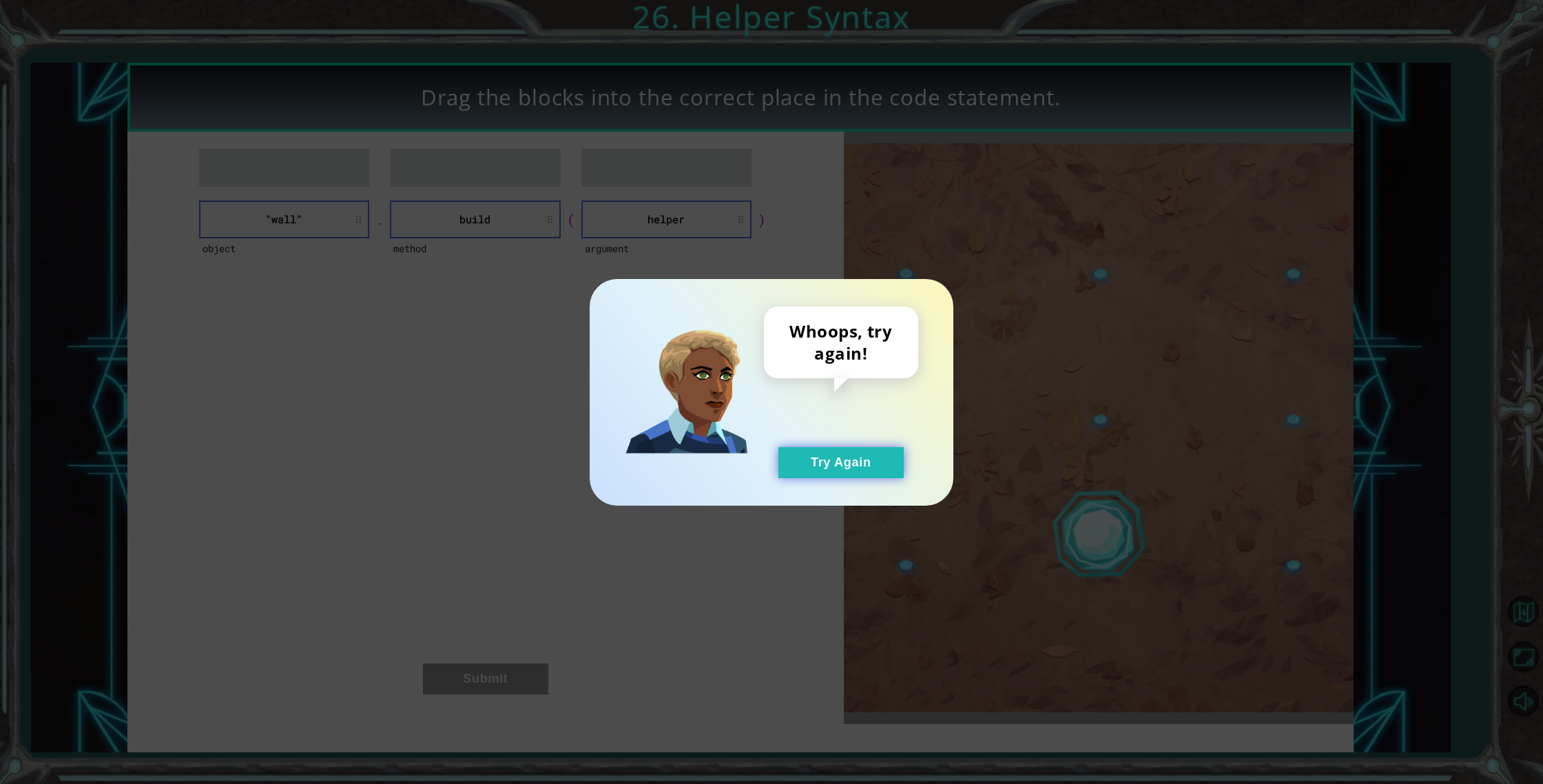
click at [817, 460] on button "Try Again" at bounding box center [841, 462] width 125 height 31
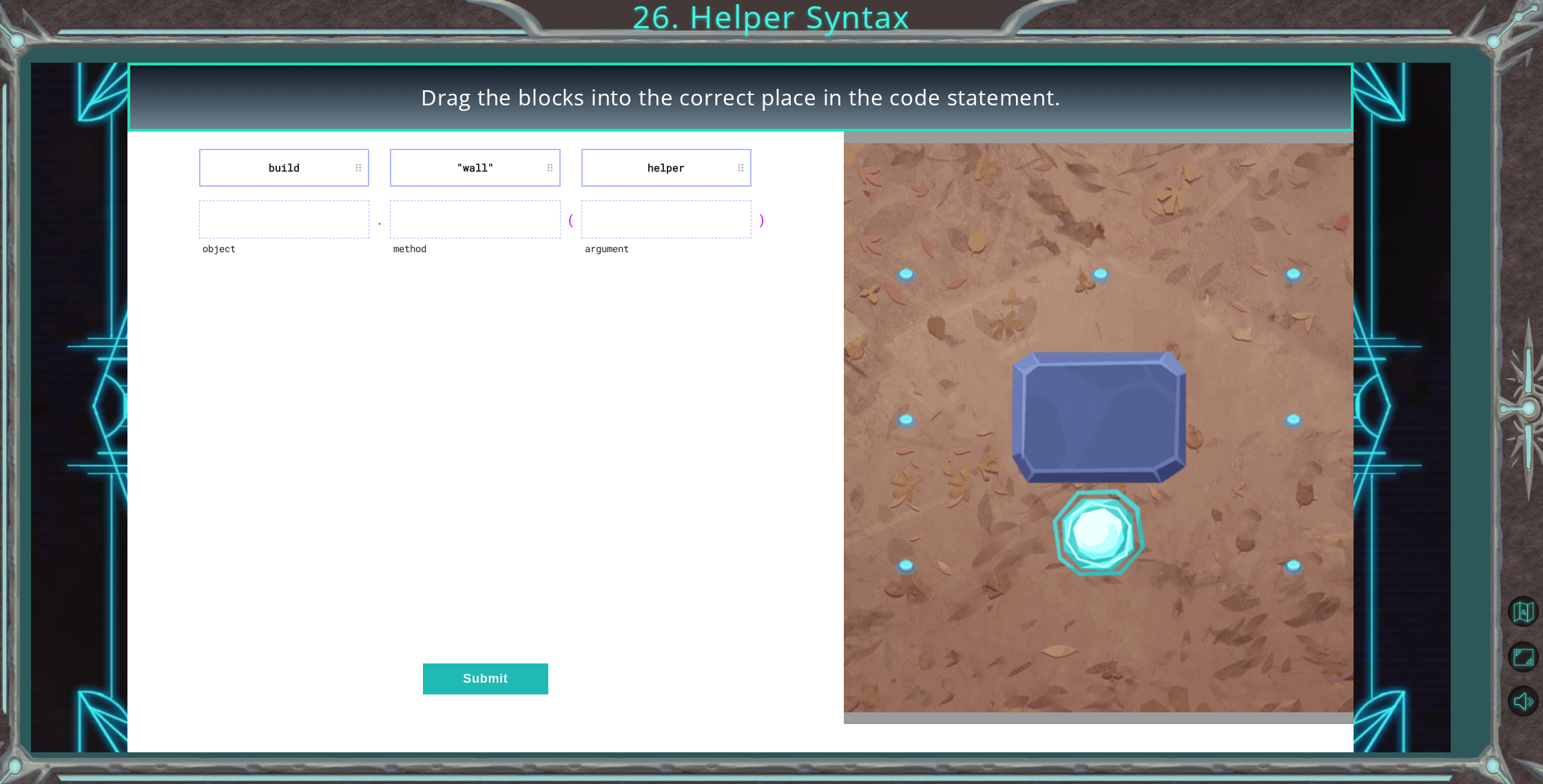
click at [653, 168] on li "helper" at bounding box center [666, 168] width 170 height 38
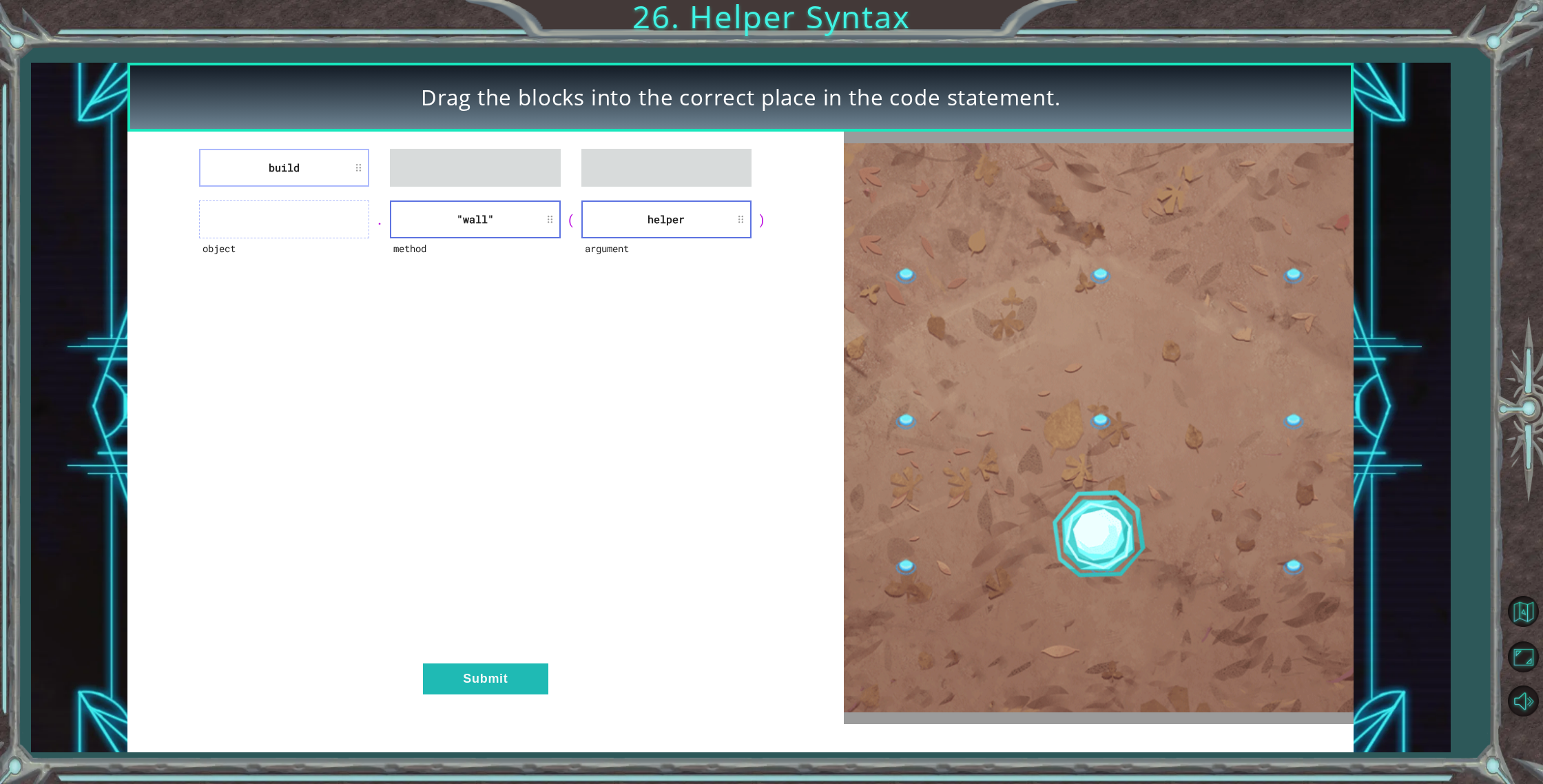
click at [304, 150] on div "build object . method "wall" ( argument helper ) Submit" at bounding box center [486, 427] width 716 height 592
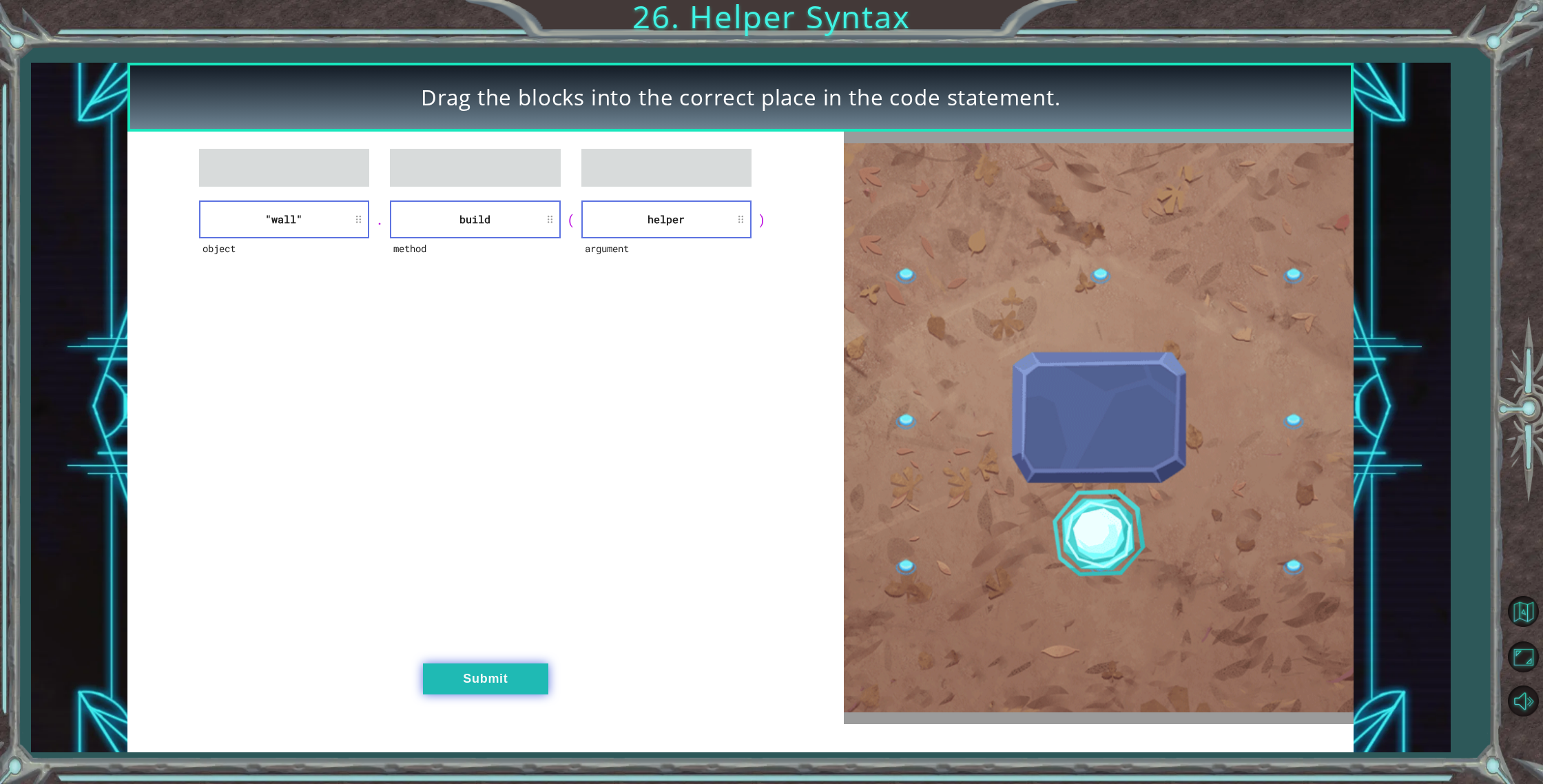
click at [525, 688] on button "Submit" at bounding box center [485, 678] width 125 height 31
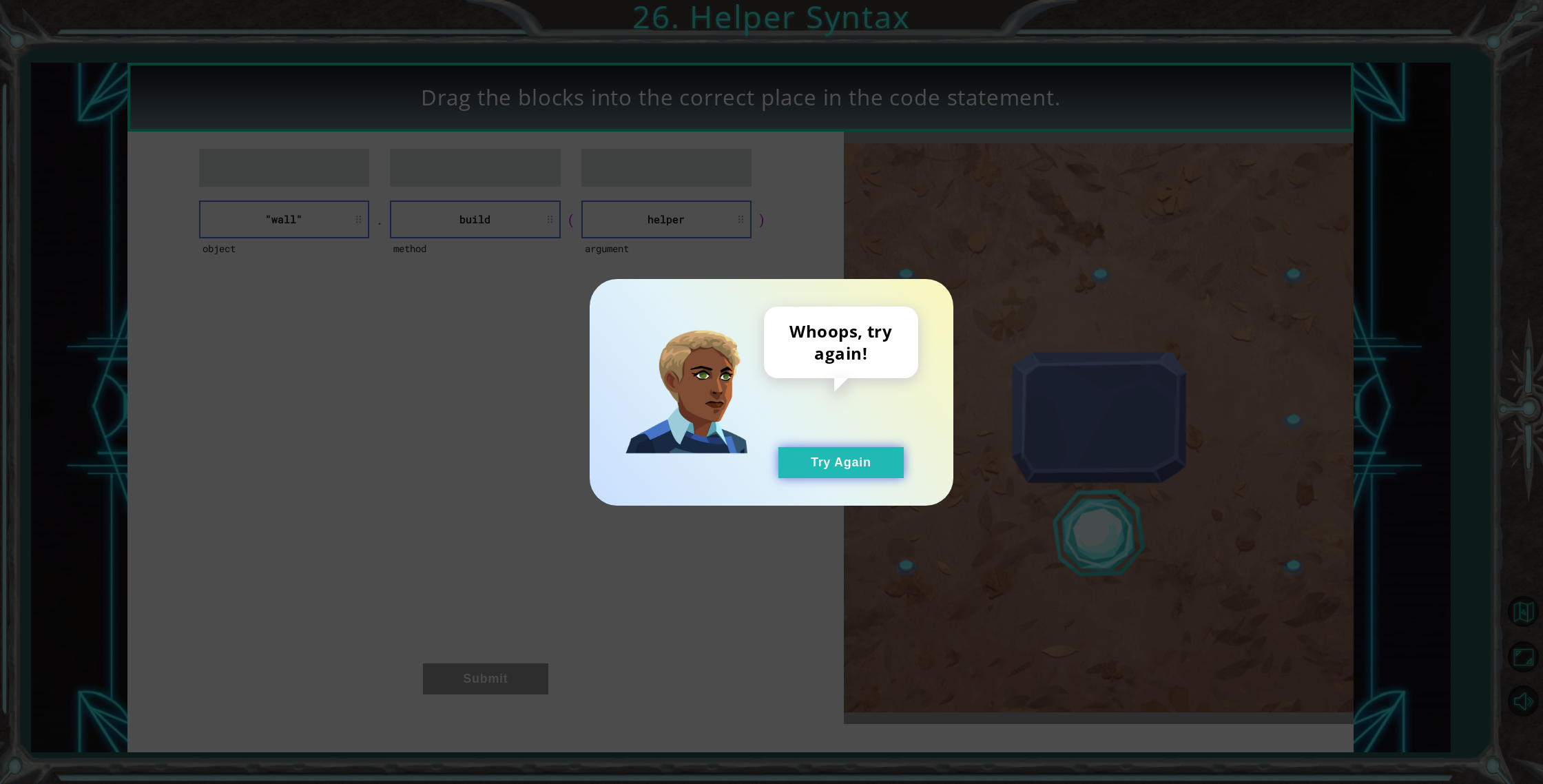
click at [869, 471] on button "Try Again" at bounding box center [841, 462] width 125 height 31
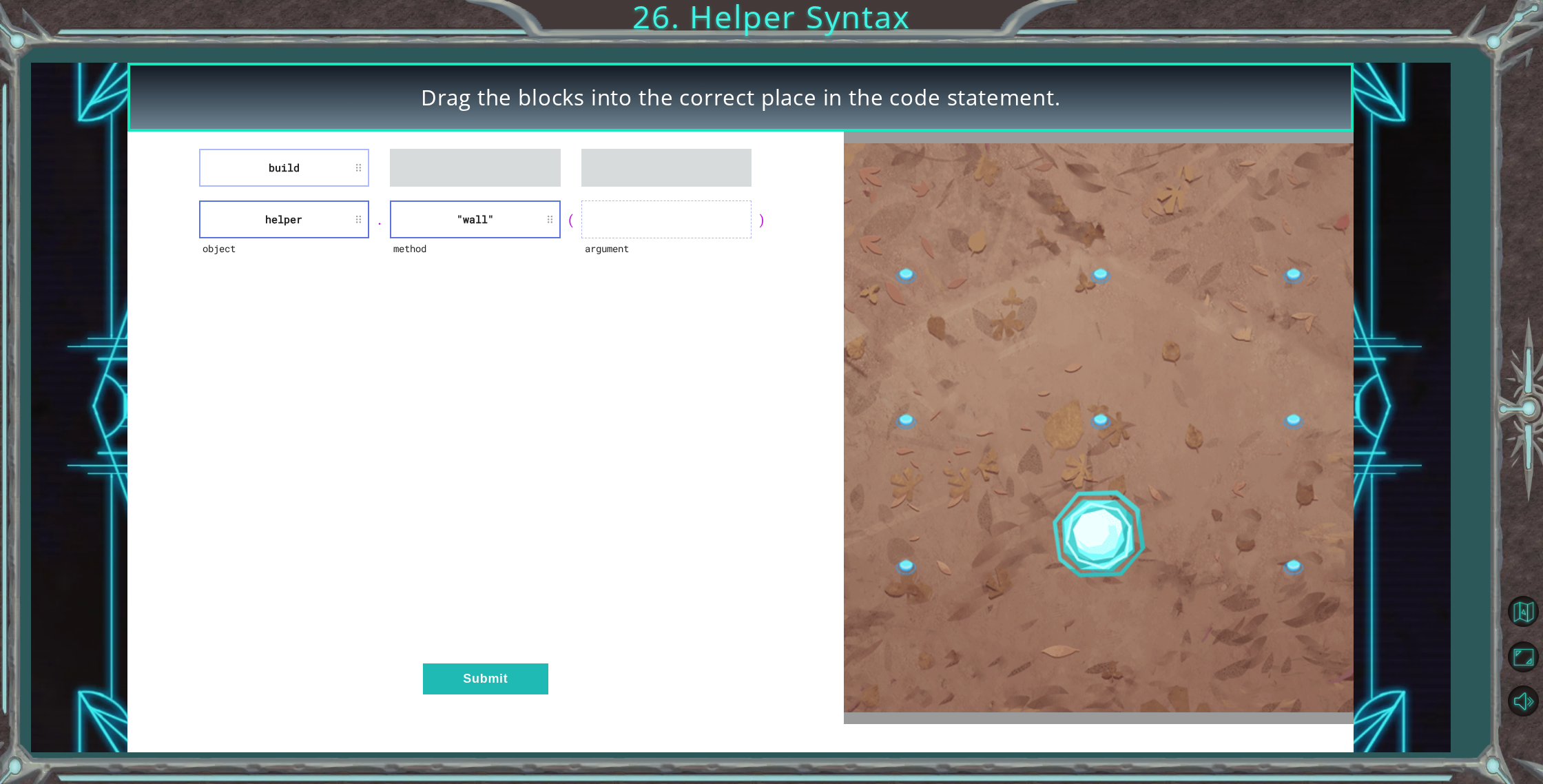
drag, startPoint x: 613, startPoint y: 224, endPoint x: 634, endPoint y: 221, distance: 21.2
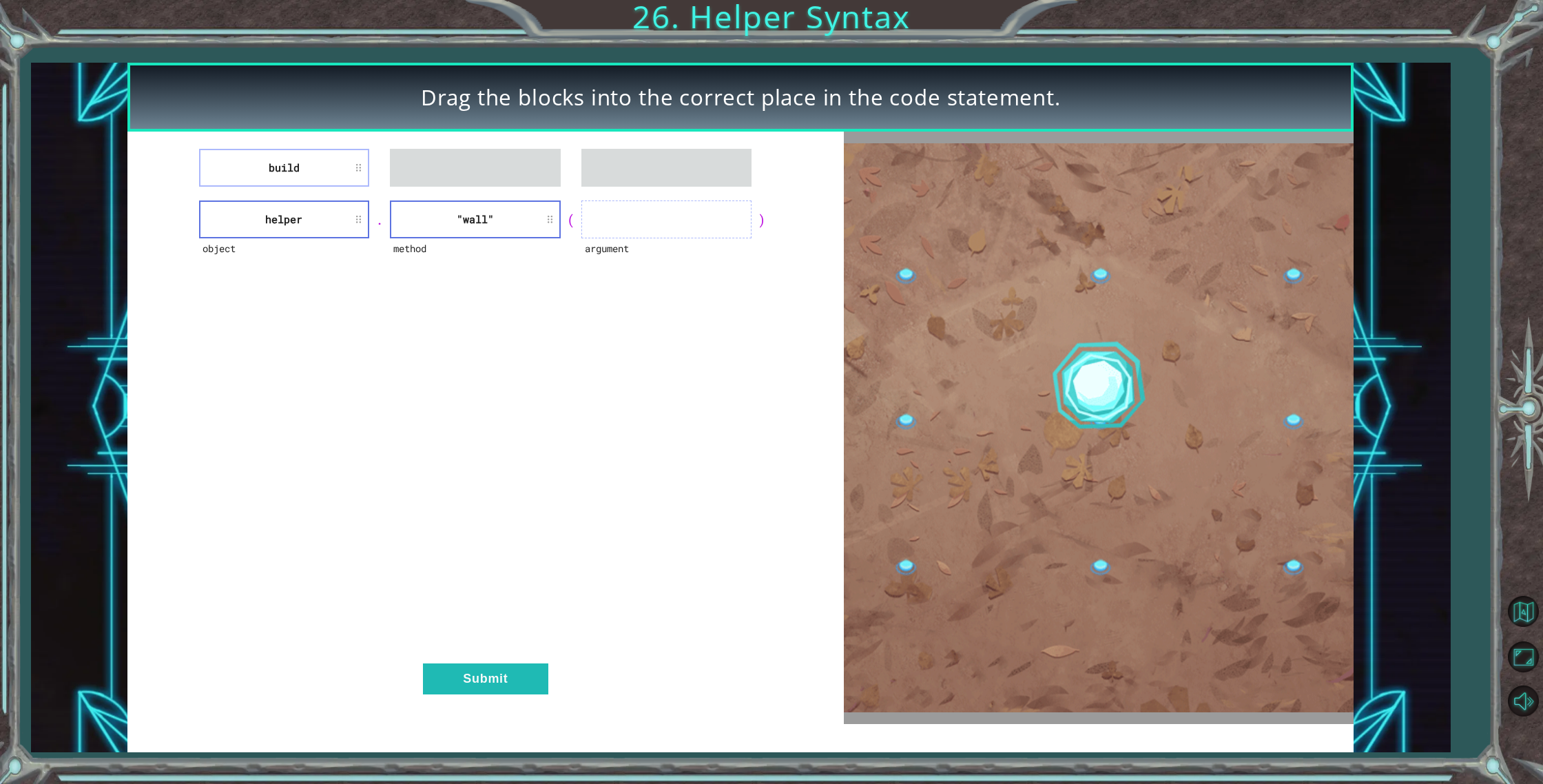
click at [634, 221] on div "object helper . method "wall" ( argument )" at bounding box center [485, 220] width 682 height 38
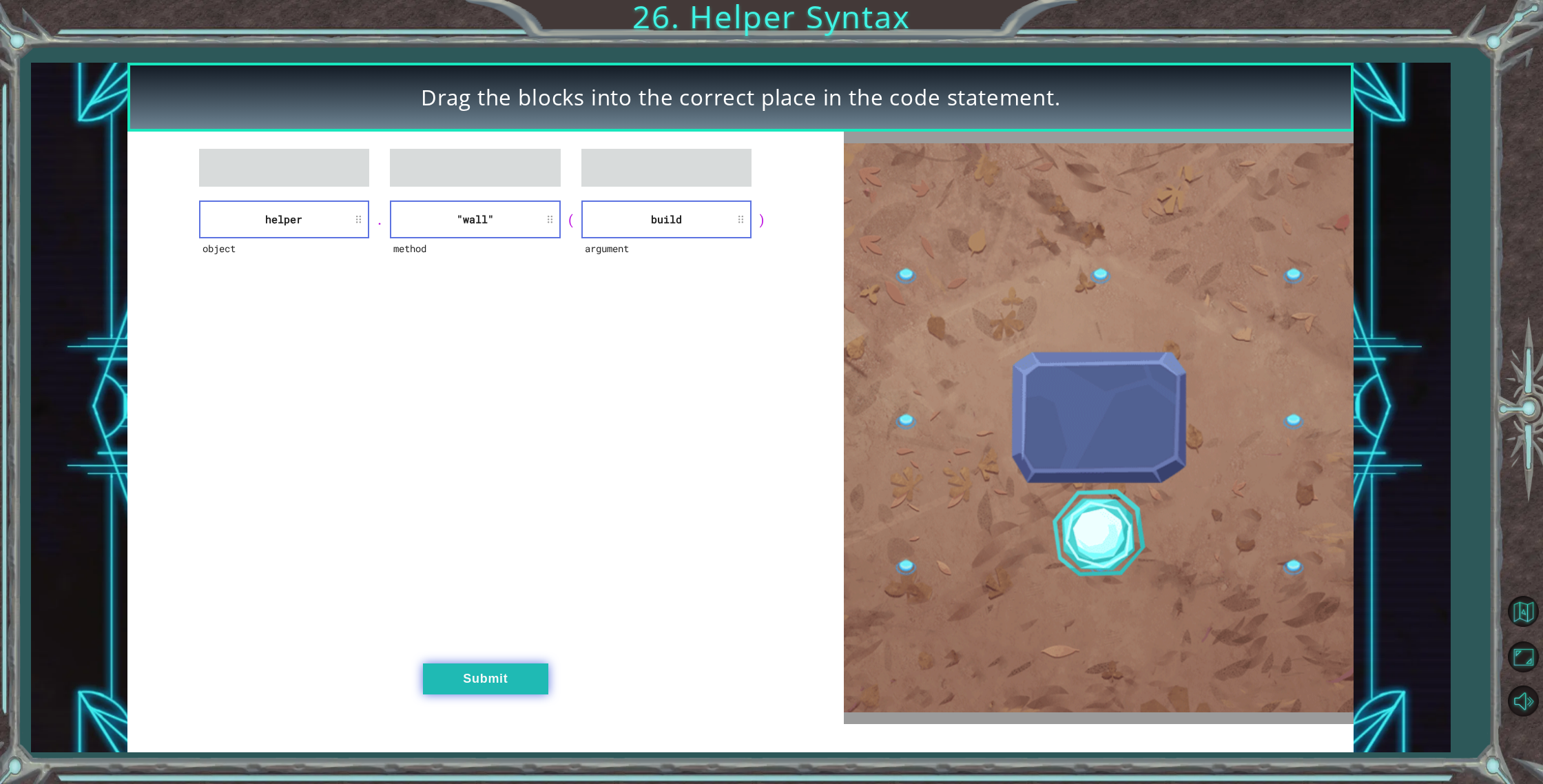
click at [506, 690] on div "object helper . method "wall" ( argument build ) Submit" at bounding box center [486, 427] width 716 height 592
click at [506, 690] on button "Submit" at bounding box center [485, 678] width 125 height 31
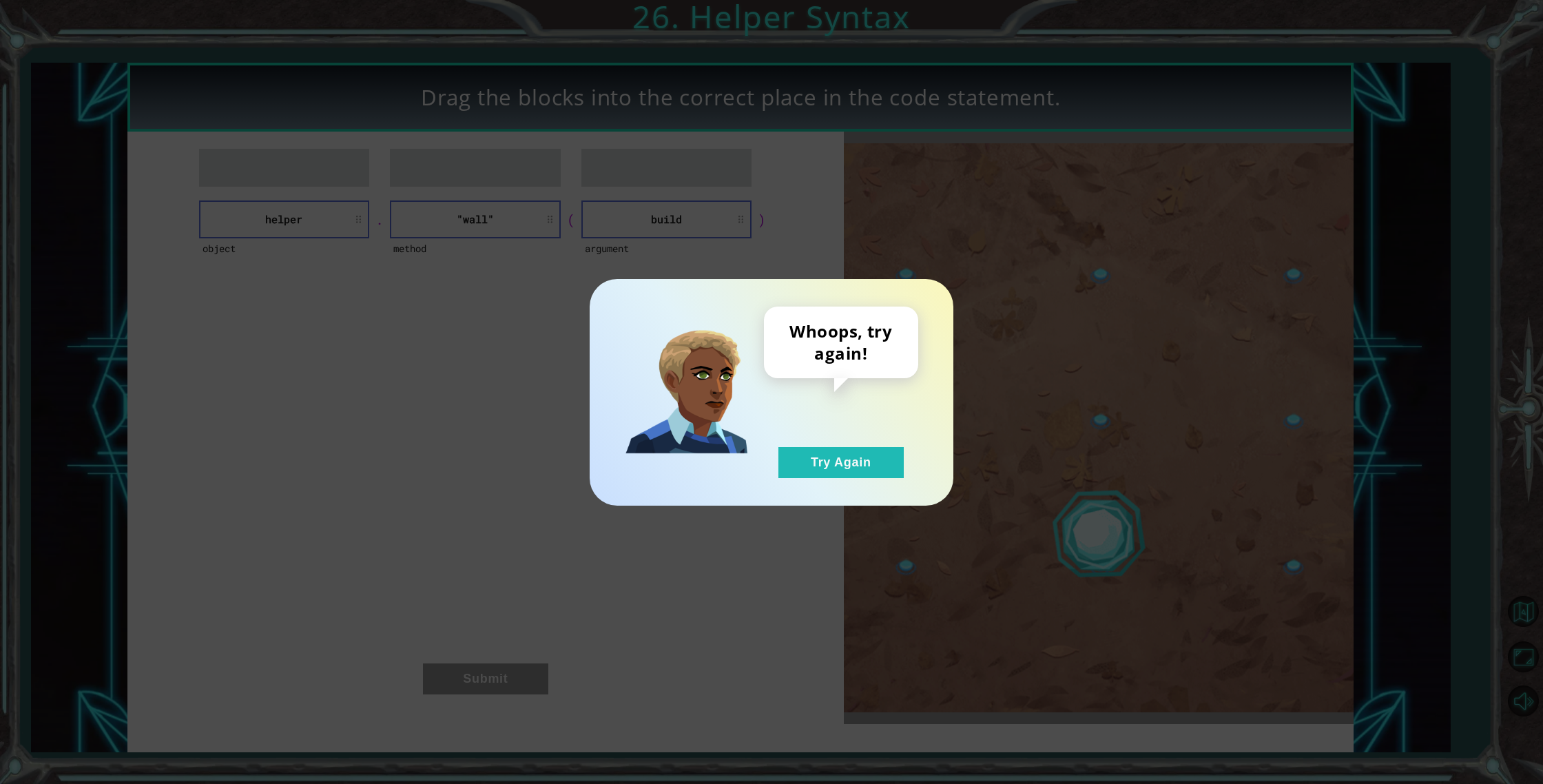
drag, startPoint x: 852, startPoint y: 431, endPoint x: 844, endPoint y: 437, distance: 10.0
click at [850, 432] on div "Whoops, try again! Try Again" at bounding box center [840, 392] width 154 height 172
click at [836, 449] on button "Try Again" at bounding box center [841, 462] width 125 height 31
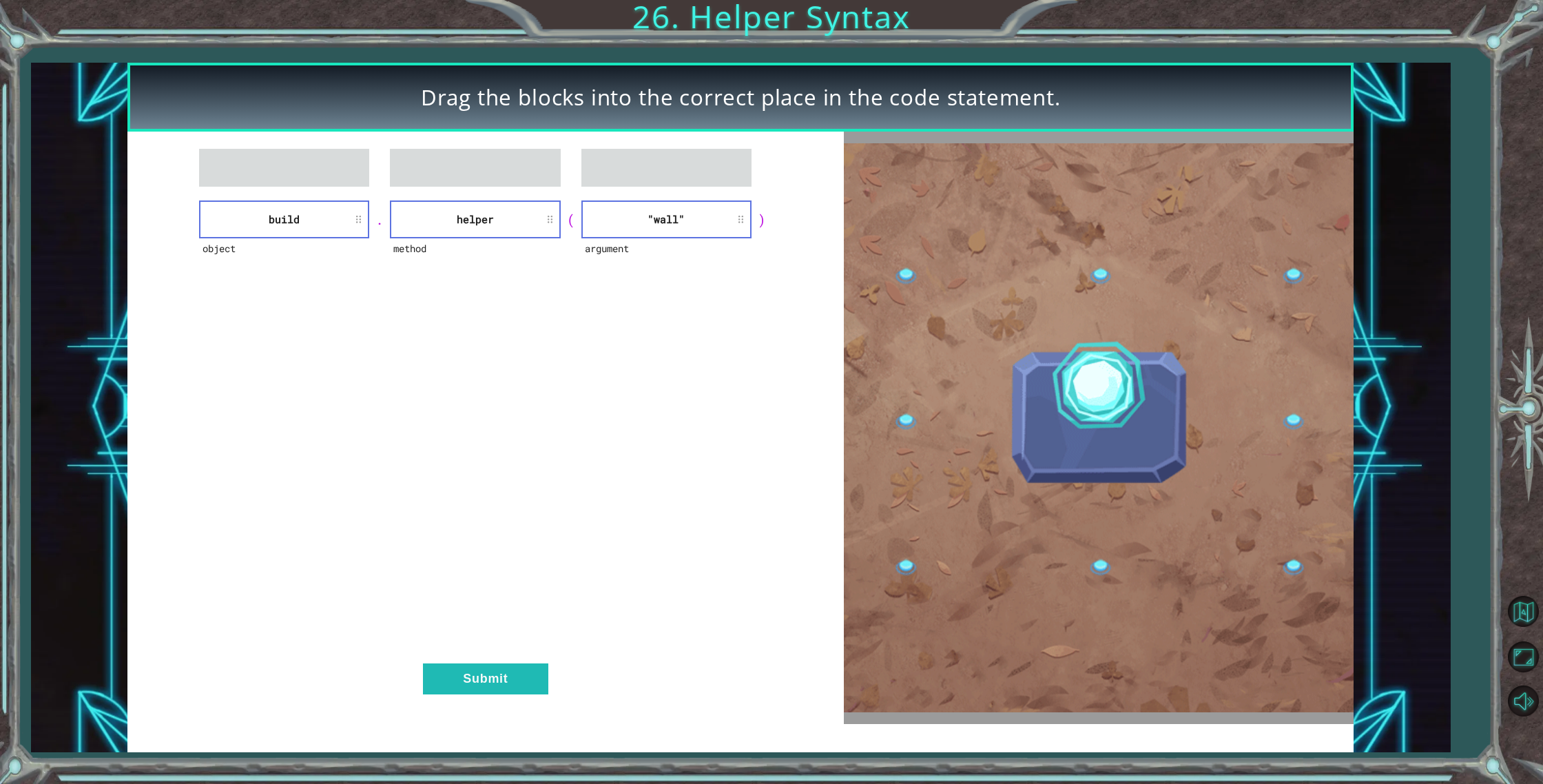
click at [489, 662] on div "object build . method helper ( argument "wall" ) Submit" at bounding box center [486, 427] width 716 height 592
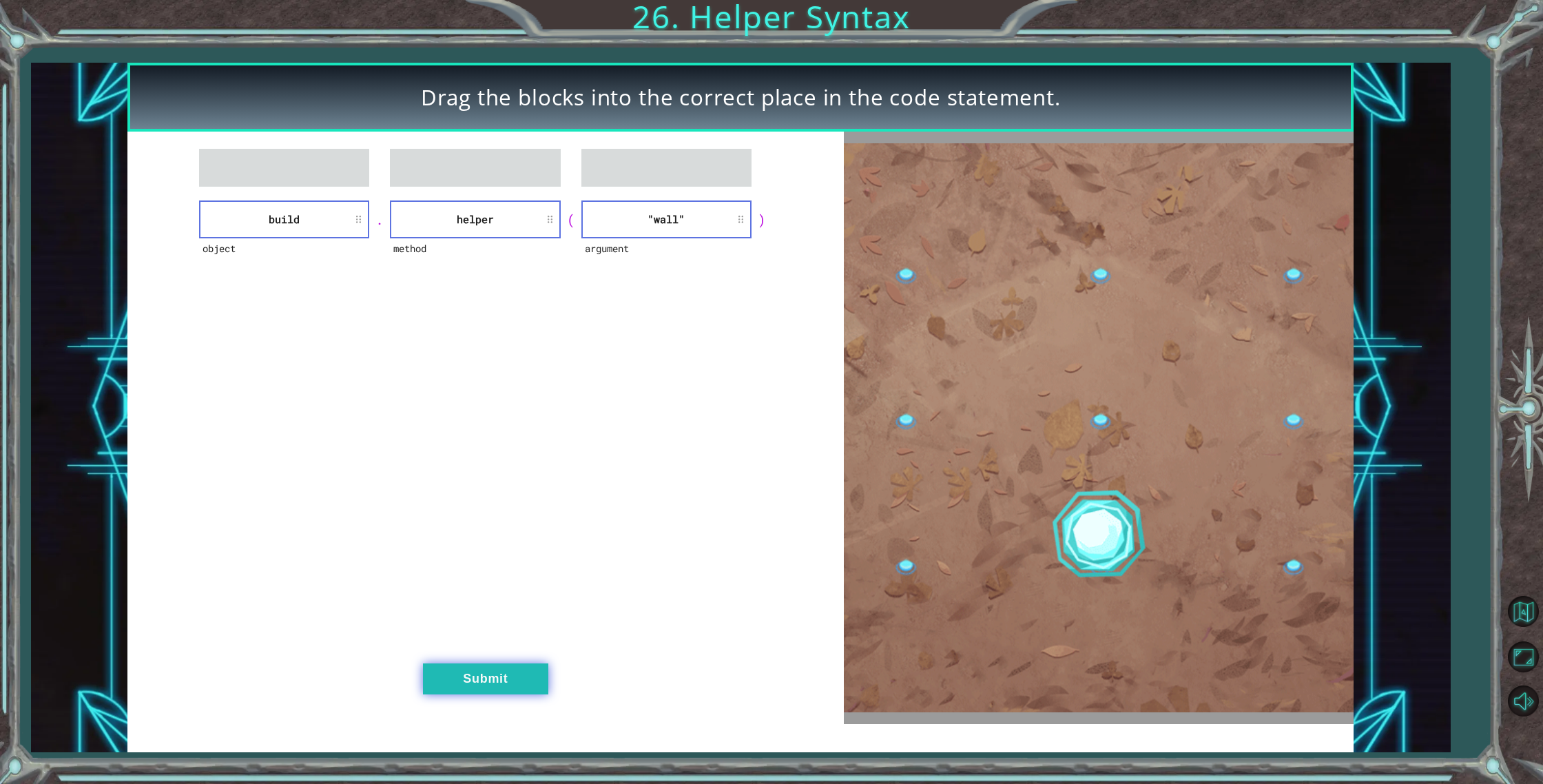
click at [493, 674] on button "Submit" at bounding box center [485, 678] width 125 height 31
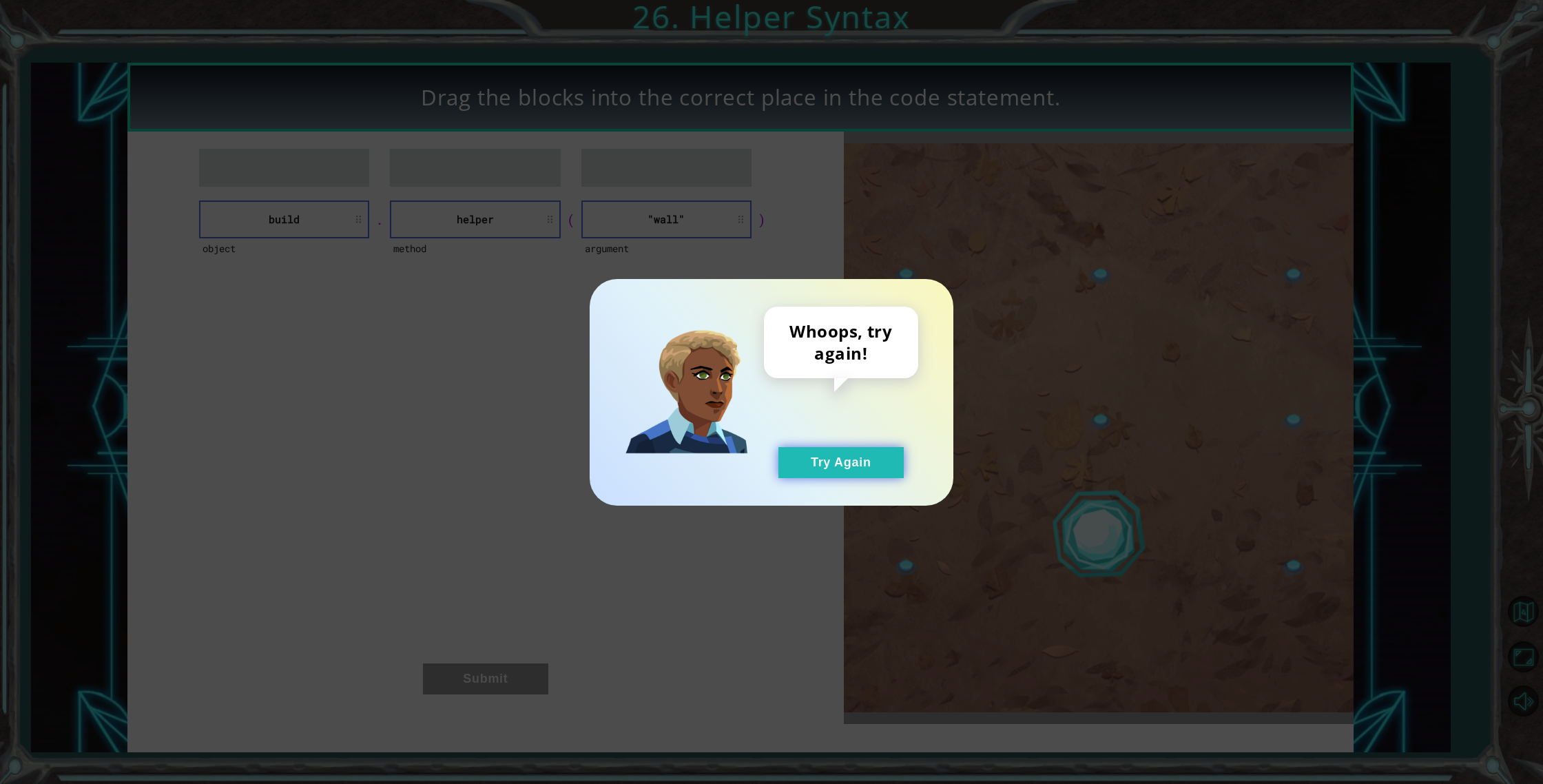
click at [808, 457] on button "Try Again" at bounding box center [841, 462] width 125 height 31
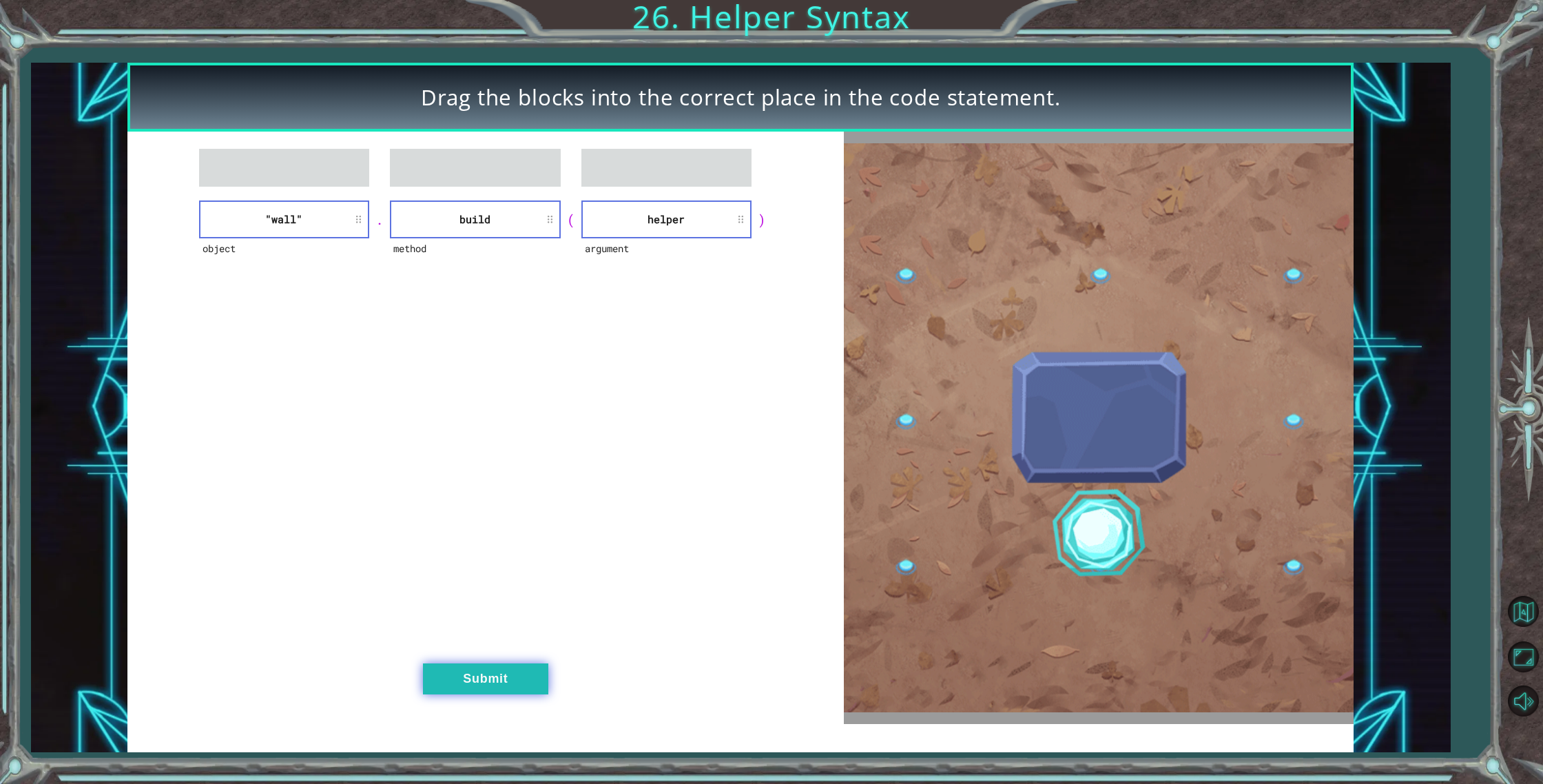
click at [476, 681] on button "Submit" at bounding box center [485, 678] width 125 height 31
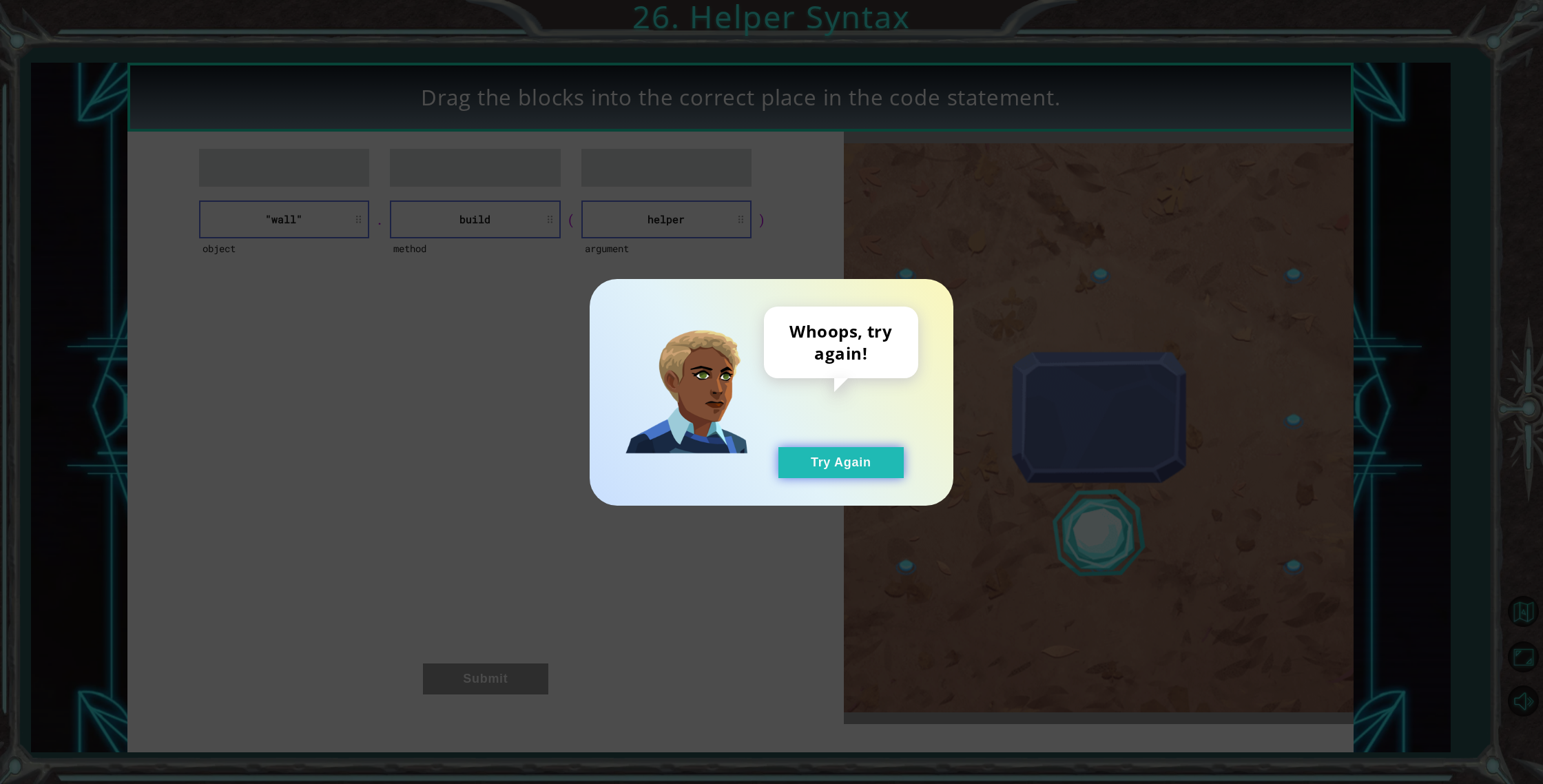
click at [843, 449] on button "Try Again" at bounding box center [841, 462] width 125 height 31
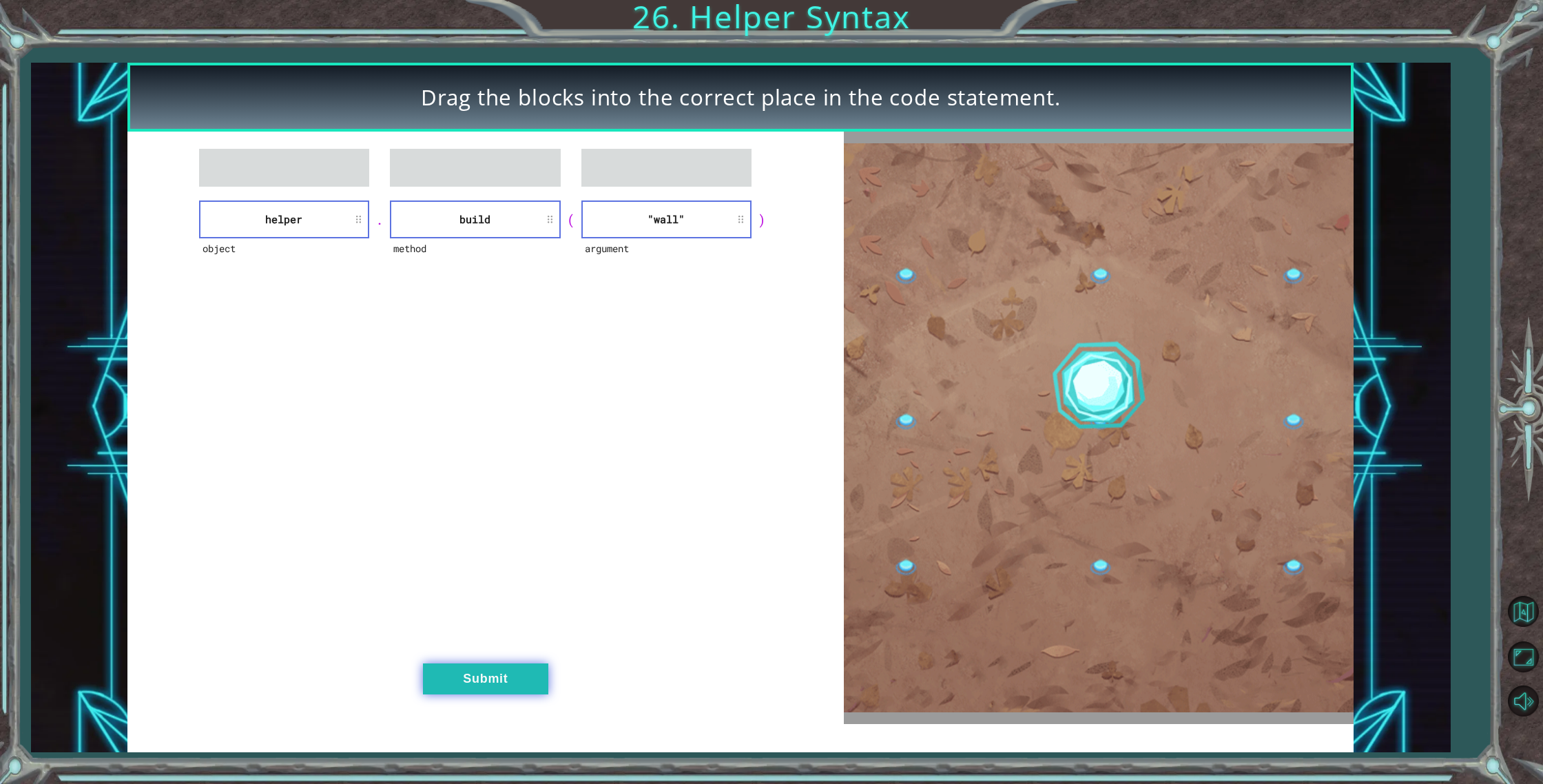
click at [491, 669] on button "Submit" at bounding box center [485, 678] width 125 height 31
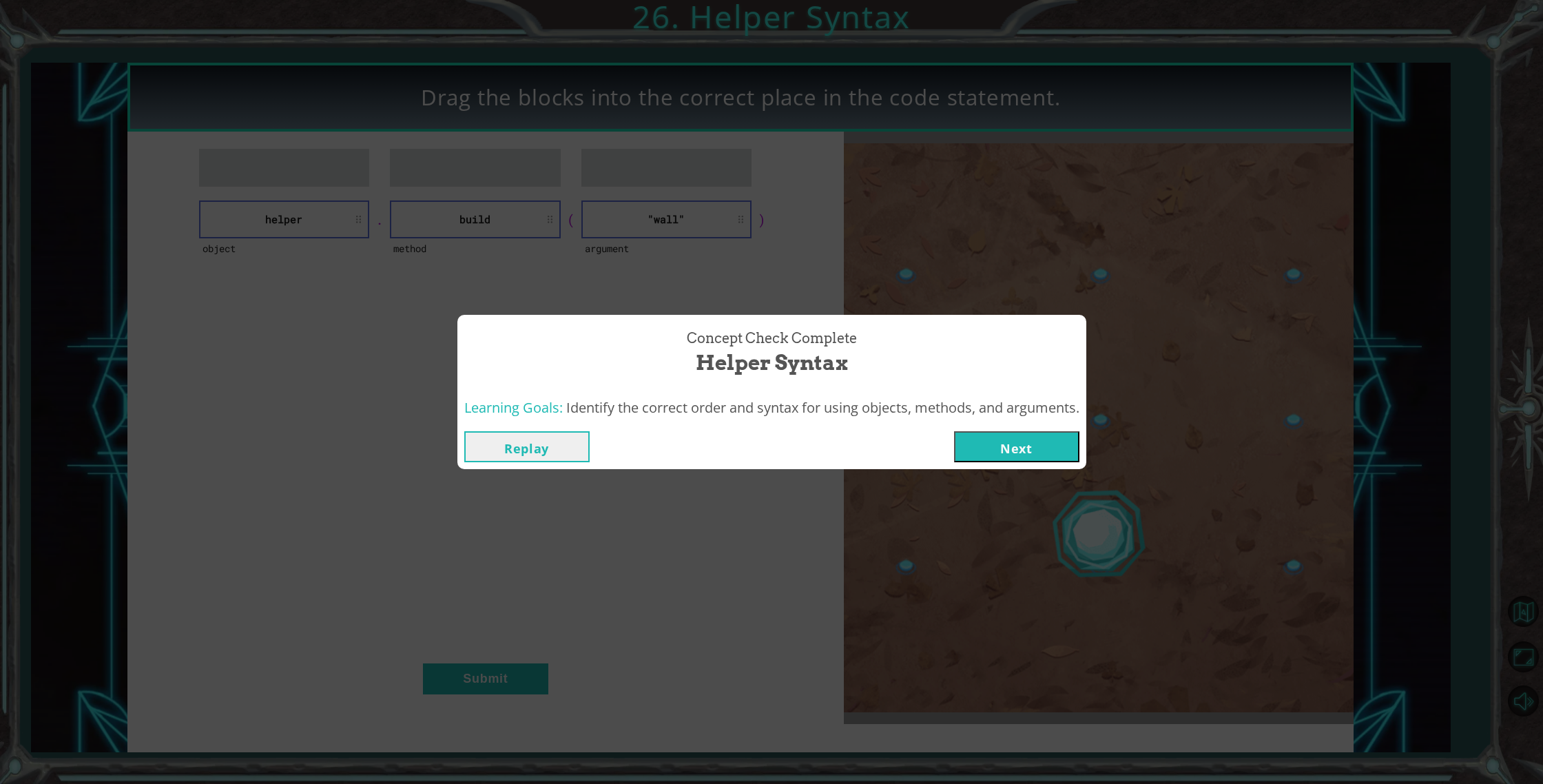
click at [1030, 441] on button "Next" at bounding box center [1016, 446] width 125 height 31
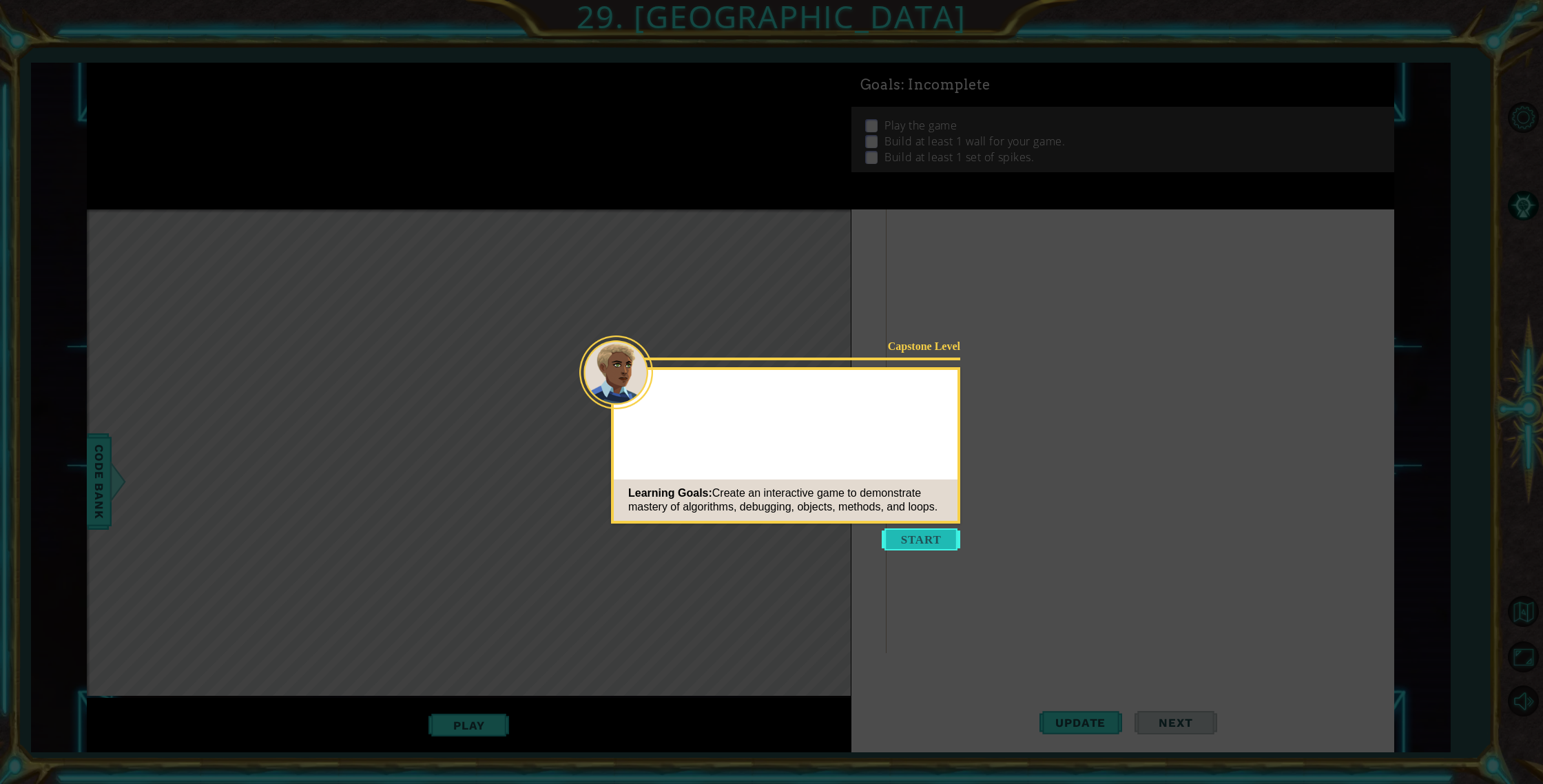
click at [932, 541] on button "Start" at bounding box center [920, 539] width 78 height 22
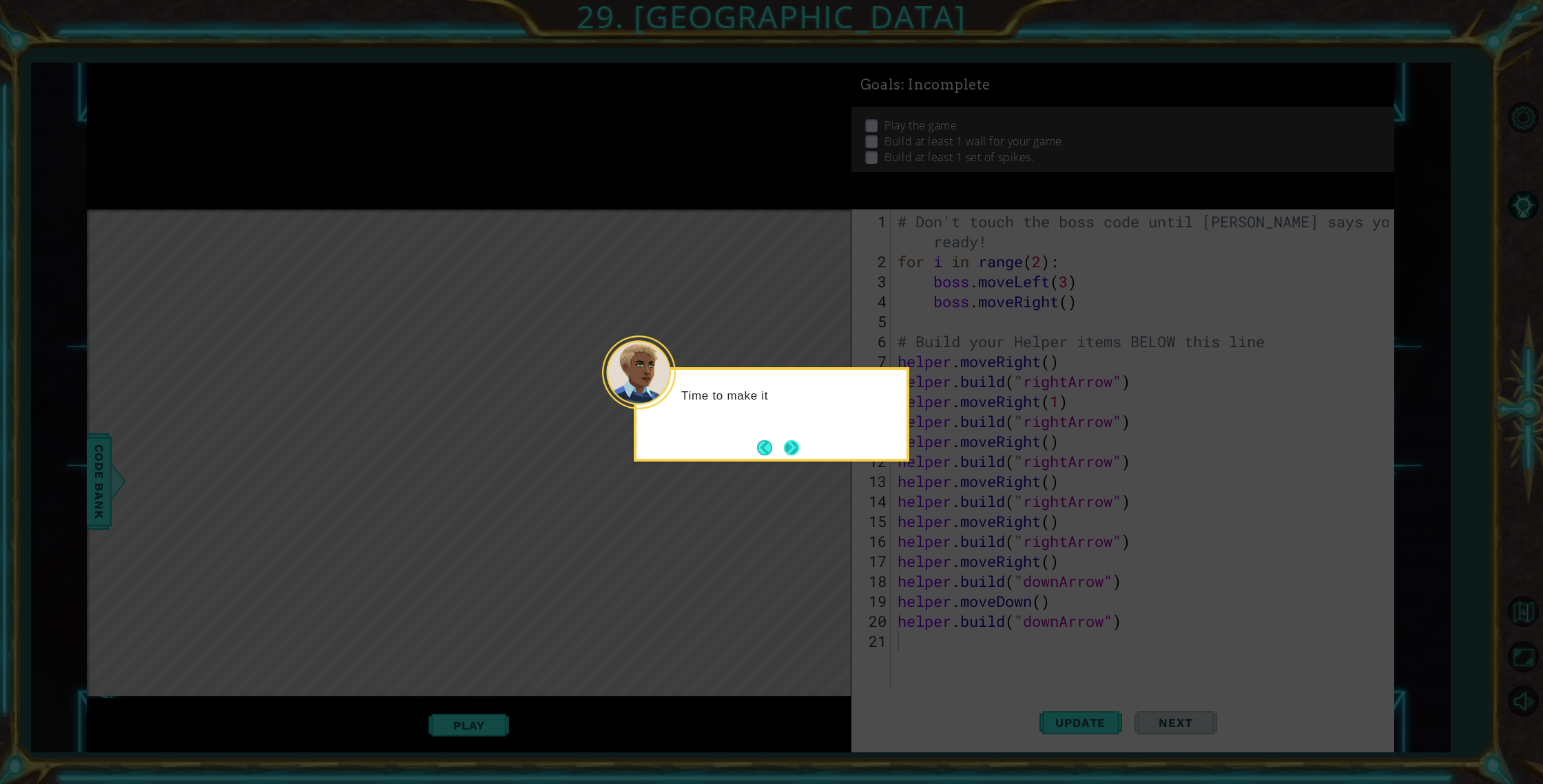
click at [794, 455] on button "Next" at bounding box center [792, 448] width 15 height 15
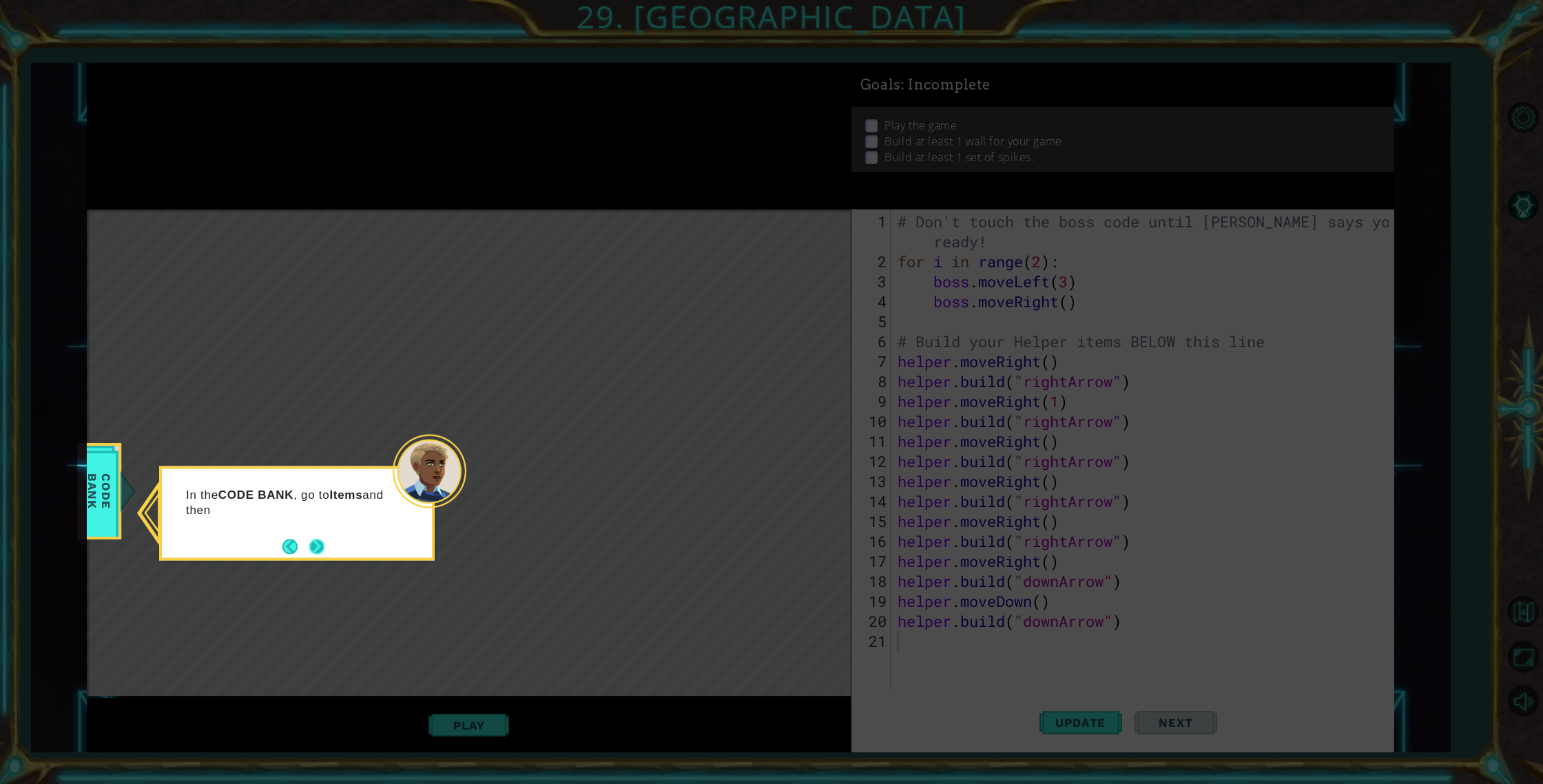
click at [319, 546] on button "Next" at bounding box center [317, 546] width 15 height 15
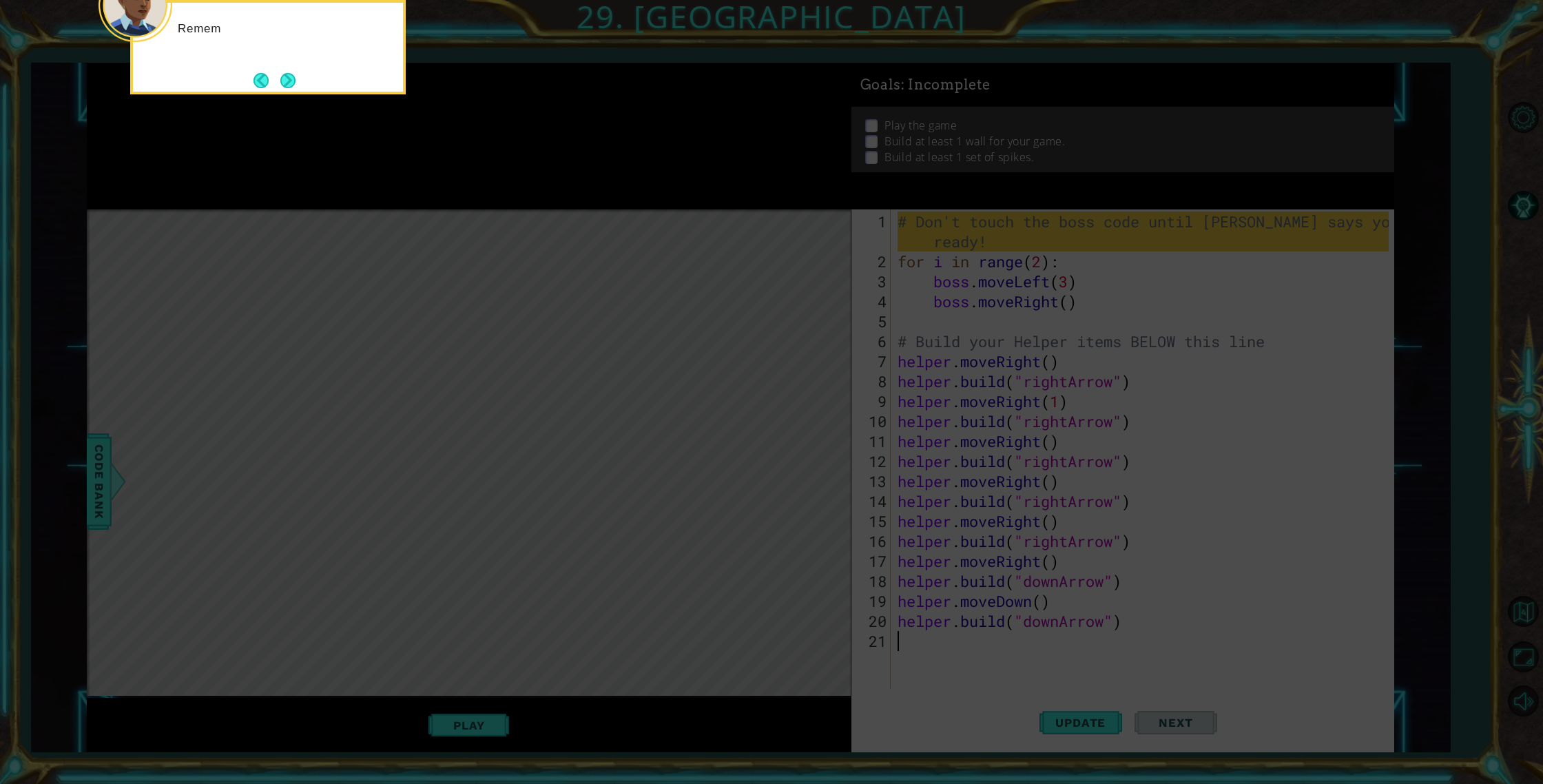
click at [421, 471] on icon at bounding box center [771, 117] width 1543 height 1333
click at [290, 75] on button "Next" at bounding box center [288, 81] width 18 height 18
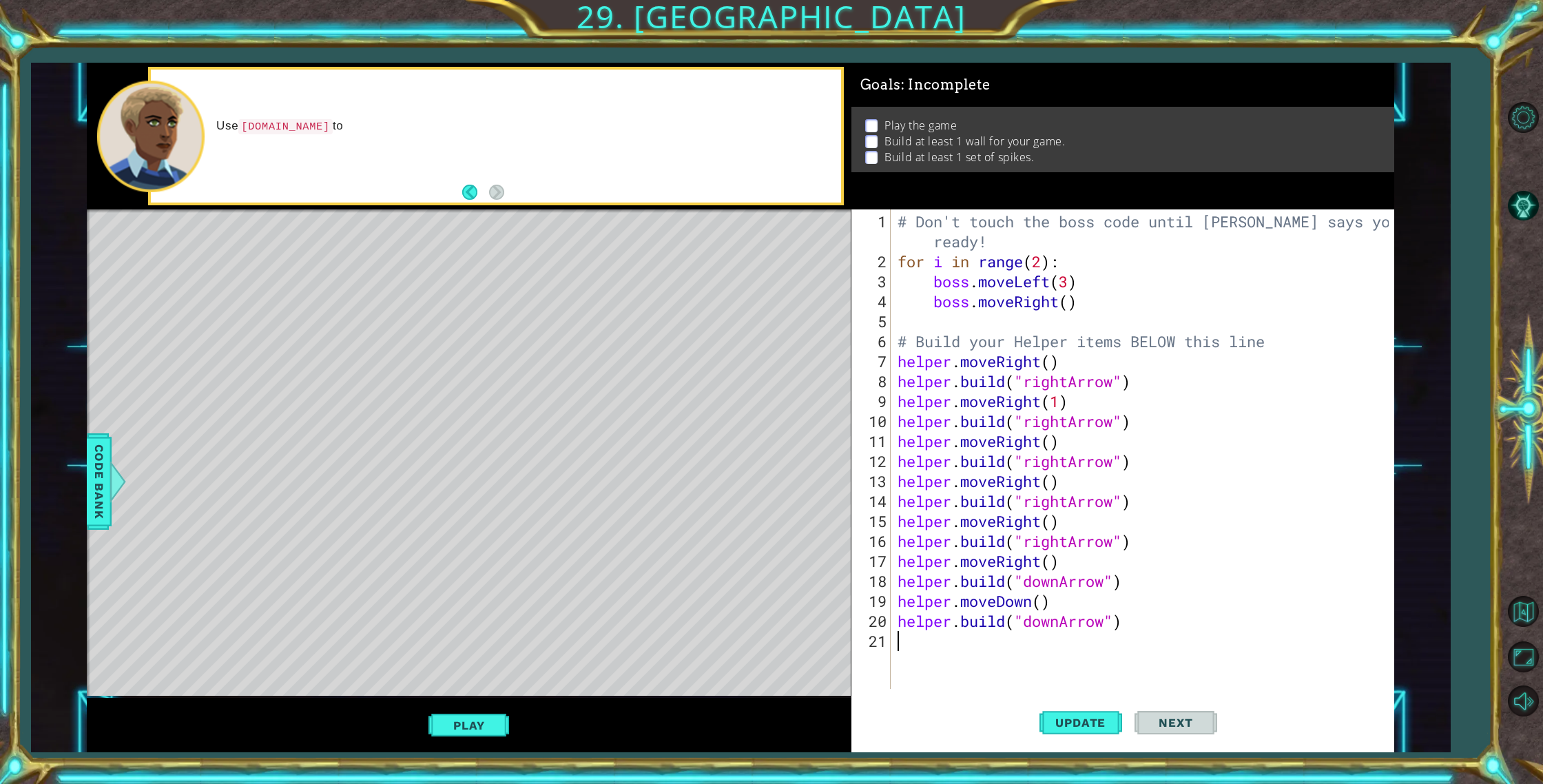
click at [475, 703] on div "Play" at bounding box center [468, 725] width 764 height 55
click at [478, 716] on button "Play" at bounding box center [468, 725] width 81 height 26
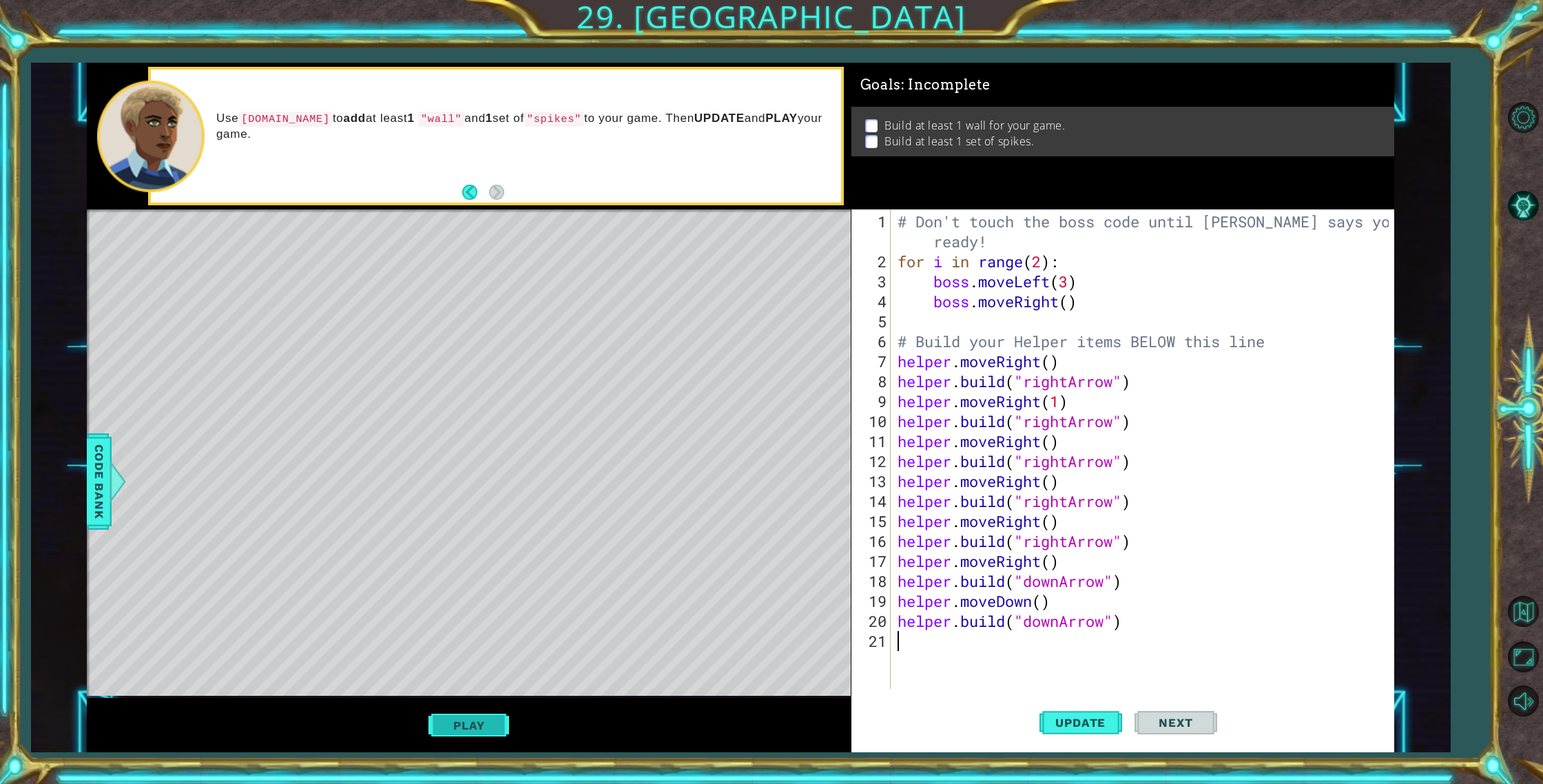
click at [468, 720] on button "Play" at bounding box center [468, 725] width 81 height 26
click at [1170, 713] on button "Next" at bounding box center [1176, 723] width 83 height 55
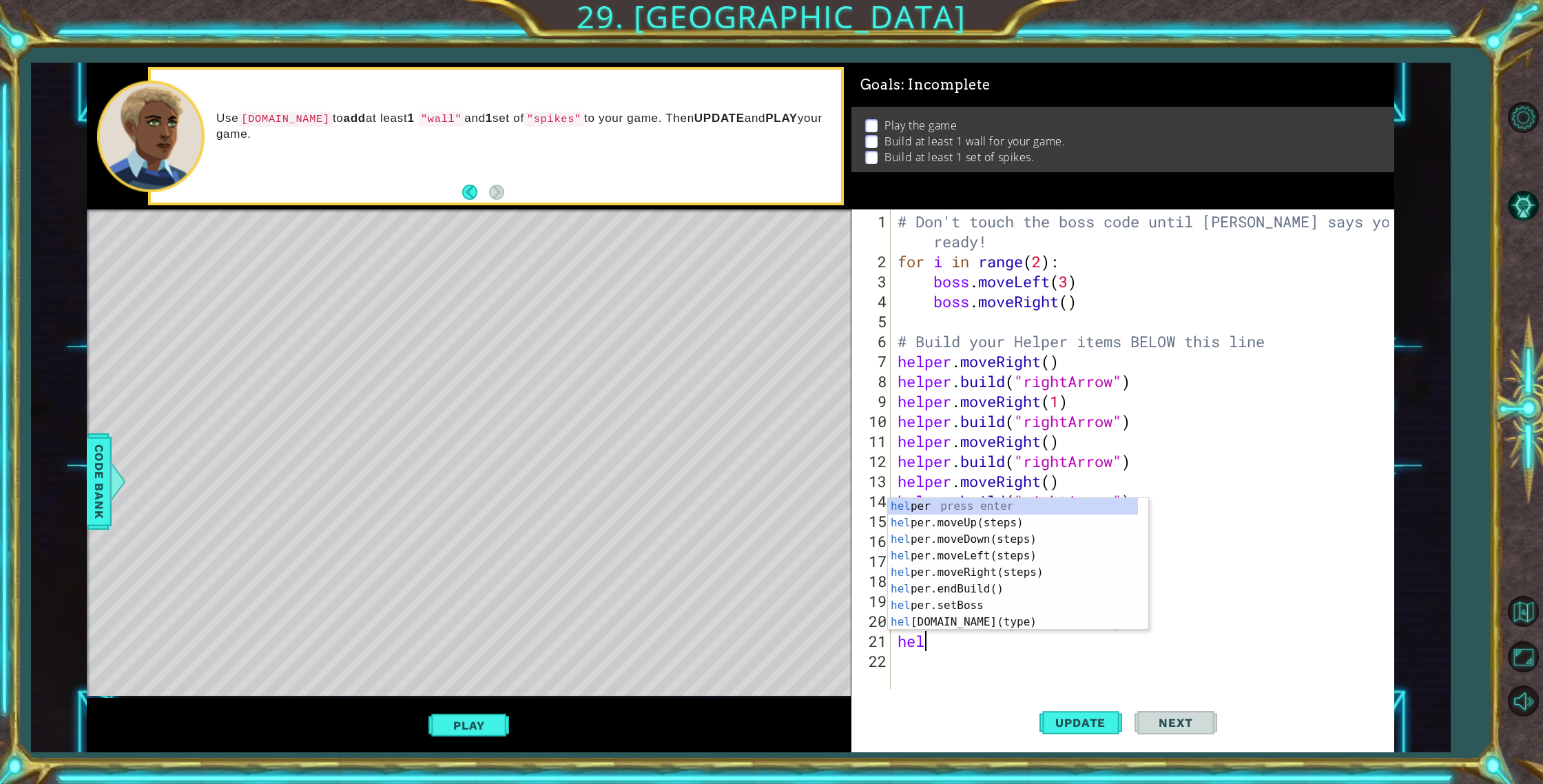
scroll to position [0, 1]
click at [995, 620] on div "hel per press enter hel per.moveUp(steps) press enter hel per.moveDown(steps) p…" at bounding box center [1013, 580] width 250 height 165
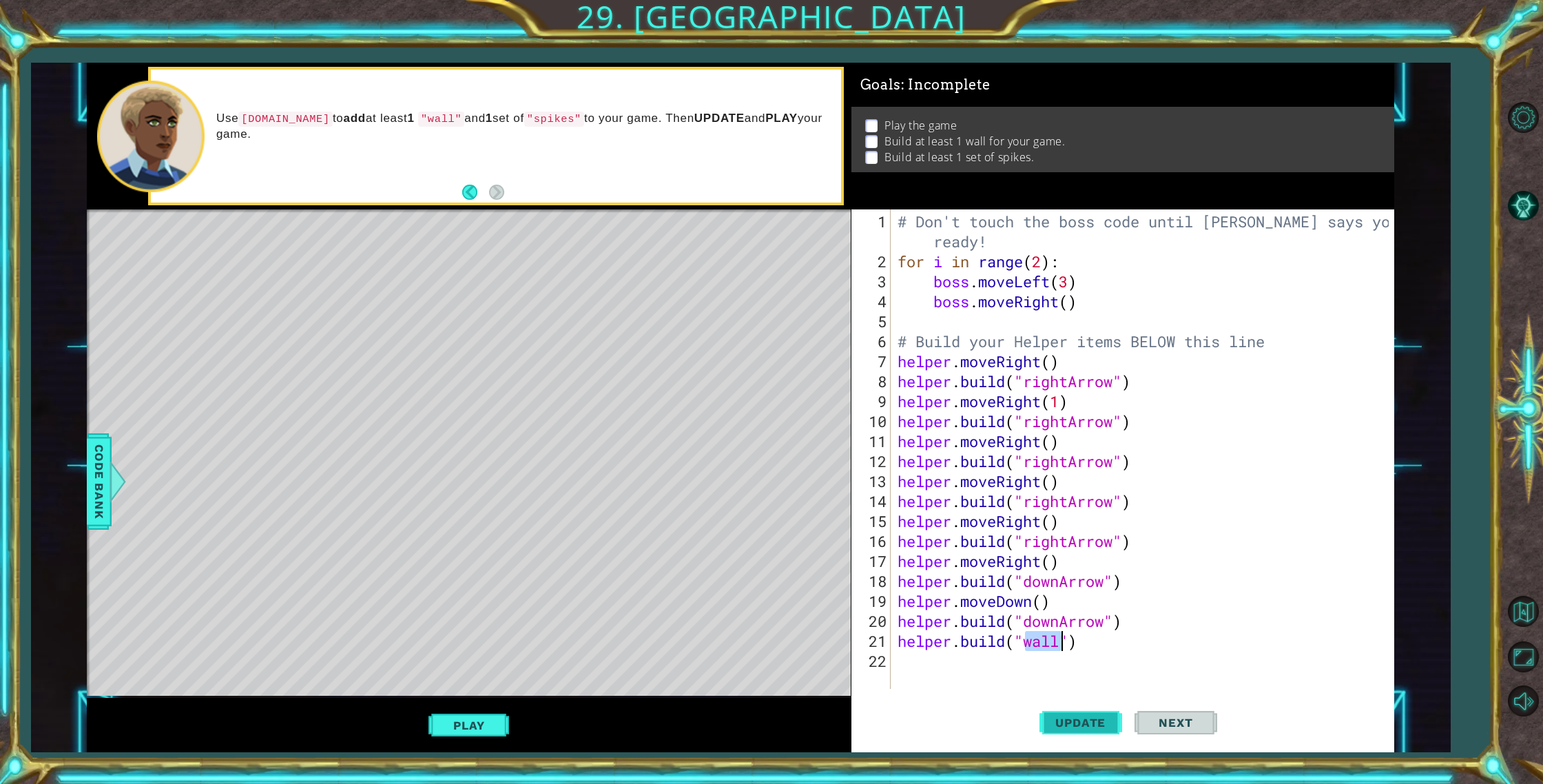
type textarea "[DOMAIN_NAME]("wall")"
click at [1100, 726] on span "Update" at bounding box center [1081, 722] width 78 height 14
click at [461, 730] on button "Play" at bounding box center [468, 725] width 81 height 26
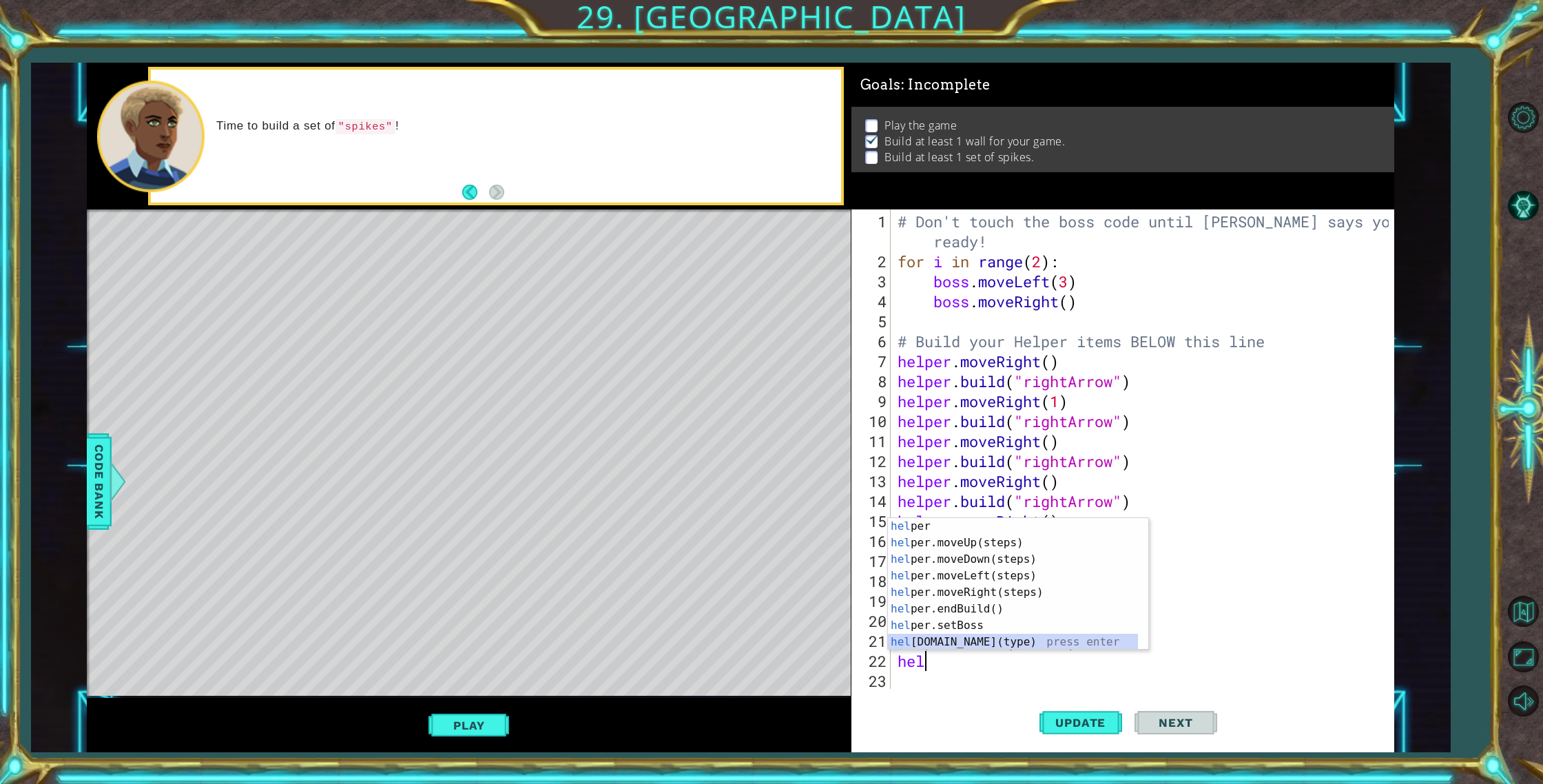
click at [962, 641] on div "hel per press enter hel per.moveUp(steps) press enter hel per.moveDown(steps) p…" at bounding box center [1013, 600] width 250 height 165
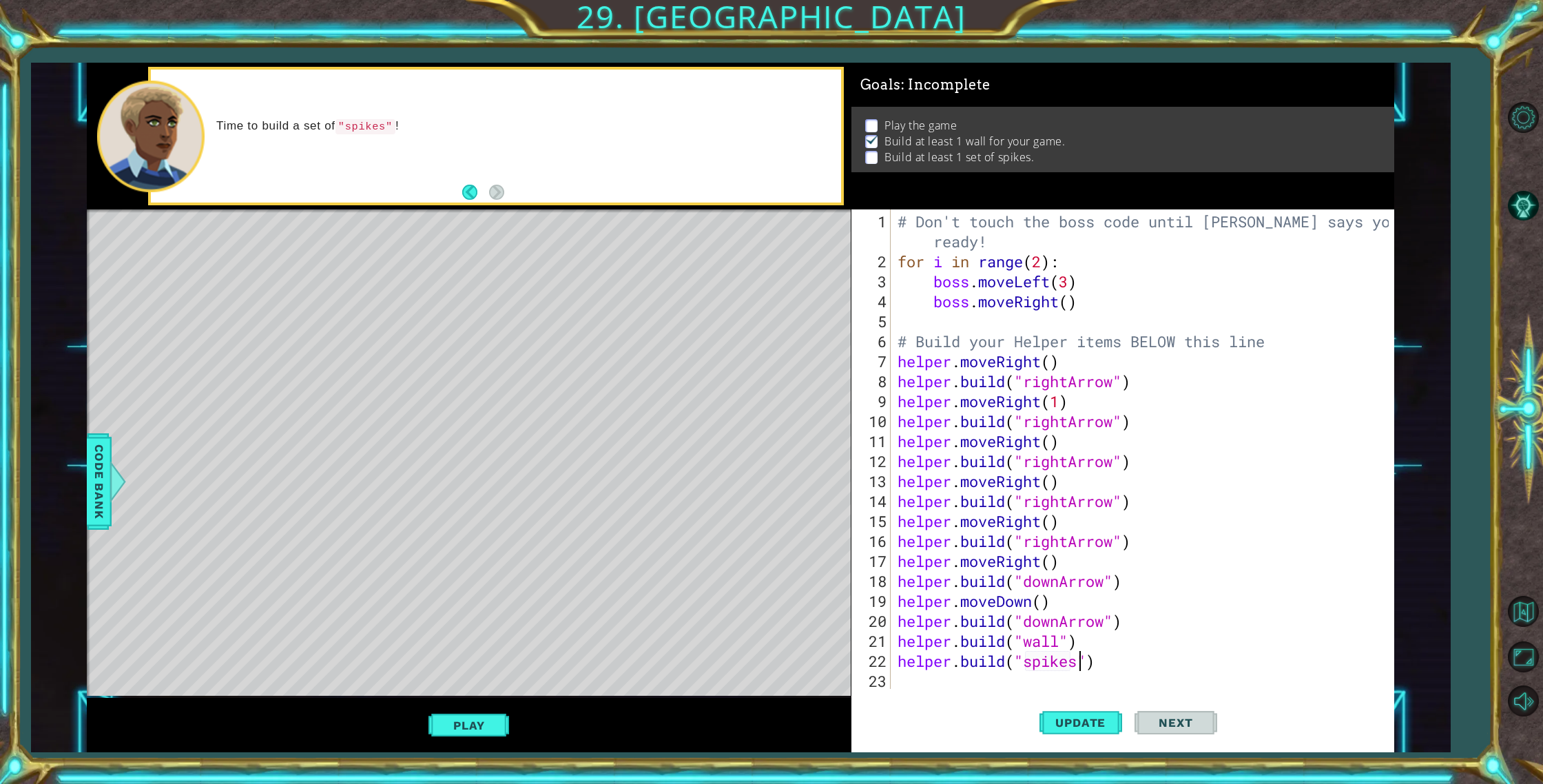
scroll to position [0, 8]
type textarea "[DOMAIN_NAME]("spikes")"
click at [1104, 720] on span "Update" at bounding box center [1081, 722] width 78 height 14
click at [479, 724] on button "Play" at bounding box center [468, 725] width 81 height 26
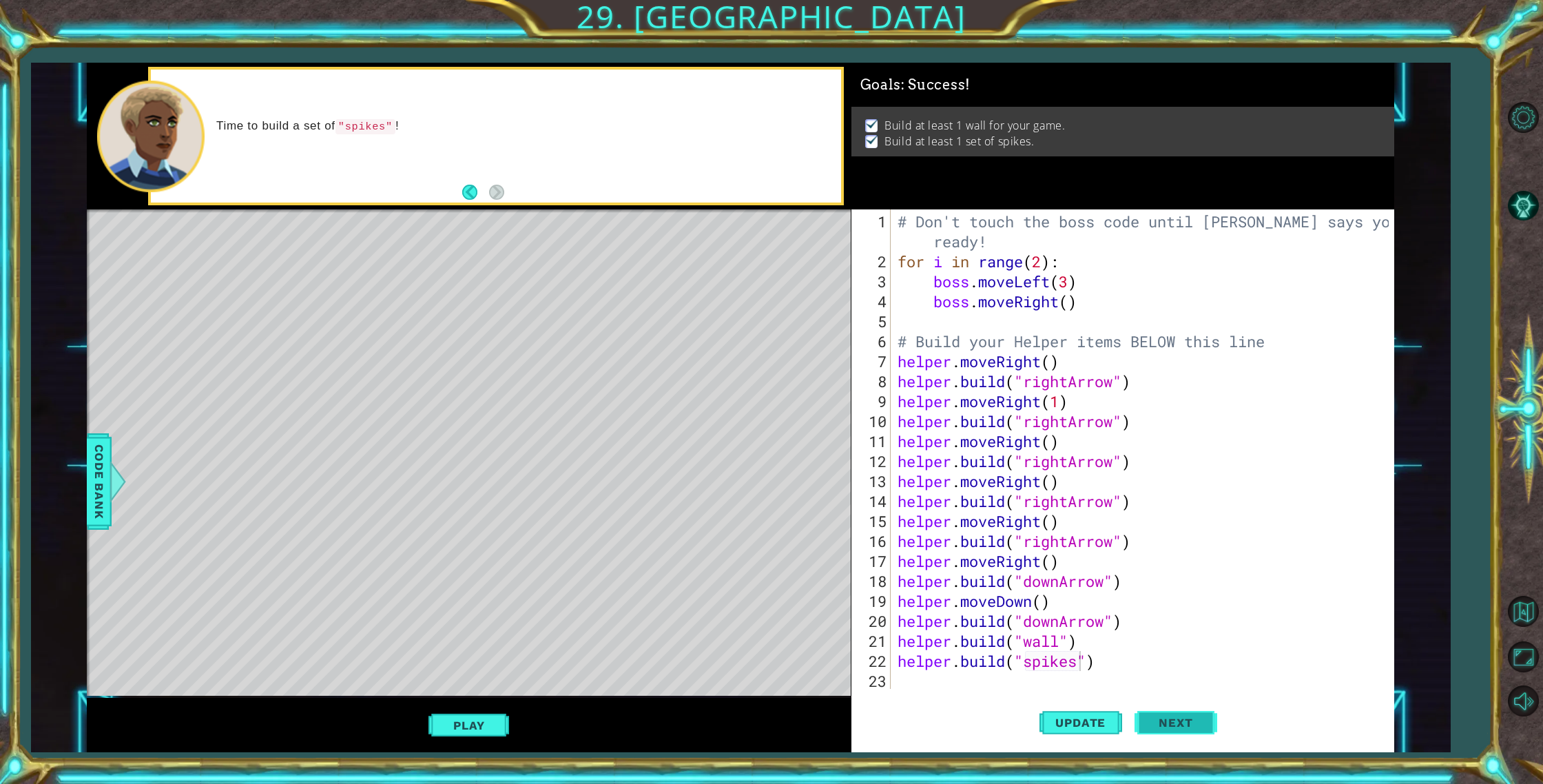
click at [1176, 722] on span "Next" at bounding box center [1175, 723] width 62 height 14
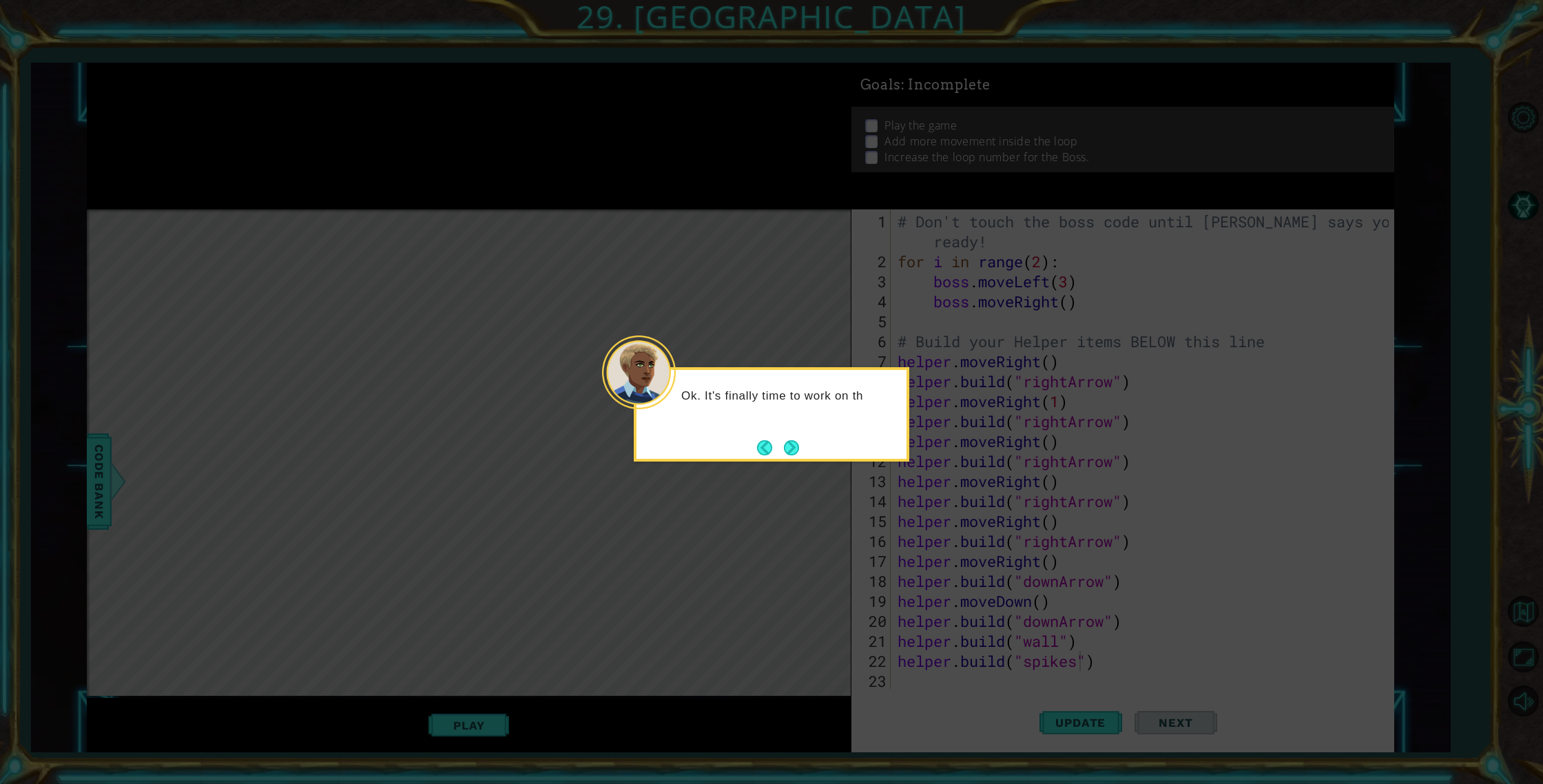
click at [789, 452] on button "Next" at bounding box center [792, 448] width 15 height 15
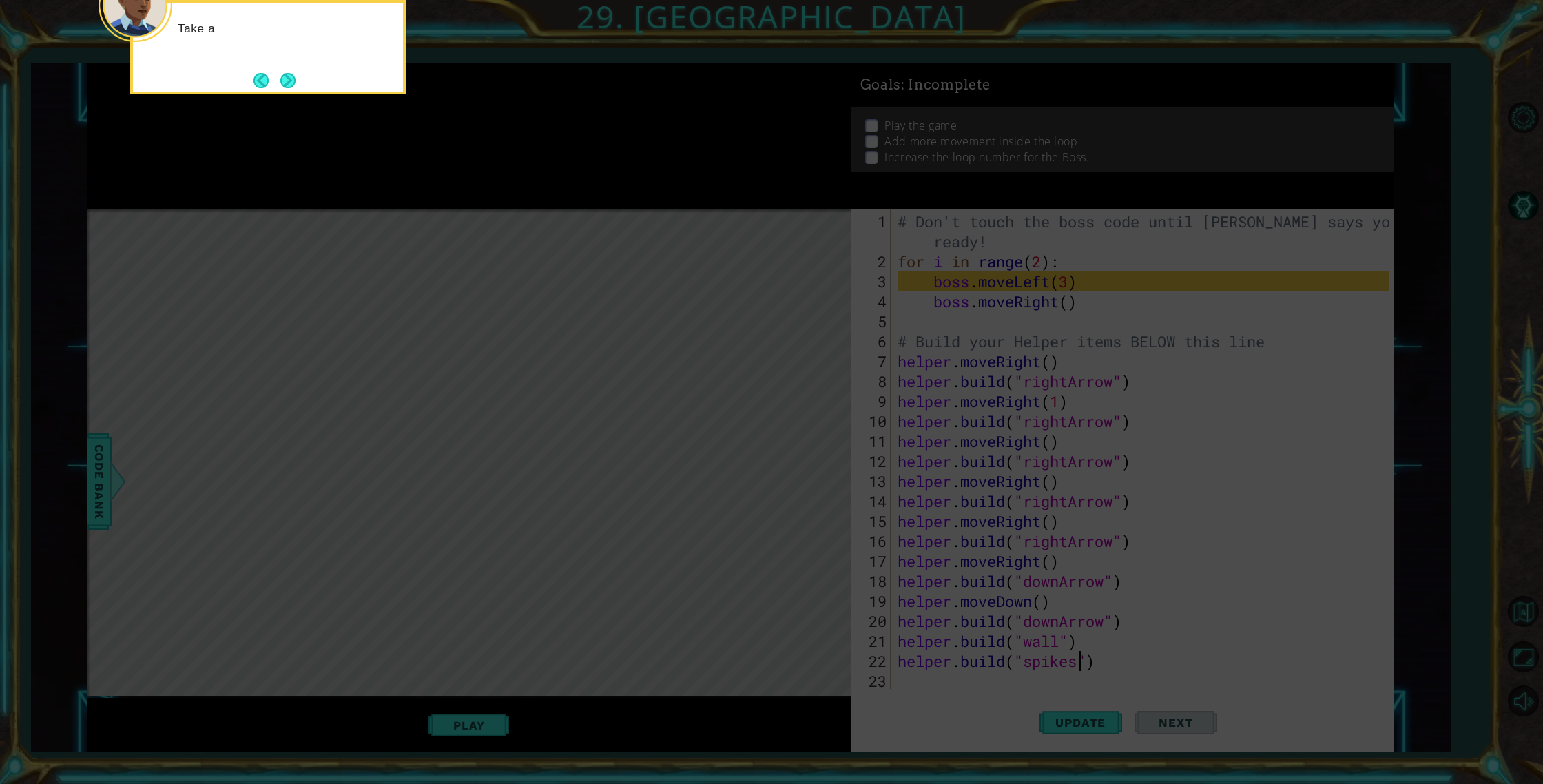
click at [767, 416] on icon at bounding box center [771, 117] width 1543 height 1333
click at [692, 420] on icon at bounding box center [771, 117] width 1543 height 1333
click at [292, 86] on button "Next" at bounding box center [288, 81] width 15 height 15
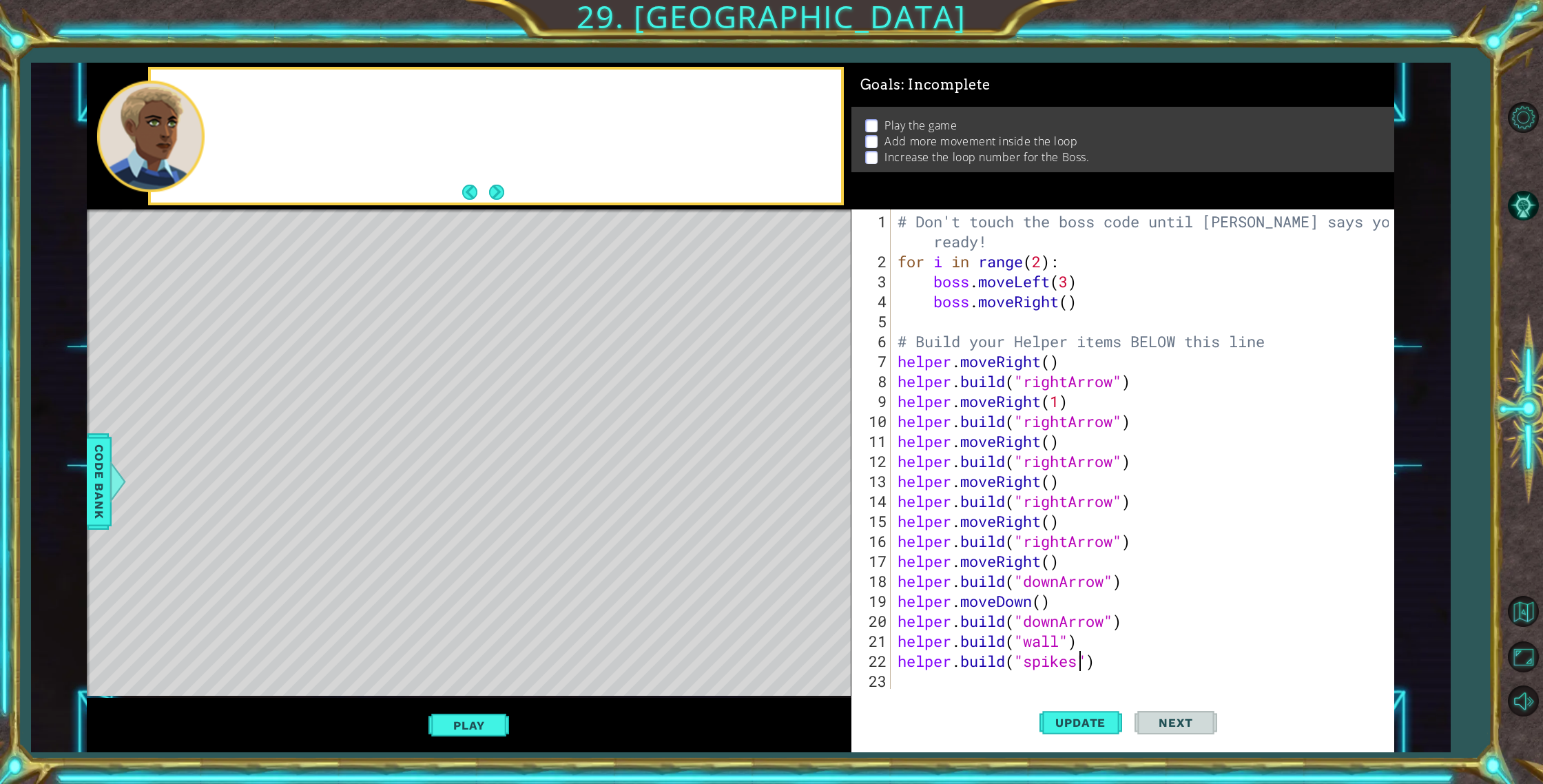
drag, startPoint x: 291, startPoint y: 85, endPoint x: 247, endPoint y: 19, distance: 79.3
